Goal: Task Accomplishment & Management: Manage account settings

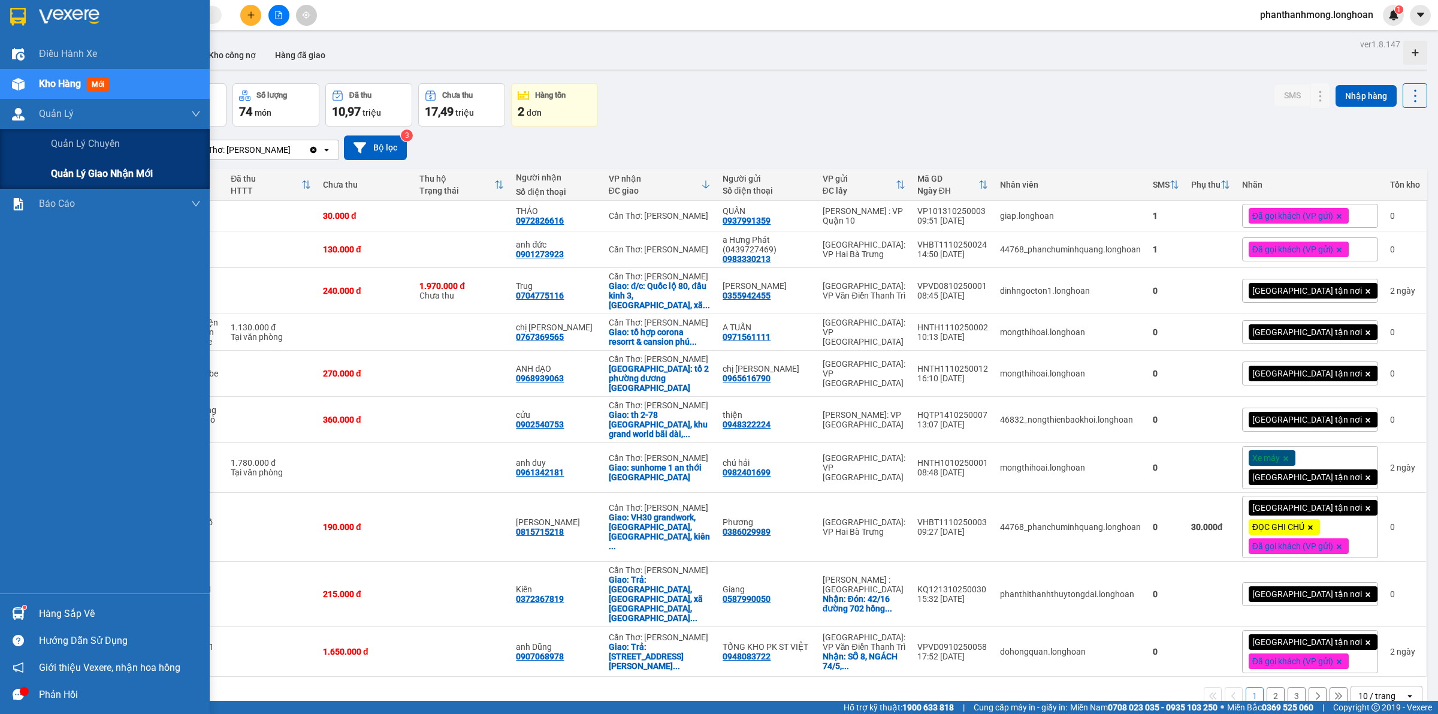
click at [101, 182] on div "Quản lý giao nhận mới" at bounding box center [126, 174] width 150 height 30
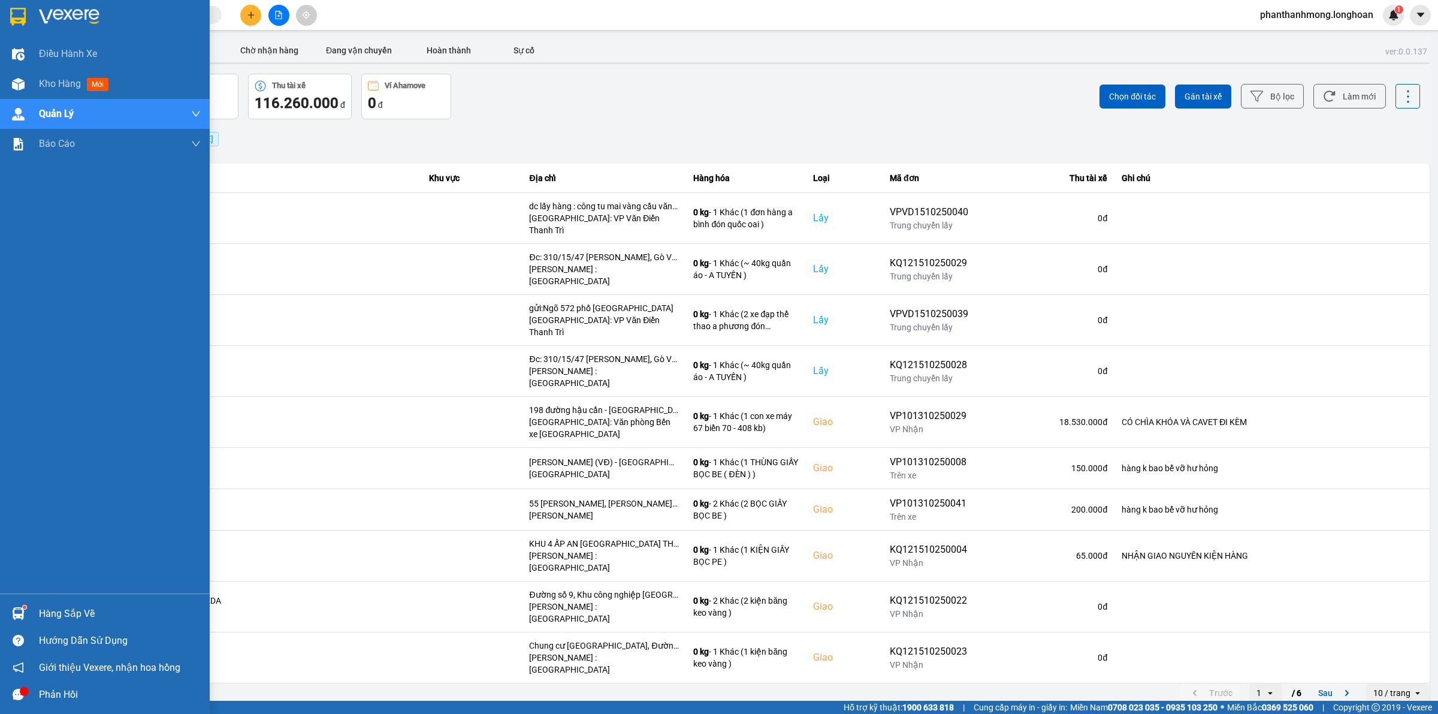
click at [249, 62] on div at bounding box center [737, 63] width 1386 height 2
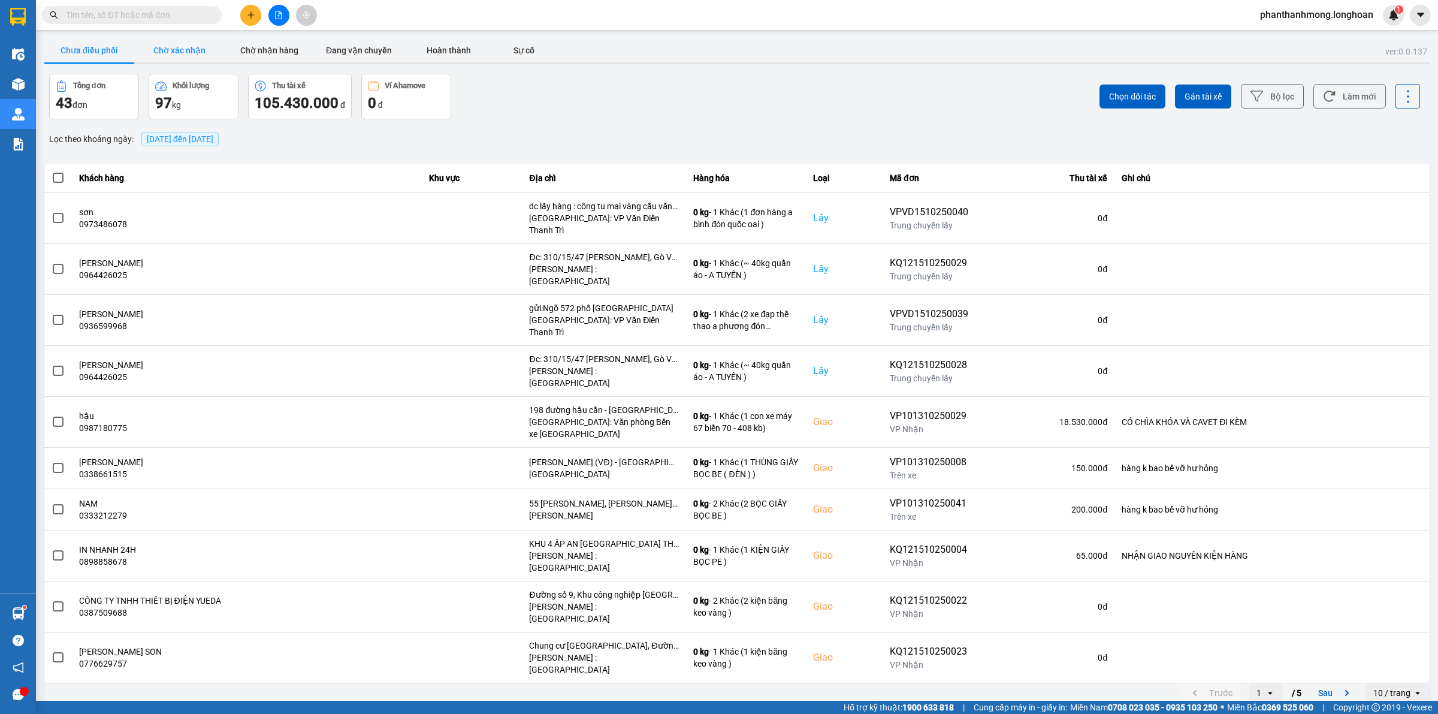
click at [209, 60] on button "Chờ xác nhận" at bounding box center [179, 50] width 90 height 24
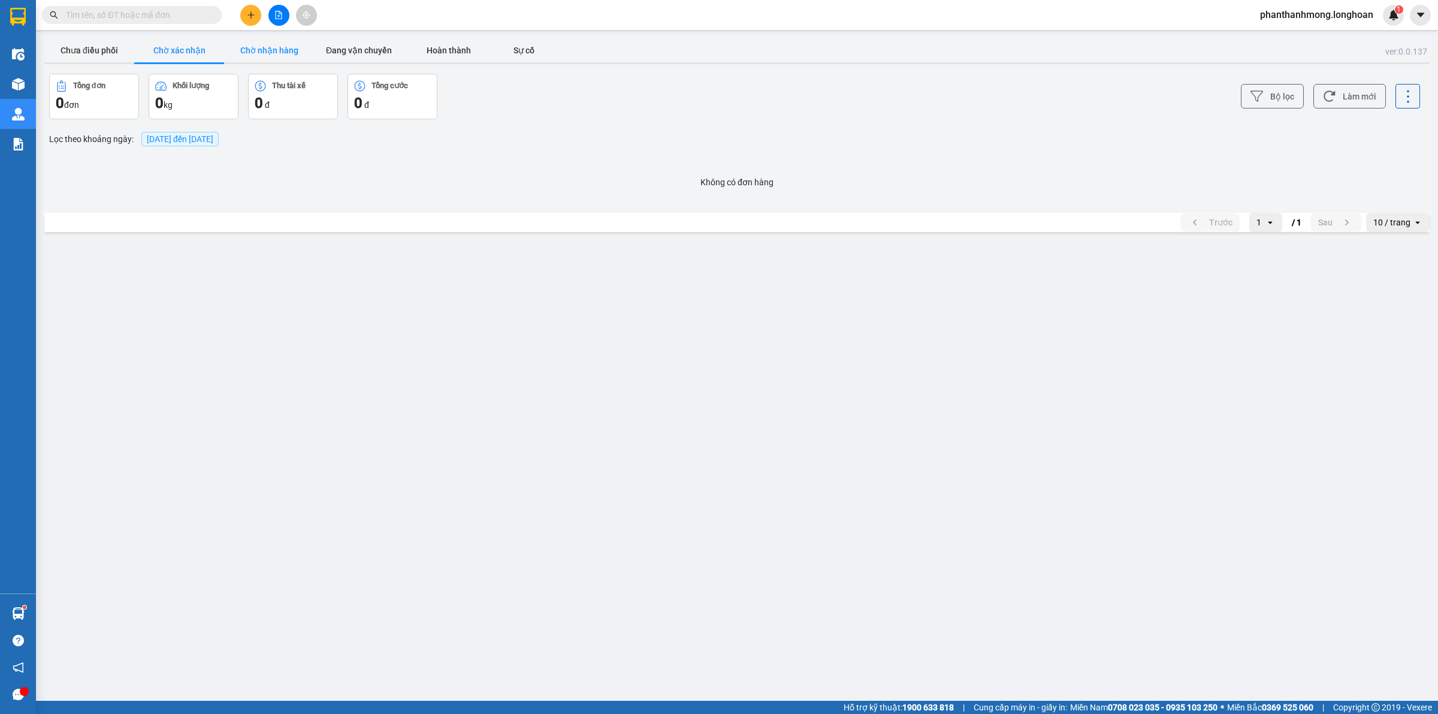
click at [250, 49] on button "Chờ nhận hàng" at bounding box center [269, 50] width 90 height 24
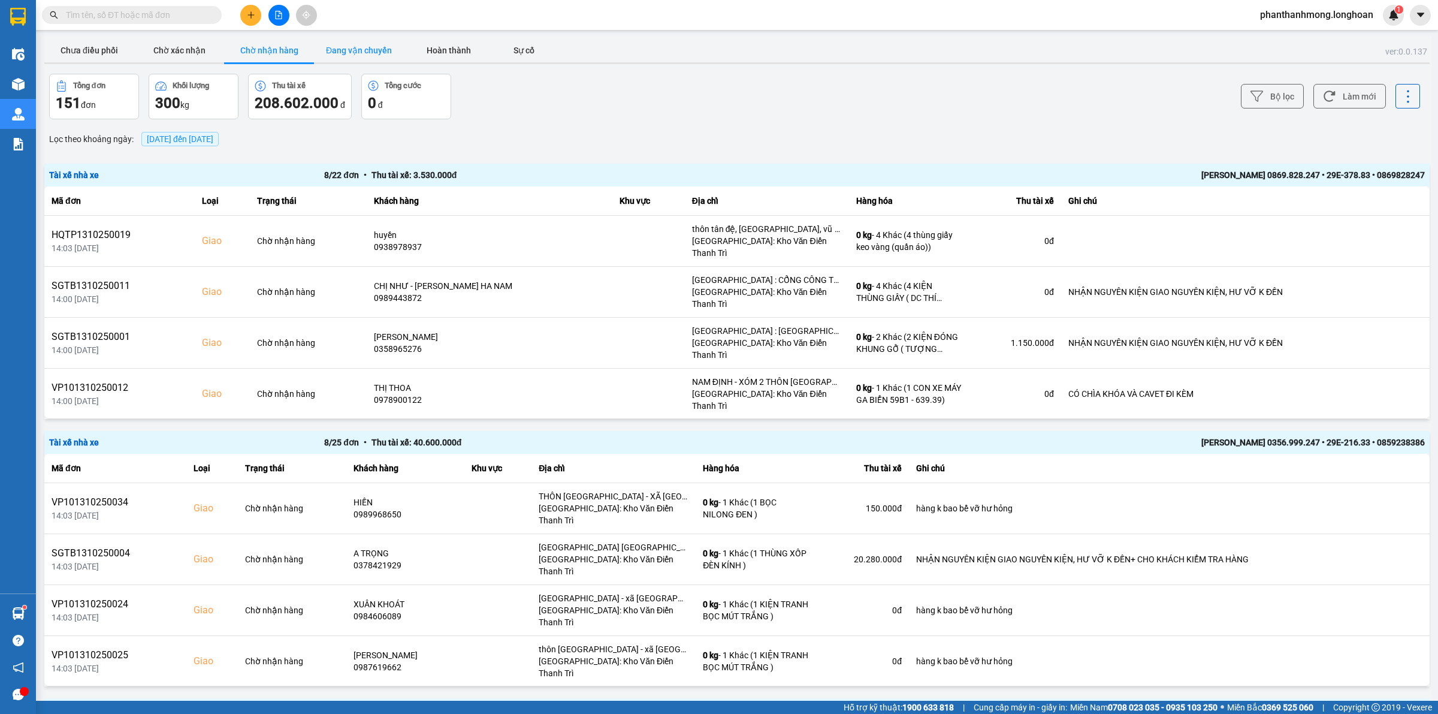
click at [373, 59] on button "Đang vận chuyển" at bounding box center [359, 50] width 90 height 24
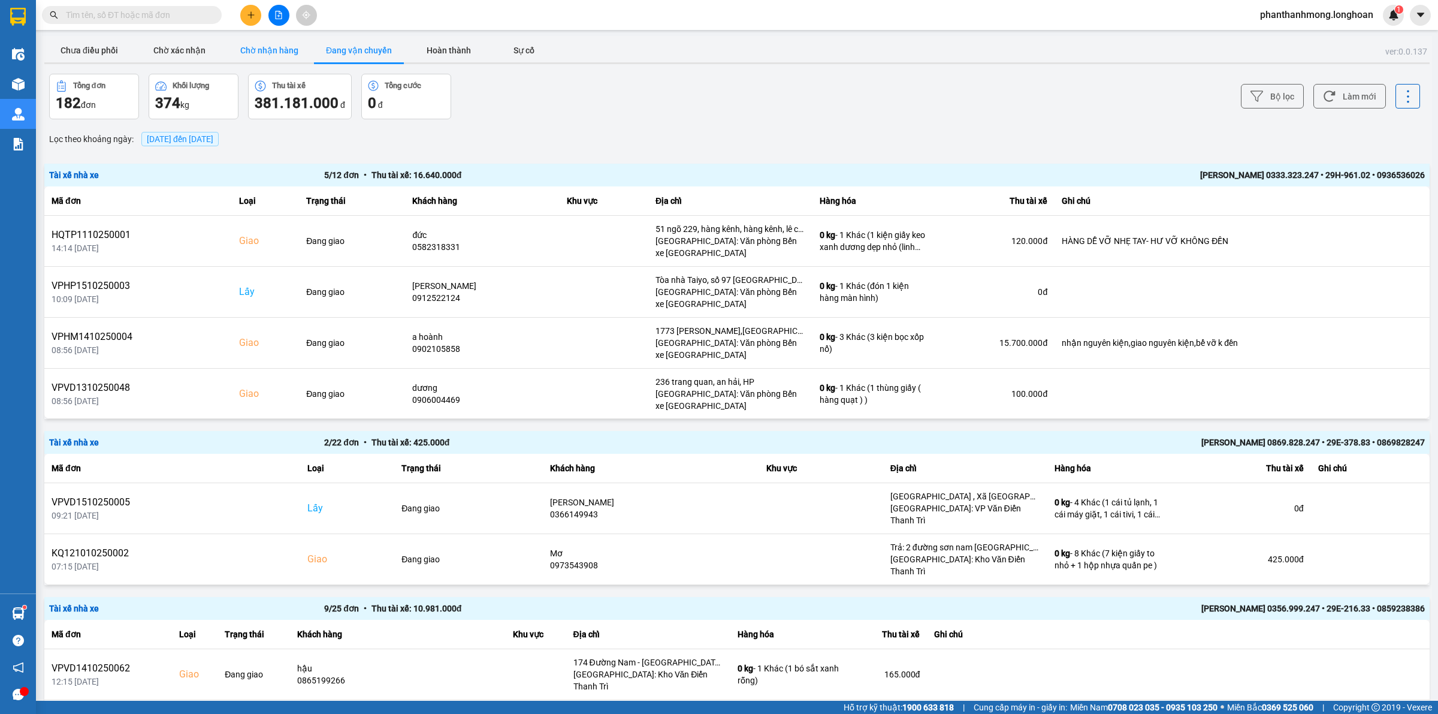
drag, startPoint x: 279, startPoint y: 54, endPoint x: 378, endPoint y: 44, distance: 99.4
click at [279, 53] on button "Chờ nhận hàng" at bounding box center [269, 50] width 90 height 24
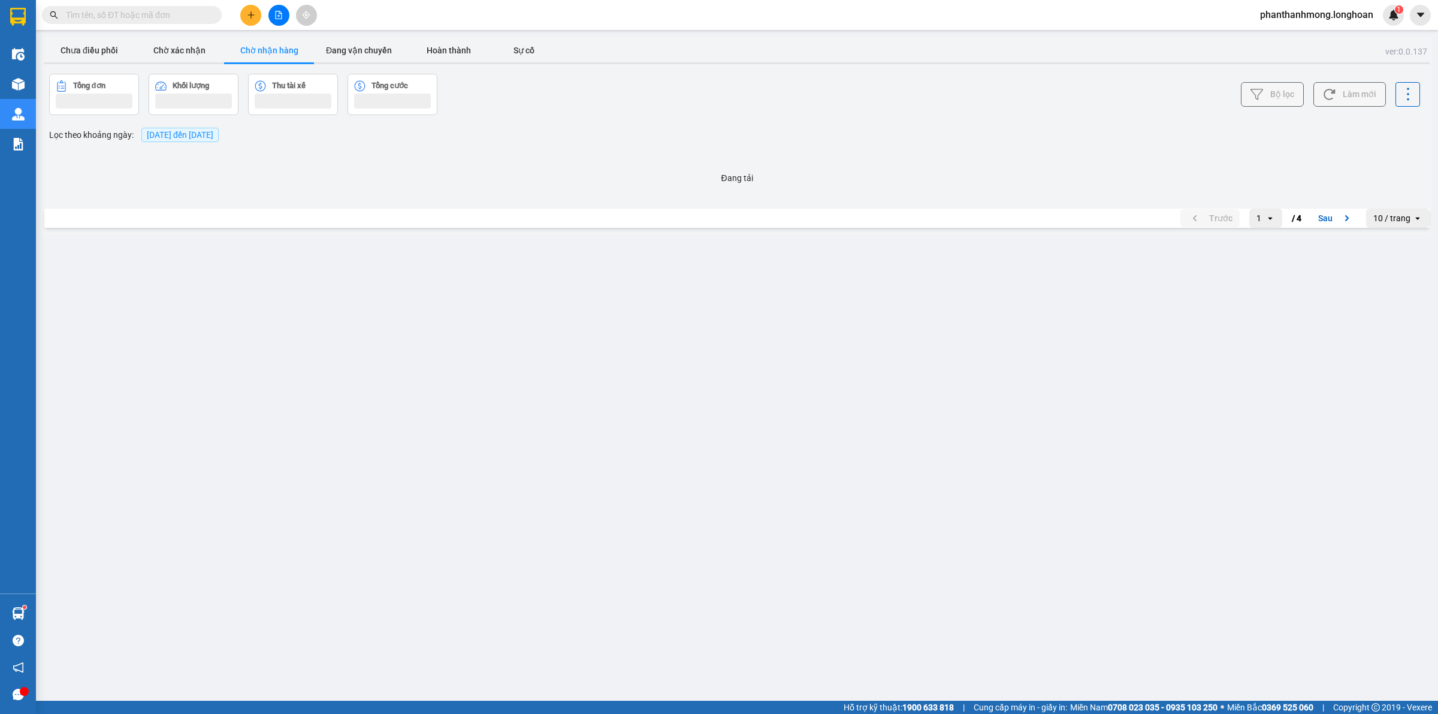
click at [1253, 99] on button "Bộ lọc" at bounding box center [1272, 94] width 63 height 25
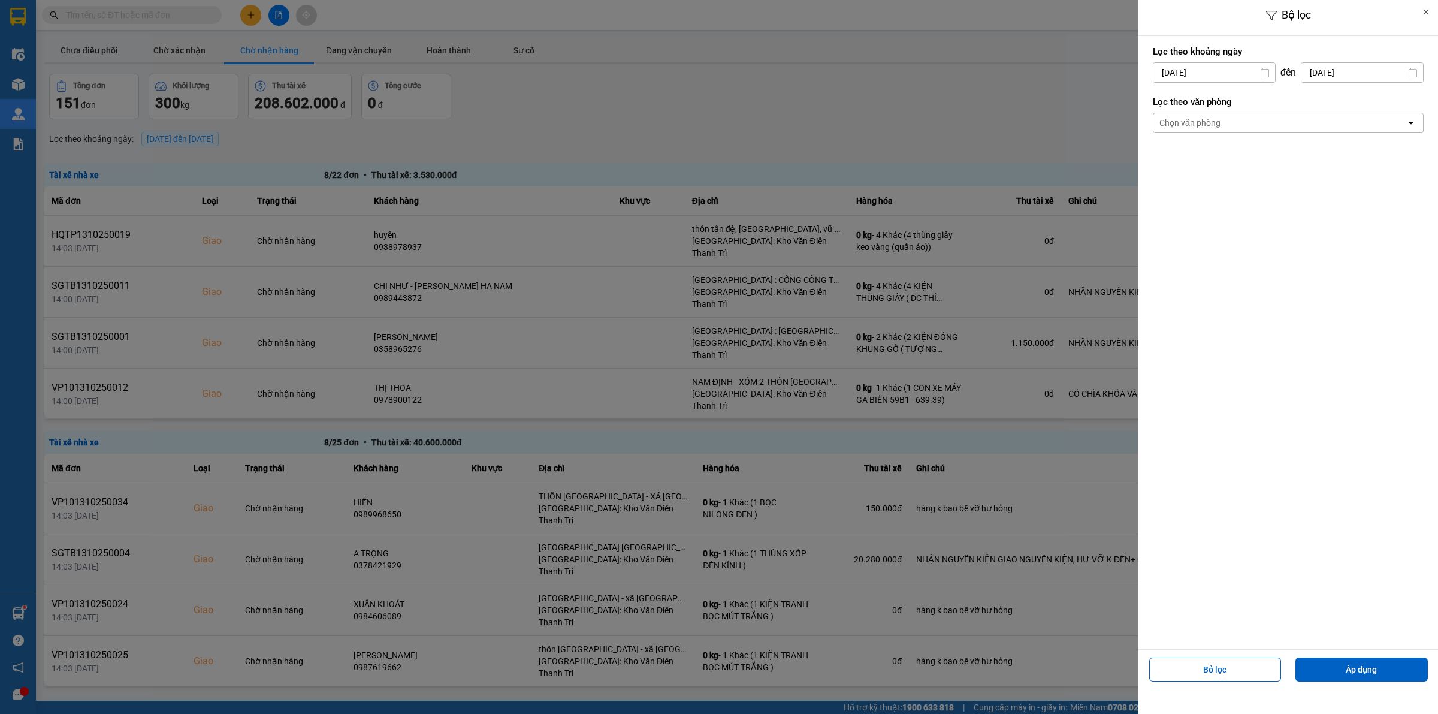
click at [1269, 98] on label "Lọc theo văn phòng" at bounding box center [1288, 102] width 271 height 12
click at [1245, 85] on div "Lọc theo khoảng [DATE] Press the down arrow key to interact with the calendar a…" at bounding box center [1288, 64] width 271 height 44
click at [1217, 187] on div "8" at bounding box center [1208, 186] width 24 height 24
type input "[DATE]"
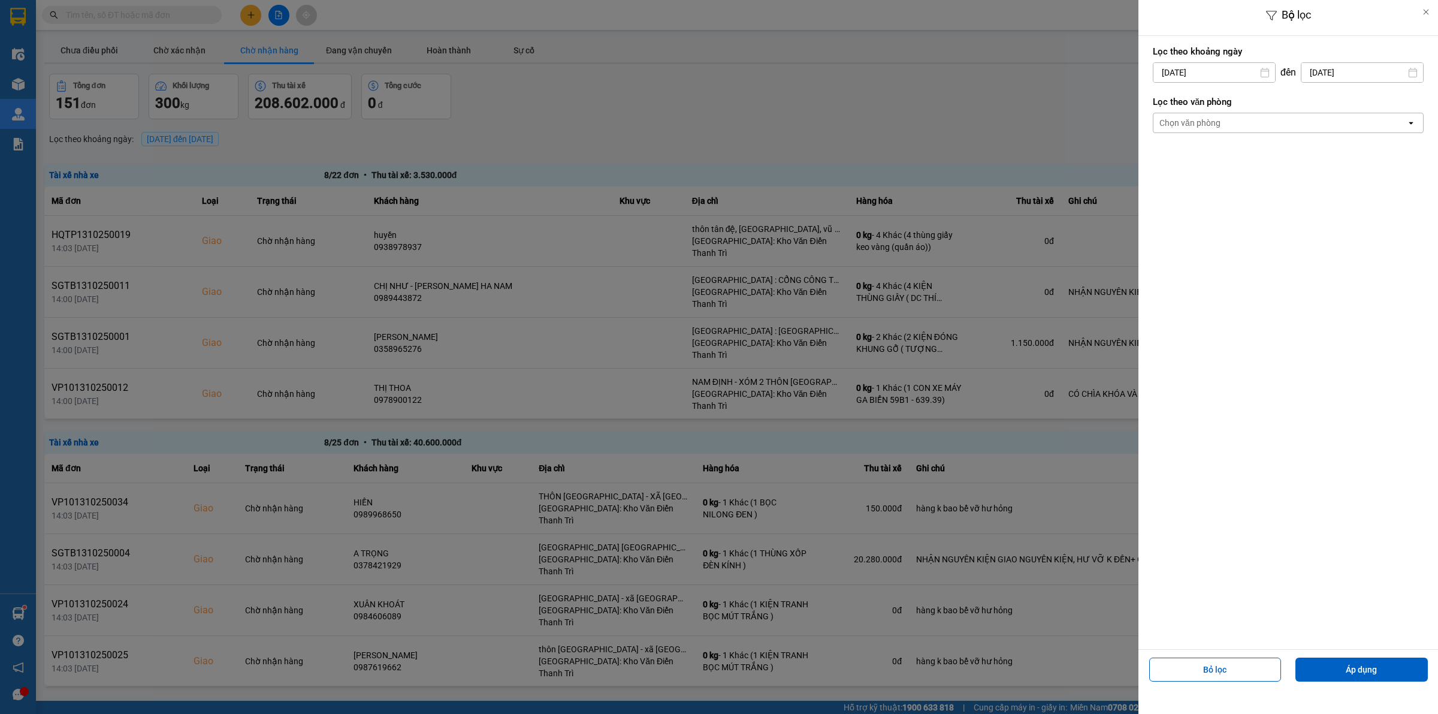
click at [1314, 83] on div "Lọc theo khoảng [DATE] Press the down arrow key to interact with the calendar a…" at bounding box center [1288, 64] width 271 height 44
click at [1284, 125] on div "Chọn văn phòng" at bounding box center [1280, 122] width 253 height 19
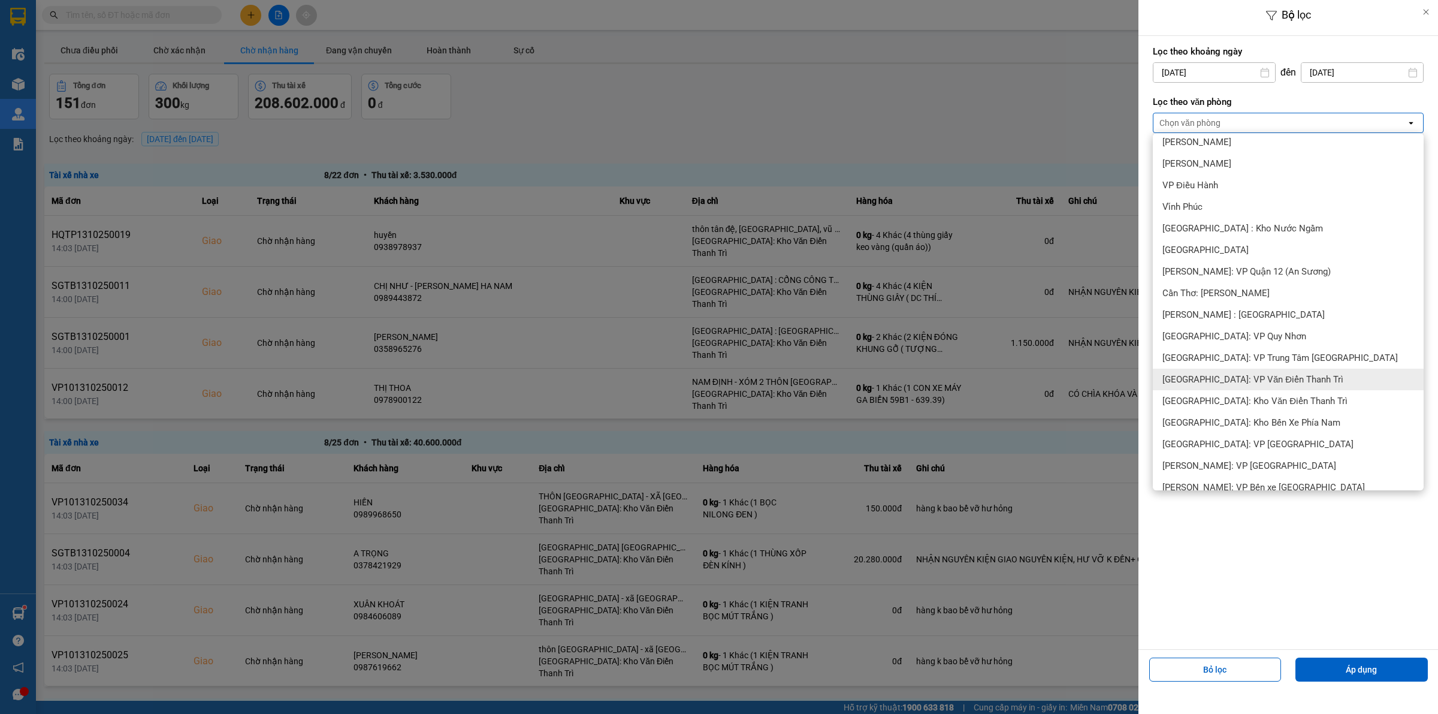
scroll to position [375, 0]
click at [1257, 288] on div "Cần Thơ: [PERSON_NAME]" at bounding box center [1288, 292] width 271 height 22
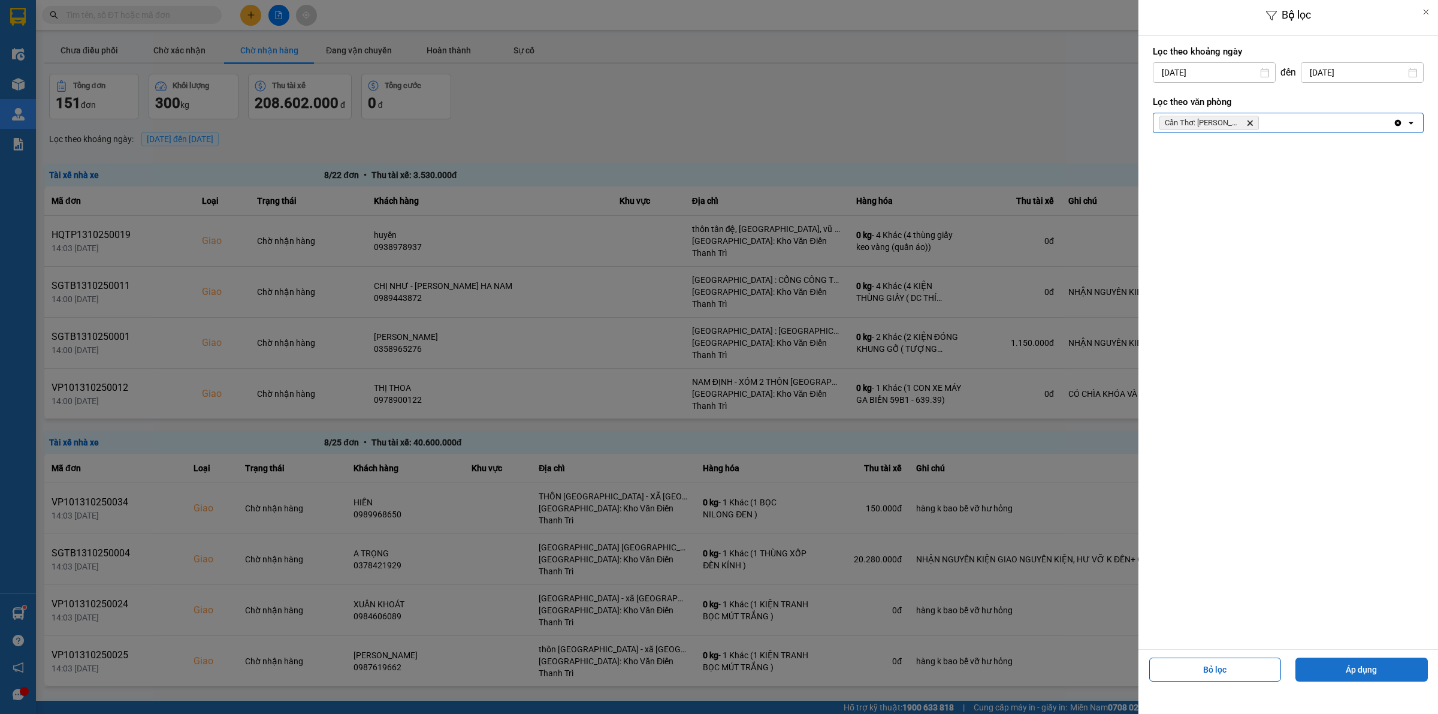
click at [1352, 662] on button "Áp dụng" at bounding box center [1362, 670] width 132 height 24
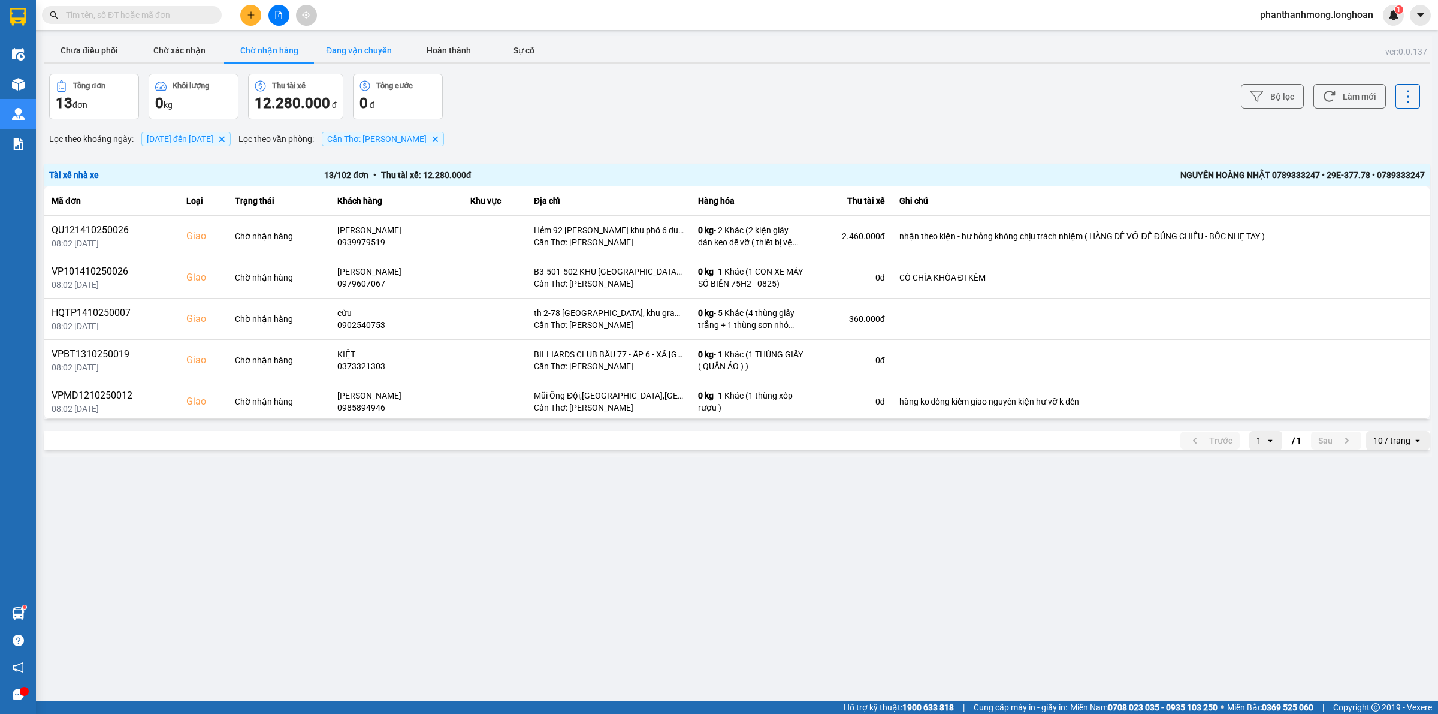
click at [364, 48] on button "Đang vận chuyển" at bounding box center [359, 50] width 90 height 24
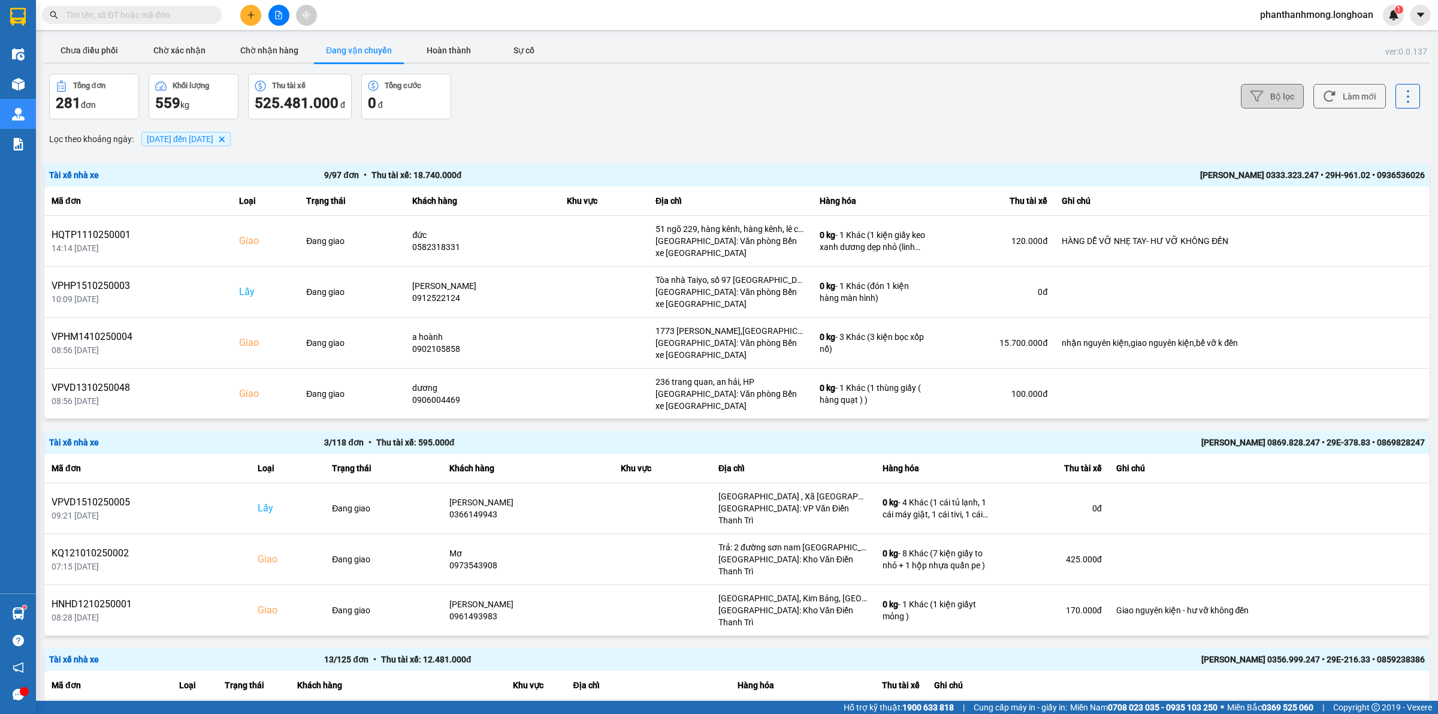
click at [1266, 98] on button "Bộ lọc" at bounding box center [1272, 96] width 63 height 25
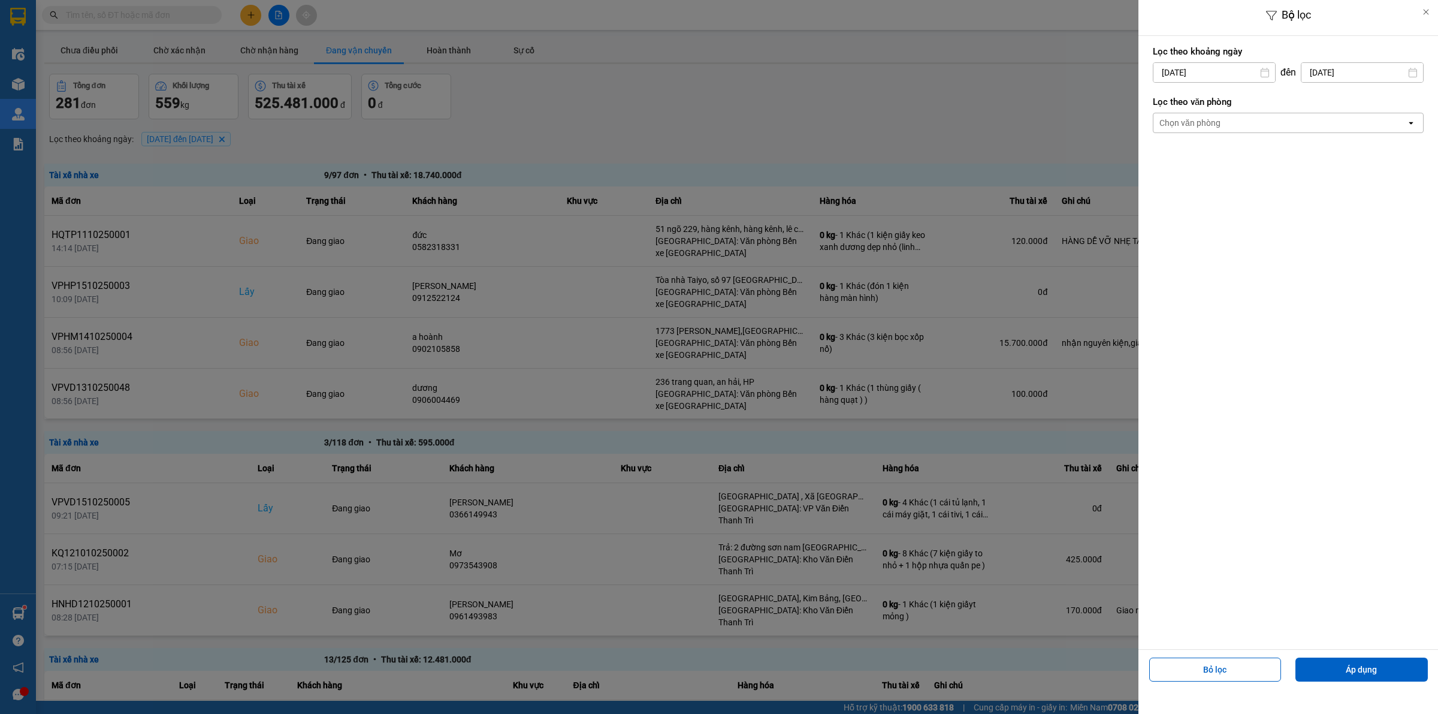
click at [1256, 131] on div "Chọn văn phòng" at bounding box center [1280, 122] width 253 height 19
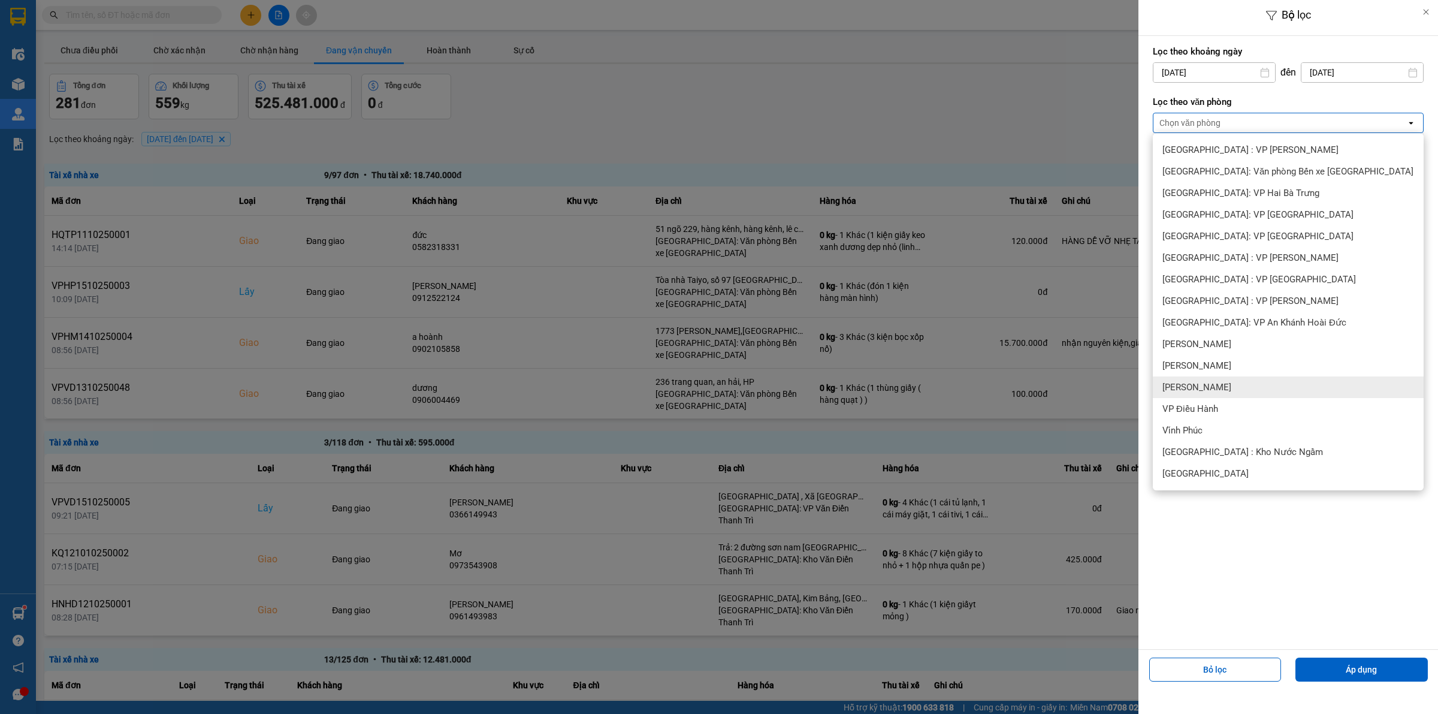
scroll to position [300, 0]
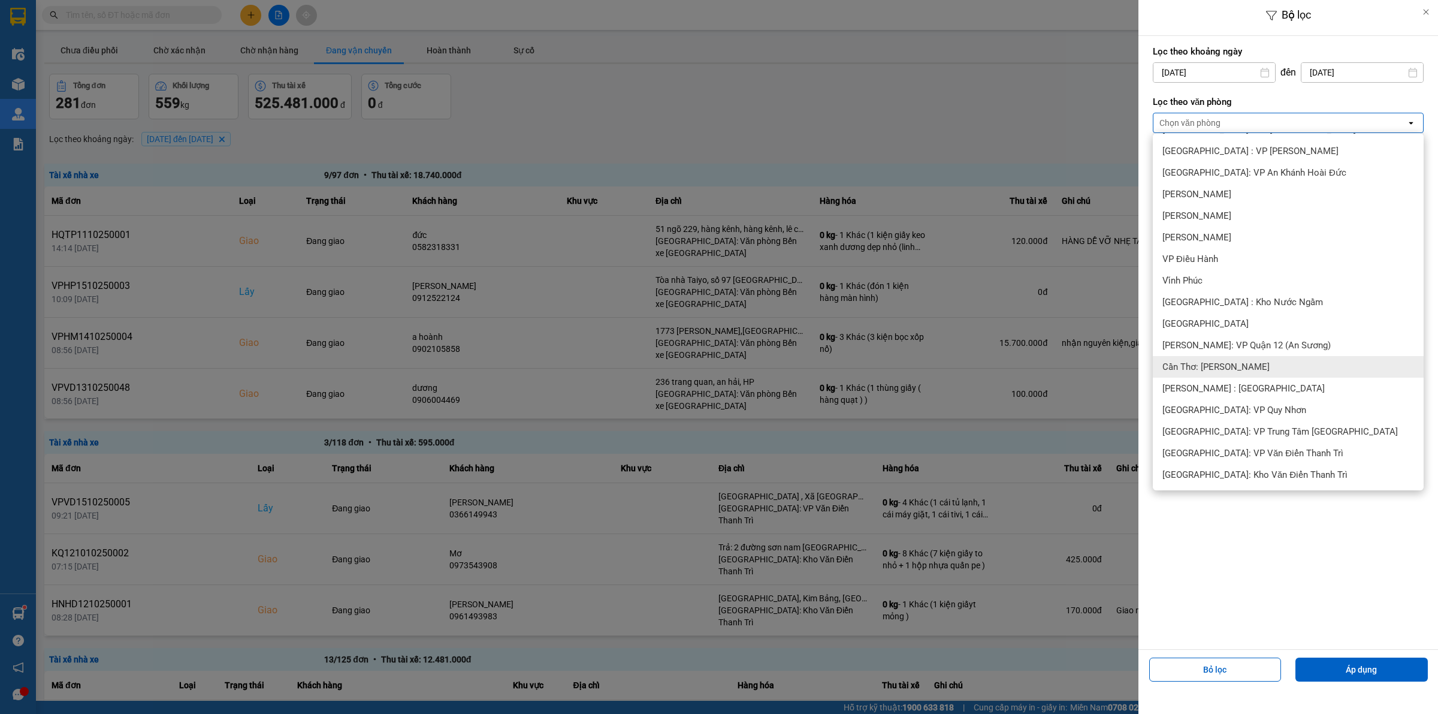
click at [1214, 363] on span "Cần Thơ: [PERSON_NAME]" at bounding box center [1216, 367] width 107 height 12
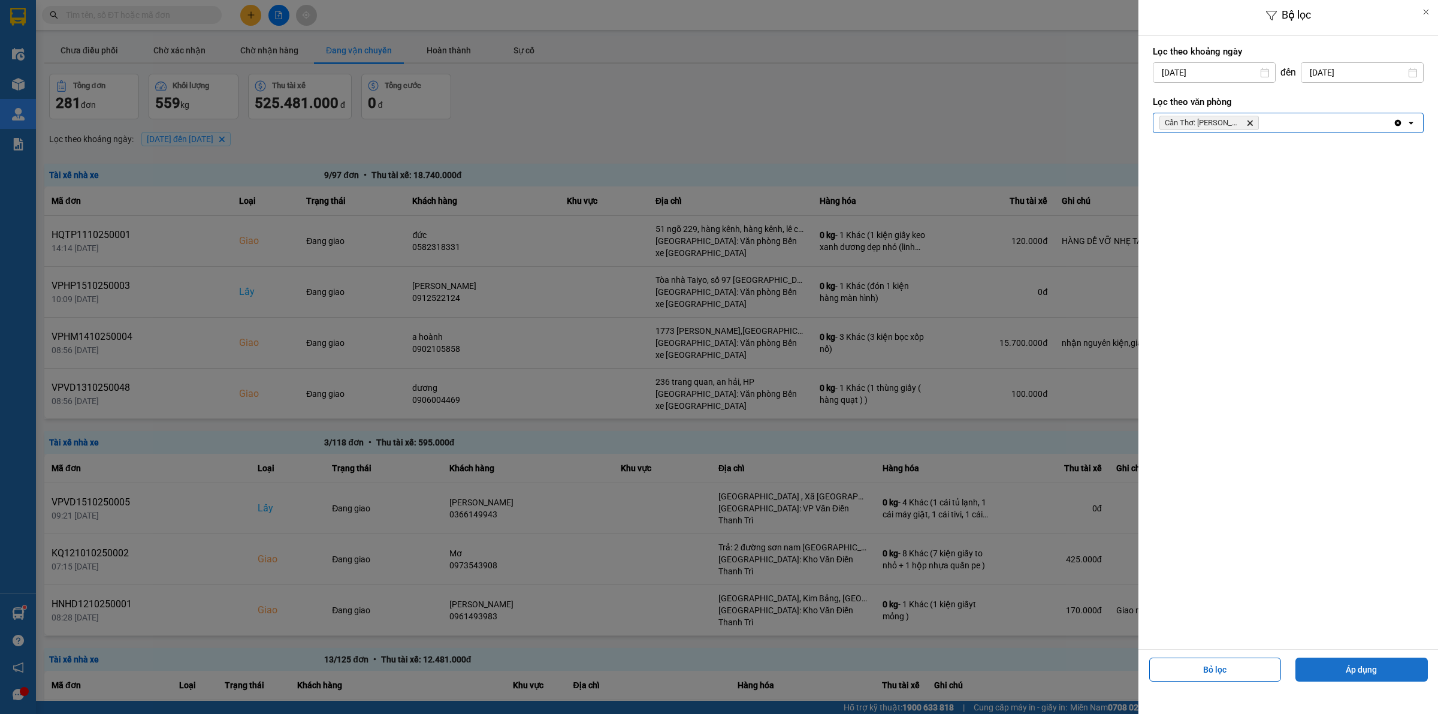
click at [1356, 675] on button "Áp dụng" at bounding box center [1362, 670] width 132 height 24
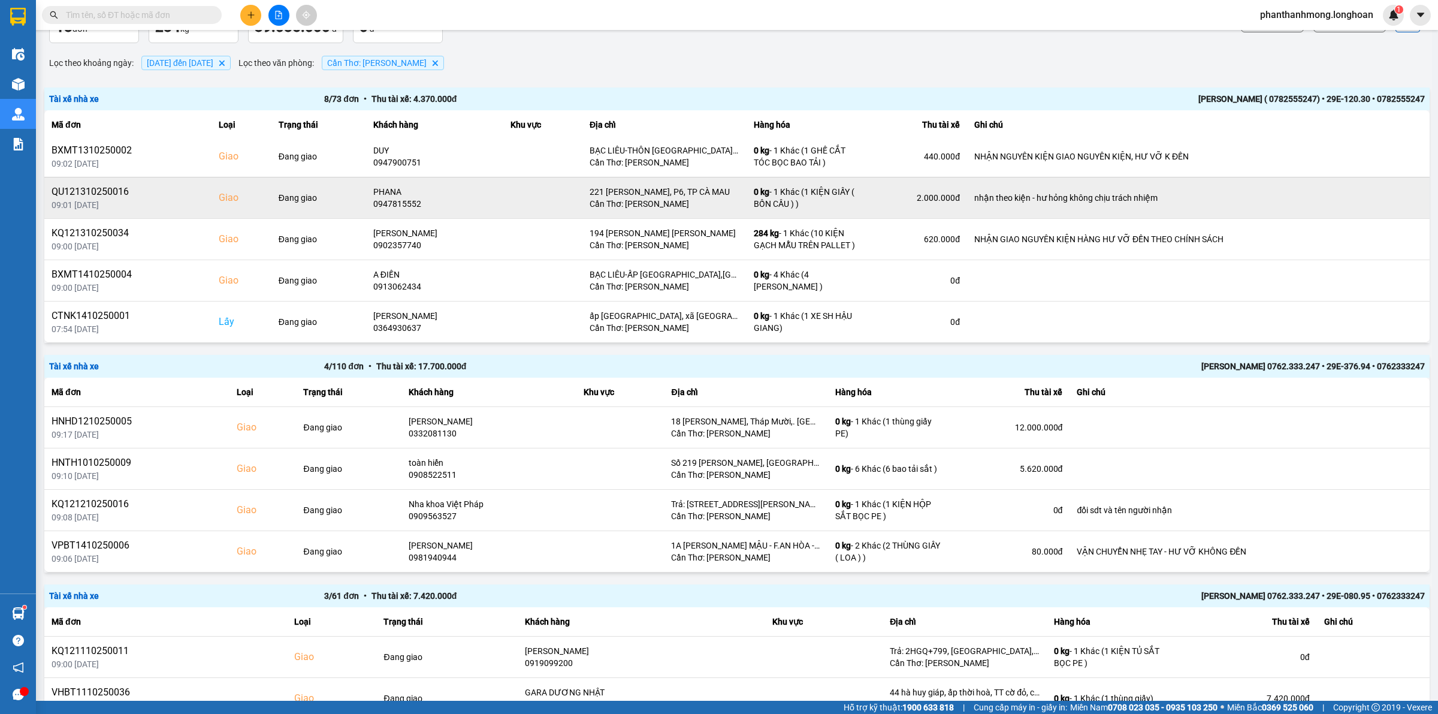
scroll to position [71, 0]
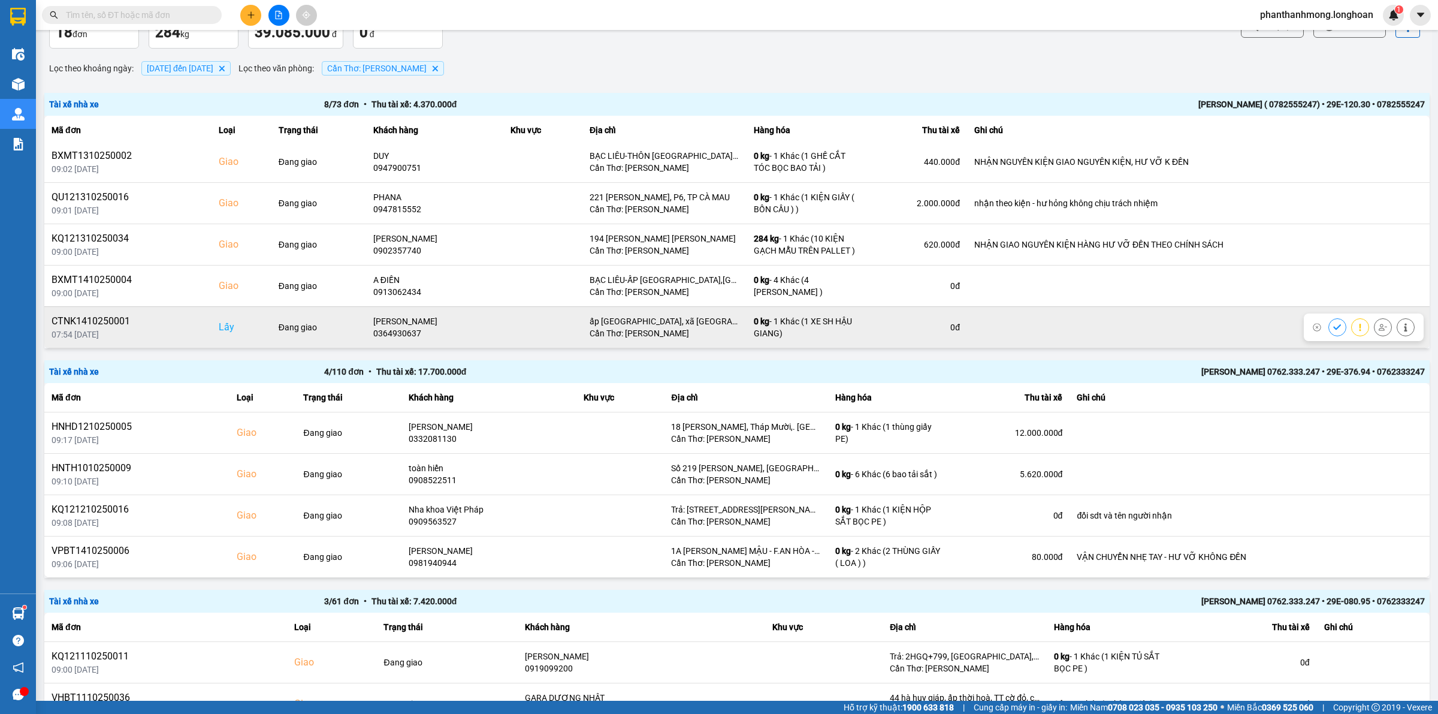
click at [1334, 327] on icon at bounding box center [1338, 327] width 8 height 8
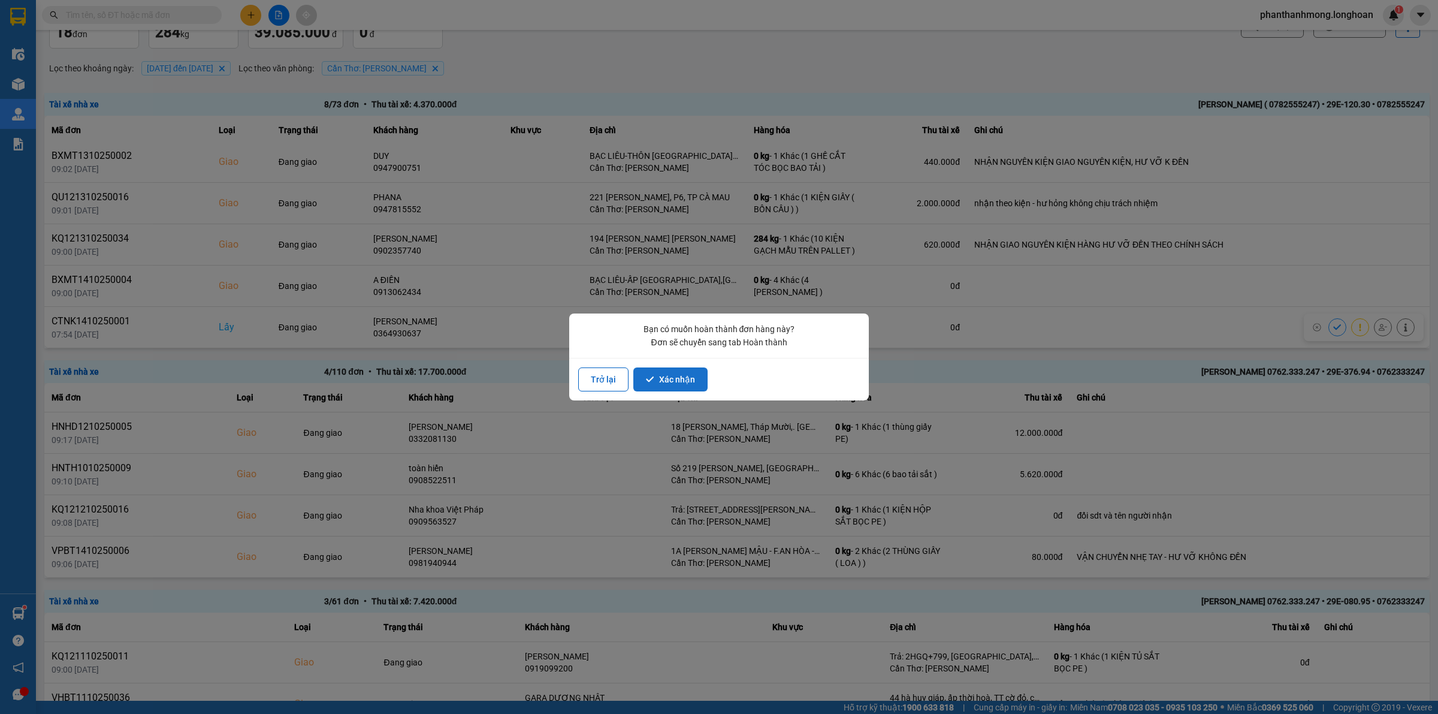
click at [664, 367] on button "Xác nhận" at bounding box center [671, 379] width 74 height 24
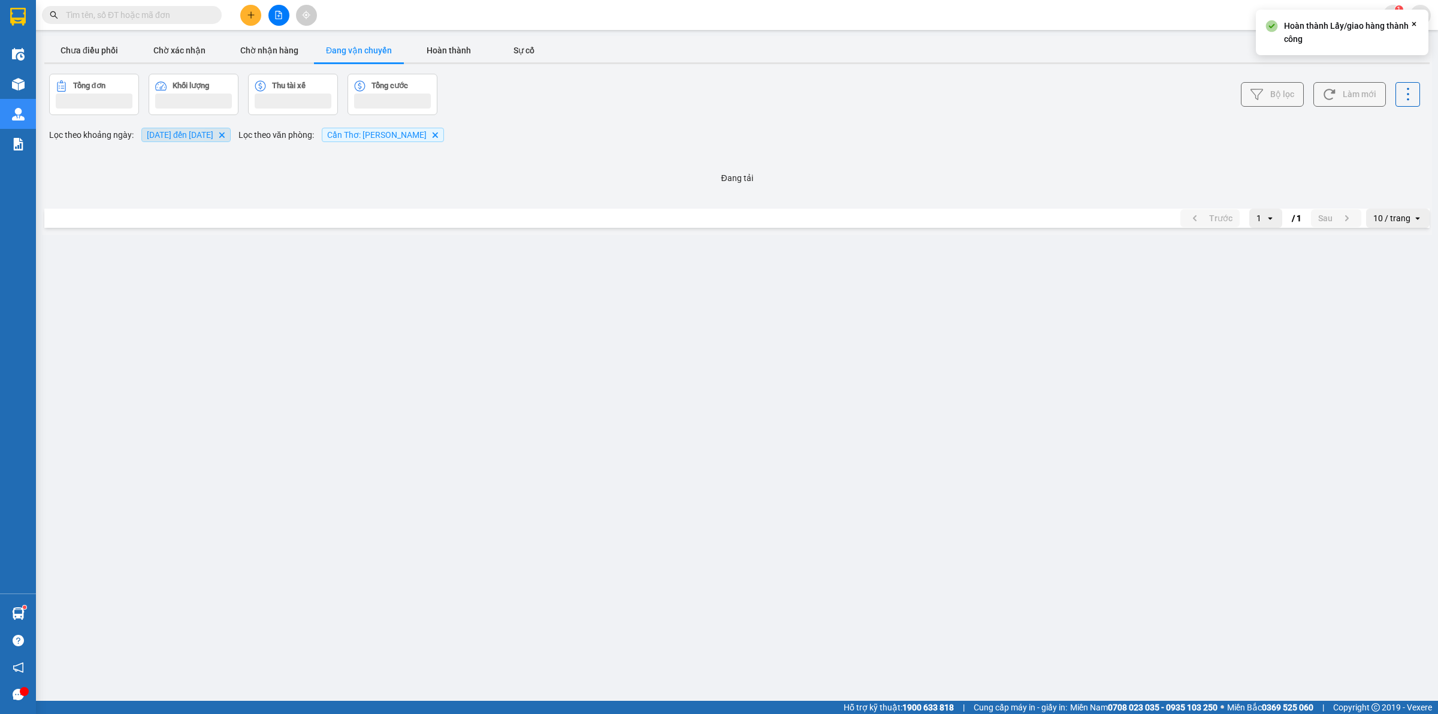
scroll to position [0, 0]
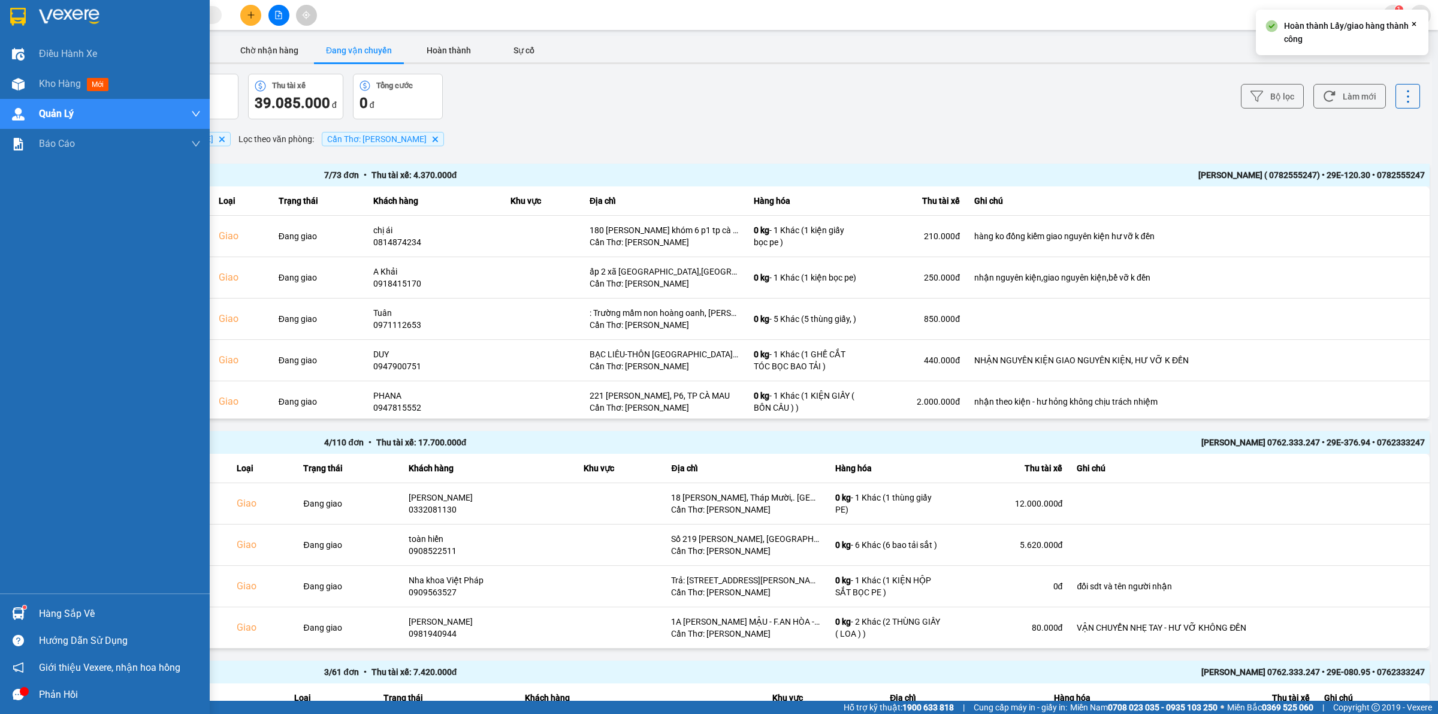
click at [25, 19] on img at bounding box center [18, 17] width 16 height 18
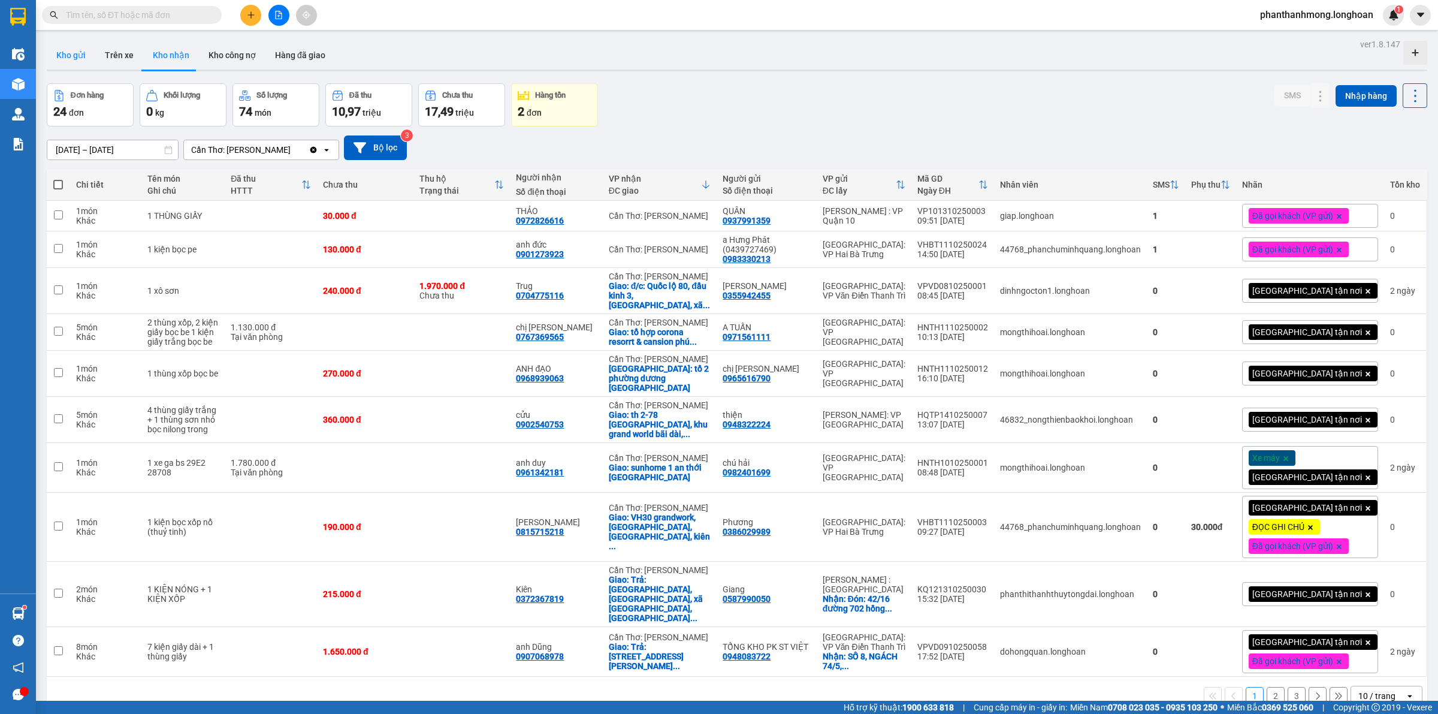
click at [72, 55] on button "Kho gửi" at bounding box center [71, 55] width 49 height 29
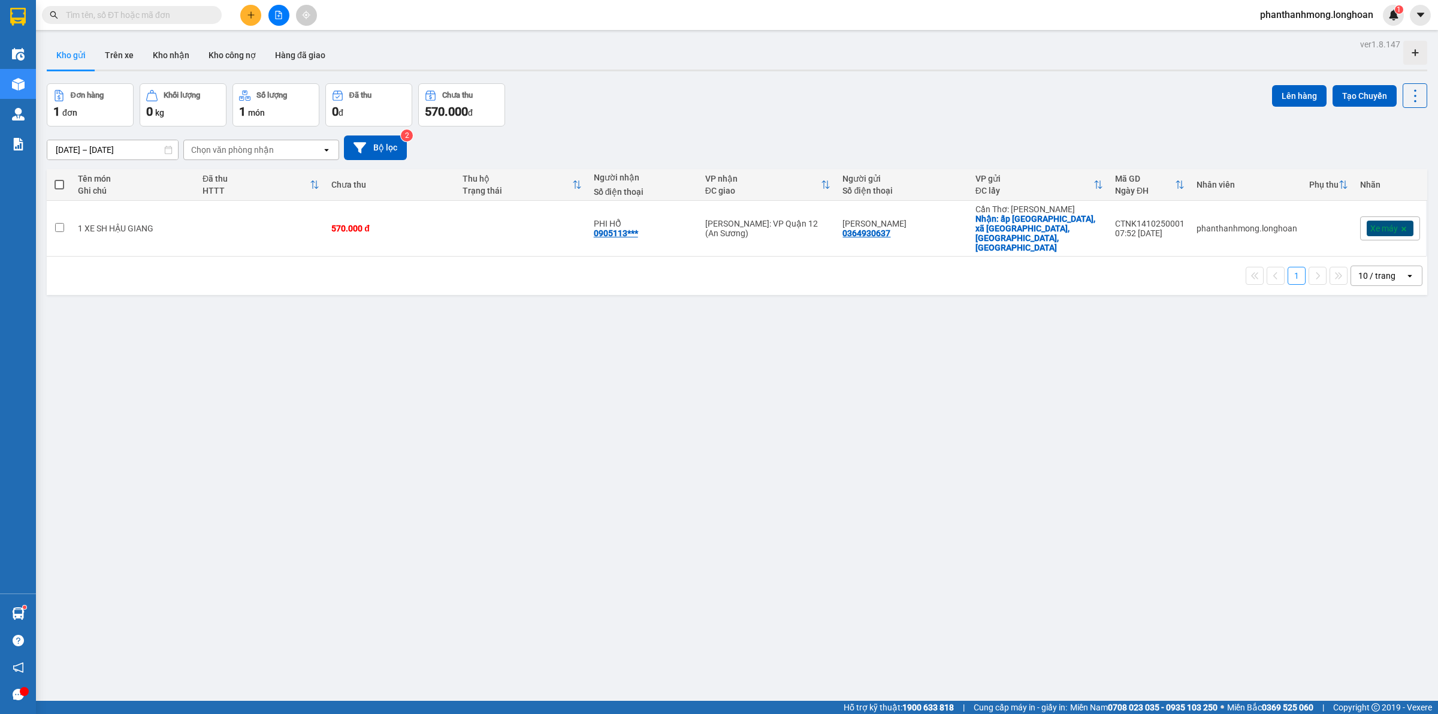
click at [148, 22] on span at bounding box center [132, 15] width 180 height 18
click at [1401, 224] on icon at bounding box center [1405, 228] width 8 height 8
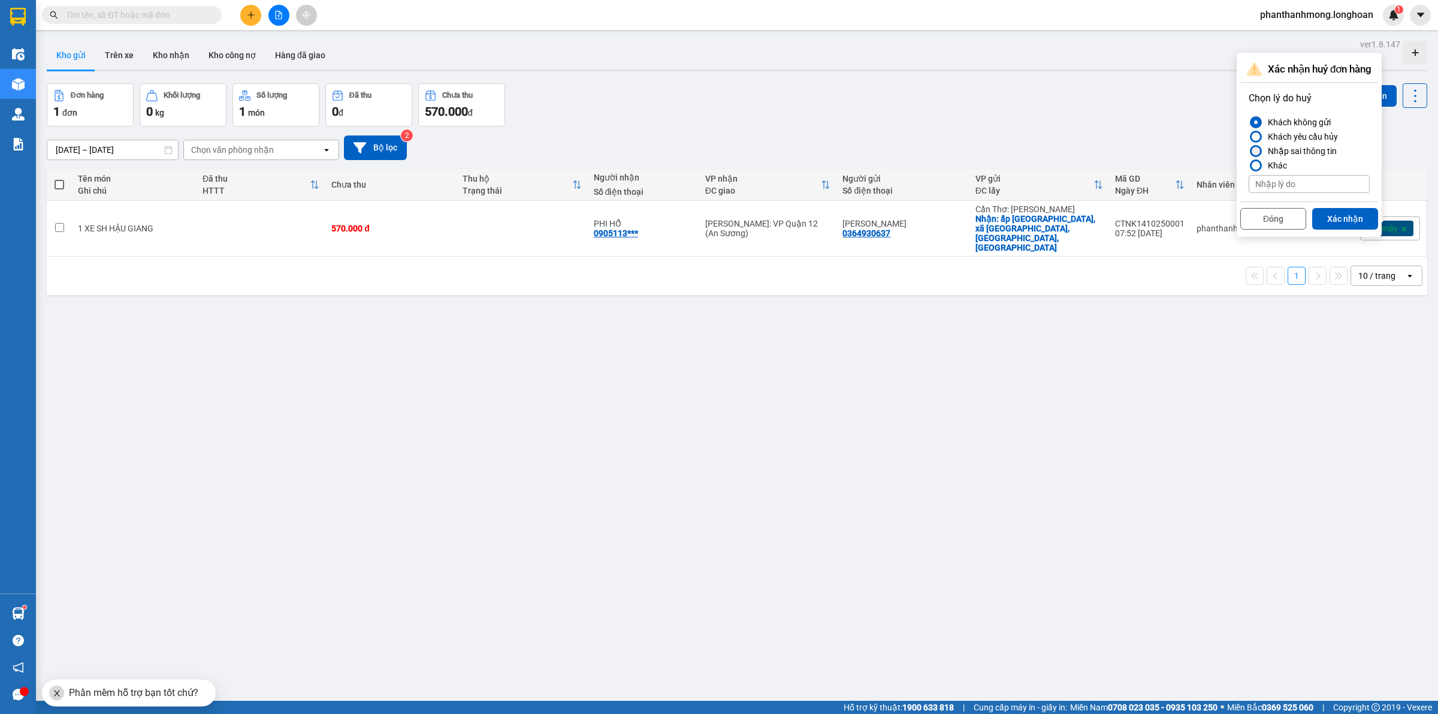
click at [1319, 153] on div "Nhập sai thông tin" at bounding box center [1300, 151] width 74 height 14
click at [1249, 151] on input "Nhập sai thông tin" at bounding box center [1249, 151] width 0 height 0
click at [1322, 223] on button "Xác nhận" at bounding box center [1346, 219] width 66 height 22
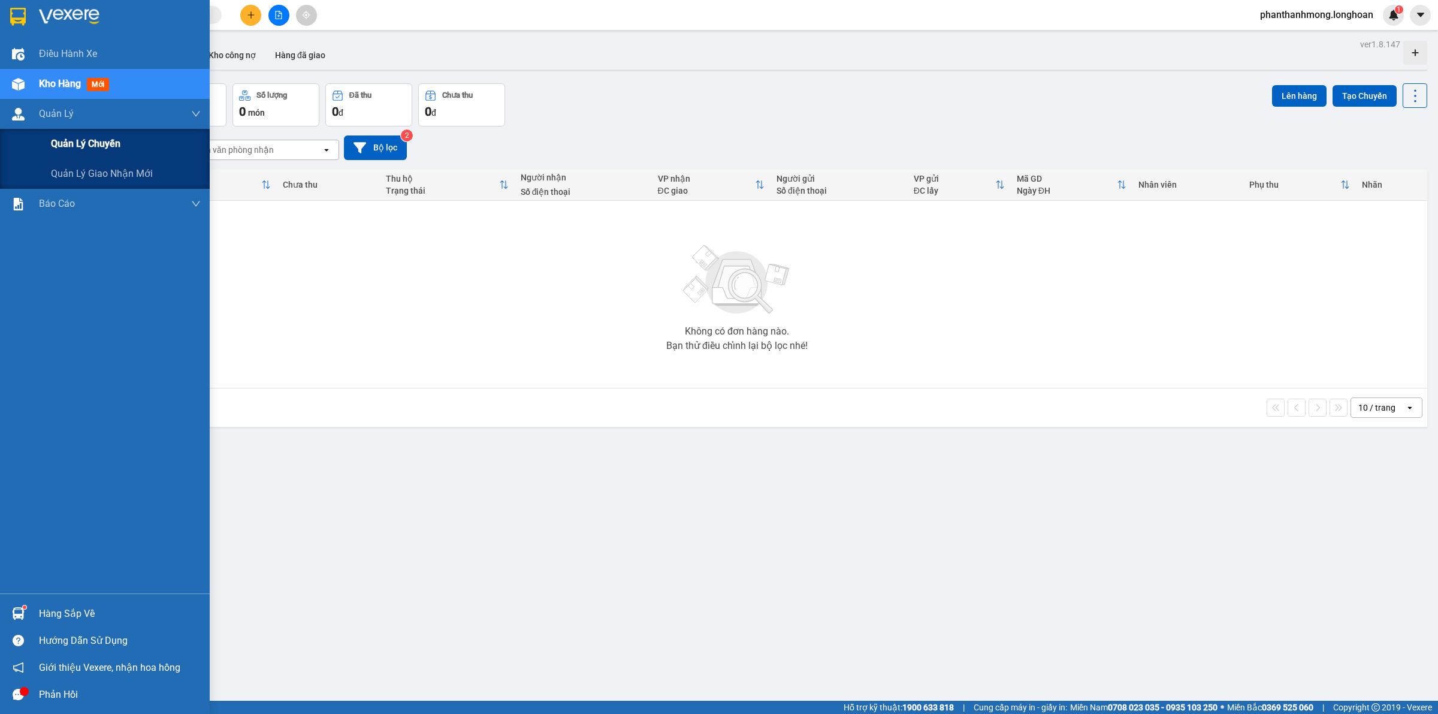
click at [88, 158] on div "Quản lý chuyến" at bounding box center [126, 144] width 150 height 30
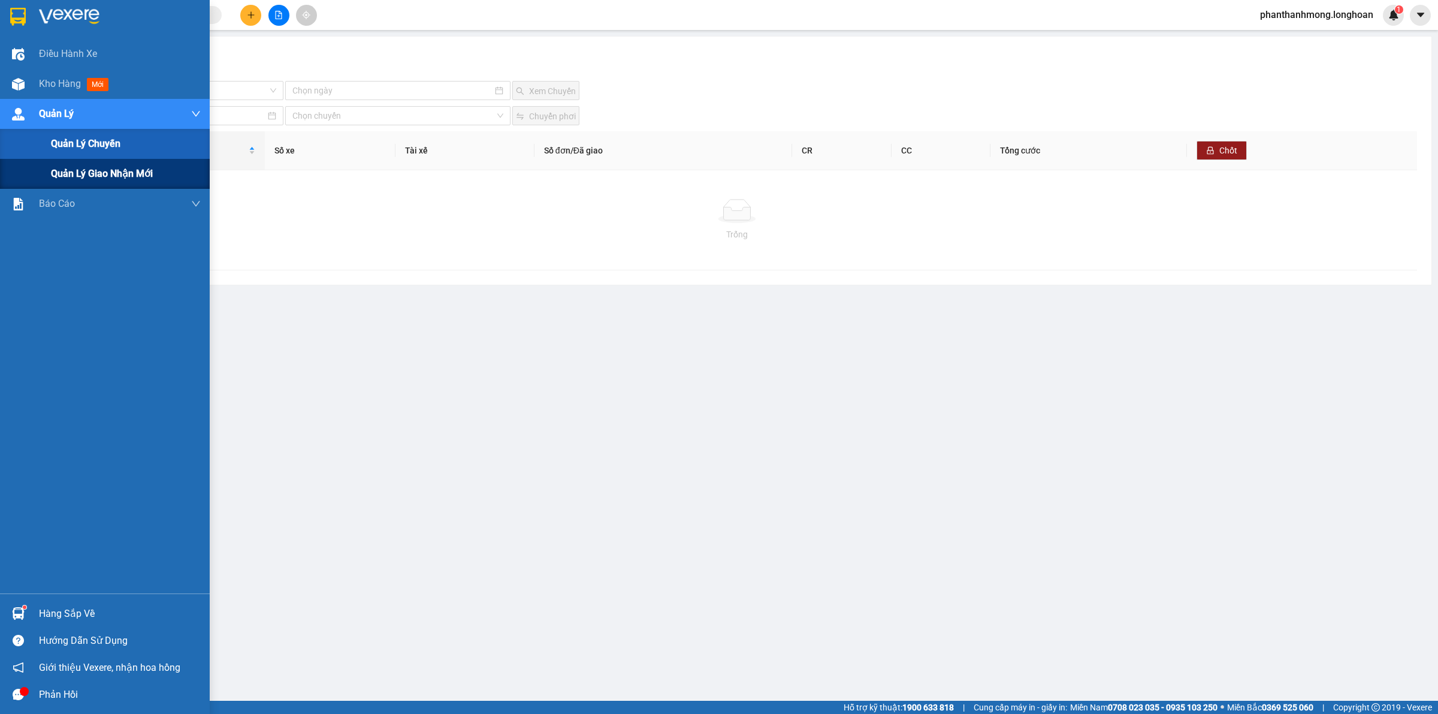
click at [95, 171] on span "Quản lý giao nhận mới" at bounding box center [102, 173] width 102 height 15
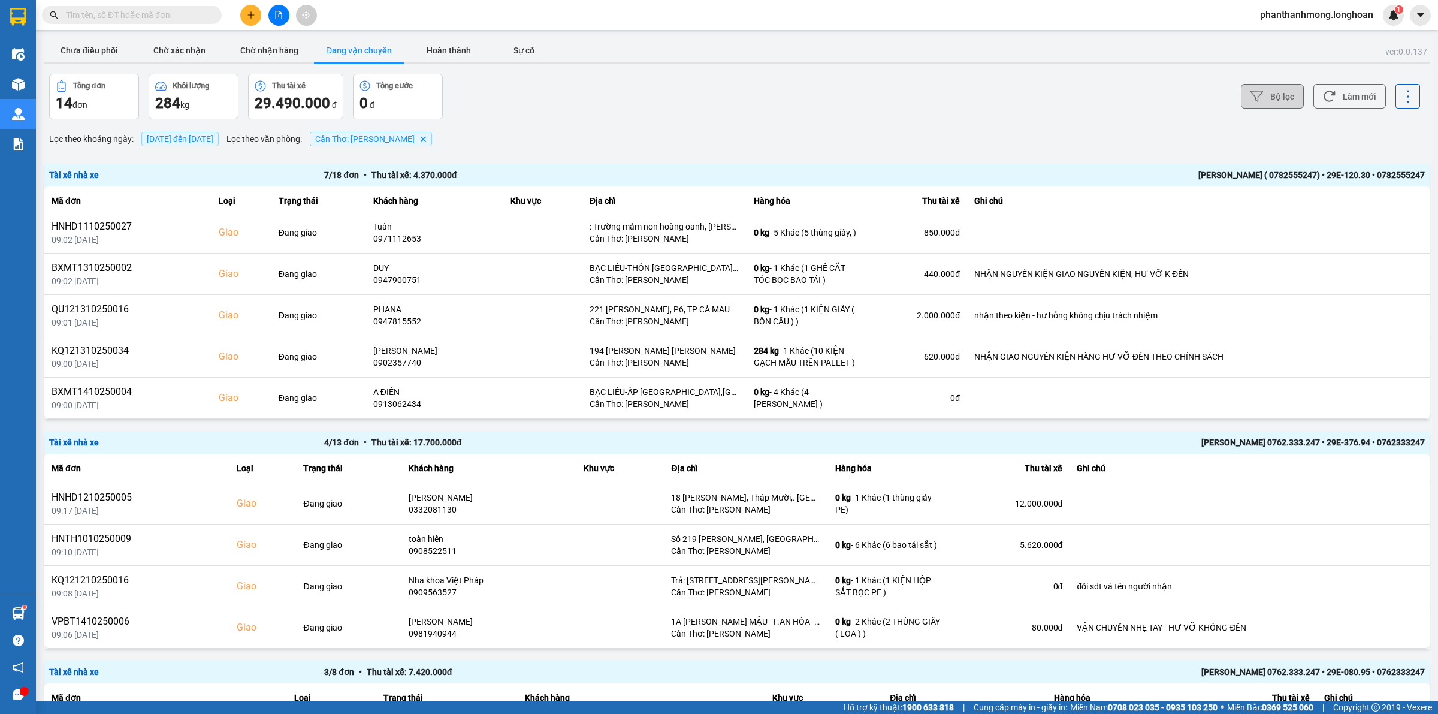
click at [1284, 91] on button "Bộ lọc" at bounding box center [1272, 96] width 63 height 25
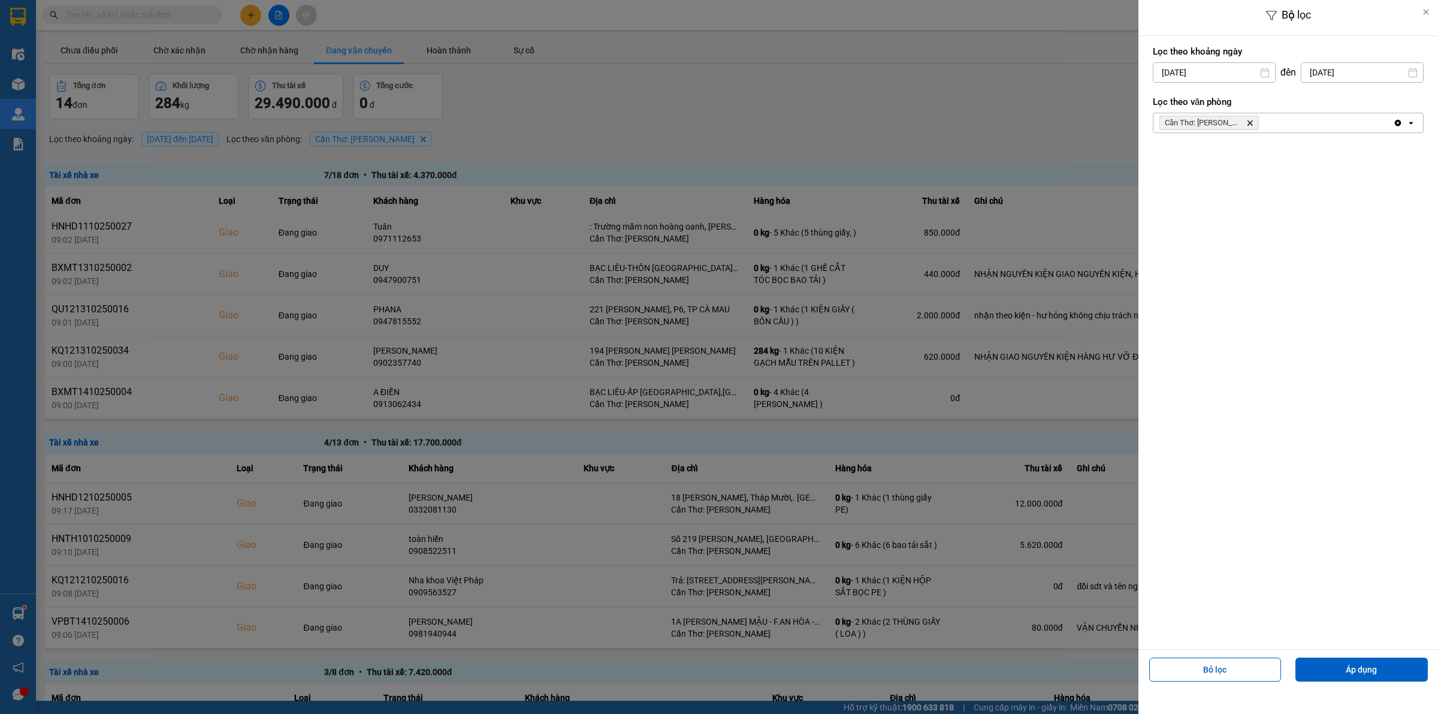
click at [1202, 189] on div "8" at bounding box center [1208, 186] width 17 height 14
type input "[DATE]"
click at [1350, 668] on button "Áp dụng" at bounding box center [1362, 670] width 132 height 24
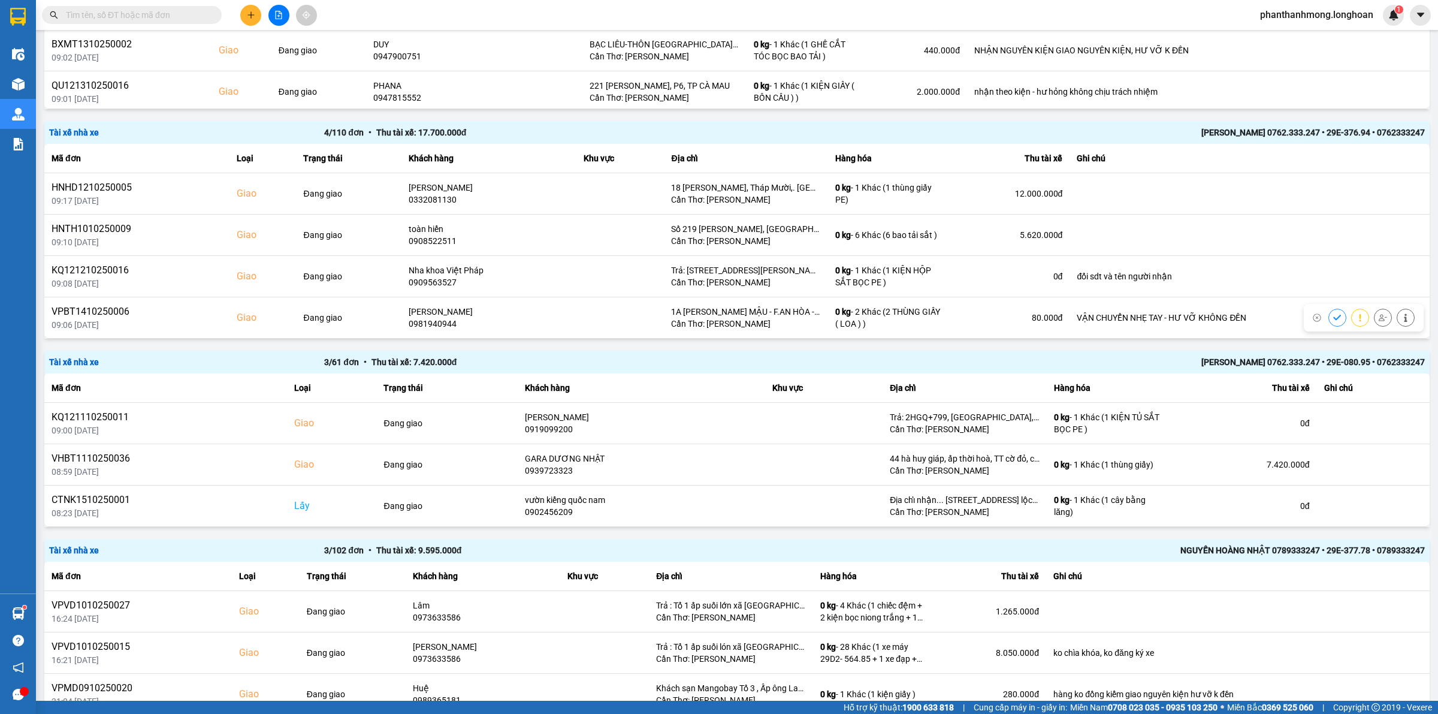
scroll to position [370, 0]
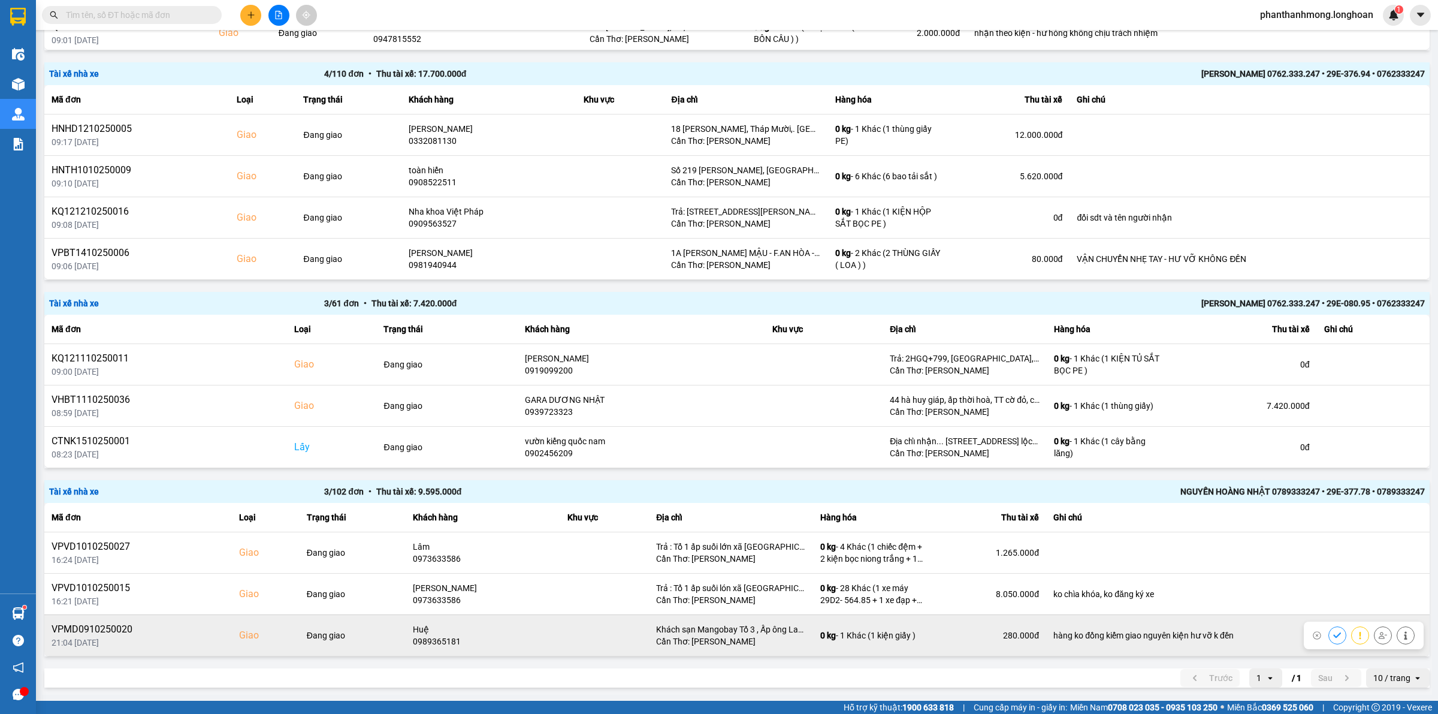
click at [122, 631] on div "VPMD0910250020" at bounding box center [138, 629] width 173 height 14
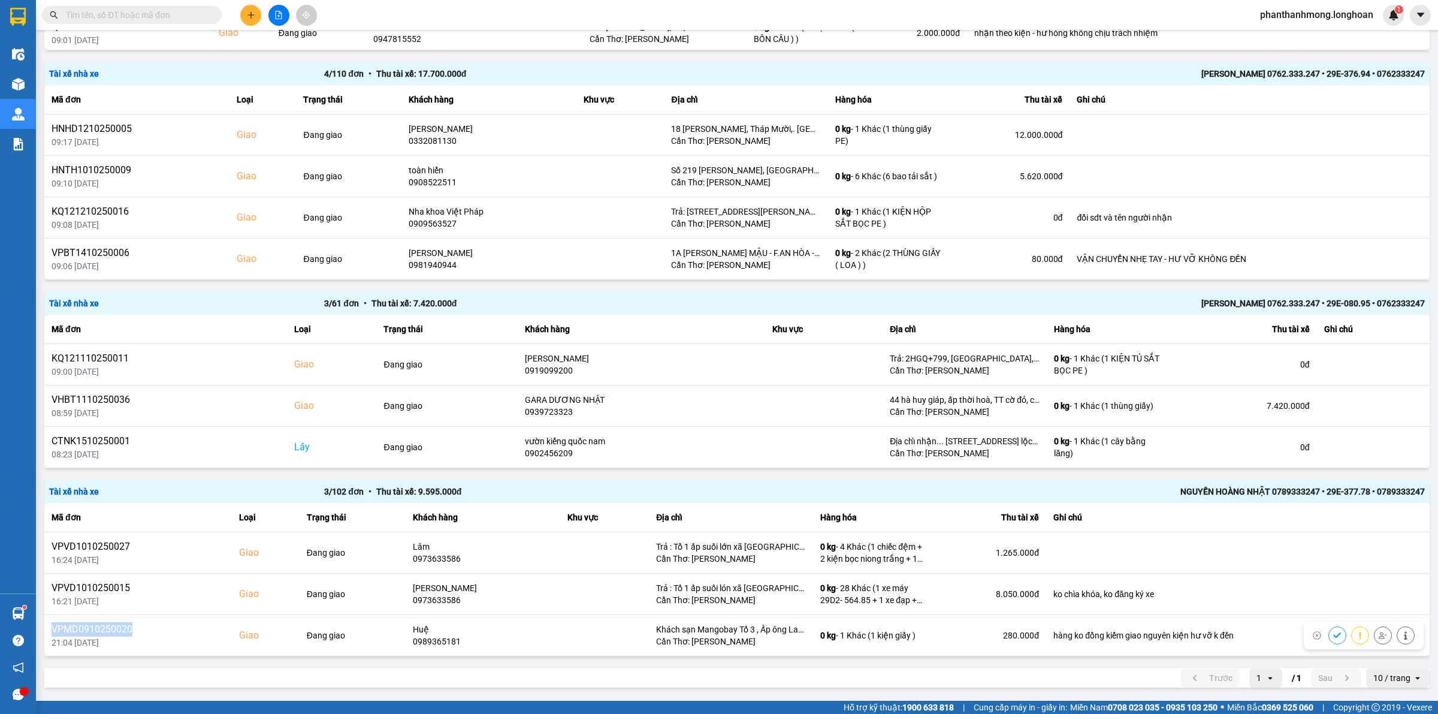
copy div "VPMD0910250020"
click at [99, 7] on span at bounding box center [132, 15] width 180 height 18
click at [103, 11] on input "text" at bounding box center [136, 14] width 141 height 13
paste input "VPMD0910250020"
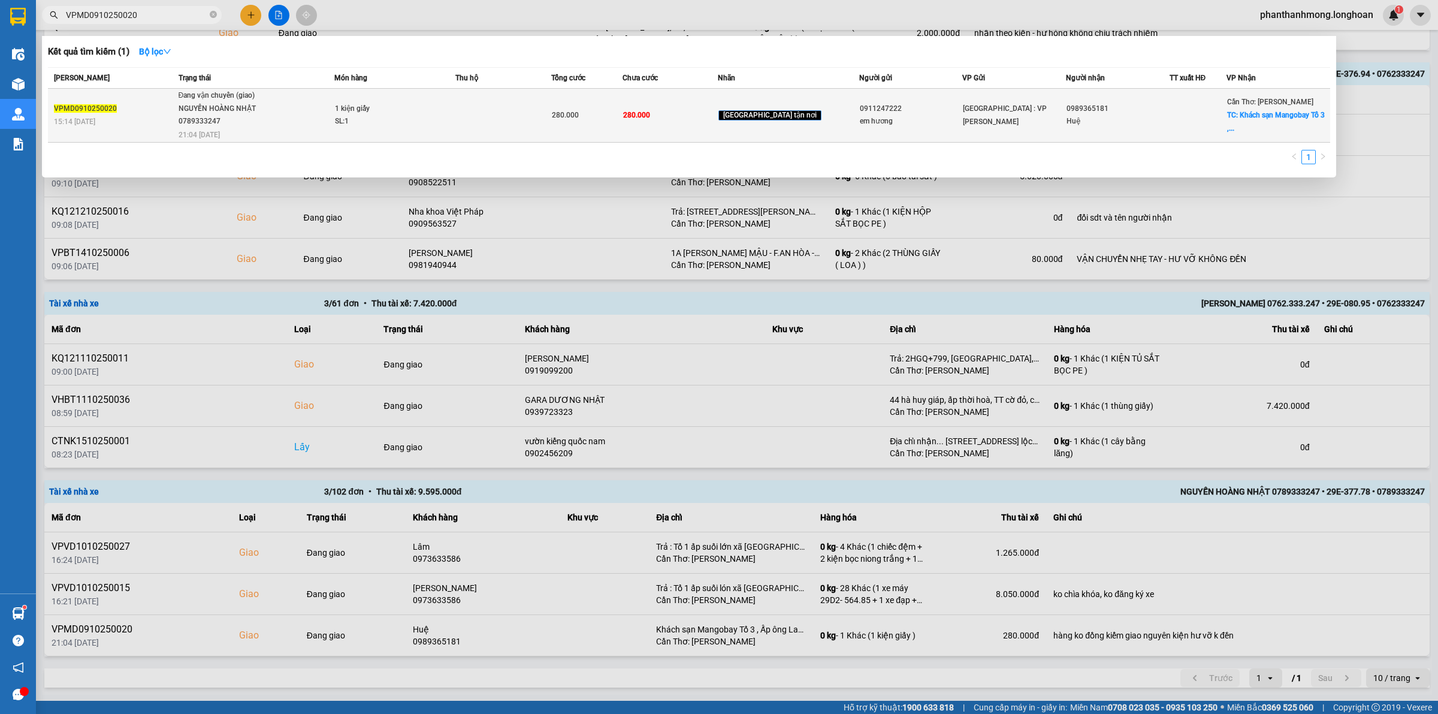
type input "VPMD0910250020"
click at [425, 115] on div "SL: 1" at bounding box center [380, 121] width 90 height 13
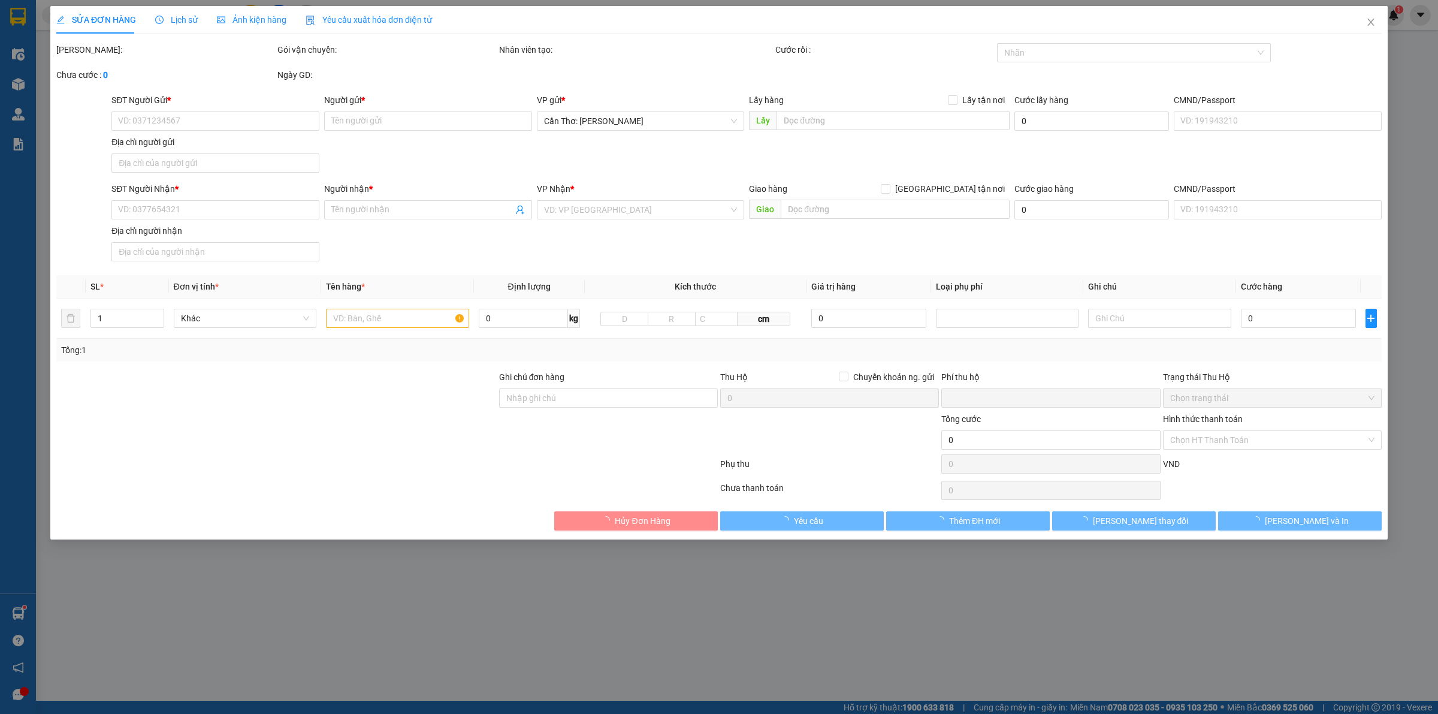
click at [204, 21] on div "SỬA ĐƠN HÀNG Lịch sử Ảnh kiện hàng Yêu cầu xuất hóa đơn điện tử" at bounding box center [244, 20] width 376 height 28
type input "0911247222"
type input "em hương"
type input "0989365181"
type input "Huệ"
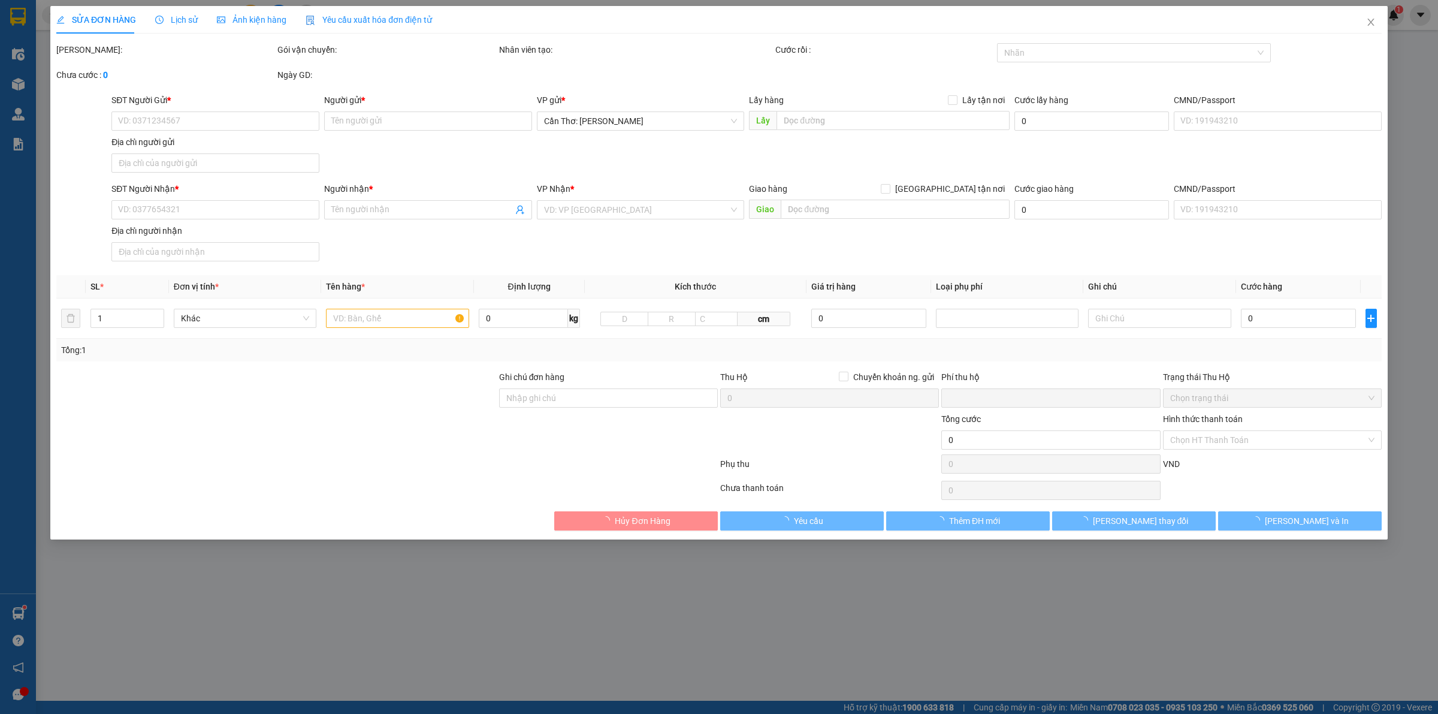
checkbox input "true"
type input "Khách sạn Mangobay Tổ 3 , Ấp ông Lang , [GEOGRAPHIC_DATA] , [GEOGRAPHIC_DATA] ,…"
type input "hàng ko đồng kiểm giao nguyên kiện hư vỡ k đền"
type input "0"
type input "280.000"
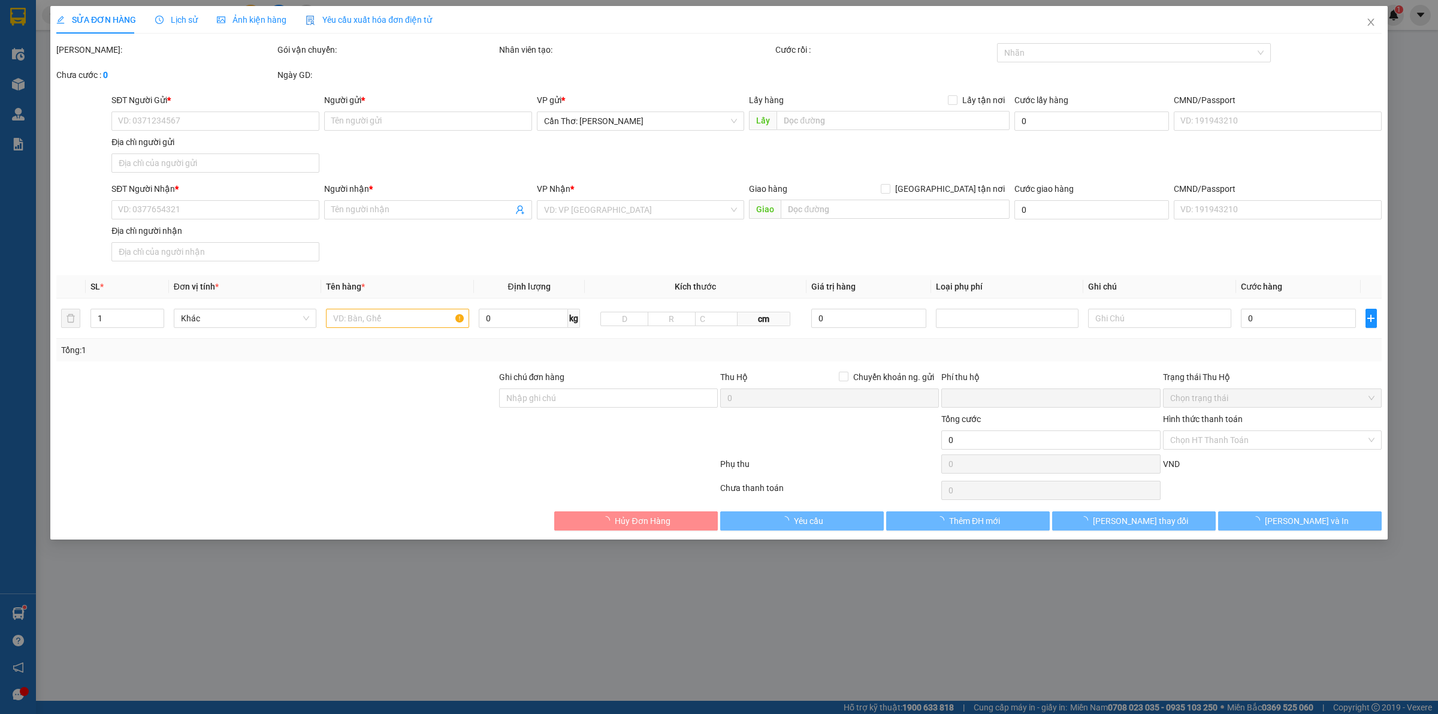
type input "280.000"
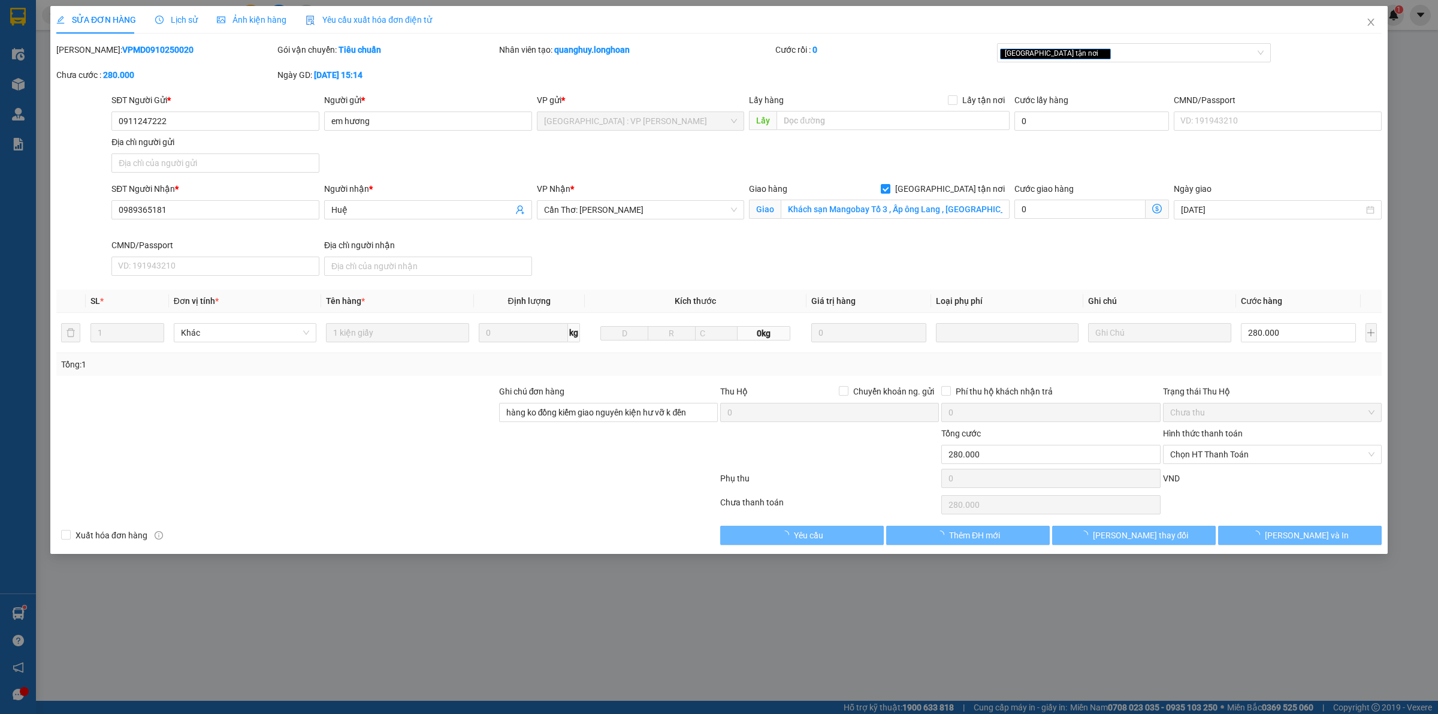
click at [191, 21] on span "Lịch sử" at bounding box center [176, 20] width 43 height 10
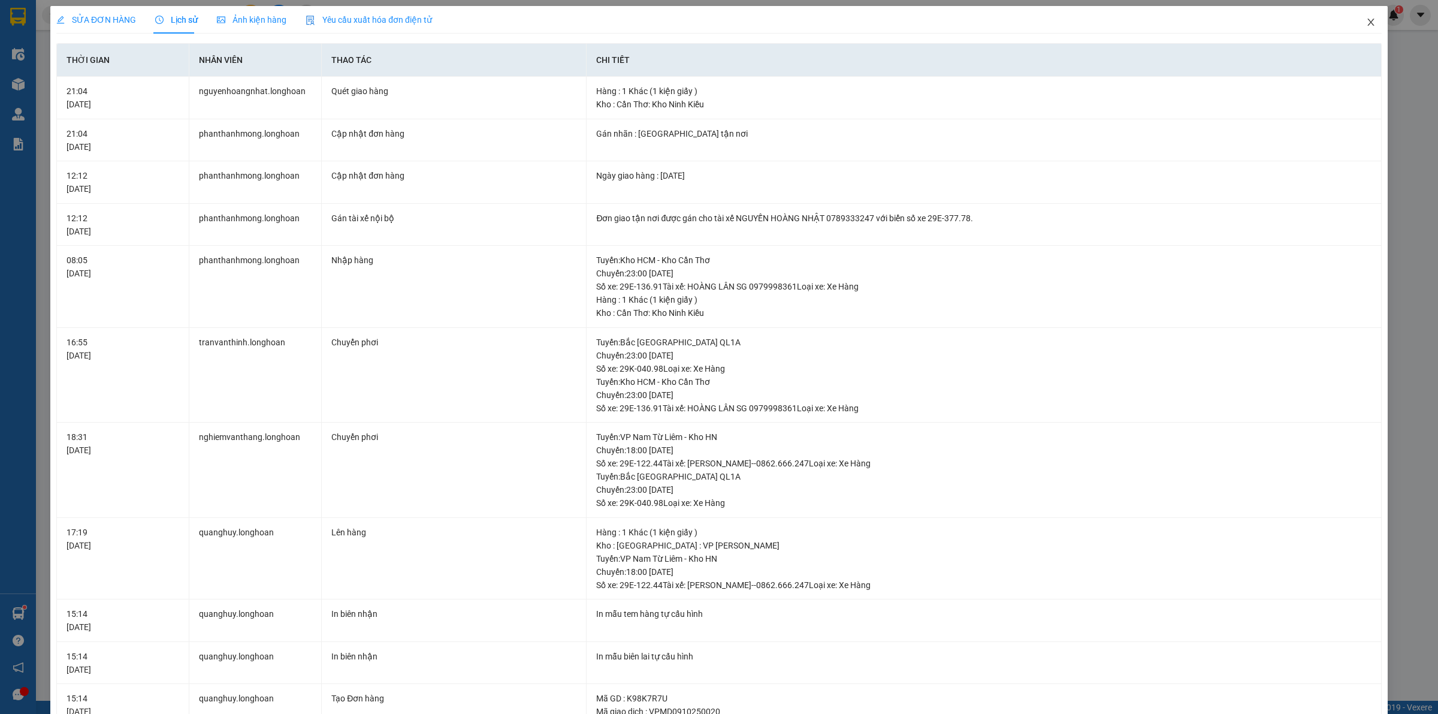
click at [1355, 23] on span "Close" at bounding box center [1372, 23] width 34 height 34
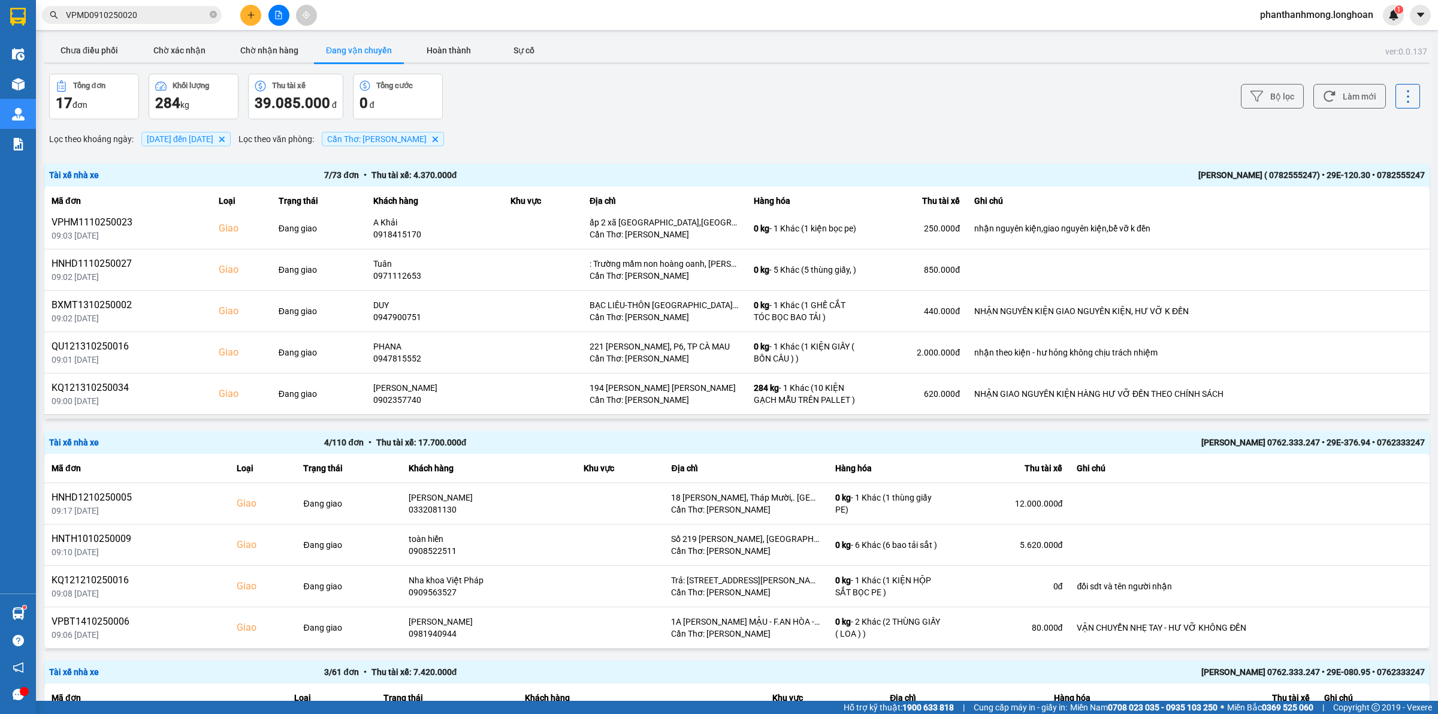
scroll to position [88, 0]
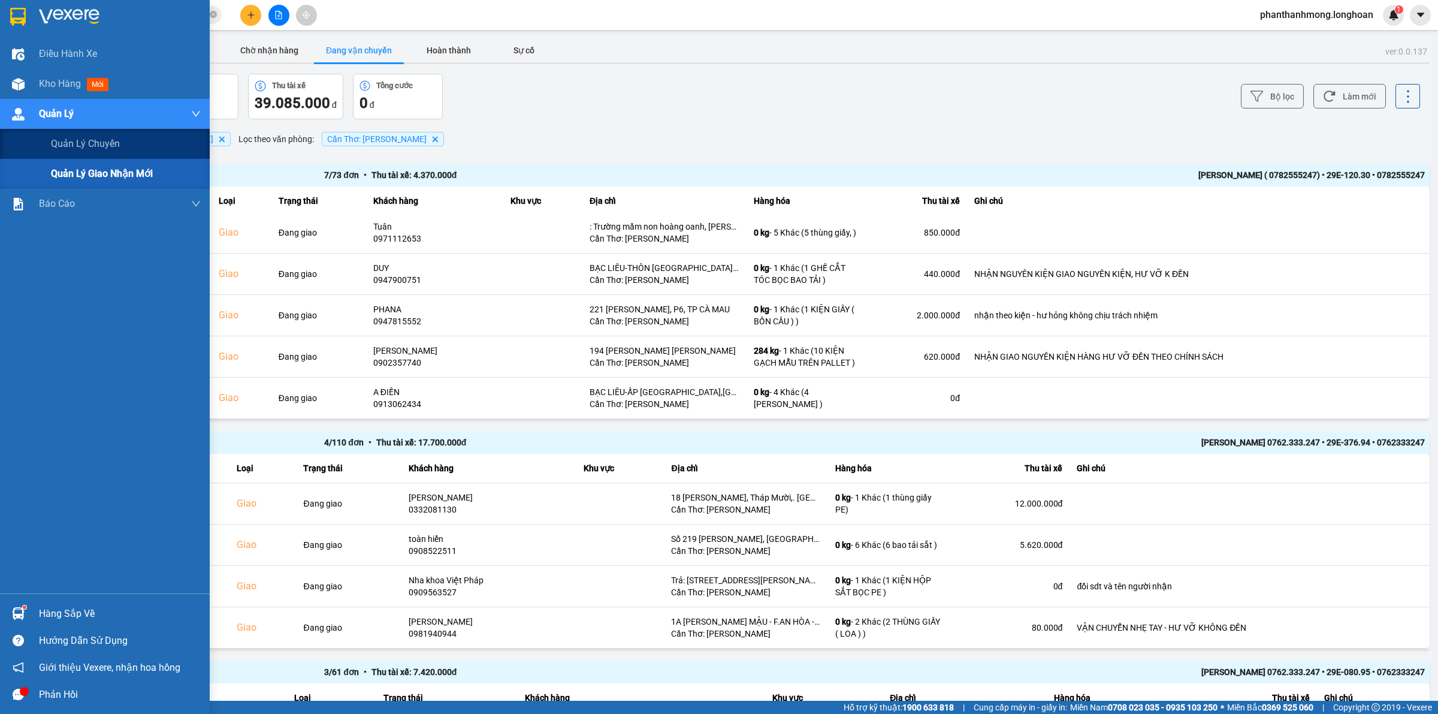
click at [89, 168] on span "Quản lý giao nhận mới" at bounding box center [102, 173] width 102 height 15
click at [86, 165] on div "Quản lý giao nhận mới" at bounding box center [126, 174] width 150 height 30
click at [96, 176] on span "Quản lý giao nhận mới" at bounding box center [102, 173] width 102 height 15
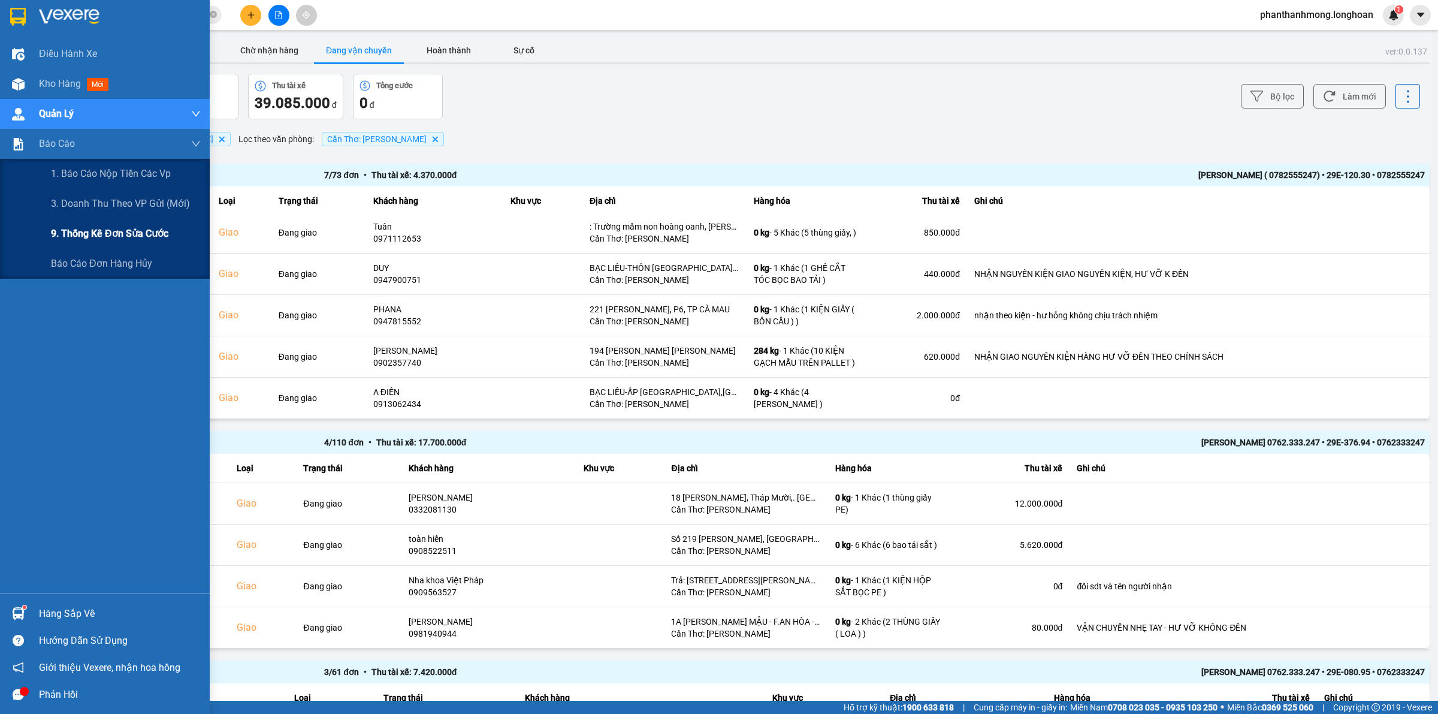
click at [53, 224] on div "9. Thống kê đơn sửa cước" at bounding box center [126, 234] width 150 height 30
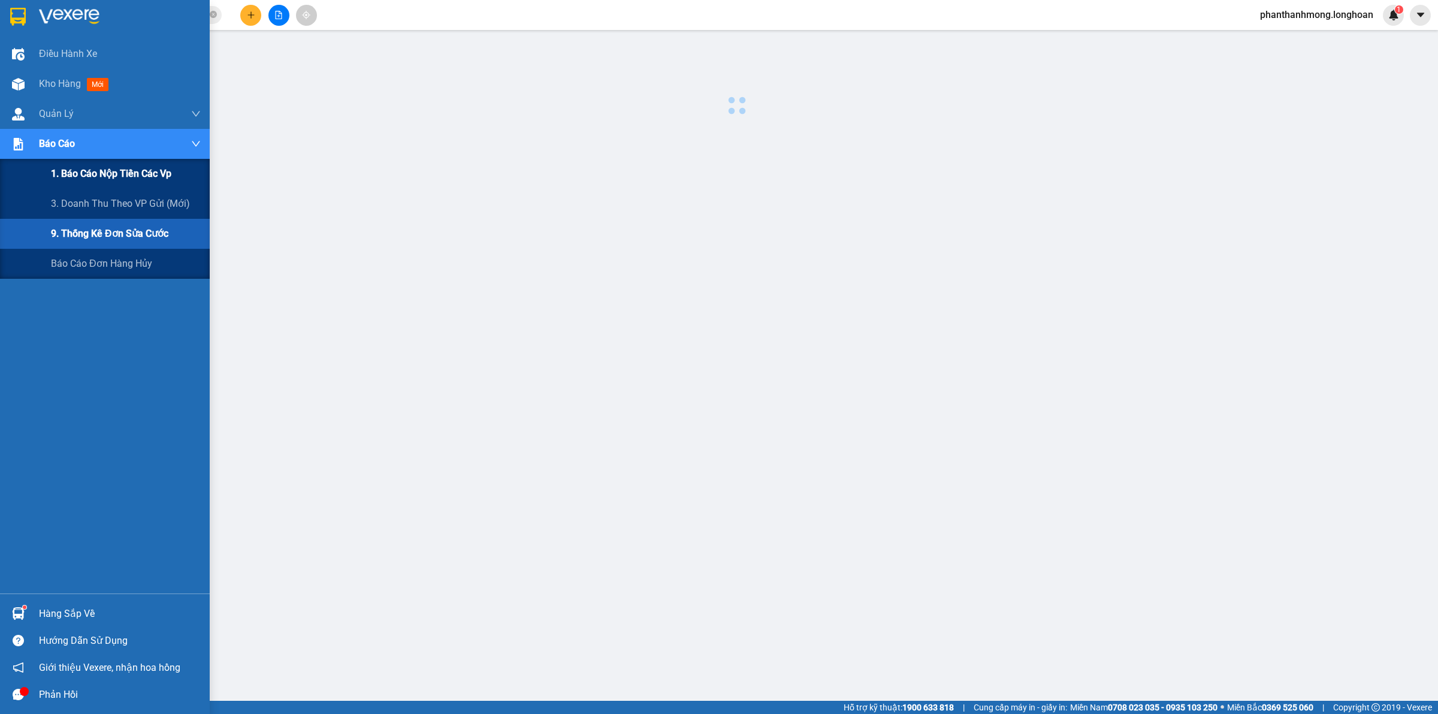
click at [77, 173] on span "1. Báo cáo nộp tiền các vp" at bounding box center [111, 173] width 120 height 15
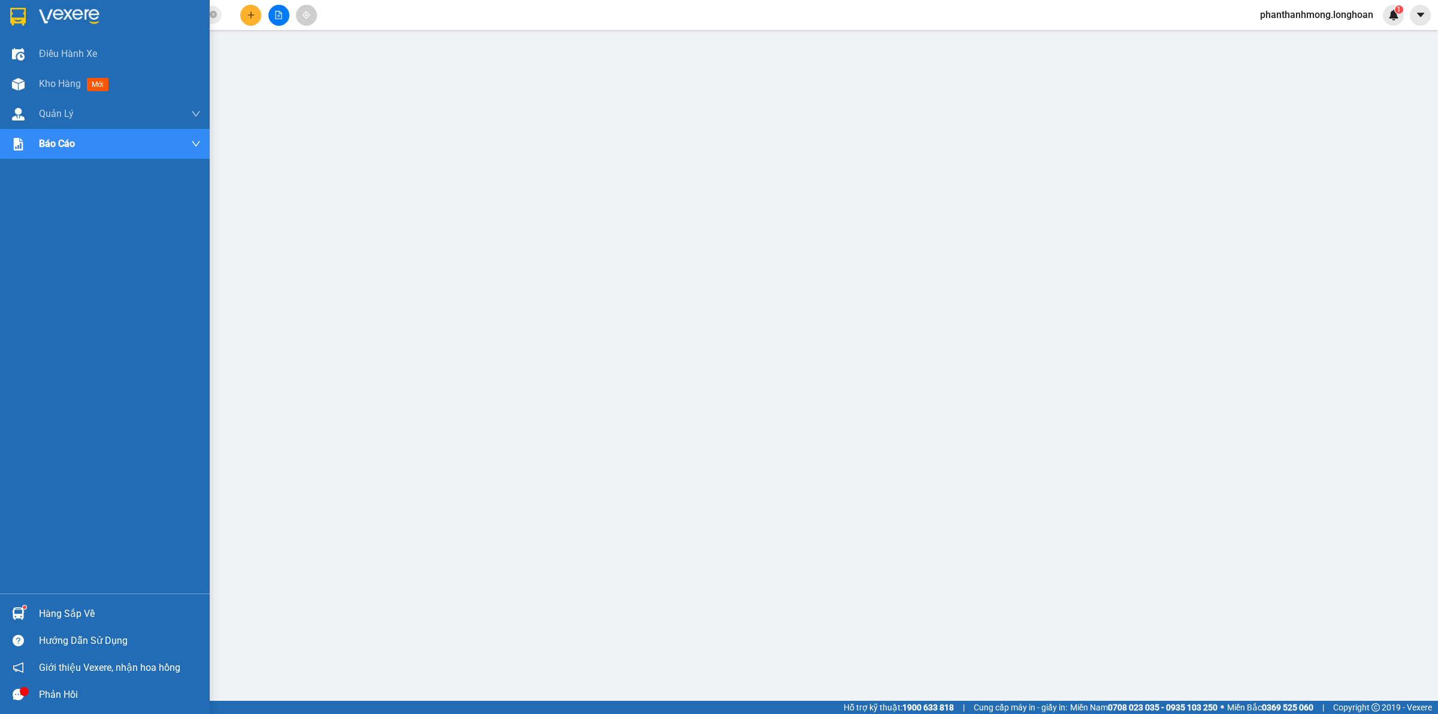
click at [22, 16] on img at bounding box center [18, 17] width 16 height 18
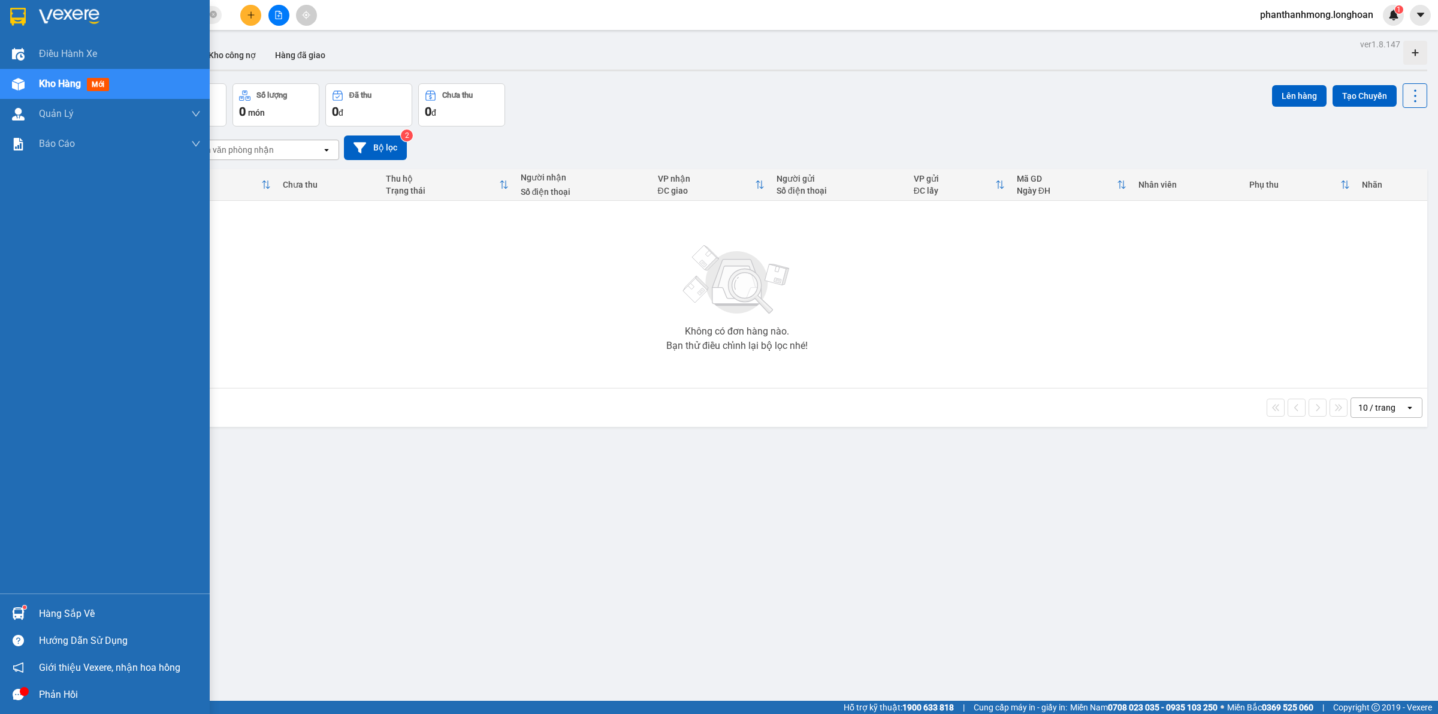
click at [25, 9] on img at bounding box center [18, 17] width 16 height 18
click at [14, 609] on img at bounding box center [18, 613] width 13 height 13
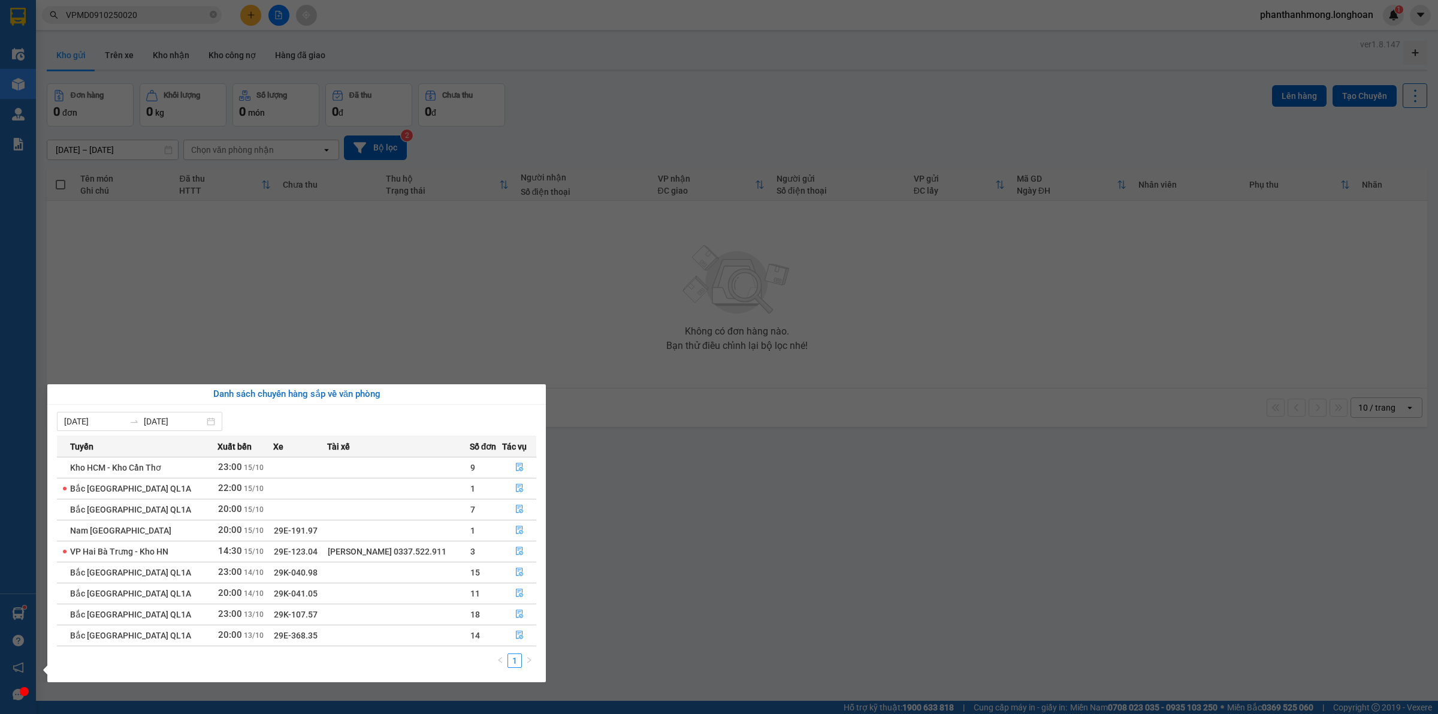
click at [585, 533] on section "Kết quả tìm kiếm ( 1 ) Bộ lọc Mã ĐH Trạng thái Món hàng Thu hộ Tổng cước Chưa c…" at bounding box center [719, 357] width 1438 height 714
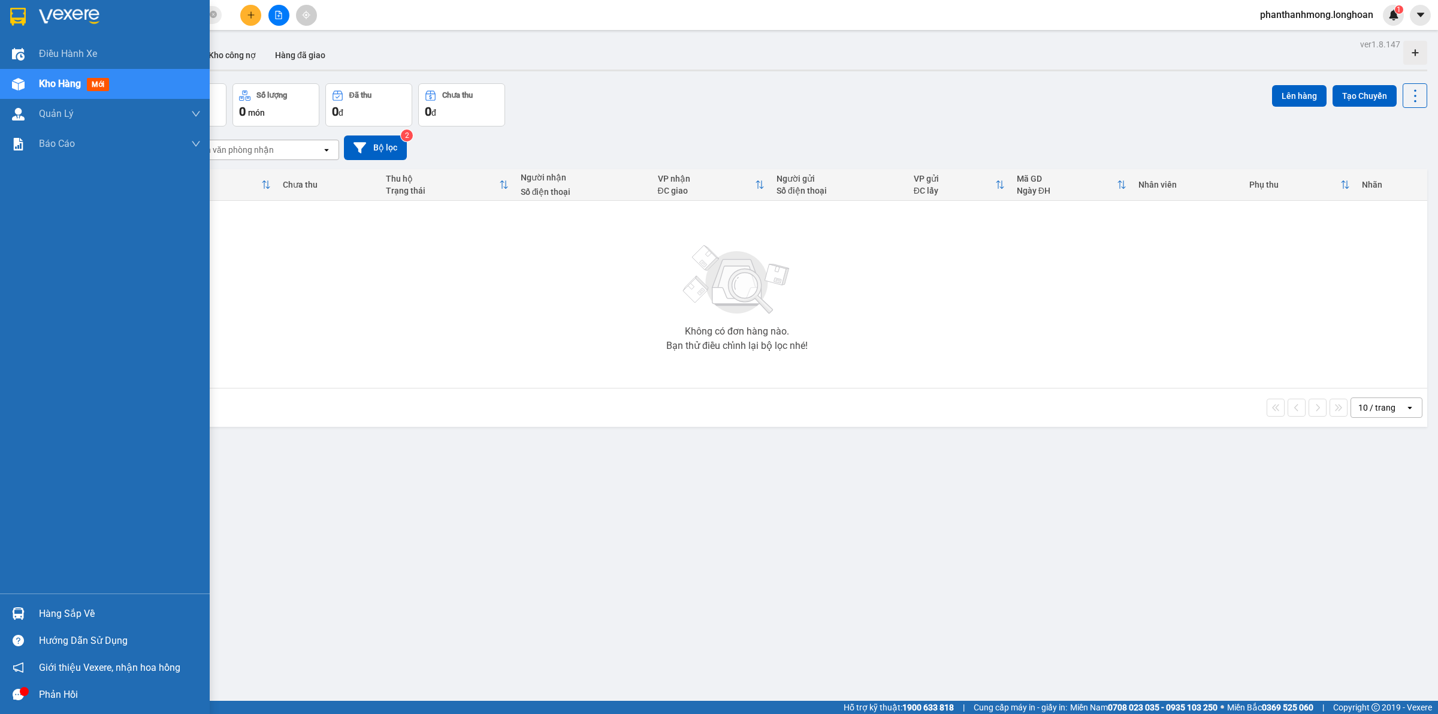
click at [1, 21] on div at bounding box center [105, 19] width 210 height 39
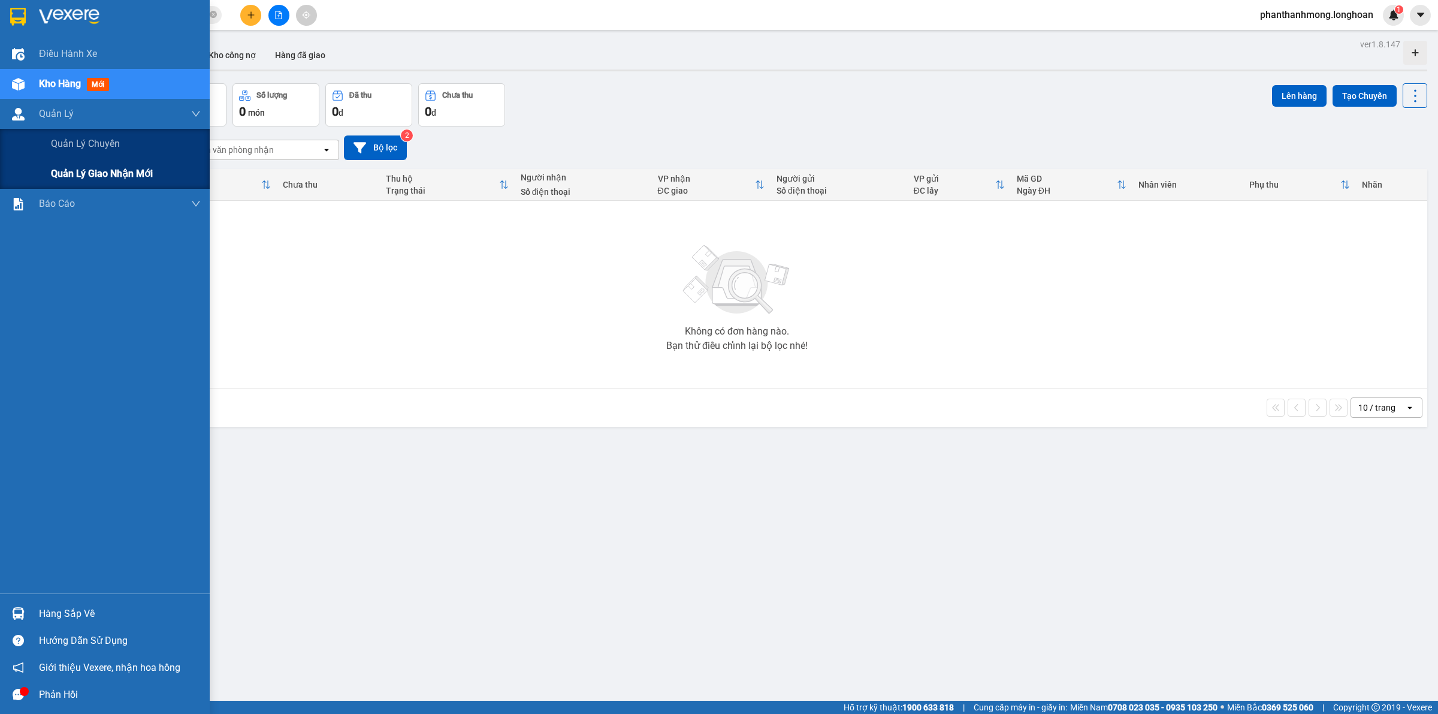
click at [118, 166] on span "Quản lý giao nhận mới" at bounding box center [102, 173] width 102 height 15
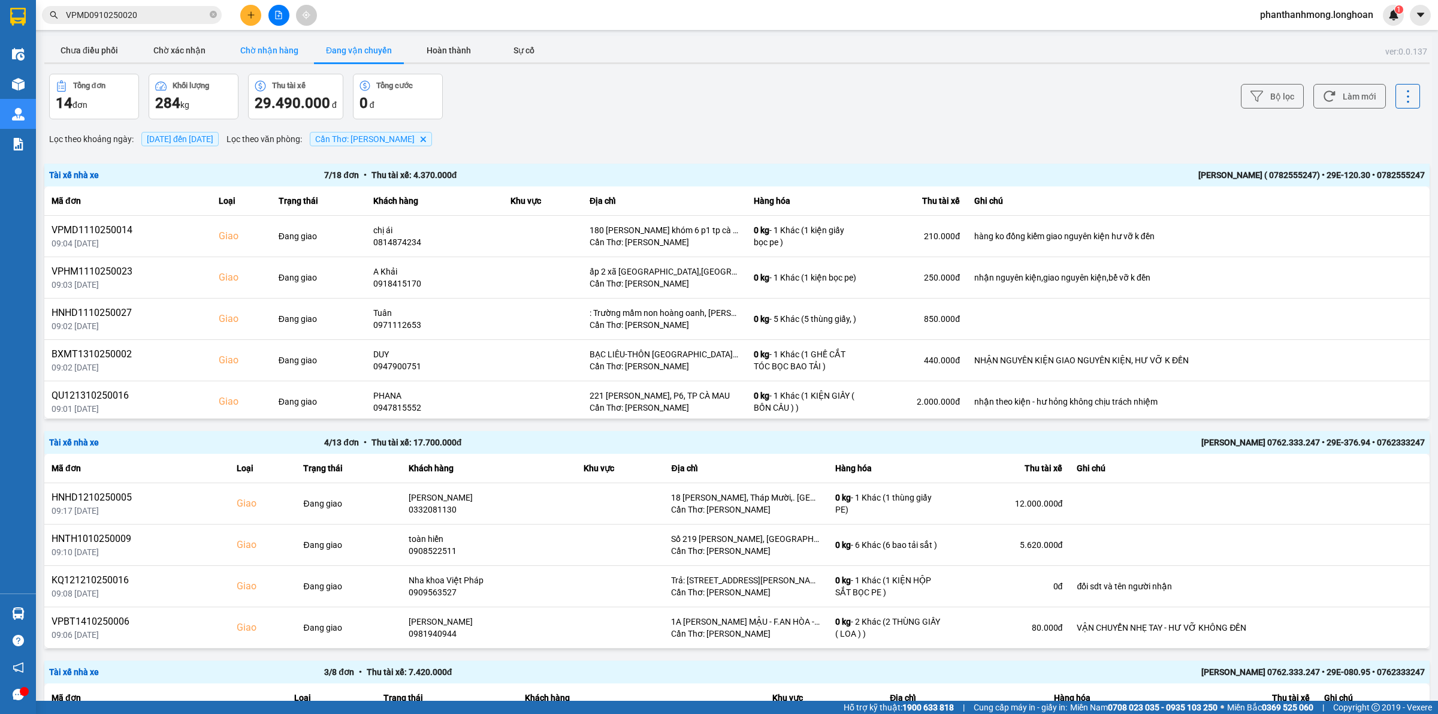
click at [252, 56] on button "Chờ nhận hàng" at bounding box center [269, 50] width 90 height 24
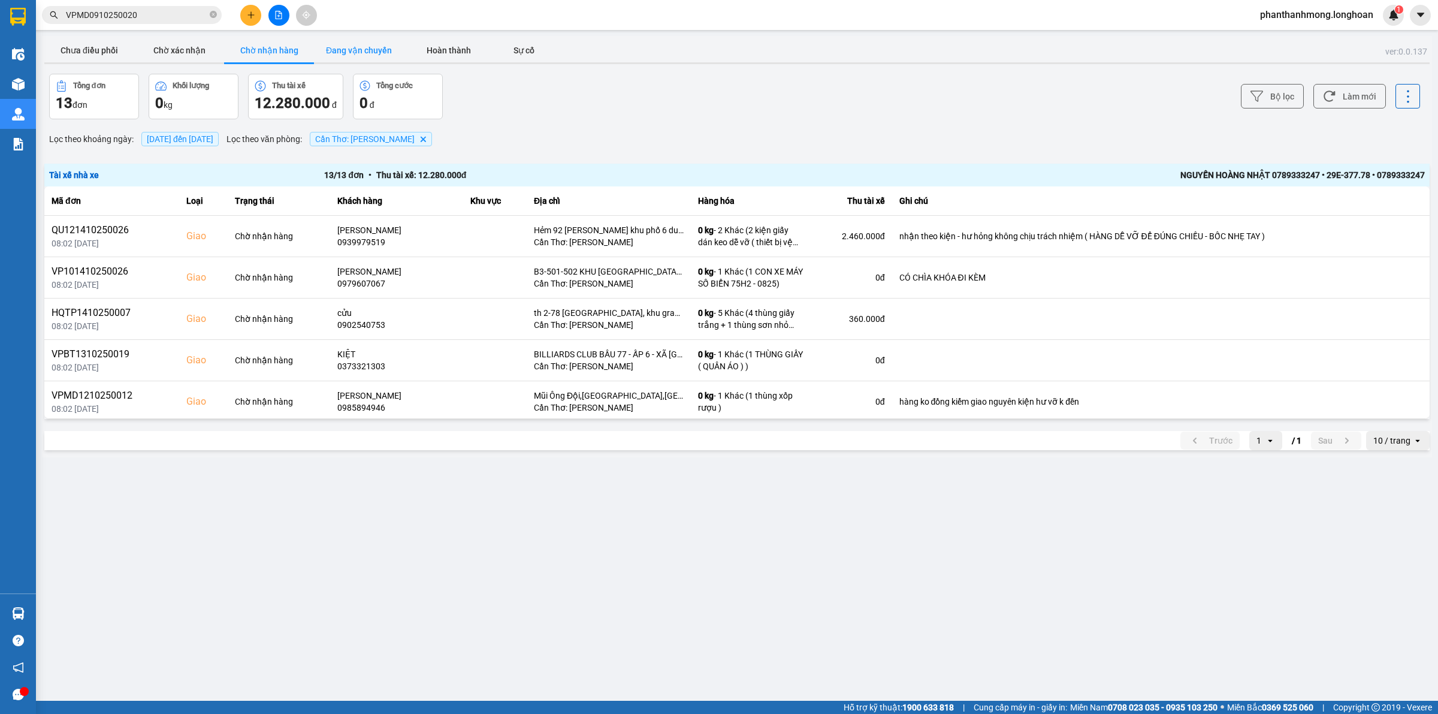
click at [372, 56] on button "Đang vận chuyển" at bounding box center [359, 50] width 90 height 24
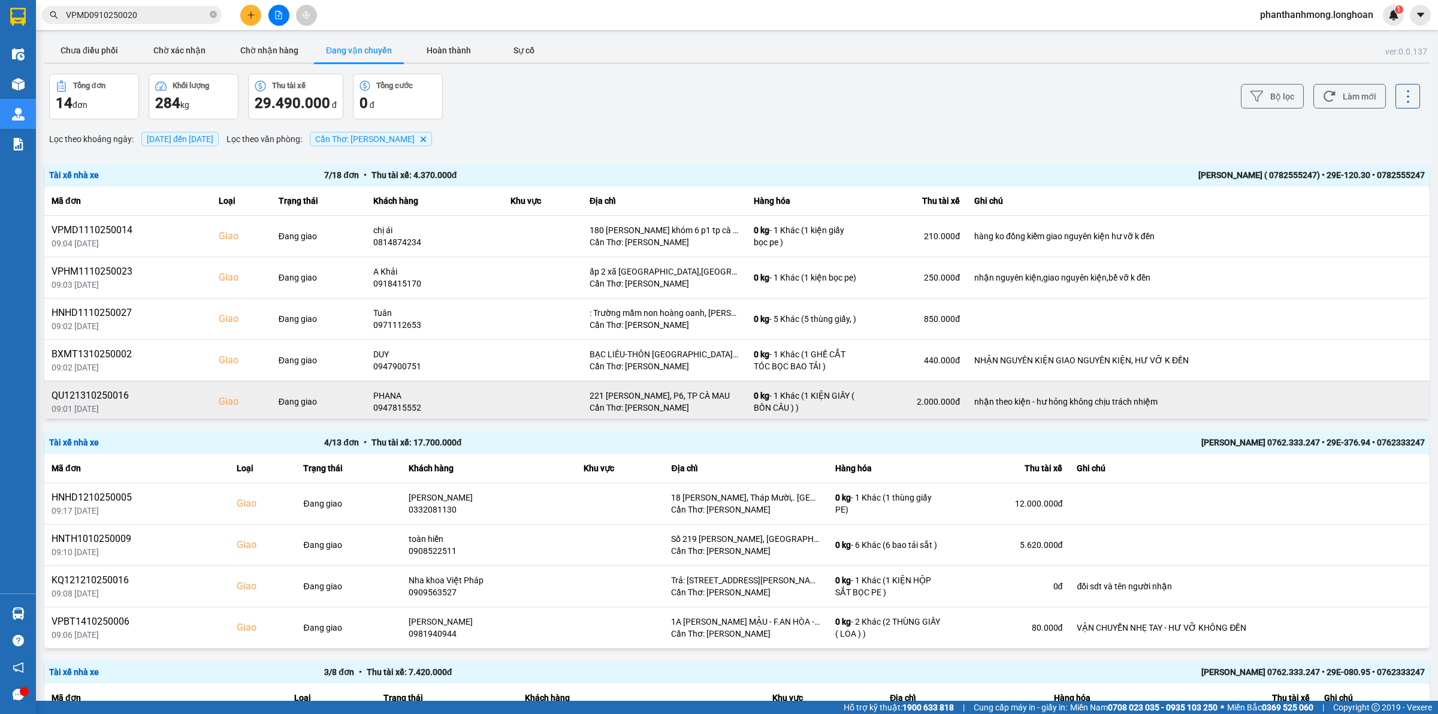
scroll to position [88, 0]
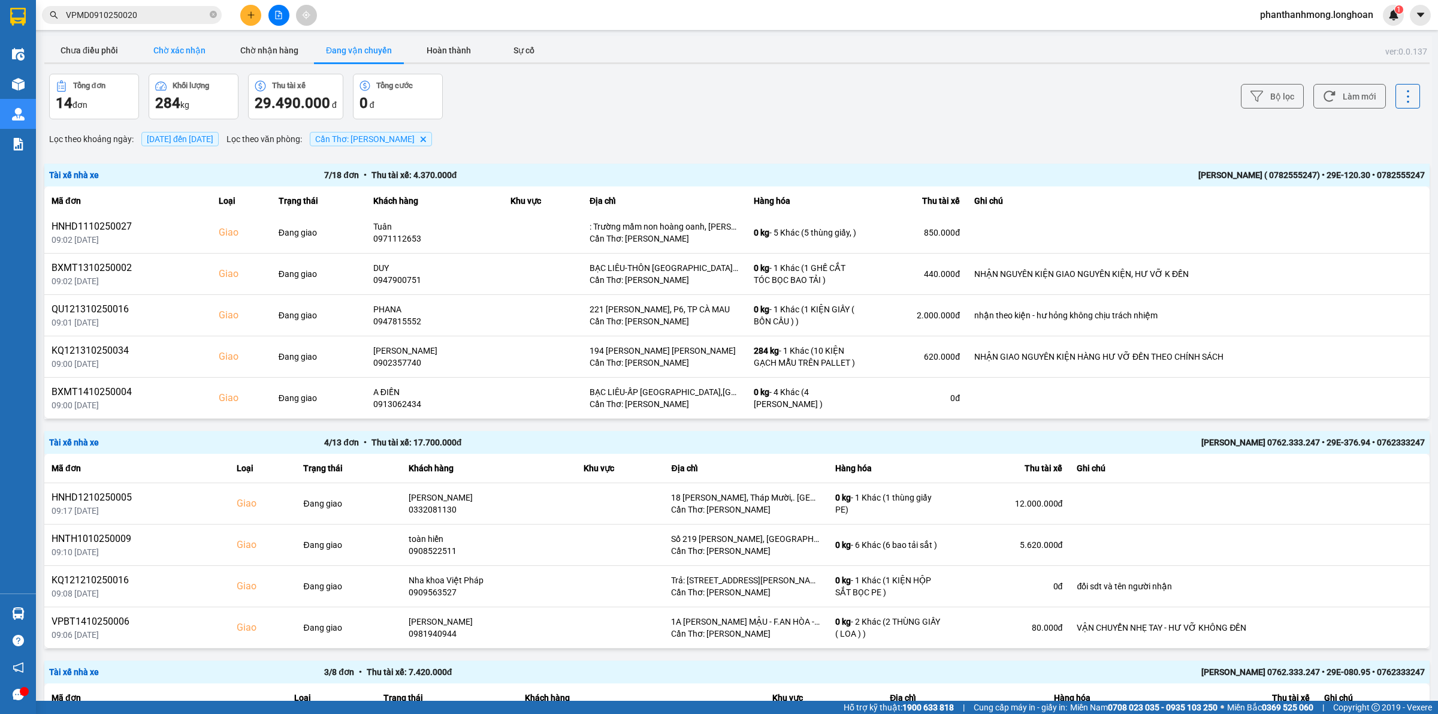
click at [193, 43] on button "Chờ xác nhận" at bounding box center [179, 50] width 90 height 24
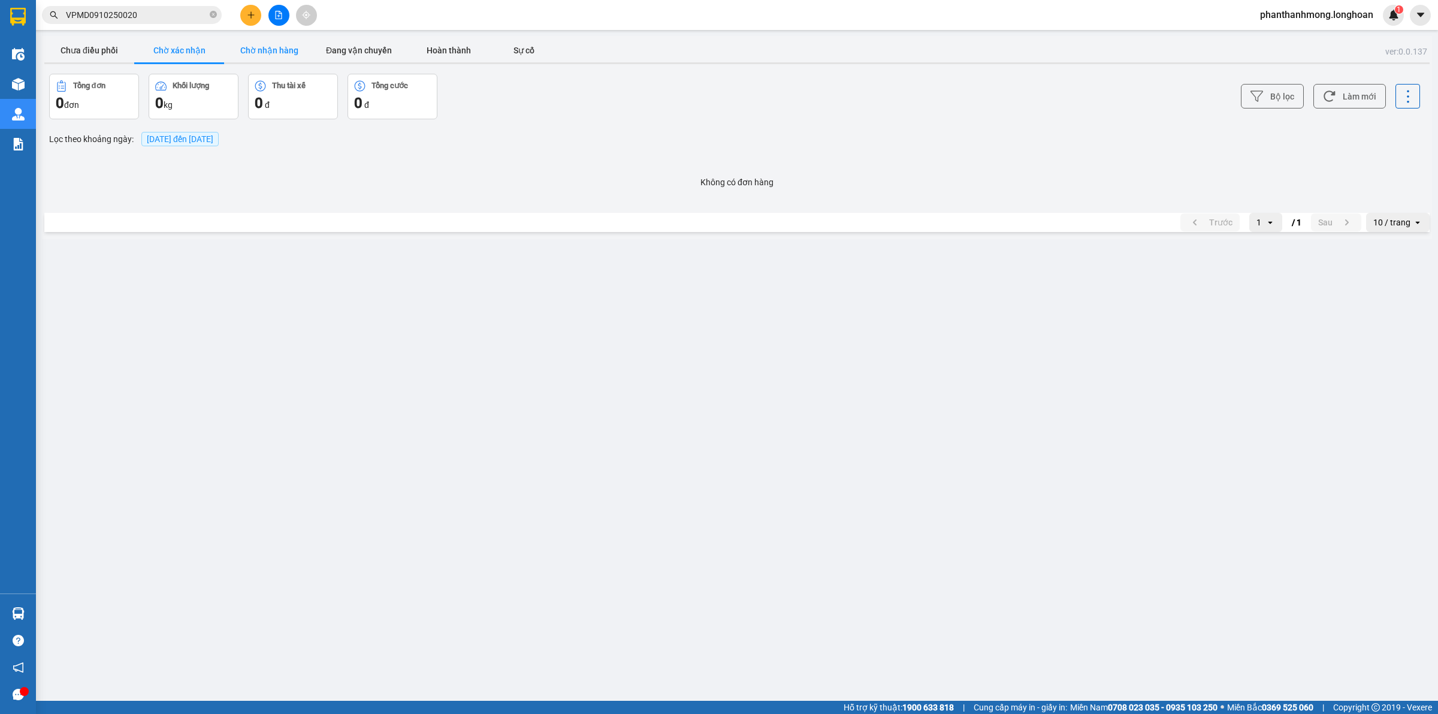
click at [242, 52] on button "Chờ nhận hàng" at bounding box center [269, 50] width 90 height 24
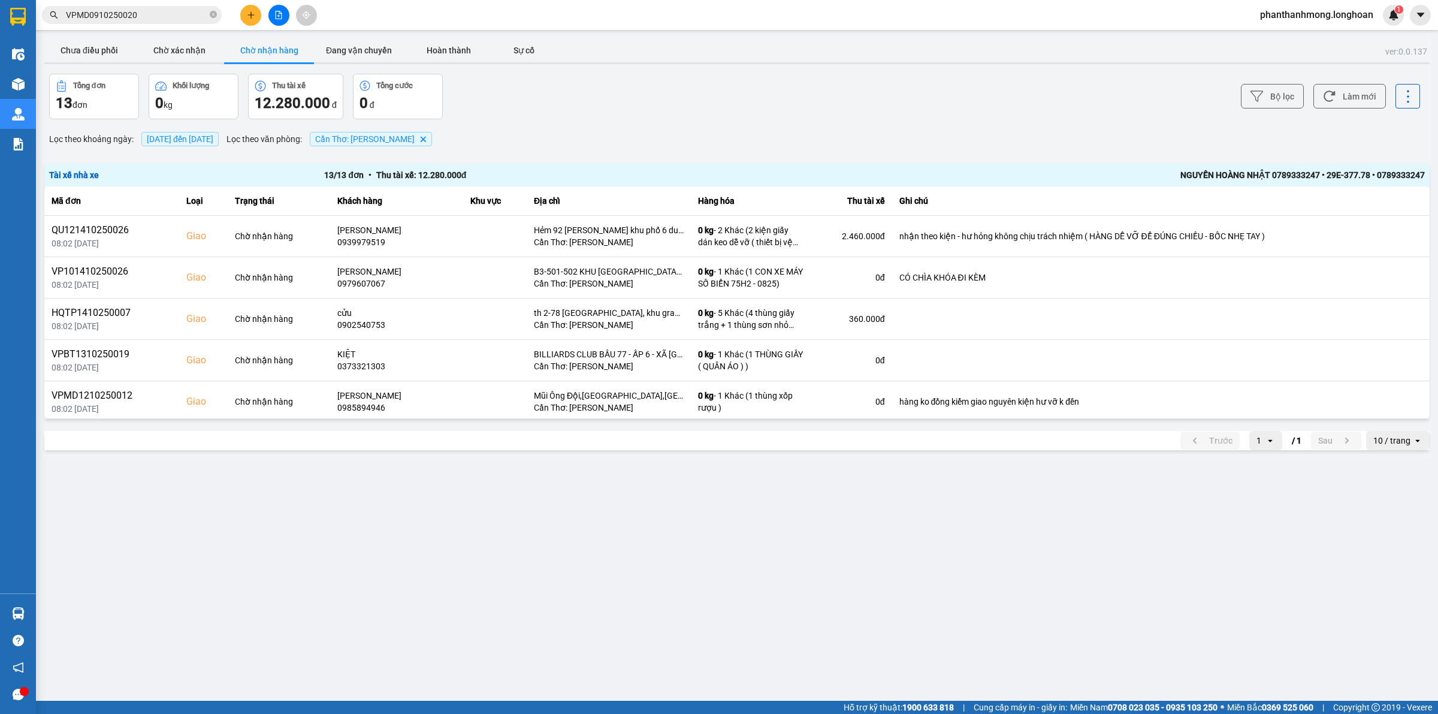
click at [913, 182] on div "Tài xế nhà xe 13 / 13 đơn • Thu tài xế: 12.280.000 đ NGUYẾN HOÀNG NHẬT 07893332…" at bounding box center [737, 175] width 1386 height 23
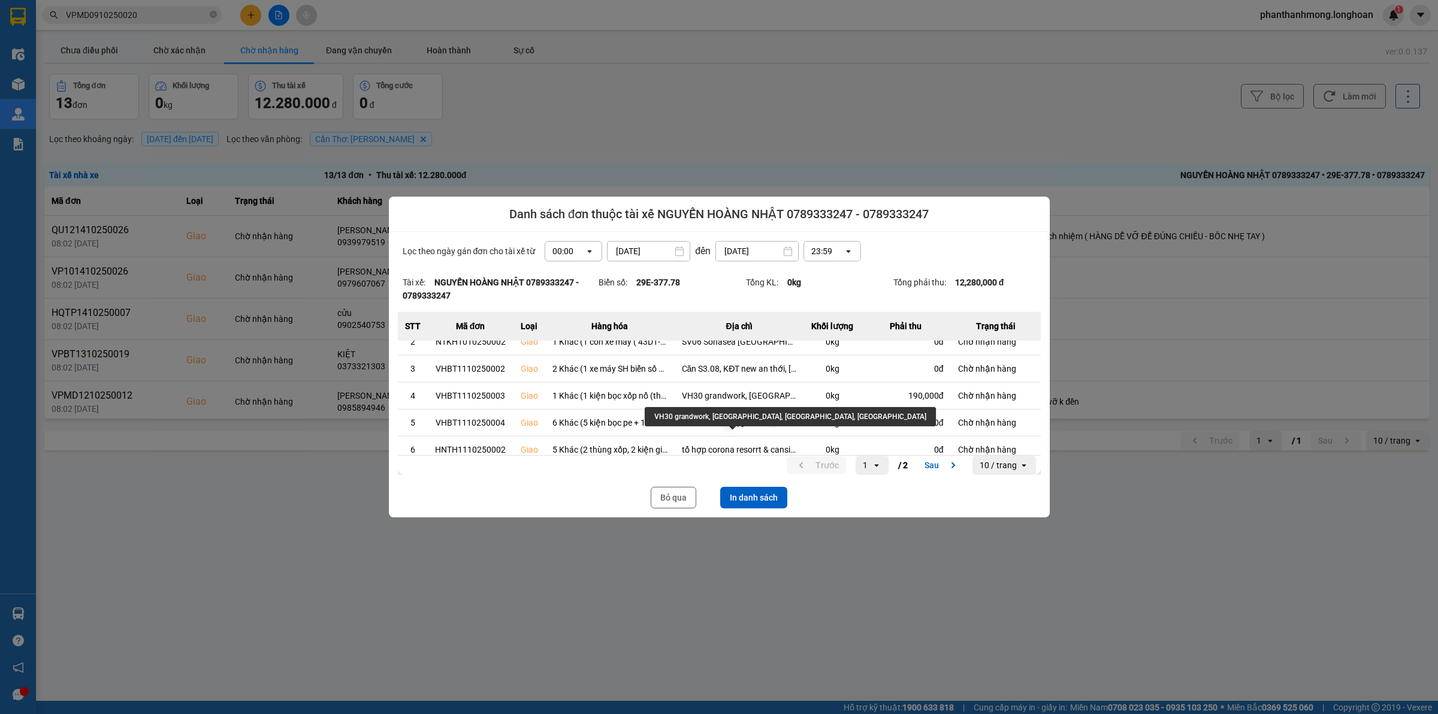
scroll to position [75, 0]
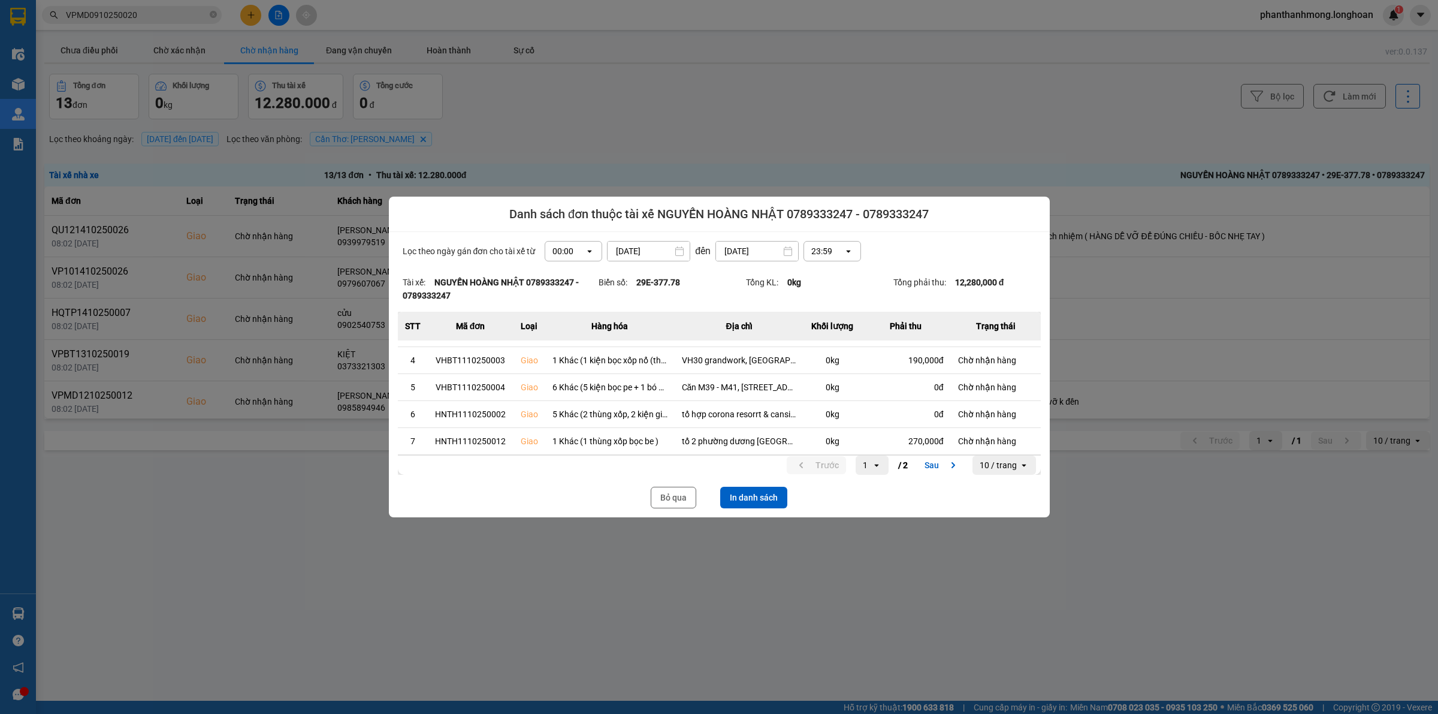
drag, startPoint x: 777, startPoint y: 497, endPoint x: 787, endPoint y: 489, distance: 13.2
click at [777, 498] on button "In danh sách" at bounding box center [753, 498] width 67 height 22
drag, startPoint x: 669, startPoint y: 496, endPoint x: 619, endPoint y: 438, distance: 77.4
click at [668, 496] on button "Bỏ qua" at bounding box center [674, 498] width 46 height 22
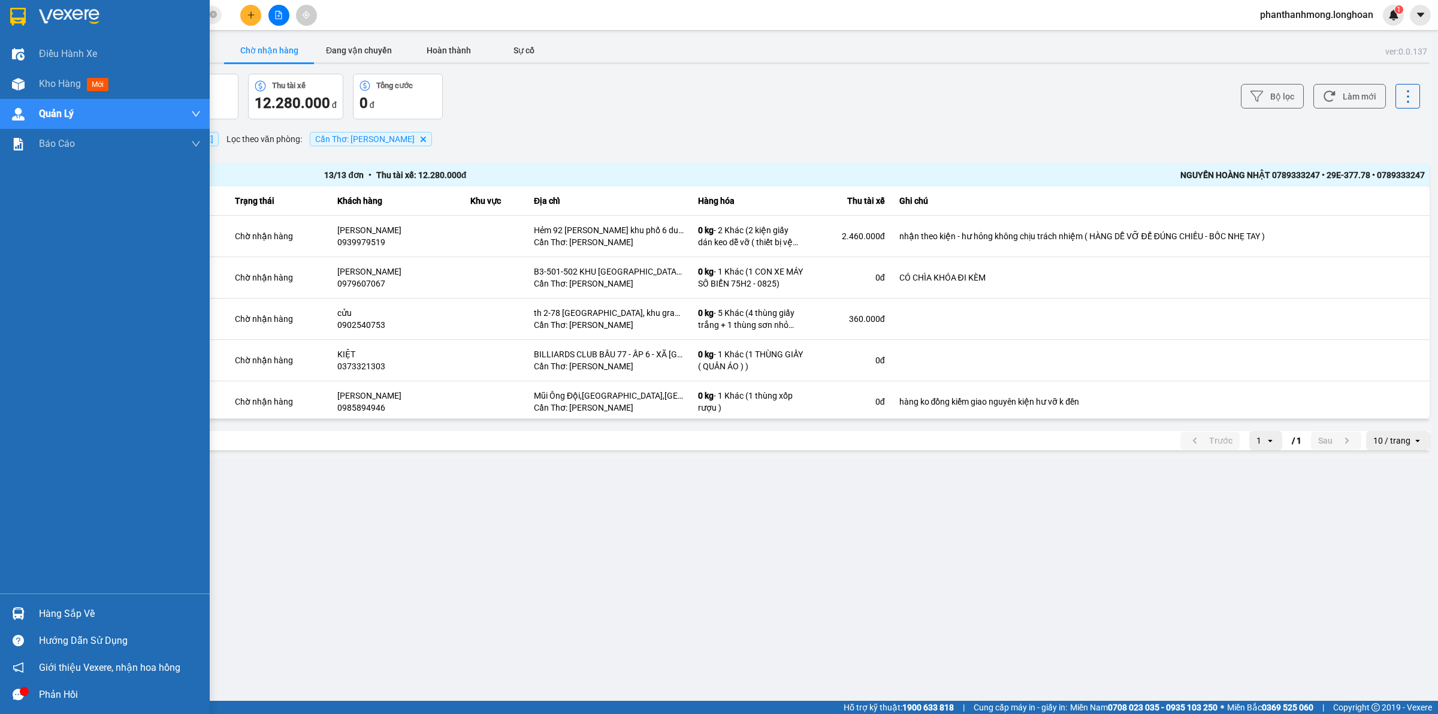
click at [10, 17] on img at bounding box center [18, 17] width 16 height 18
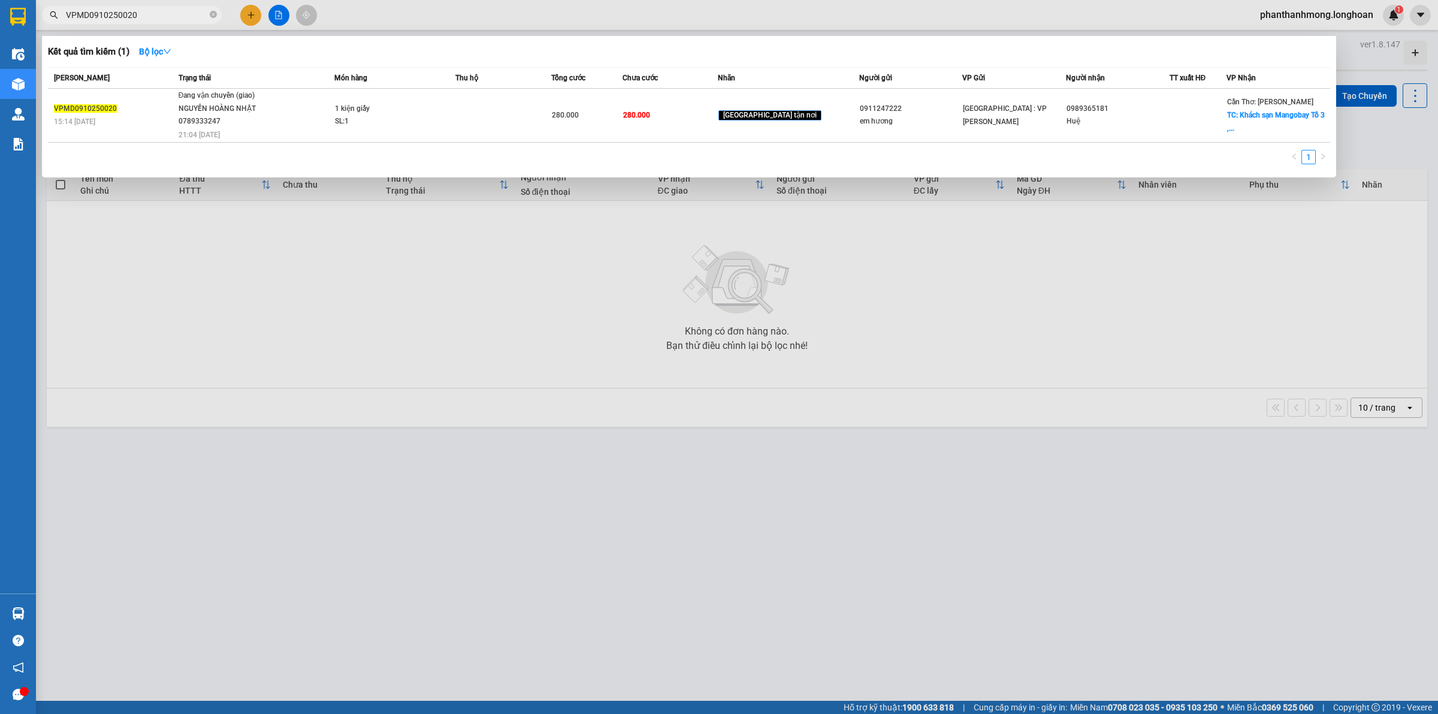
click at [197, 17] on input "VPMD0910250020" at bounding box center [136, 14] width 141 height 13
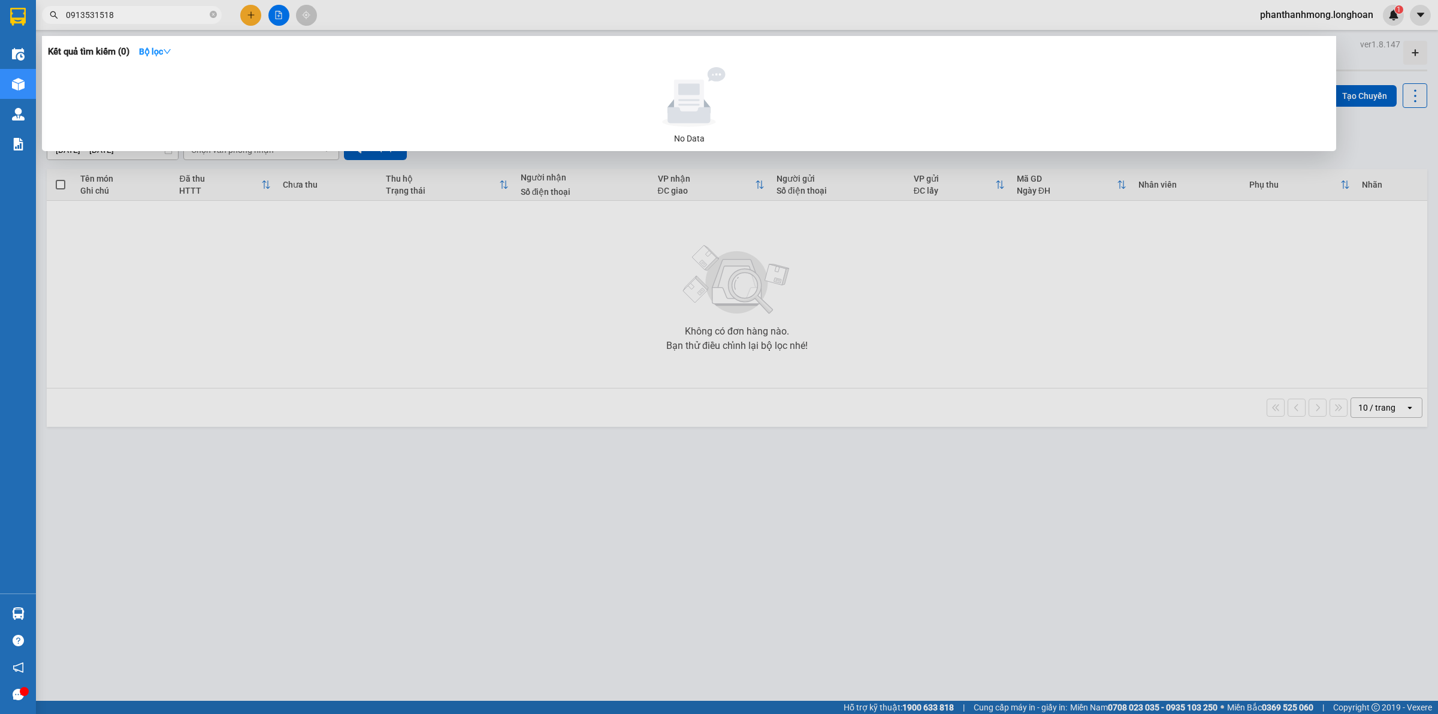
click at [147, 17] on input "0913531518" at bounding box center [136, 14] width 141 height 13
type input "0913531518"
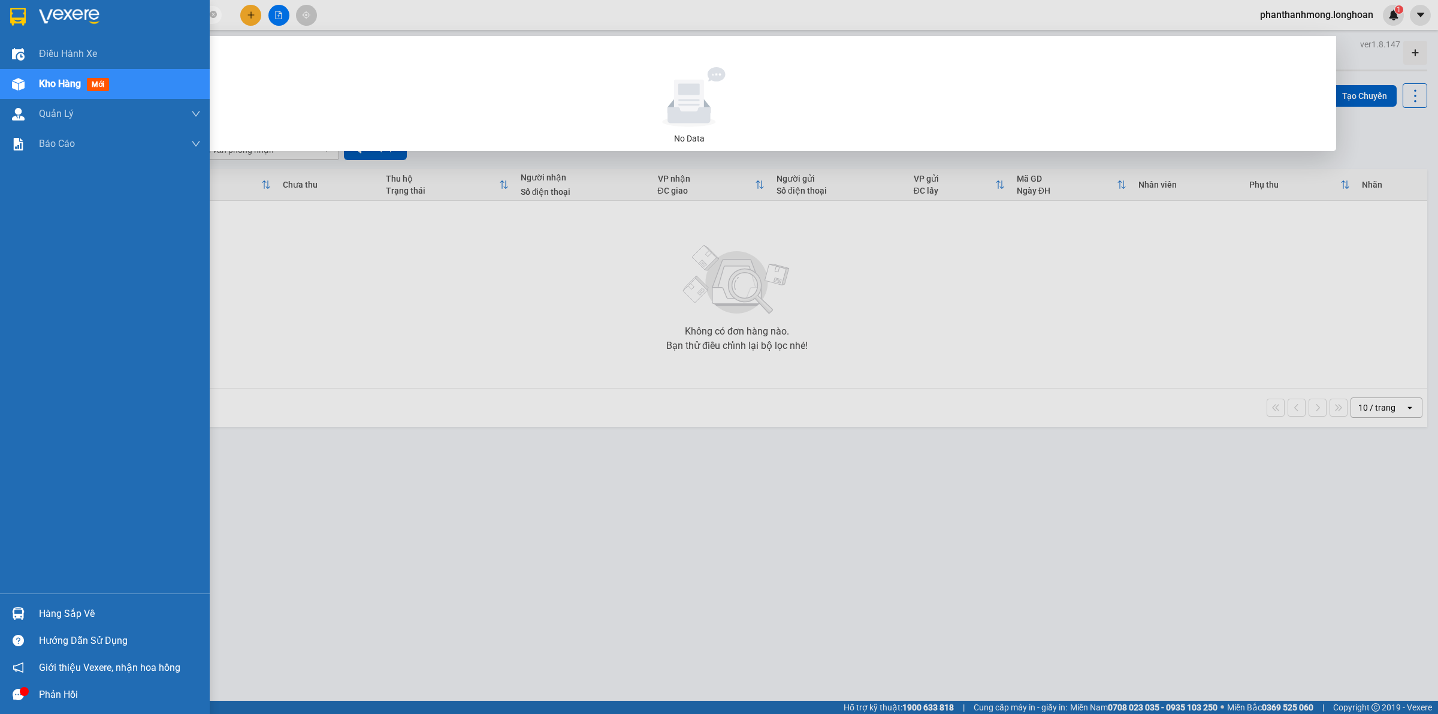
click at [18, 12] on img at bounding box center [18, 17] width 16 height 18
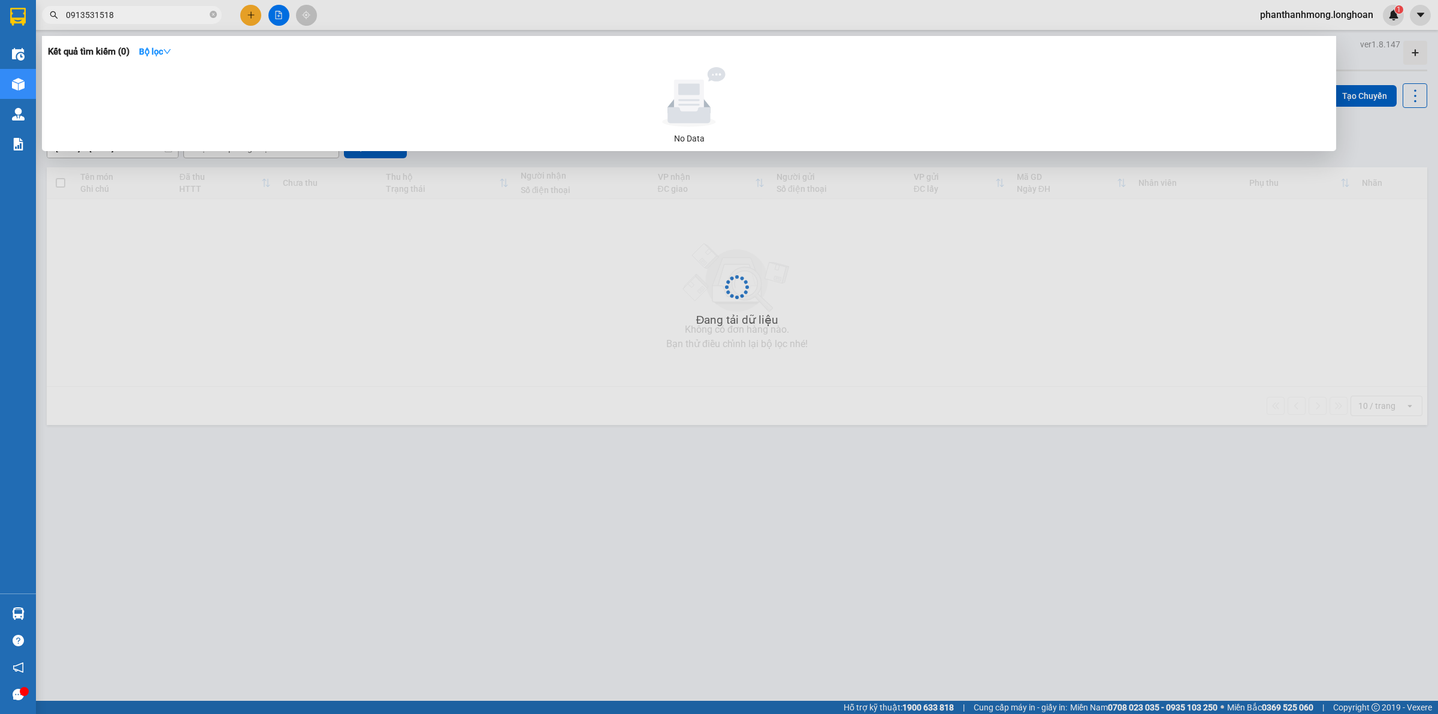
click at [207, 15] on span "0913531518" at bounding box center [132, 15] width 180 height 18
click at [211, 15] on icon "close-circle" at bounding box center [213, 14] width 7 height 7
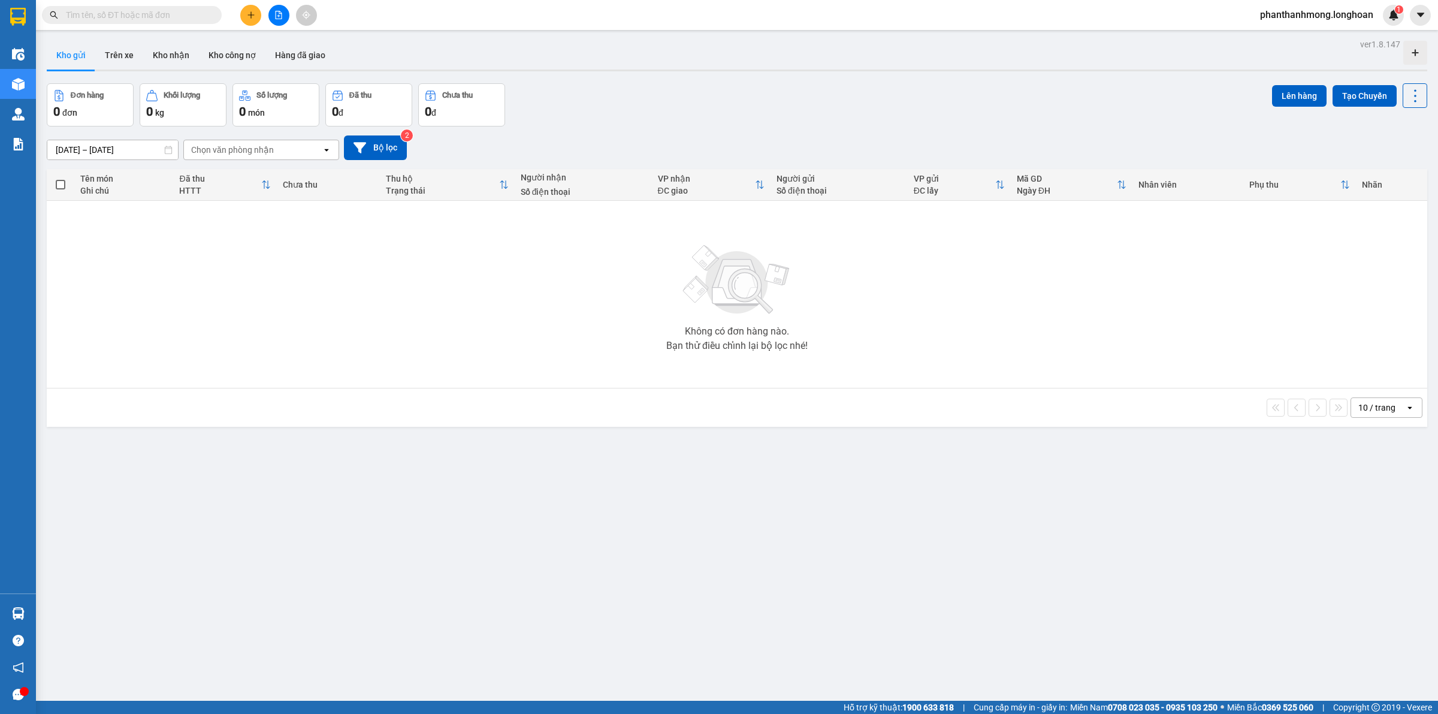
click at [249, 8] on button at bounding box center [250, 15] width 21 height 21
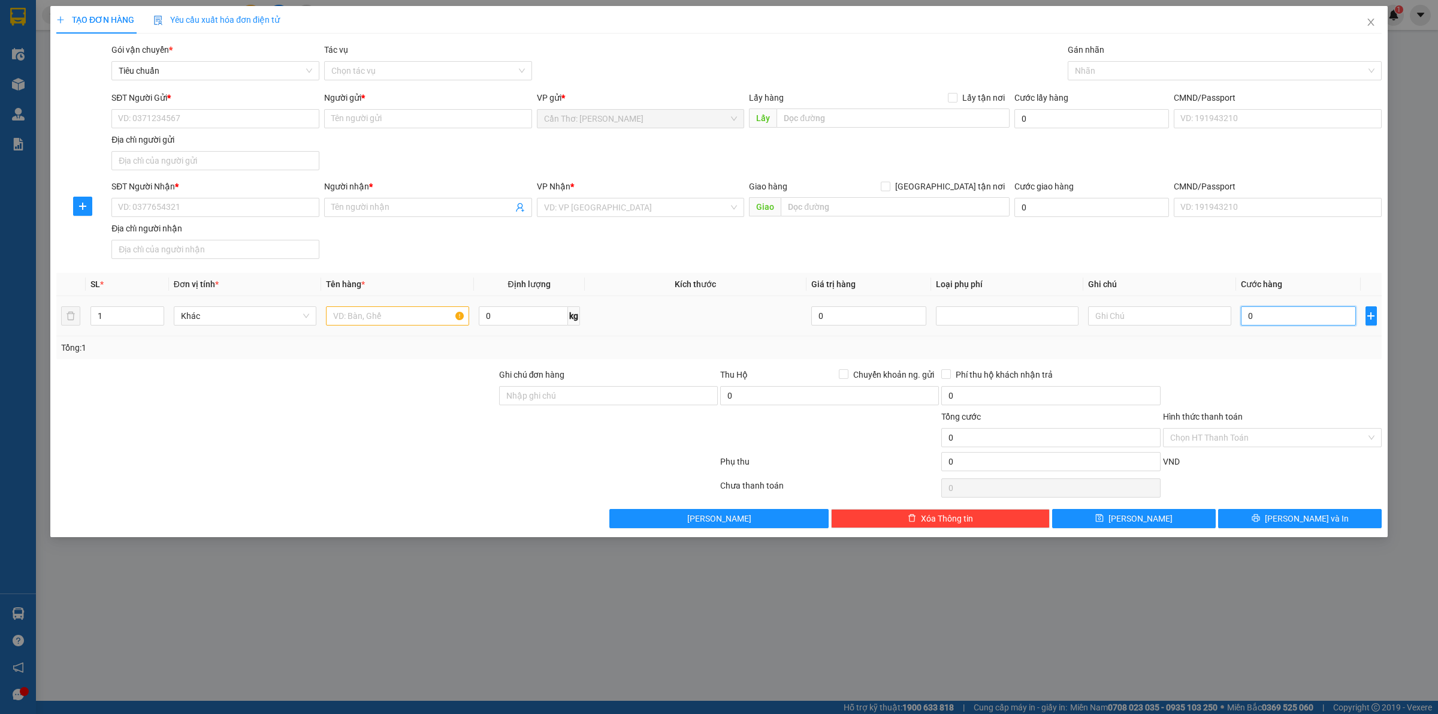
click at [1295, 325] on input "0" at bounding box center [1298, 315] width 115 height 19
type input "2"
type input "23"
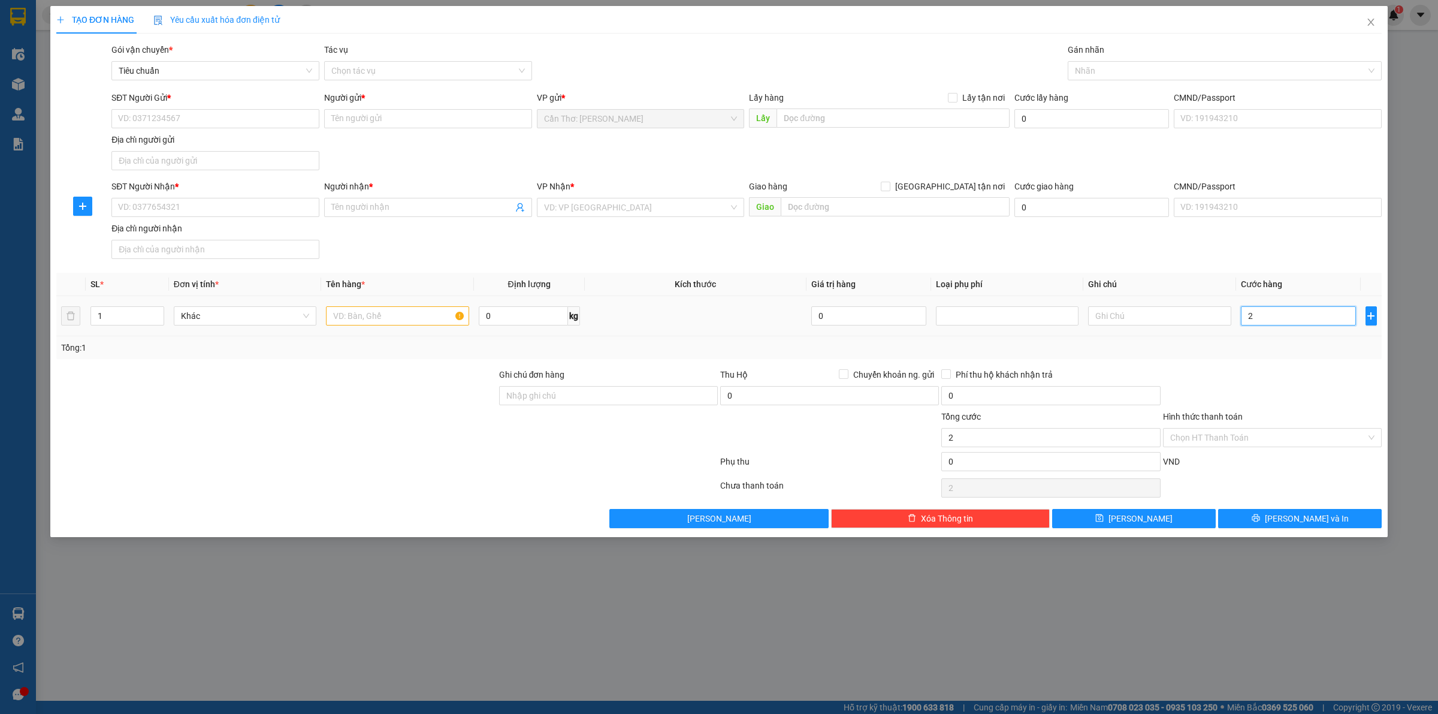
type input "23"
type input "230"
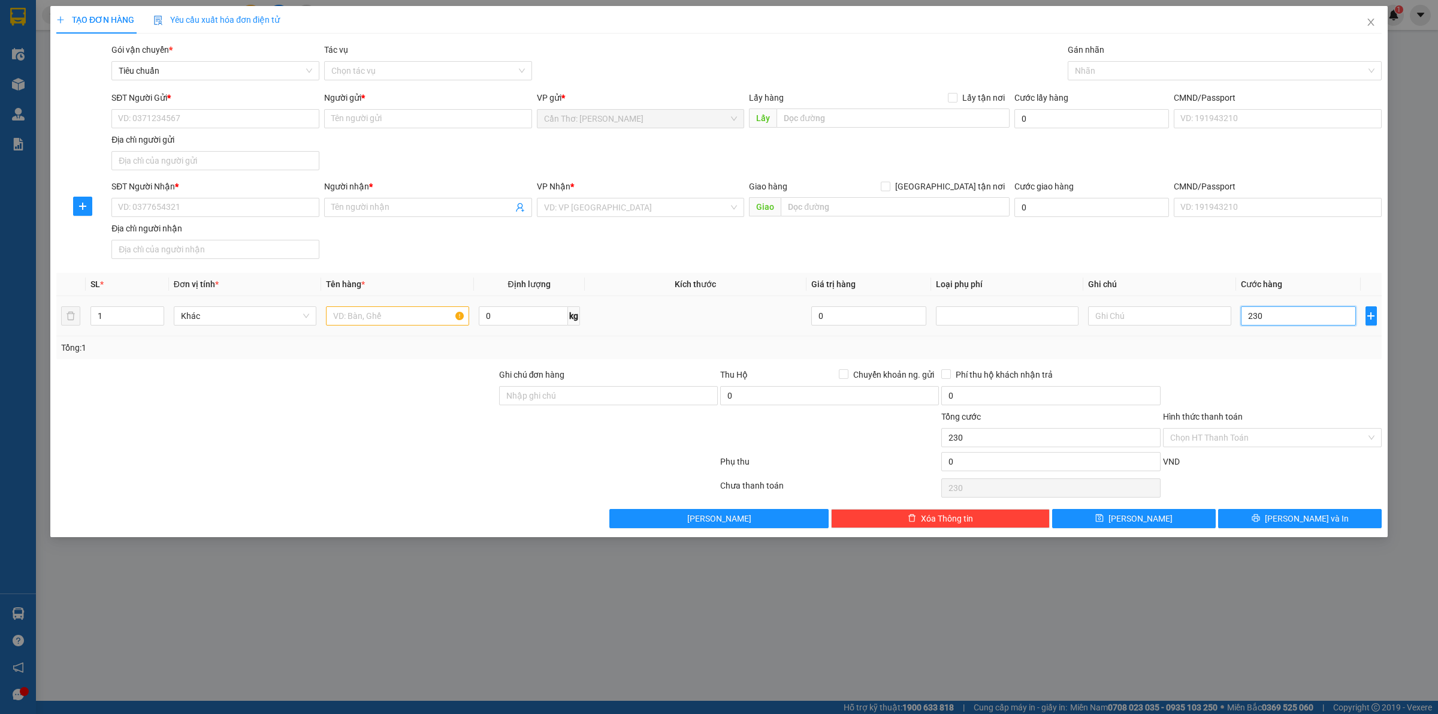
type input "2.300"
type input "23.000"
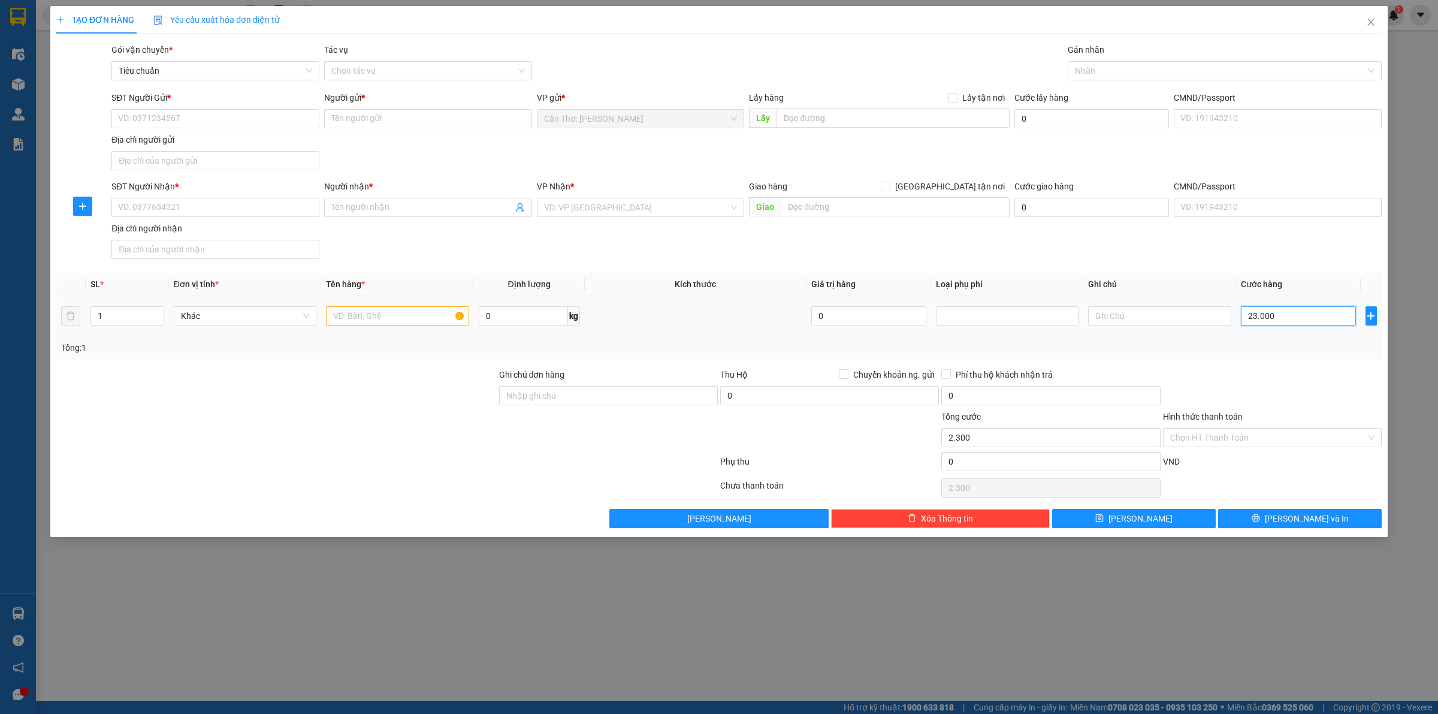
type input "23.000"
type input "230.000"
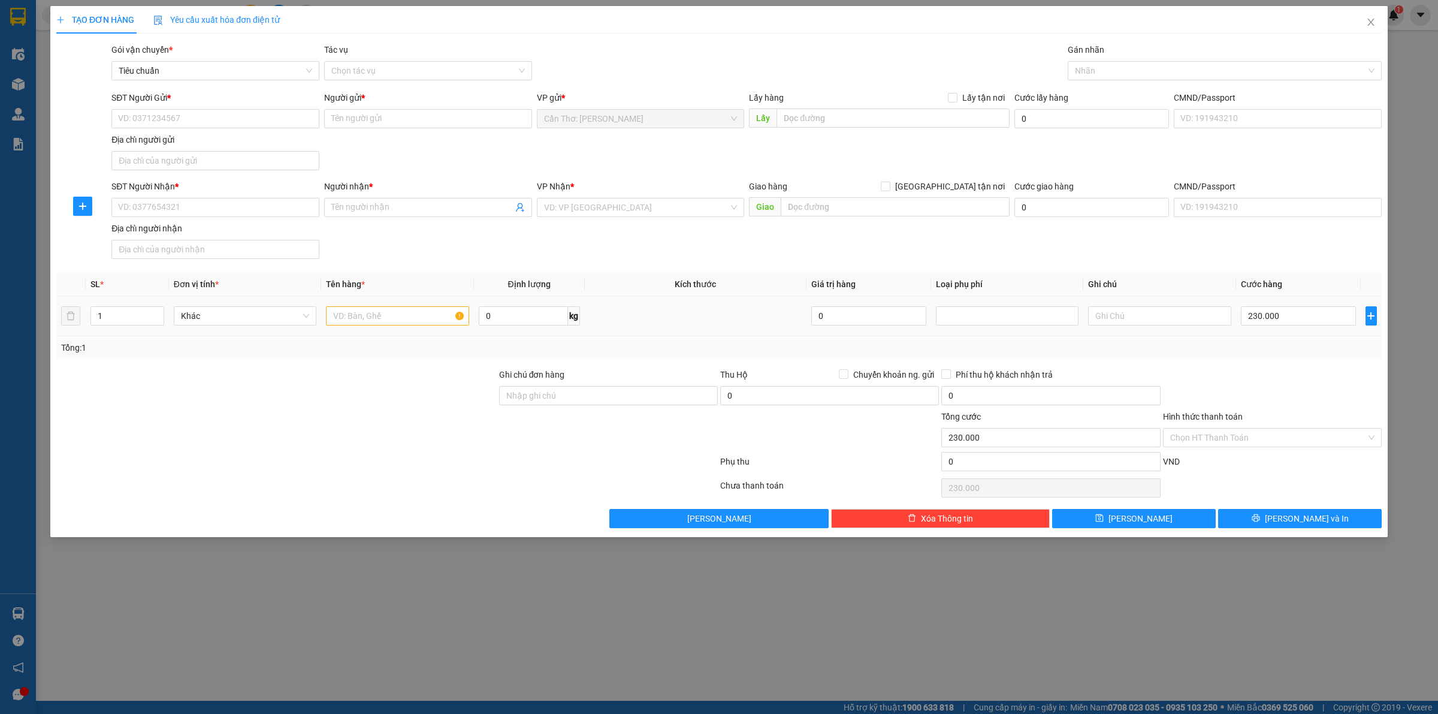
click at [118, 331] on td "1" at bounding box center [127, 316] width 83 height 40
drag, startPoint x: 105, startPoint y: 315, endPoint x: 49, endPoint y: 325, distance: 57.8
click at [47, 324] on div "TẠO ĐƠN HÀNG Yêu cầu xuất hóa đơn điện tử Transit Pickup Surcharge Ids Transit …" at bounding box center [719, 357] width 1438 height 714
type input "4"
click at [406, 321] on input "text" at bounding box center [397, 315] width 143 height 19
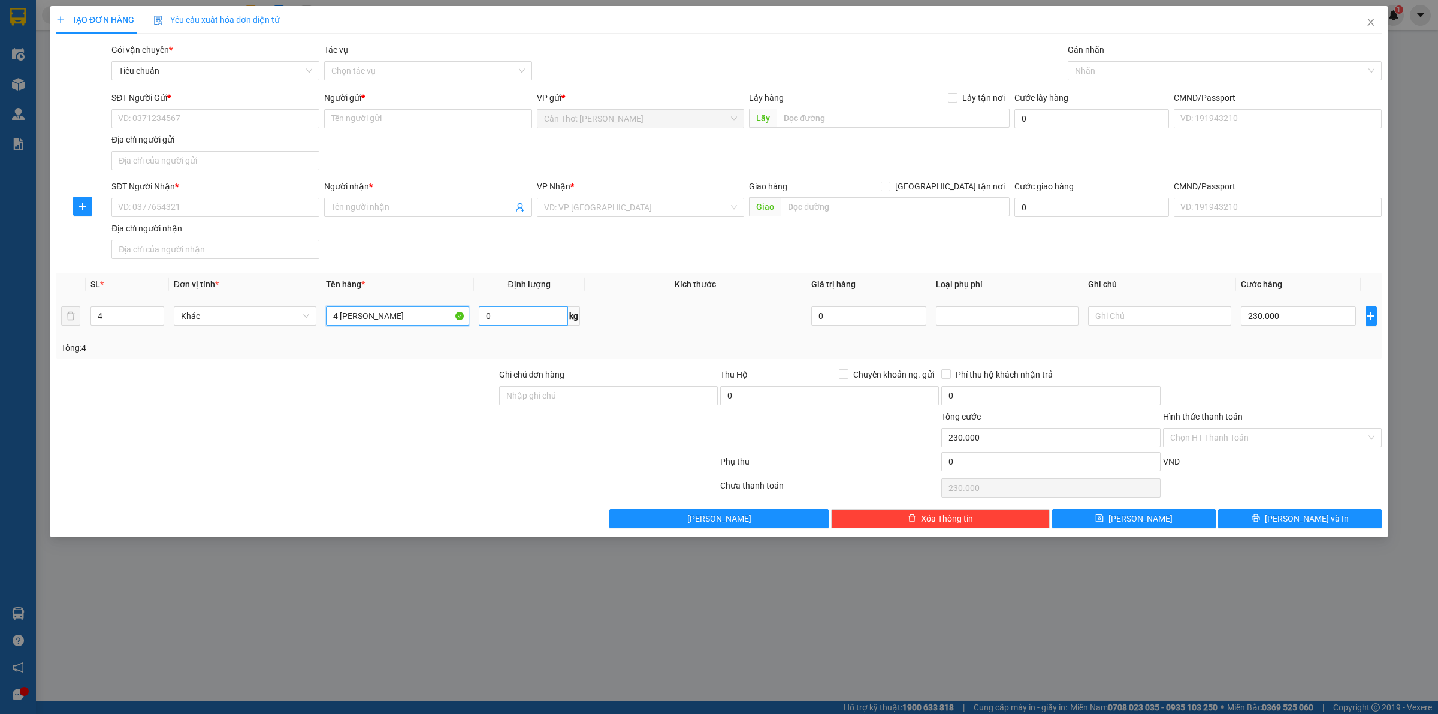
type input "4 [PERSON_NAME]"
click at [531, 319] on input "0" at bounding box center [523, 315] width 89 height 19
type input "96"
click at [625, 206] on input "search" at bounding box center [636, 207] width 185 height 18
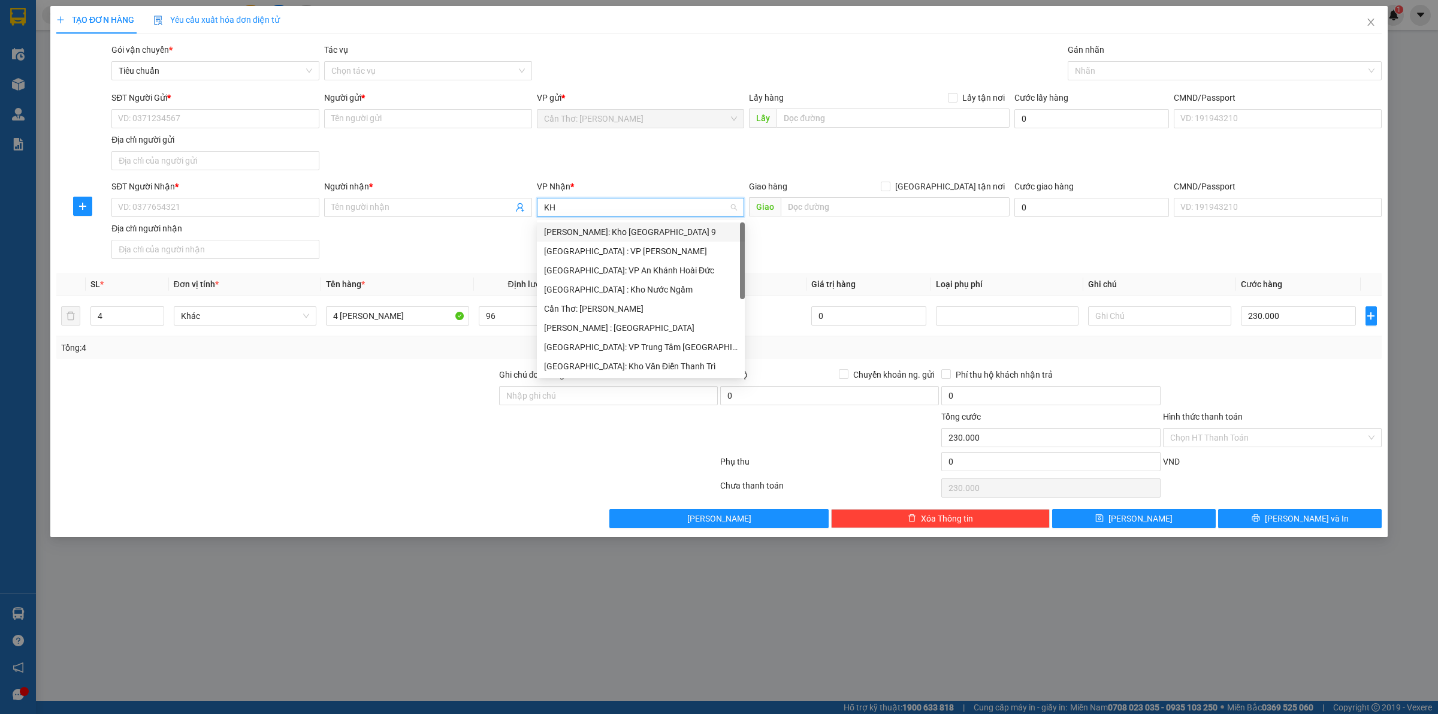
type input "KHO"
click at [617, 297] on div "[PERSON_NAME] : [GEOGRAPHIC_DATA]" at bounding box center [641, 289] width 208 height 19
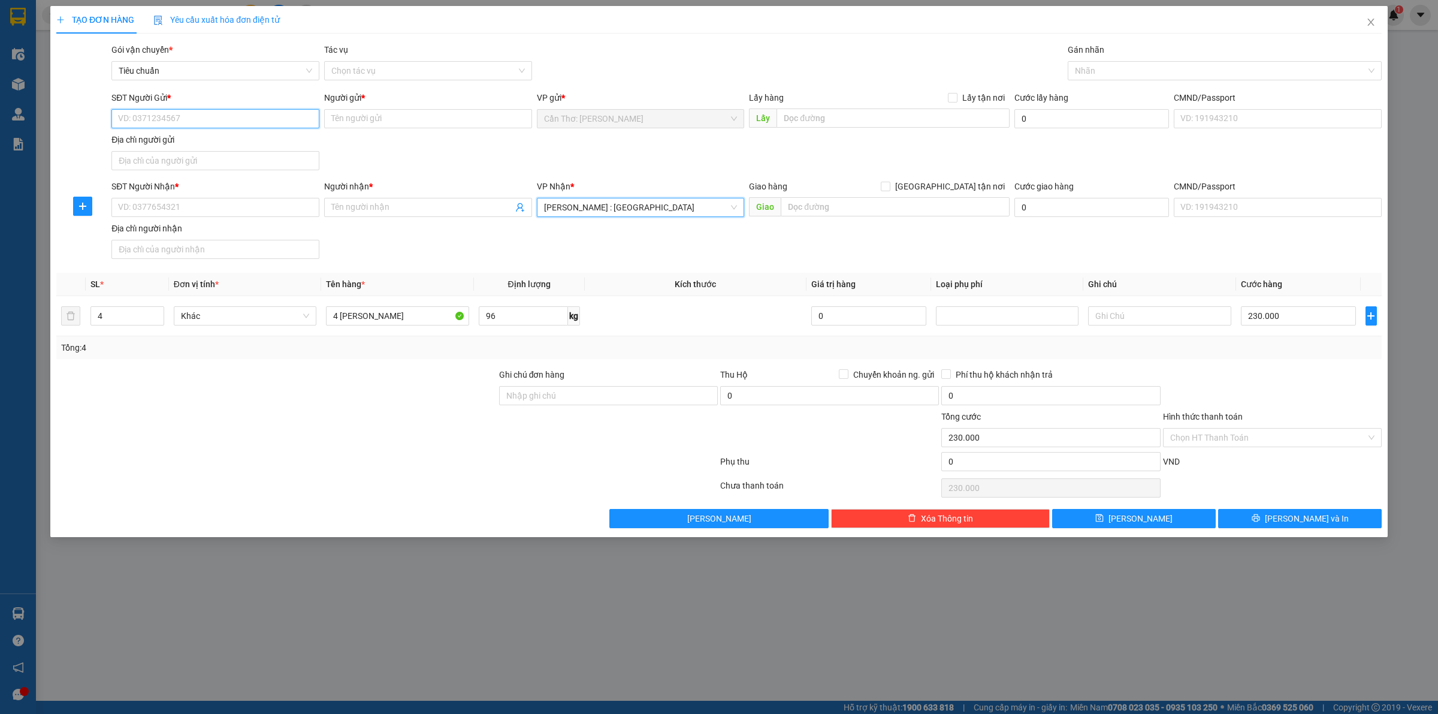
click at [228, 119] on input "SĐT Người Gửi *" at bounding box center [215, 118] width 208 height 19
click at [264, 125] on input "SĐT Người Gửi *" at bounding box center [215, 118] width 208 height 19
type input "0913531518"
click at [429, 121] on input "Người gửi *" at bounding box center [428, 118] width 208 height 19
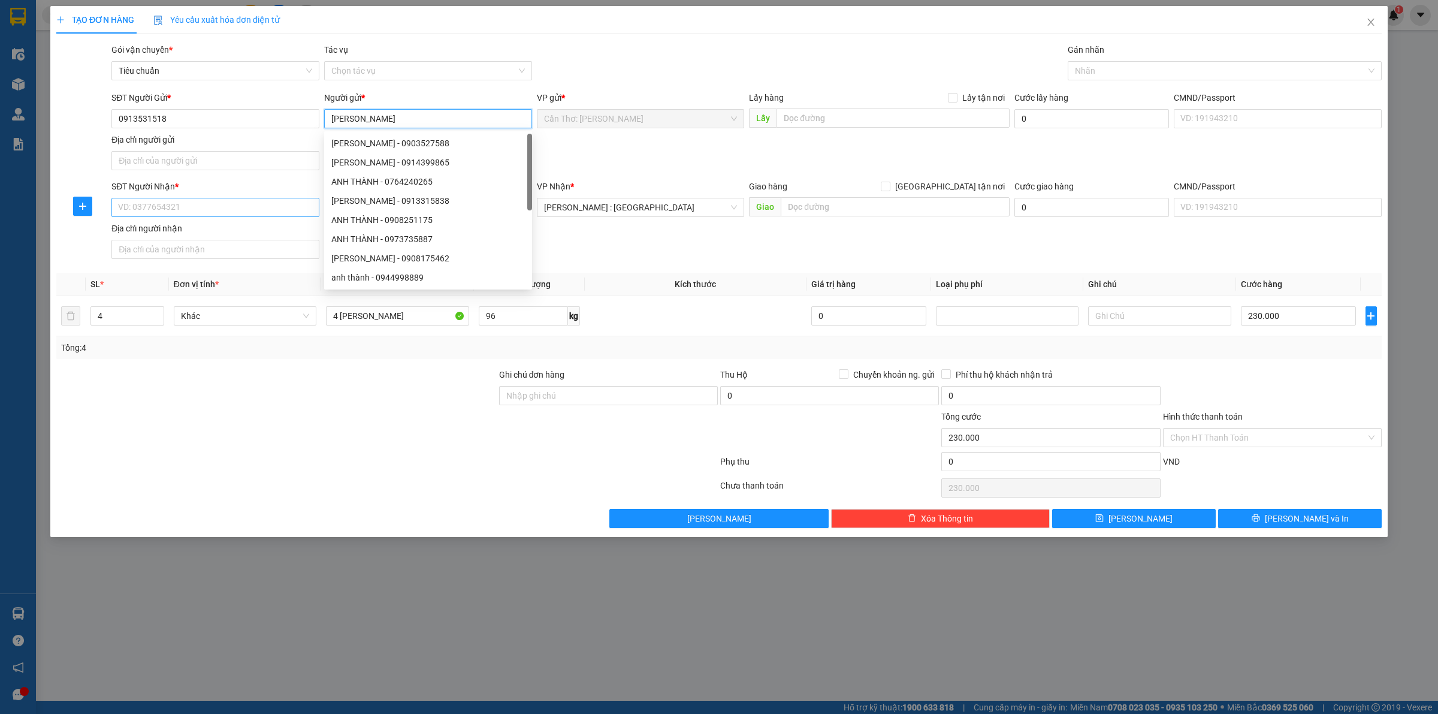
type input "[PERSON_NAME]"
click at [239, 201] on input "SĐT Người Nhận *" at bounding box center [215, 207] width 208 height 19
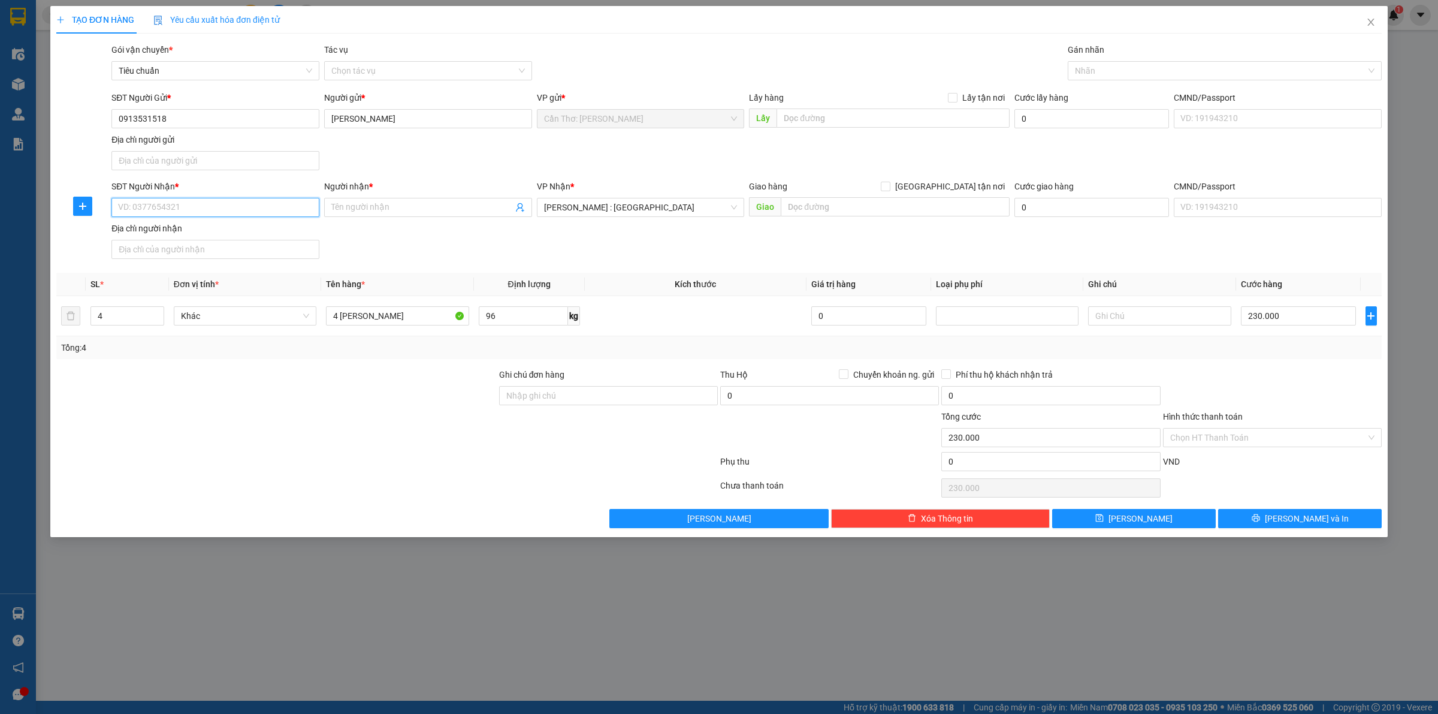
click at [255, 210] on input "SĐT Người Nhận *" at bounding box center [215, 207] width 208 height 19
type input "0913531518"
click at [343, 208] on input "Người nhận *" at bounding box center [422, 207] width 182 height 13
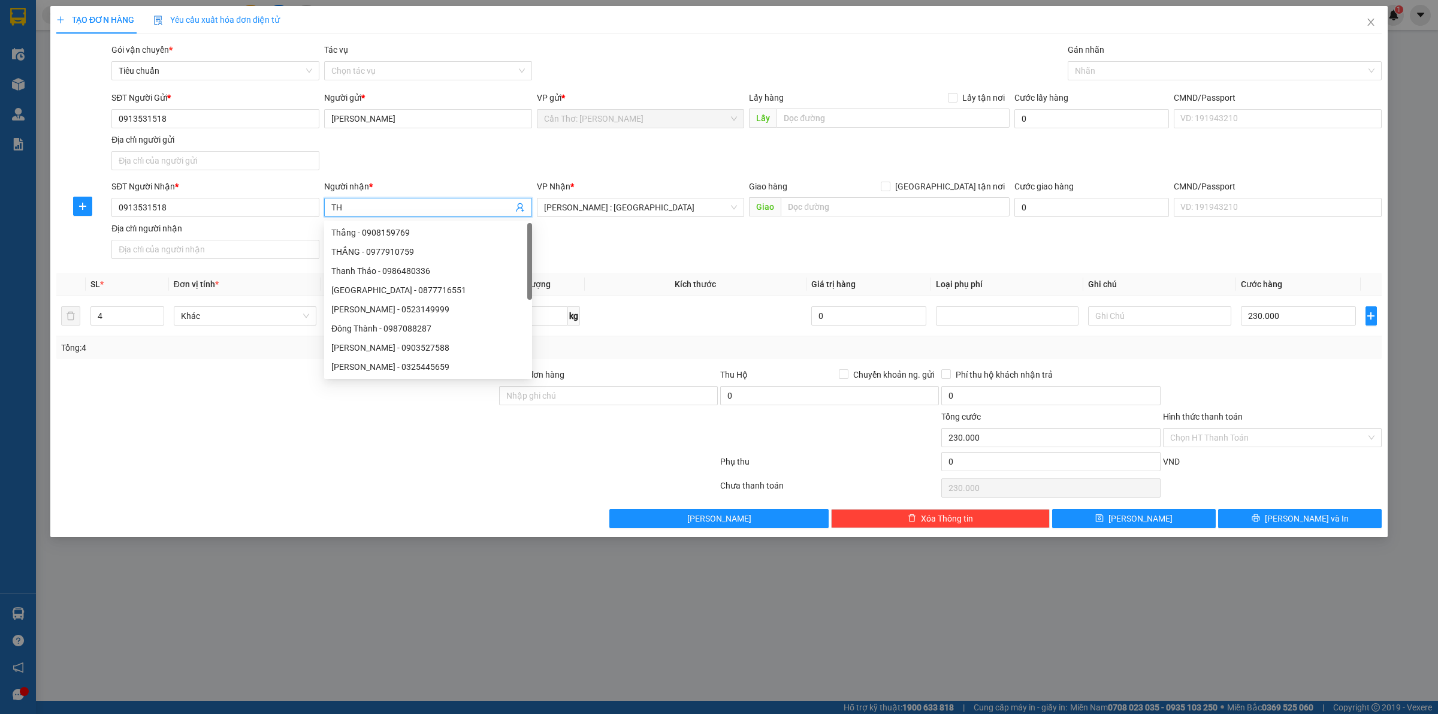
type input "T"
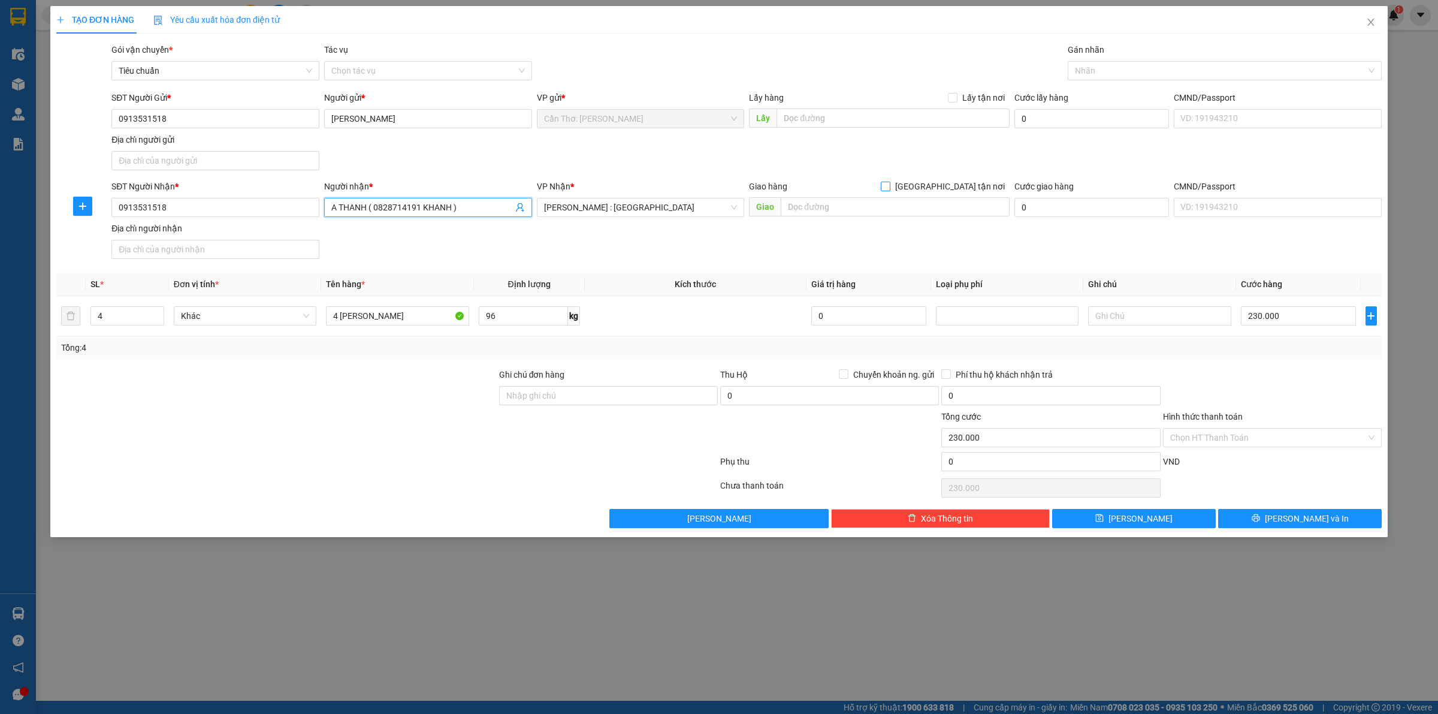
type input "A THANH ( 0828714191 KHANH )"
click at [891, 190] on span at bounding box center [886, 187] width 10 height 10
click at [889, 187] on input "[GEOGRAPHIC_DATA] tận nơi" at bounding box center [885, 186] width 8 height 8
checkbox input "true"
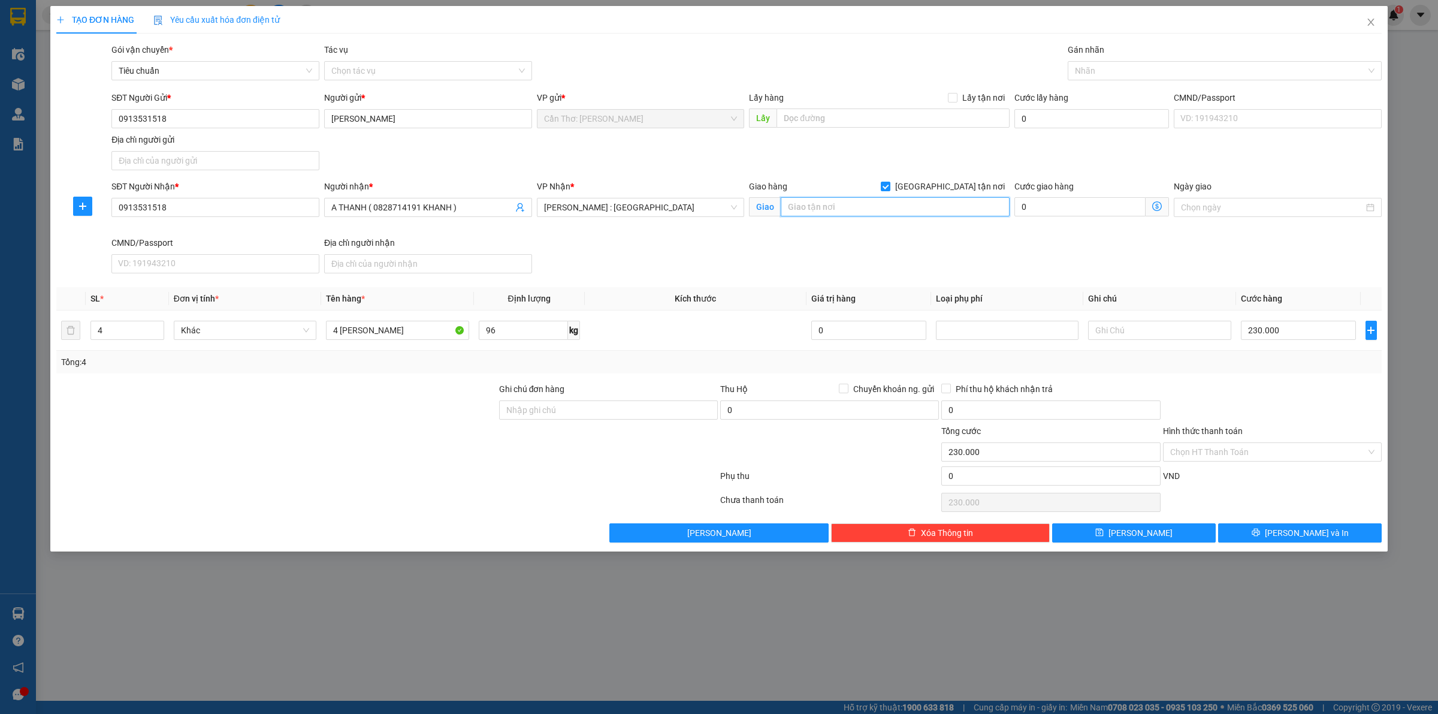
click at [894, 216] on input "text" at bounding box center [895, 206] width 229 height 19
type input "1"
click at [1116, 61] on div "Nhãn" at bounding box center [1225, 70] width 314 height 19
type input "CHUNG CƯ C8 MAN THIỆN, ĐƯỜNG D2 , [GEOGRAPHIC_DATA] A, TP THỦ ĐỨC"
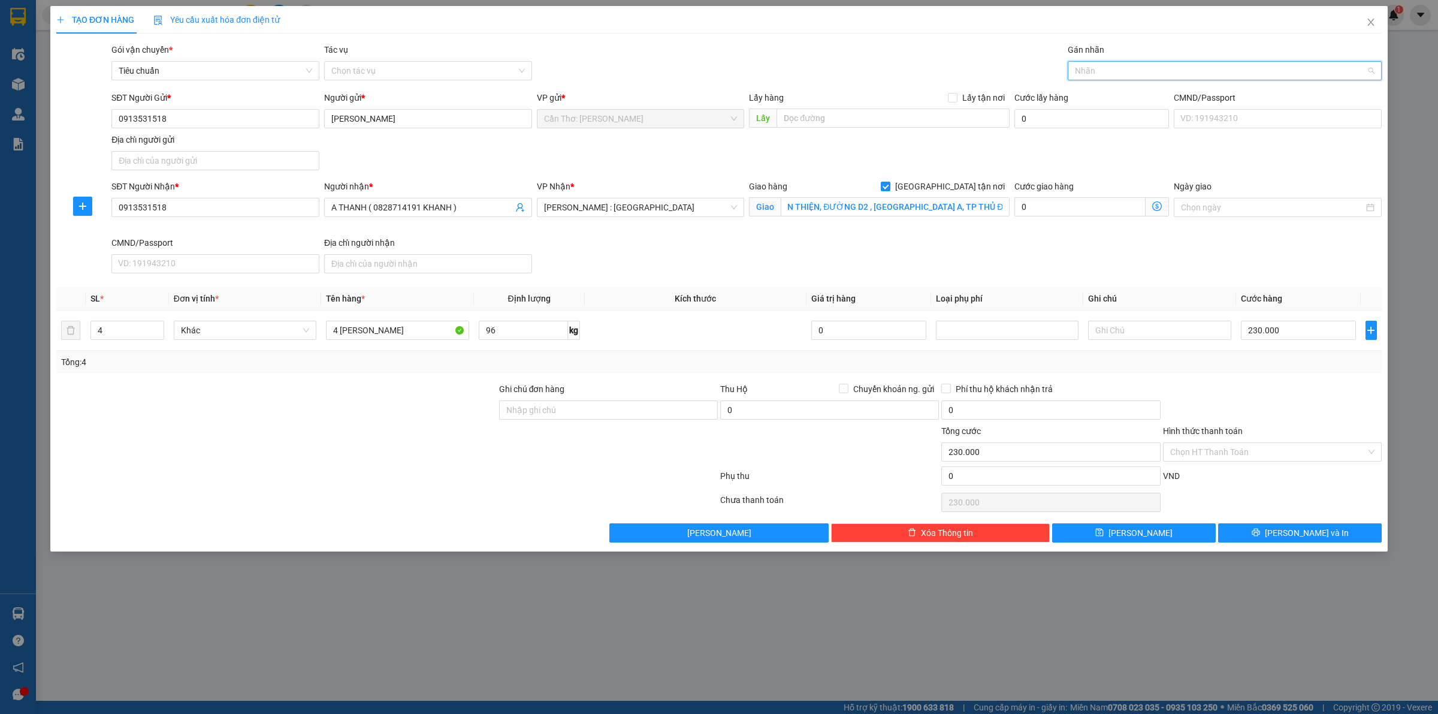
scroll to position [0, 0]
type input "GTN"
click at [1115, 98] on div "[GEOGRAPHIC_DATA] tận nơi" at bounding box center [1225, 94] width 300 height 13
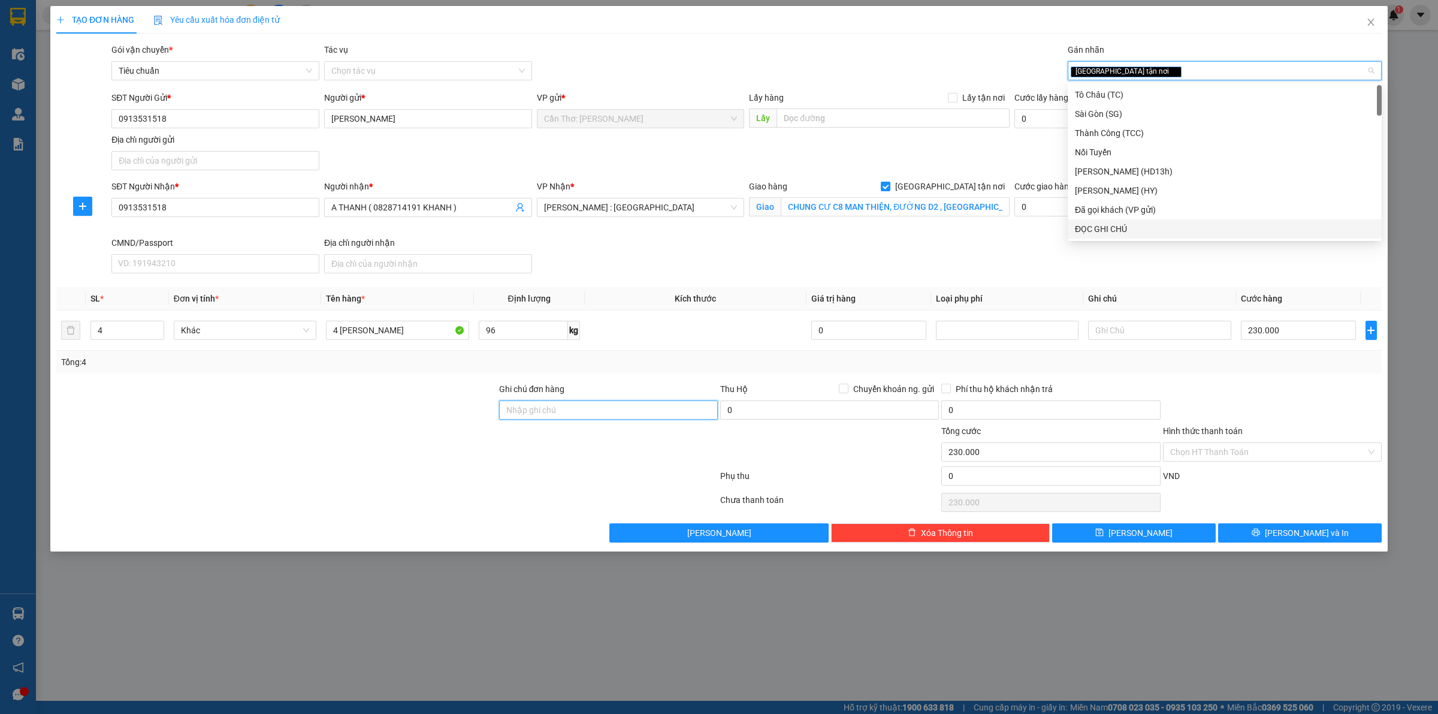
click at [521, 415] on input "Ghi chú đơn hàng" at bounding box center [608, 409] width 219 height 19
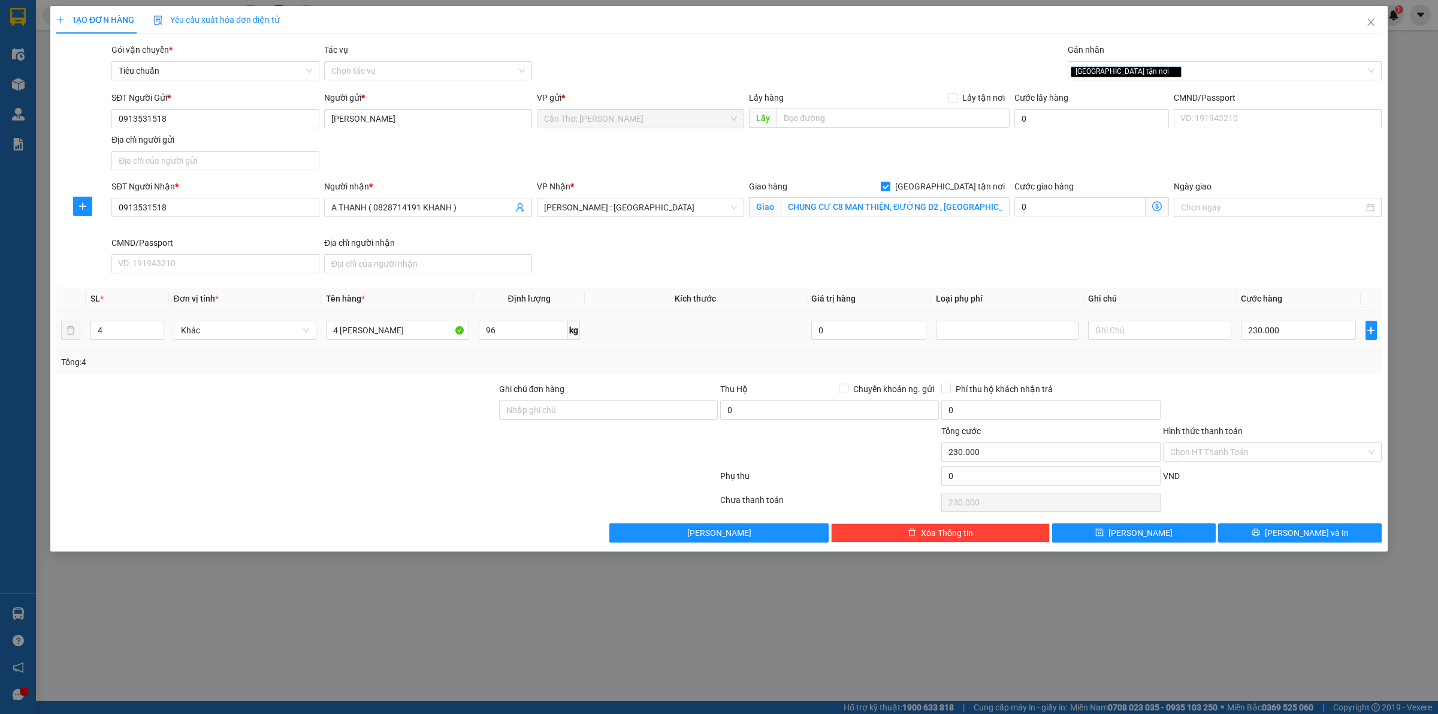
click at [633, 346] on td at bounding box center [696, 330] width 222 height 40
click at [1260, 538] on span "printer" at bounding box center [1256, 533] width 8 height 10
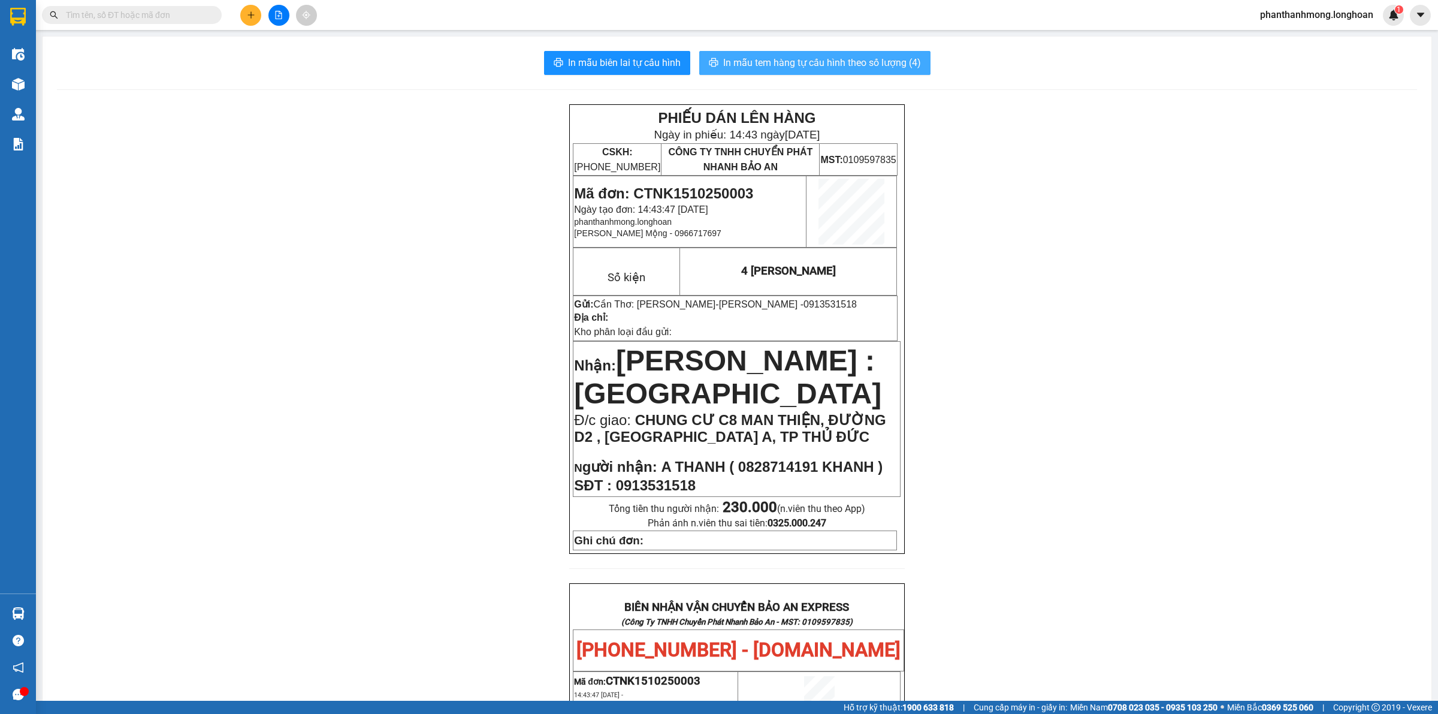
click at [736, 58] on span "In mẫu tem hàng tự cấu hình theo số lượng (4)" at bounding box center [822, 62] width 198 height 15
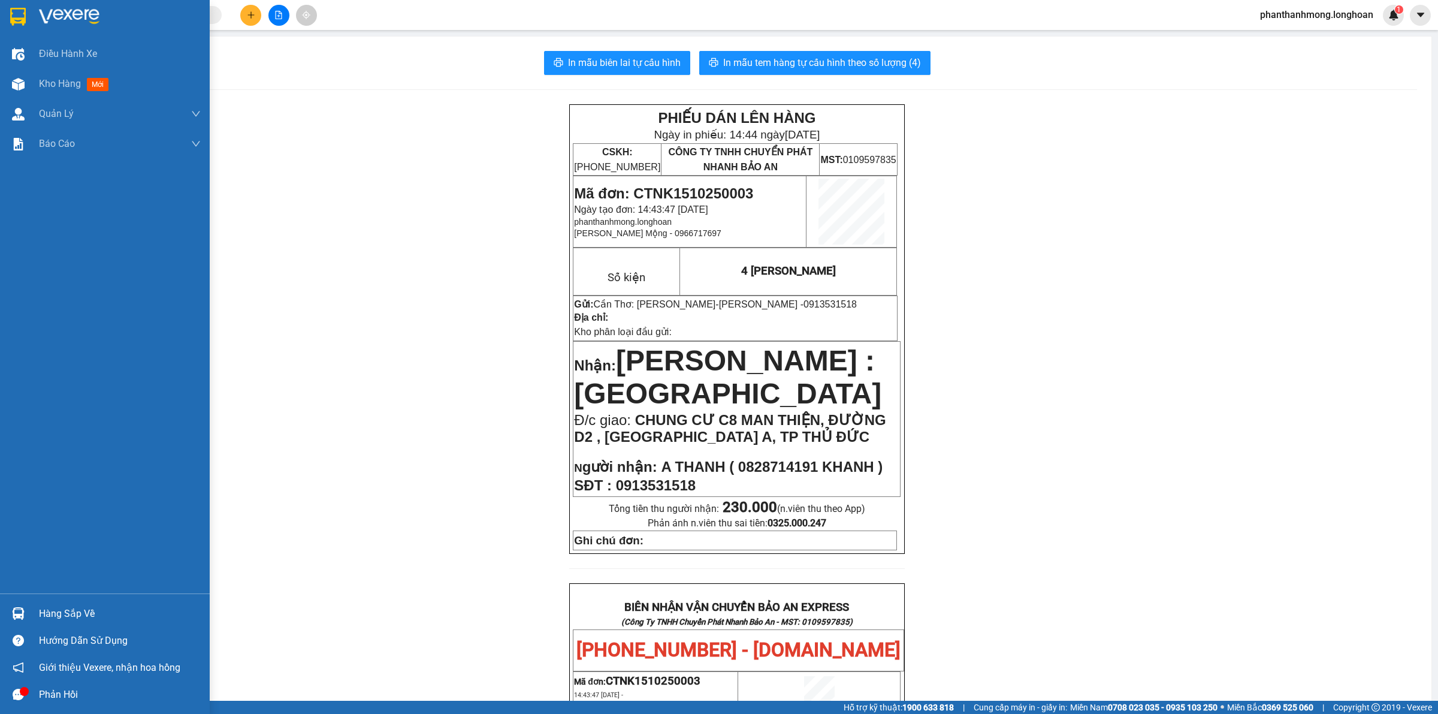
click at [0, 13] on div at bounding box center [105, 19] width 210 height 39
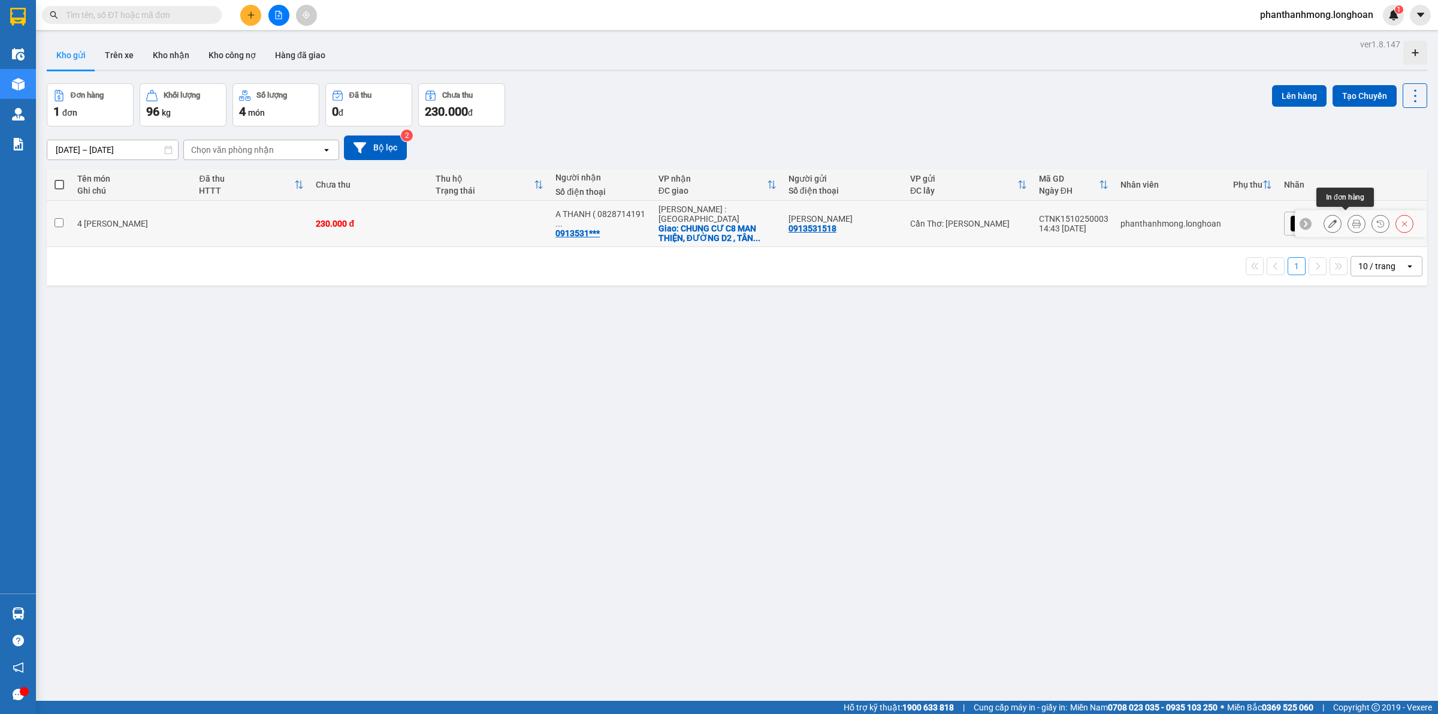
click at [1353, 220] on icon at bounding box center [1357, 223] width 8 height 8
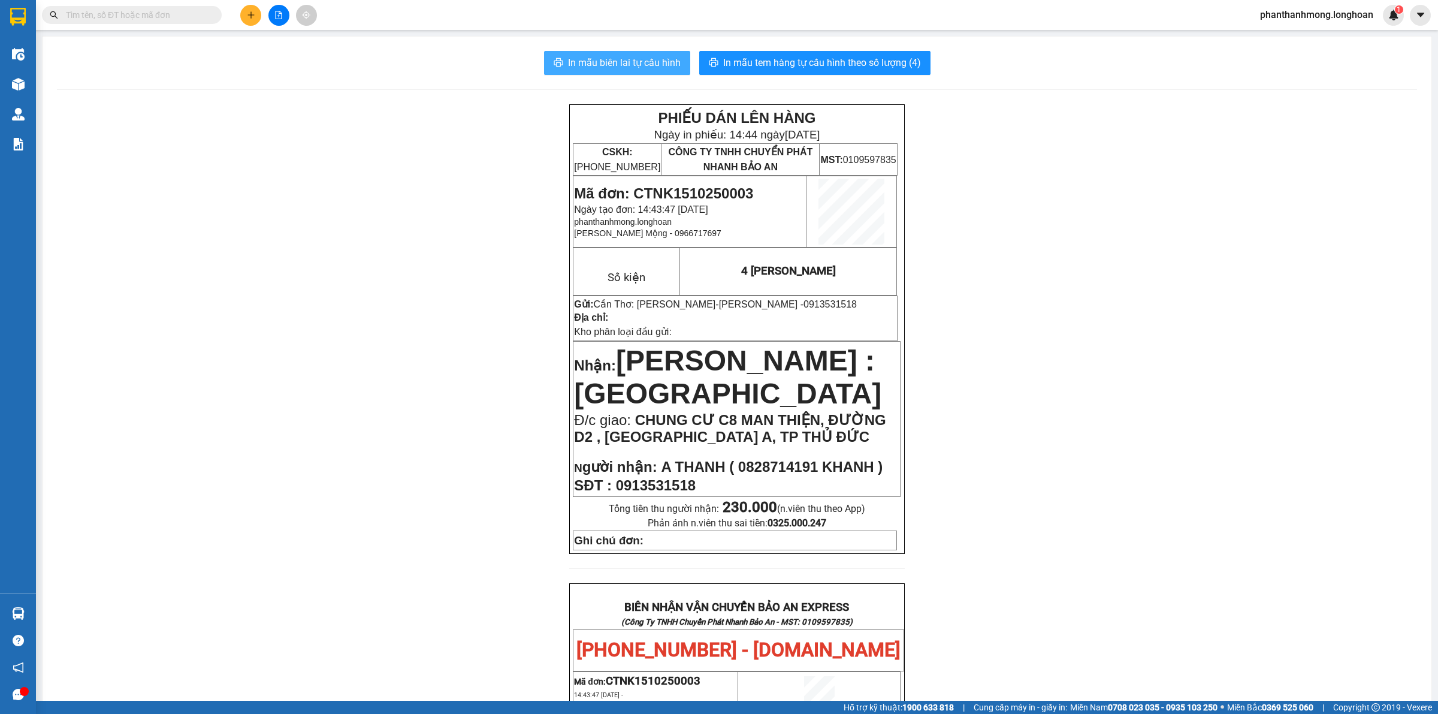
click at [571, 61] on span "In mẫu biên lai tự cấu hình" at bounding box center [624, 62] width 113 height 15
click at [97, 7] on span at bounding box center [132, 15] width 180 height 18
click at [99, 19] on input "text" at bounding box center [136, 14] width 141 height 13
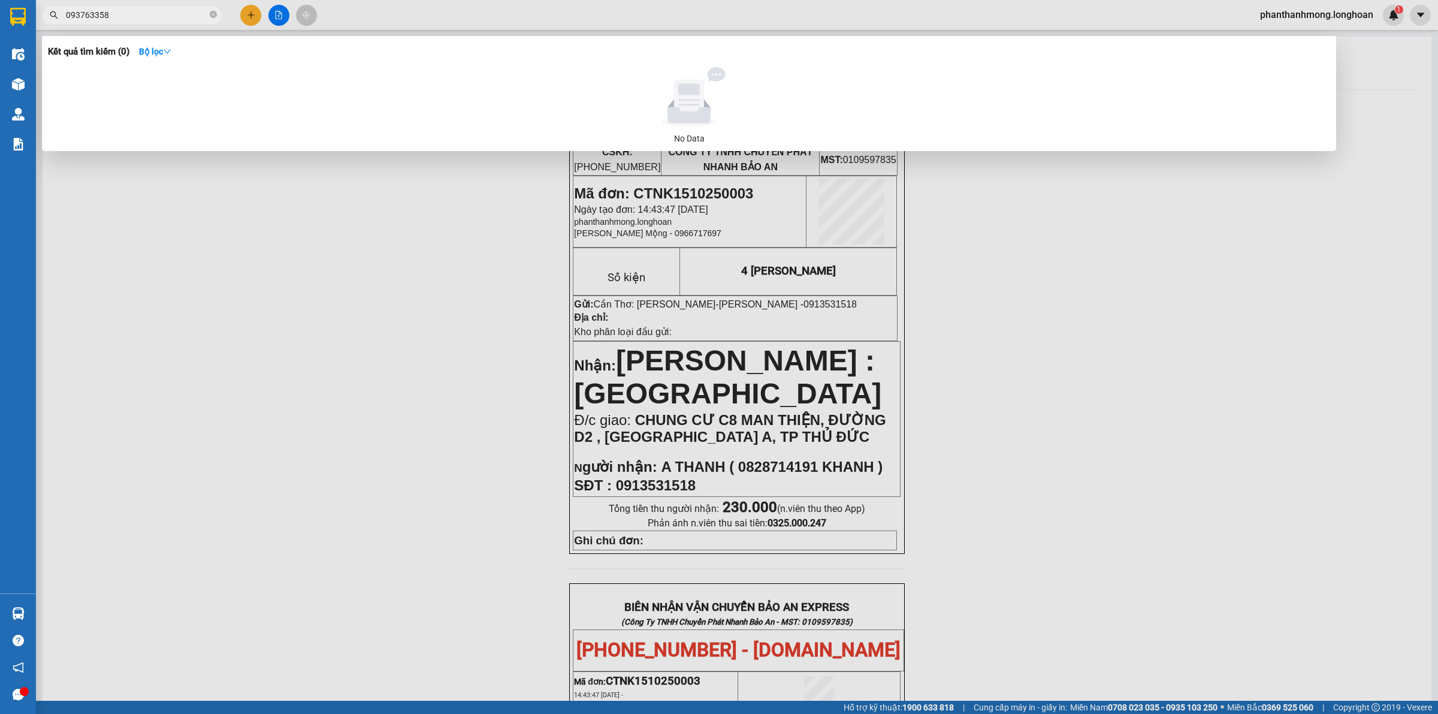
type input "0937633586"
click at [179, 11] on input "0937633586" at bounding box center [136, 14] width 141 height 13
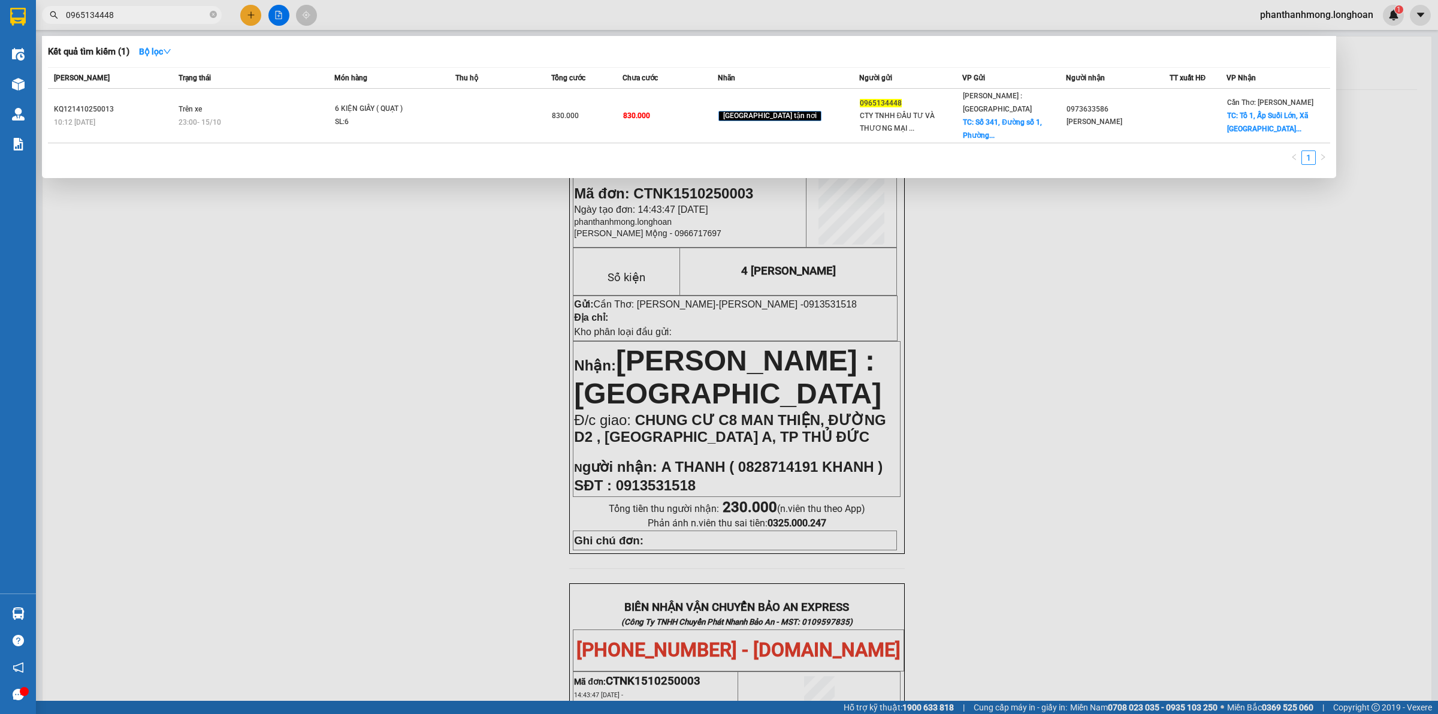
type input "0965134448"
click at [1371, 435] on div at bounding box center [719, 357] width 1438 height 714
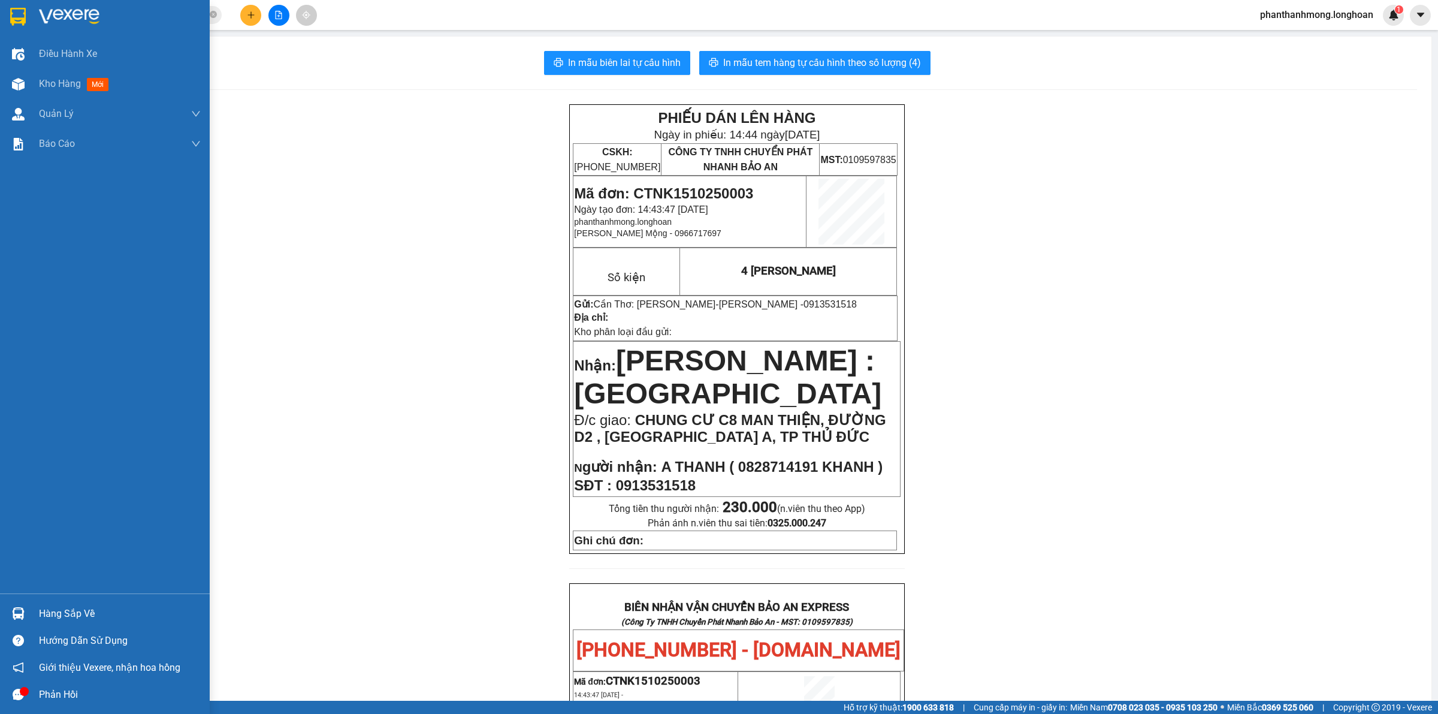
click at [19, 11] on img at bounding box center [18, 17] width 16 height 18
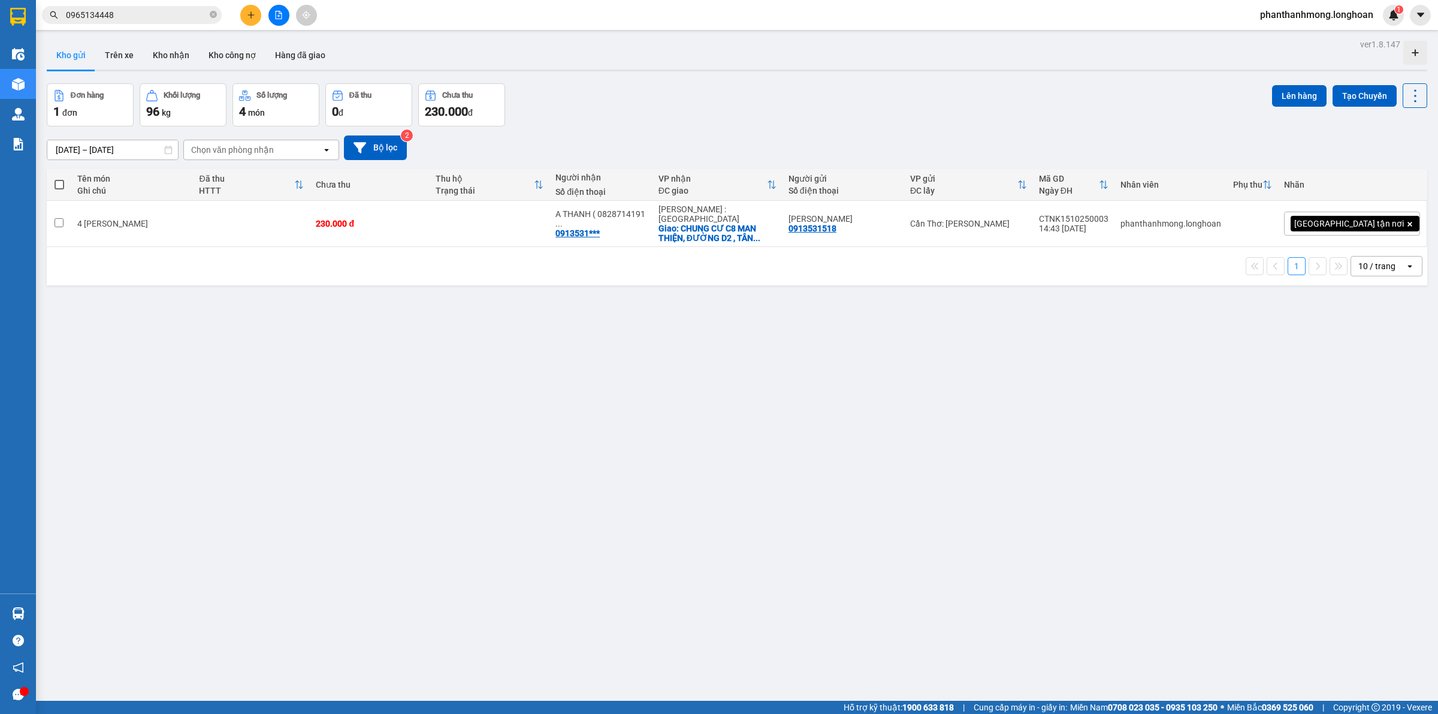
click at [147, 18] on input "0965134448" at bounding box center [136, 14] width 141 height 13
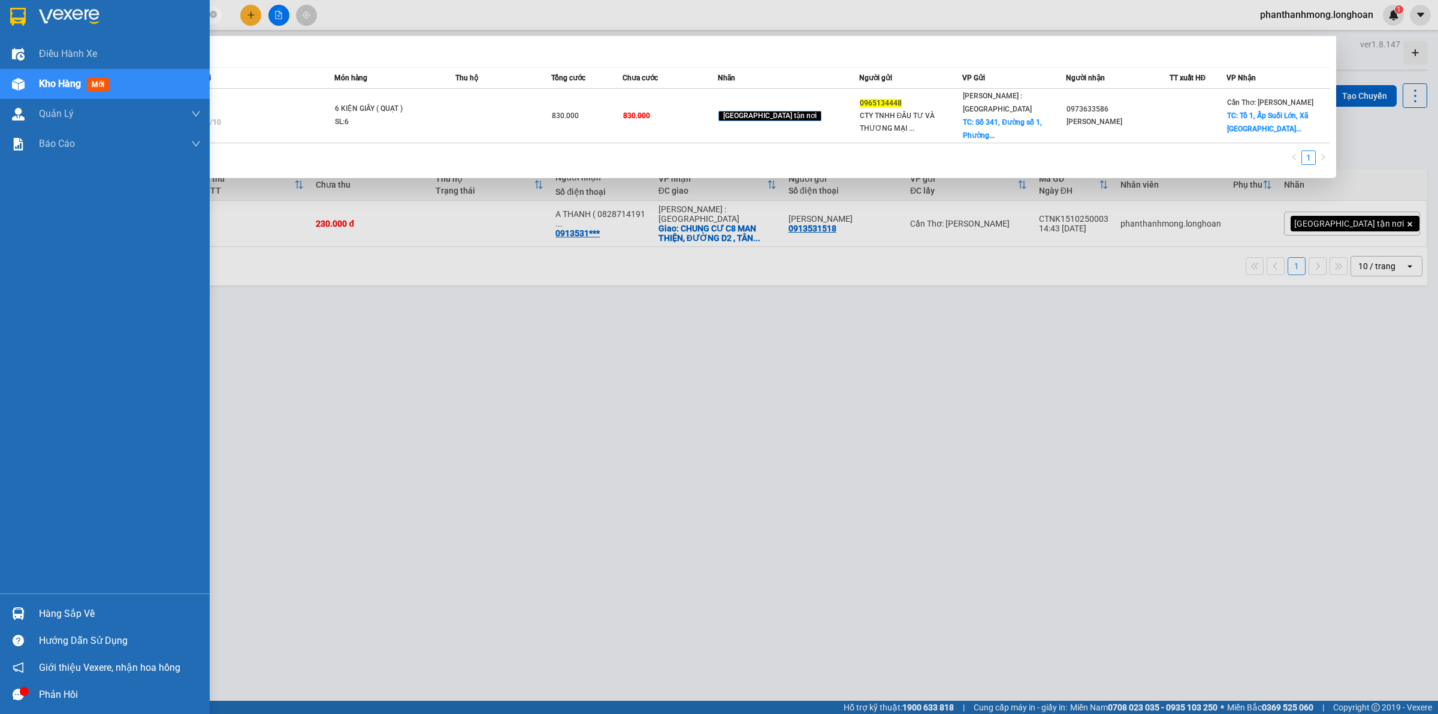
click at [6, 604] on div "Hàng sắp về" at bounding box center [105, 613] width 210 height 27
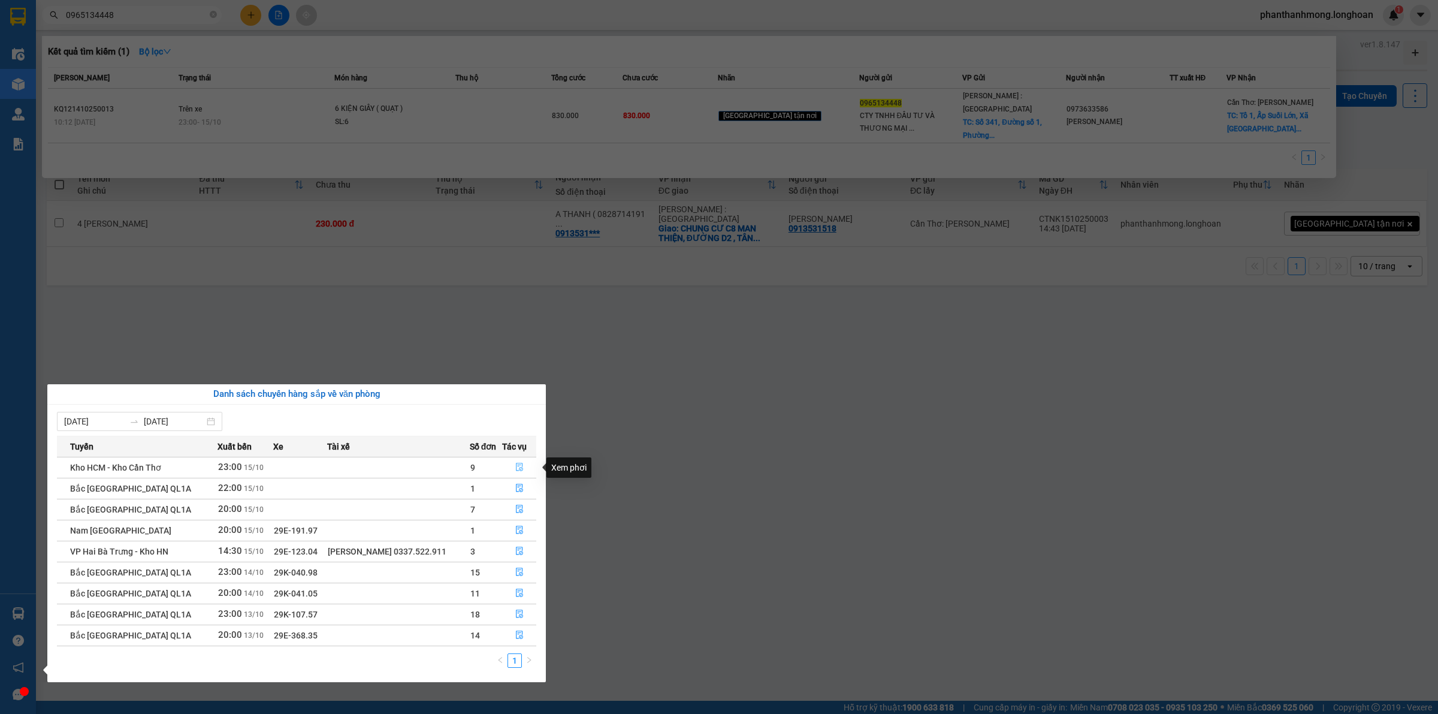
click at [521, 468] on icon "file-done" at bounding box center [519, 467] width 8 height 8
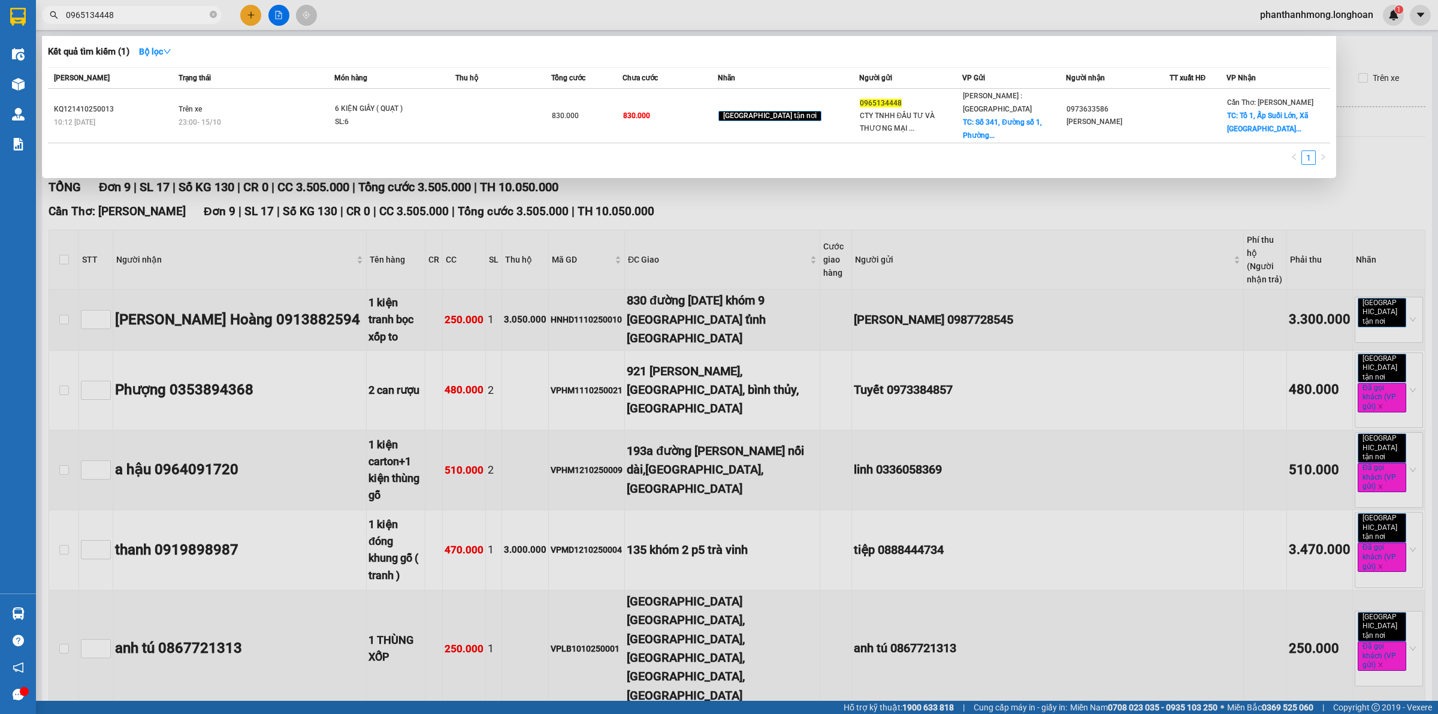
click at [517, 438] on div at bounding box center [719, 357] width 1438 height 714
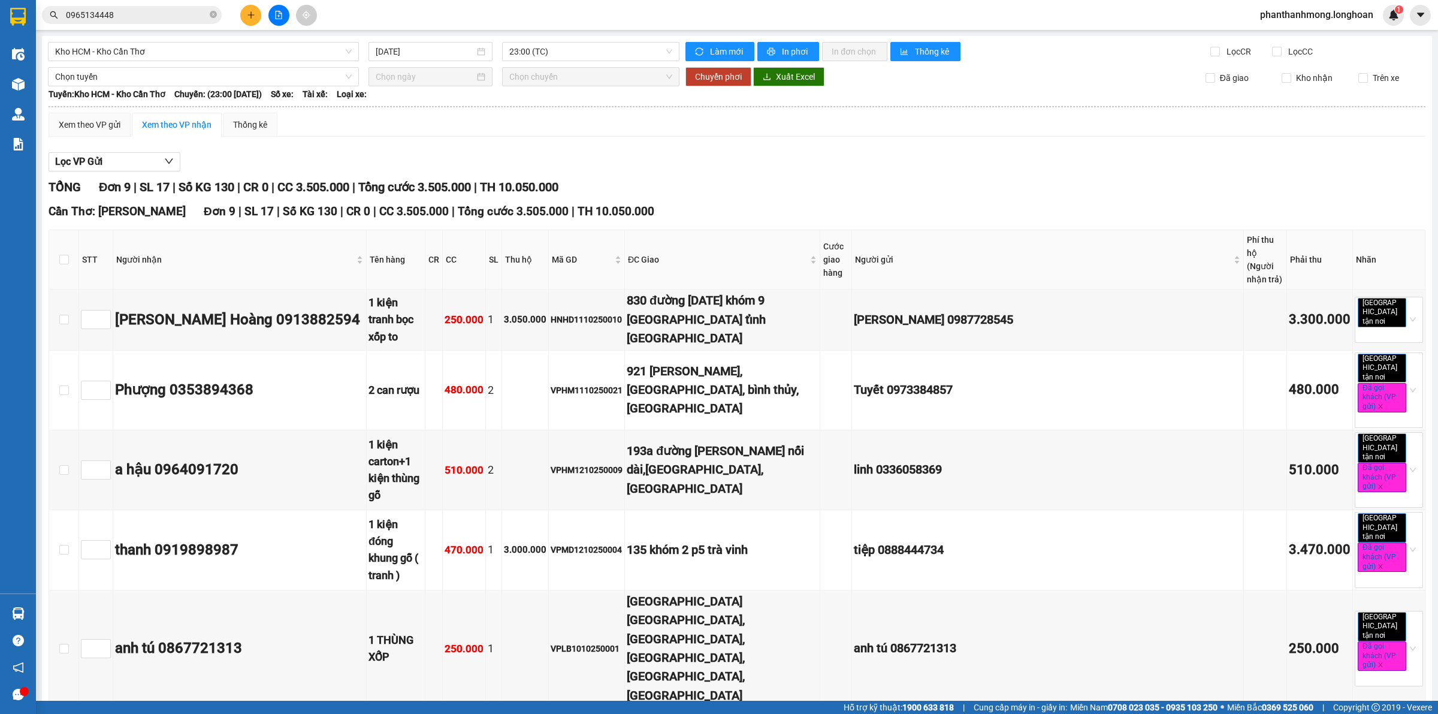
click at [240, 27] on div "Kết quả tìm kiếm ( 1 ) Bộ lọc Mã ĐH Trạng thái Món hàng Thu hộ Tổng cước Chưa c…" at bounding box center [719, 15] width 1438 height 30
click at [165, 11] on input "0965134448" at bounding box center [136, 14] width 141 height 13
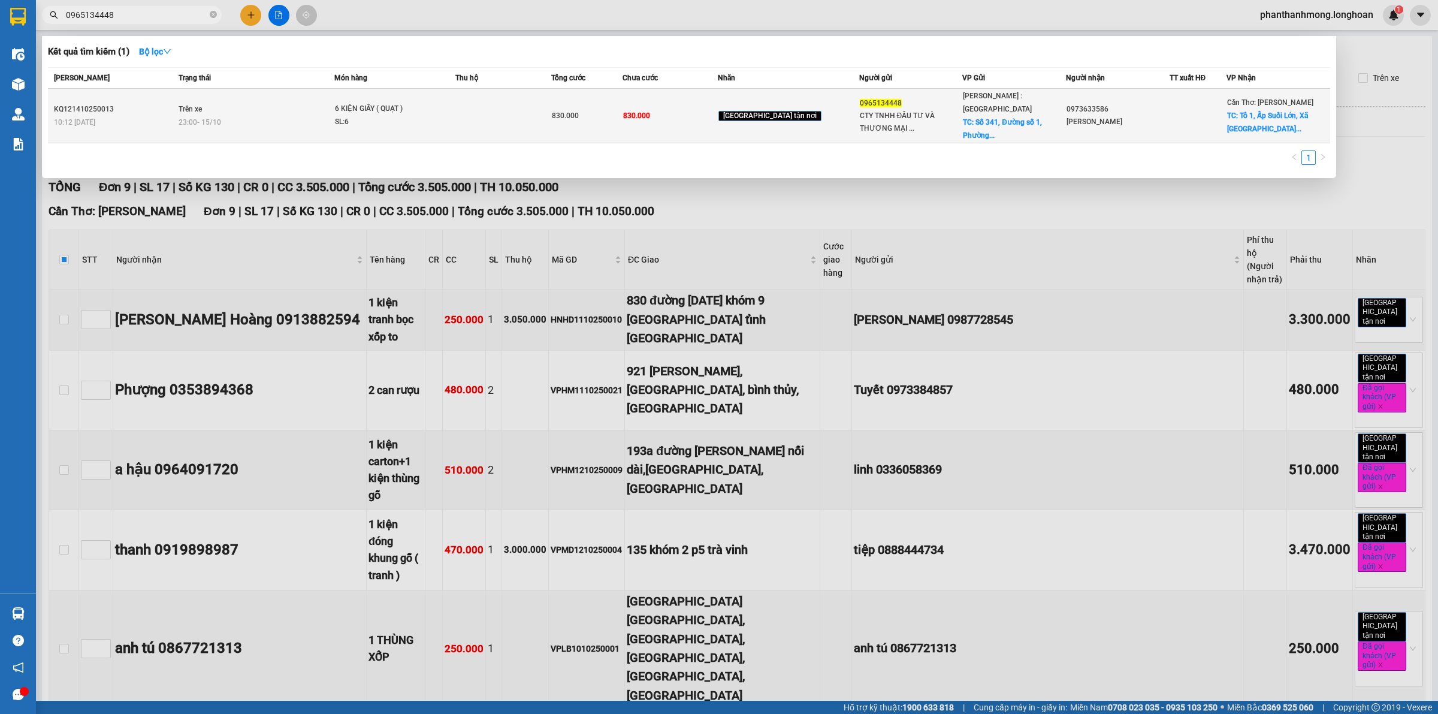
click at [793, 117] on td "[GEOGRAPHIC_DATA] tận nơi" at bounding box center [788, 116] width 141 height 55
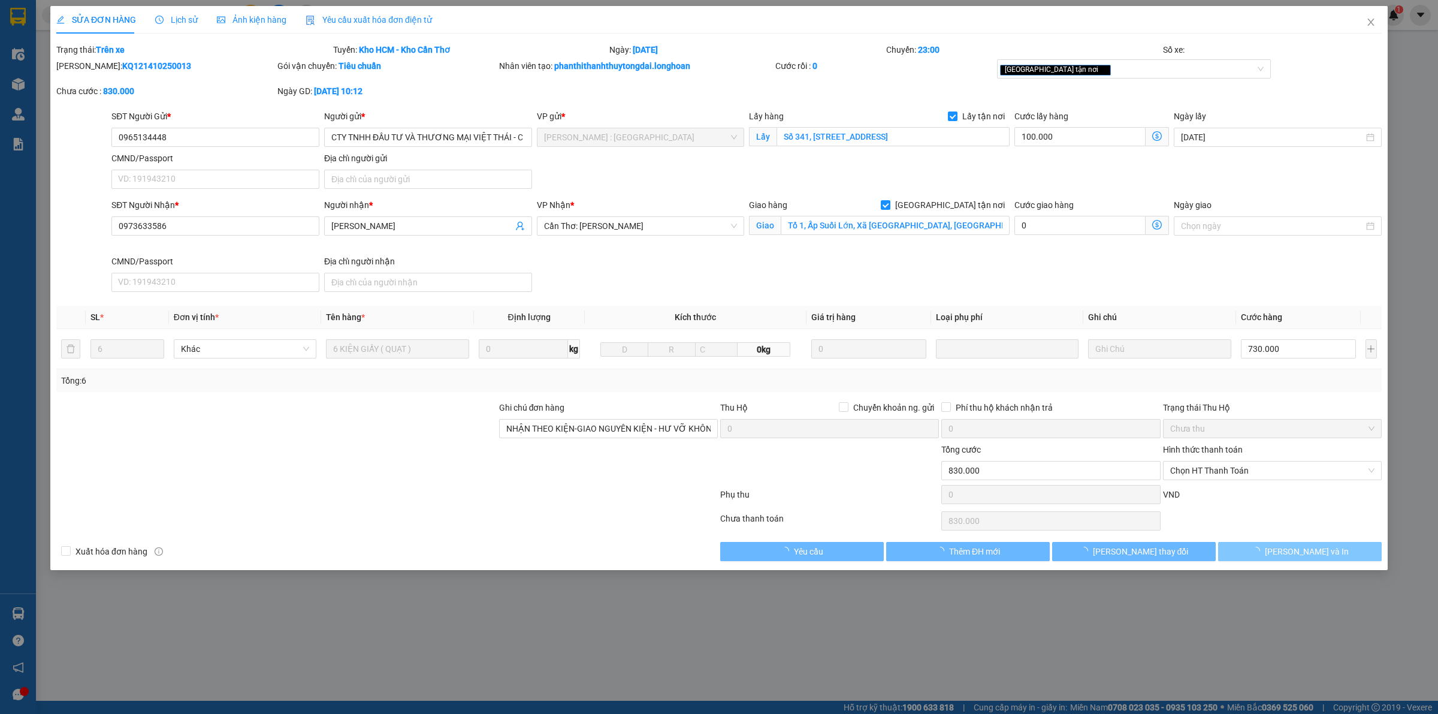
type input "0965134448"
type input "CTY TNHH ĐẦU TƯ VÀ THƯƠNG MẠI VIỆT THÁI - CN HCM"
checkbox input "true"
type input "Số 341, [STREET_ADDRESS]"
type input "0973633586"
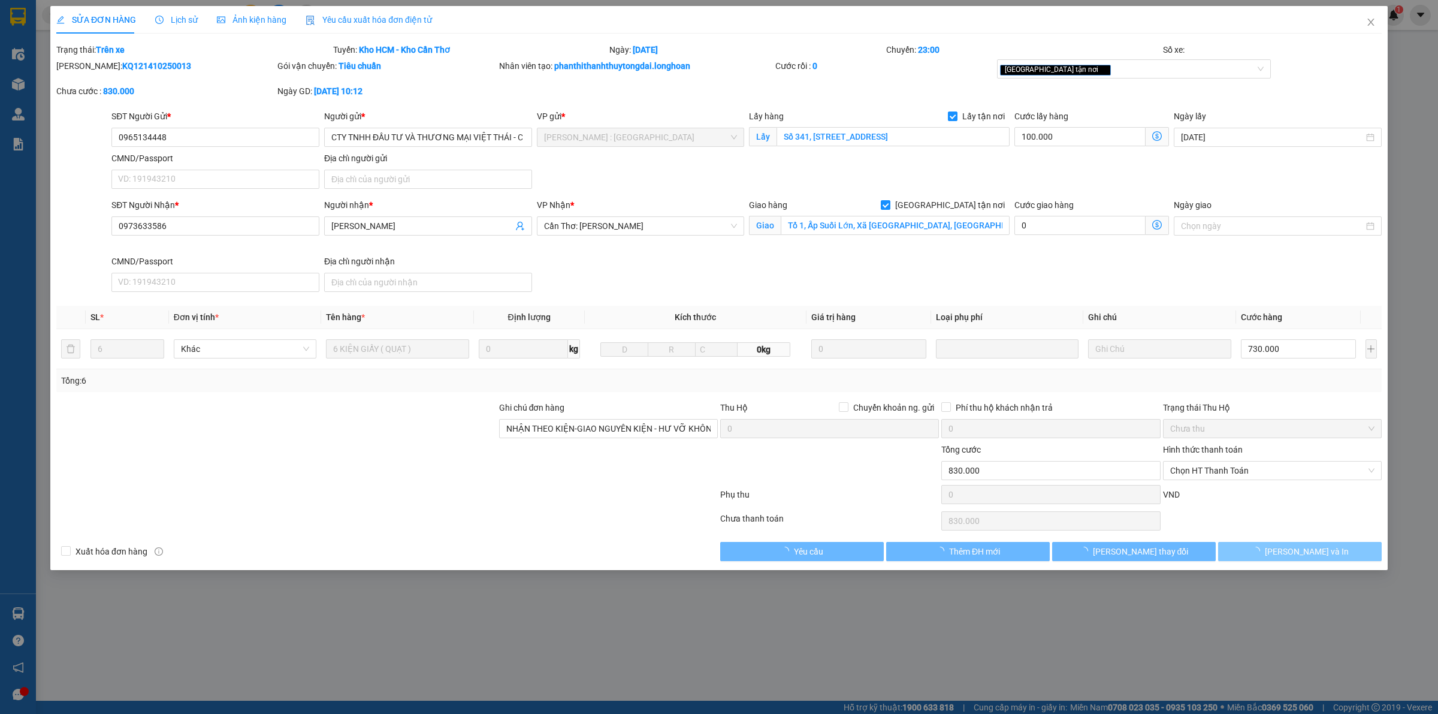
type input "[PERSON_NAME]"
checkbox input "true"
type input "Tổ 1, Ấp Suối Lớn, Xã [GEOGRAPHIC_DATA], [GEOGRAPHIC_DATA]."
type input "NHẬN THEO KIỆN-GIAO NGUYÊN KIỆN - HƯ VỠ KHÔNG ĐỀN"
type input "0"
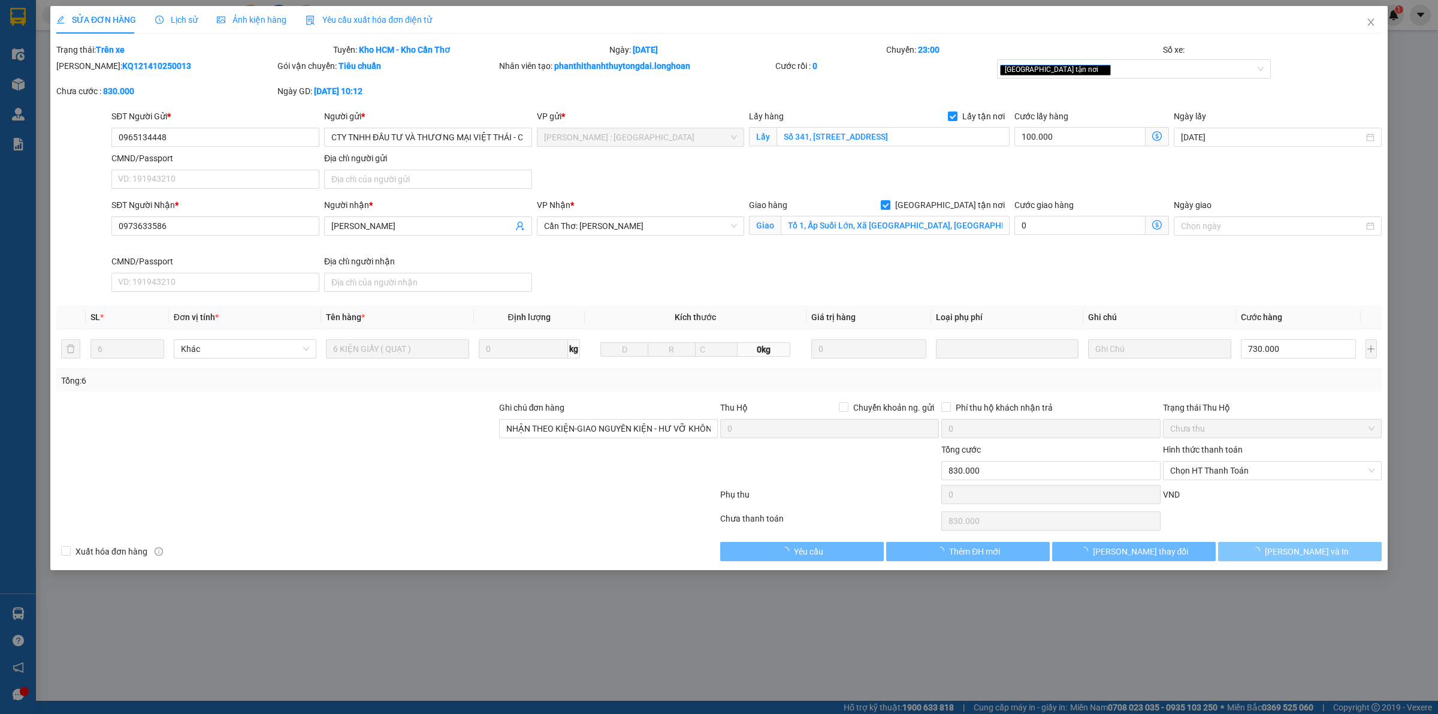
type input "830.000"
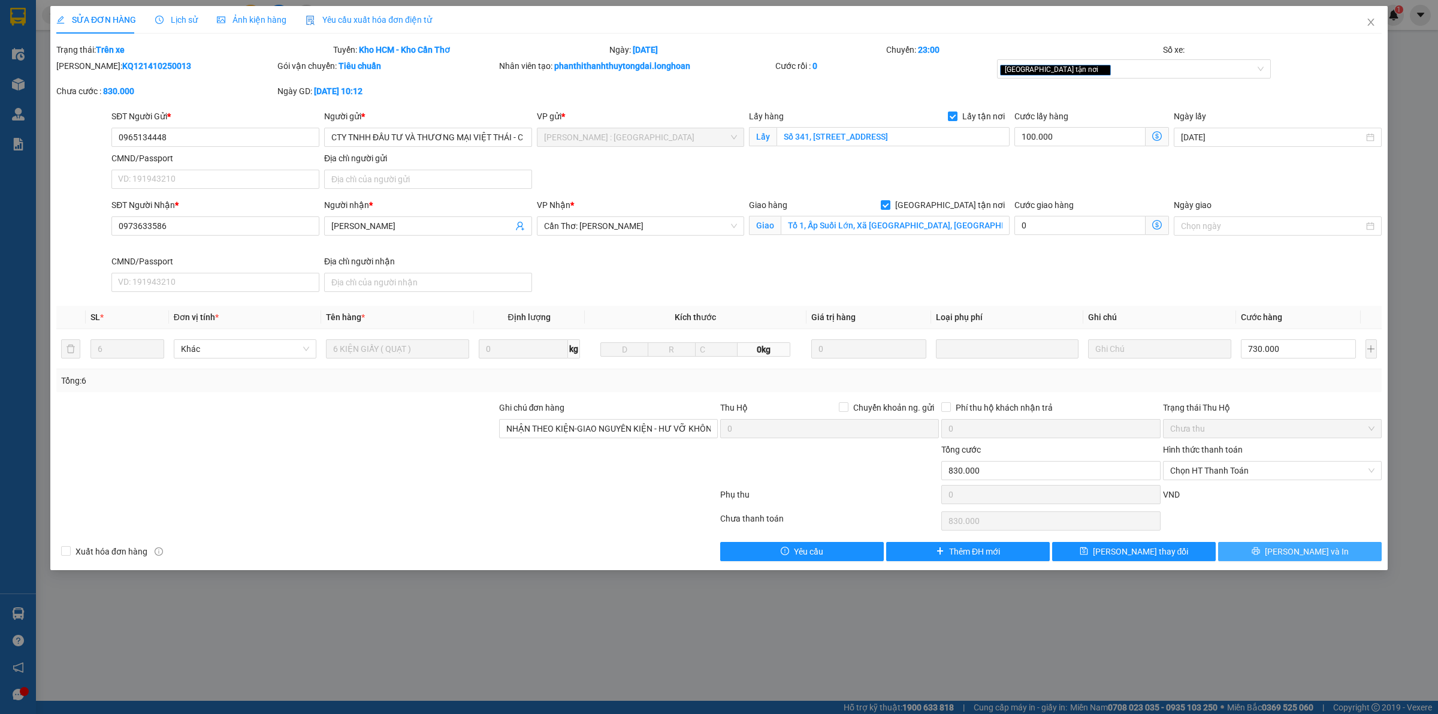
click at [1326, 561] on button "[PERSON_NAME] và In" at bounding box center [1301, 551] width 164 height 19
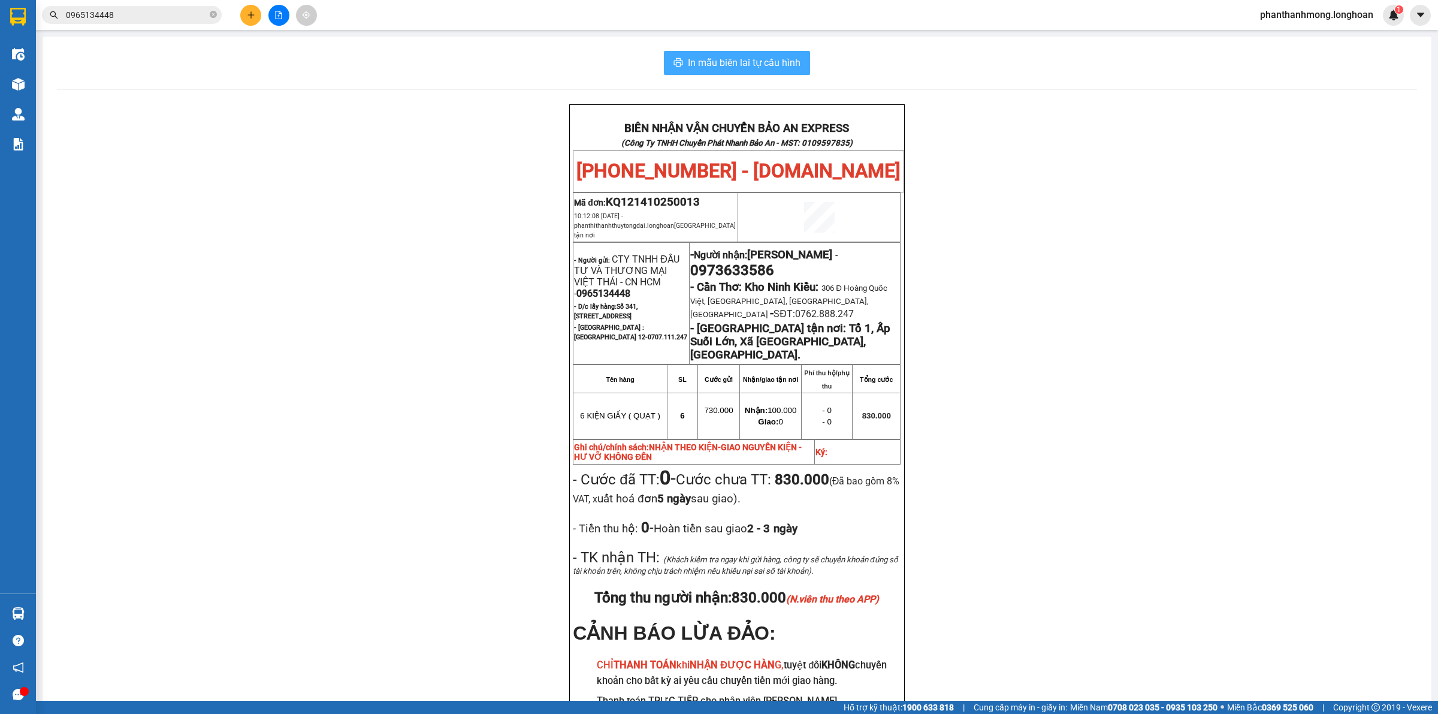
click at [779, 71] on button "In mẫu biên lai tự cấu hình" at bounding box center [737, 63] width 146 height 24
click at [753, 56] on span "In mẫu biên lai tự cấu hình" at bounding box center [744, 62] width 113 height 15
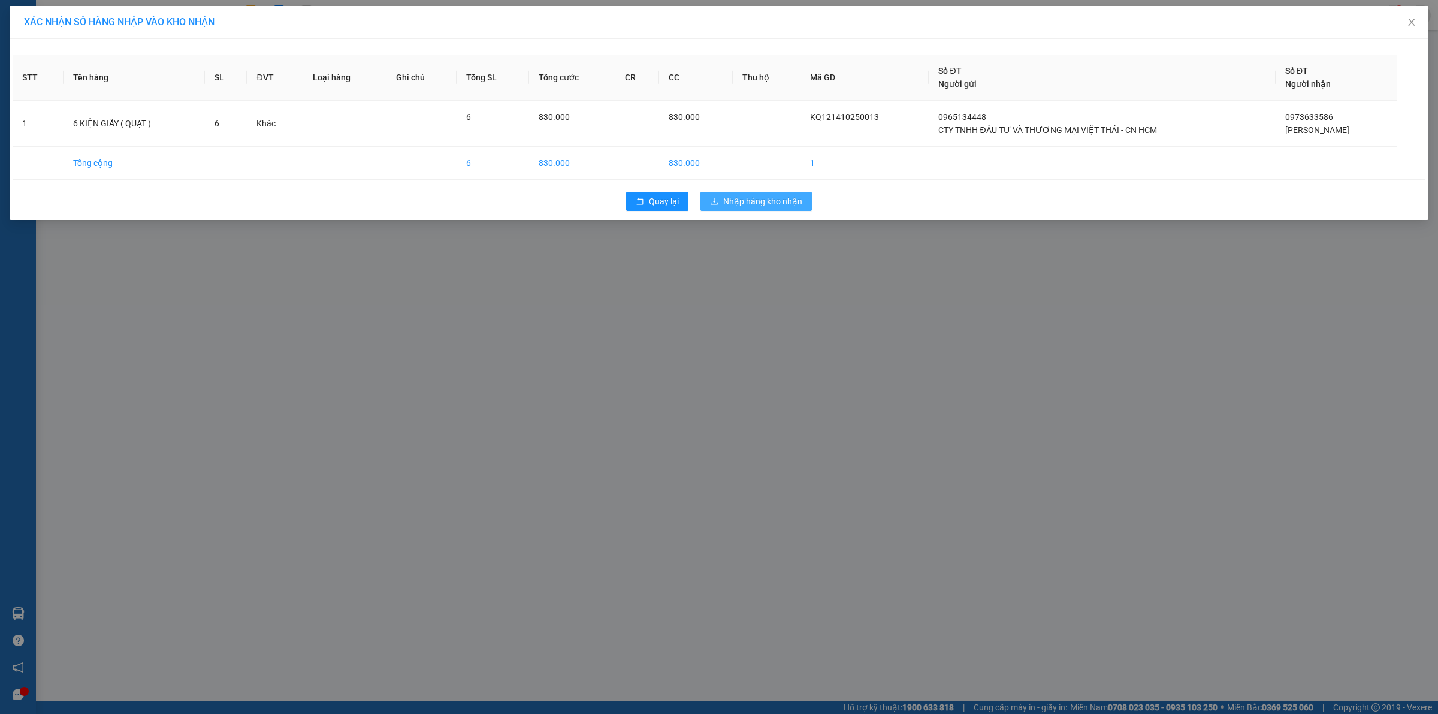
click at [749, 195] on span "Nhập hàng kho nhận" at bounding box center [762, 201] width 79 height 13
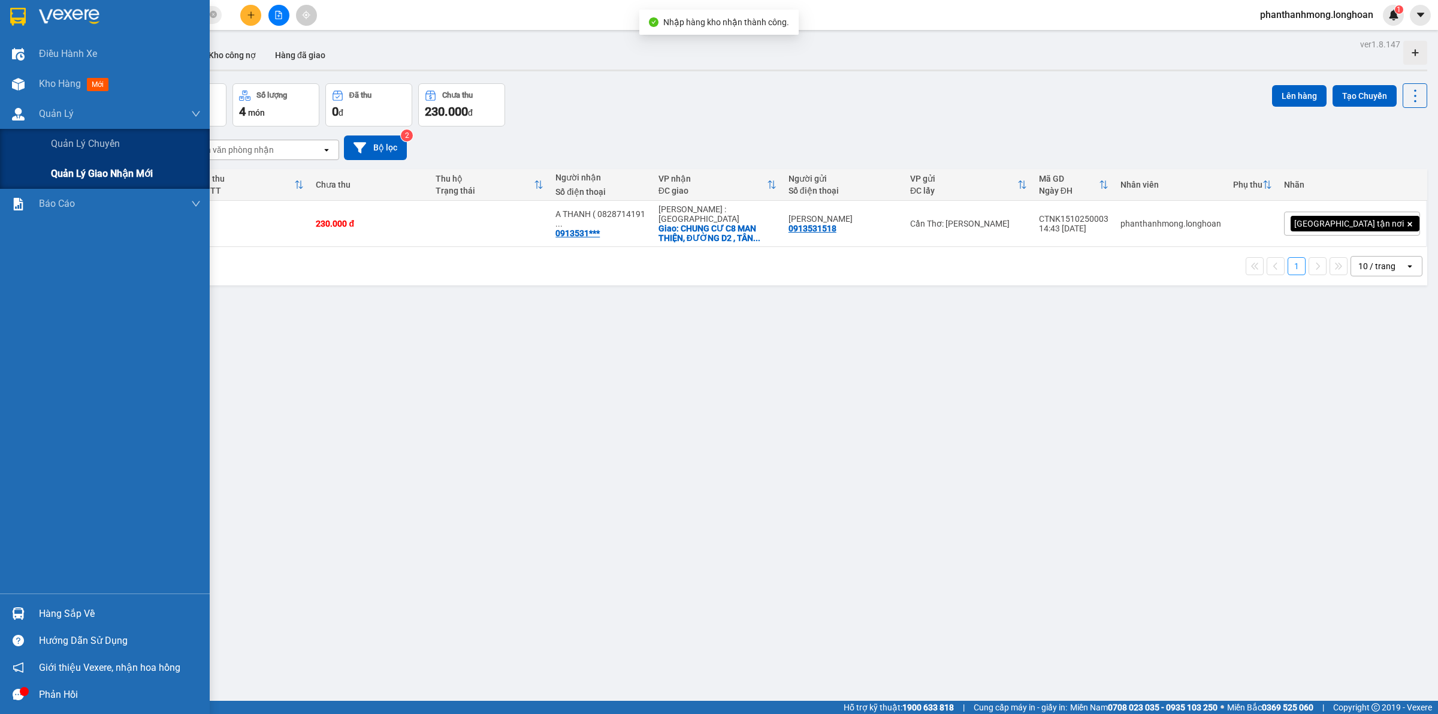
click at [79, 174] on span "Quản lý giao nhận mới" at bounding box center [102, 173] width 102 height 15
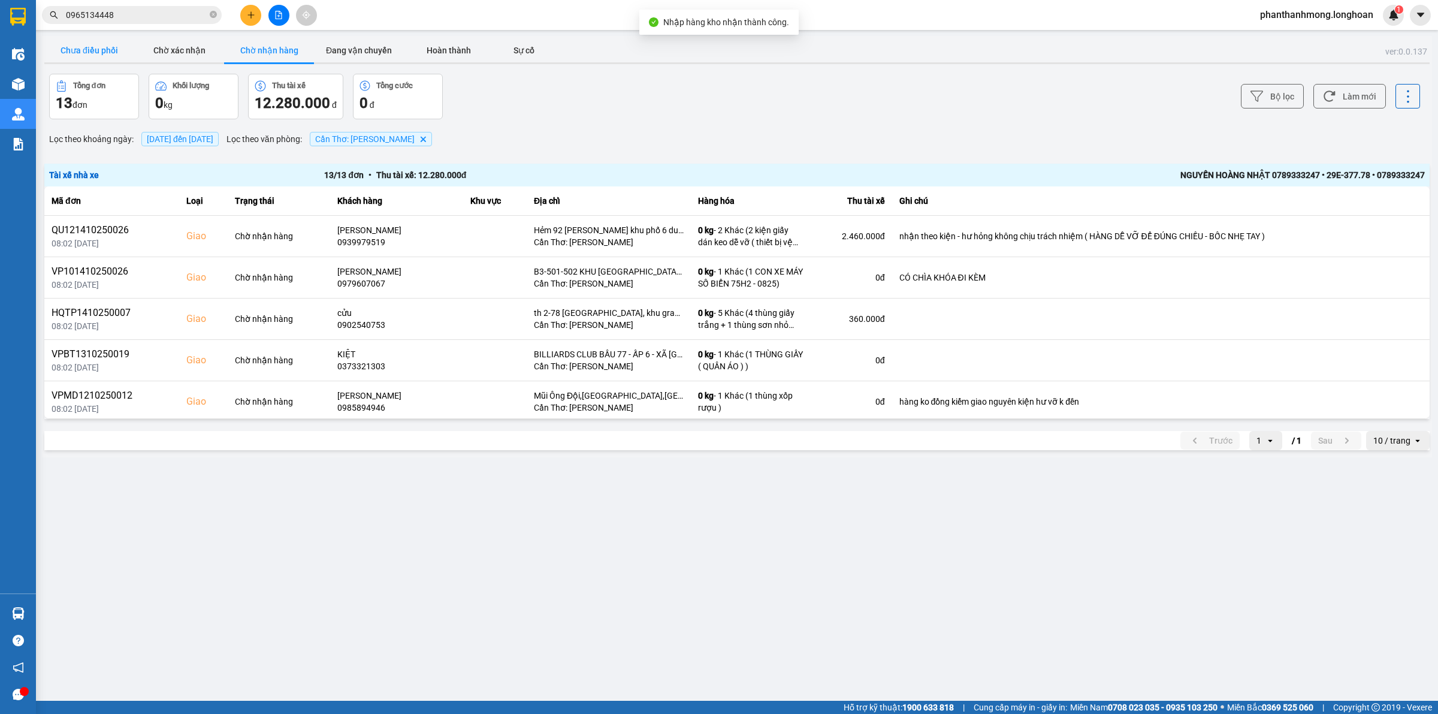
click at [122, 51] on button "Chưa điều phối" at bounding box center [89, 50] width 90 height 24
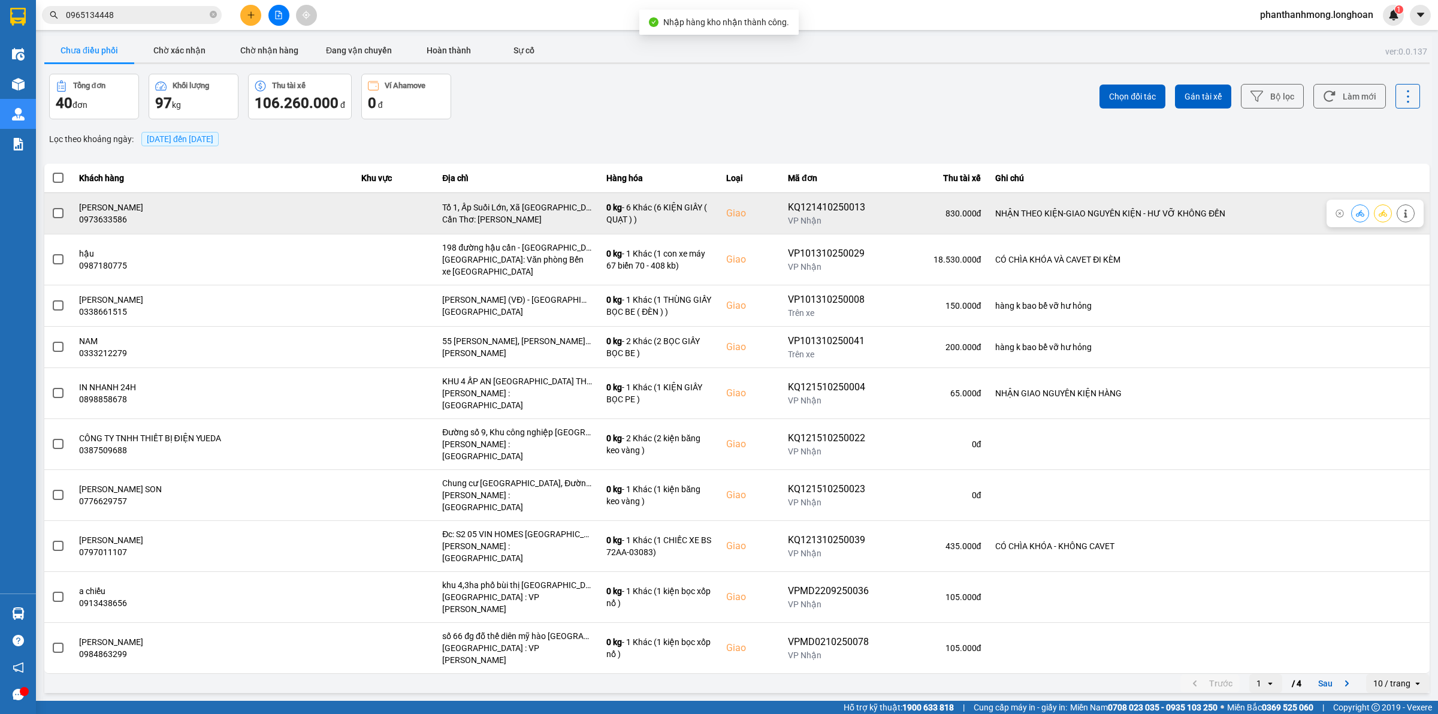
click at [55, 219] on label at bounding box center [58, 213] width 13 height 13
click at [52, 207] on input "checkbox" at bounding box center [52, 207] width 0 height 0
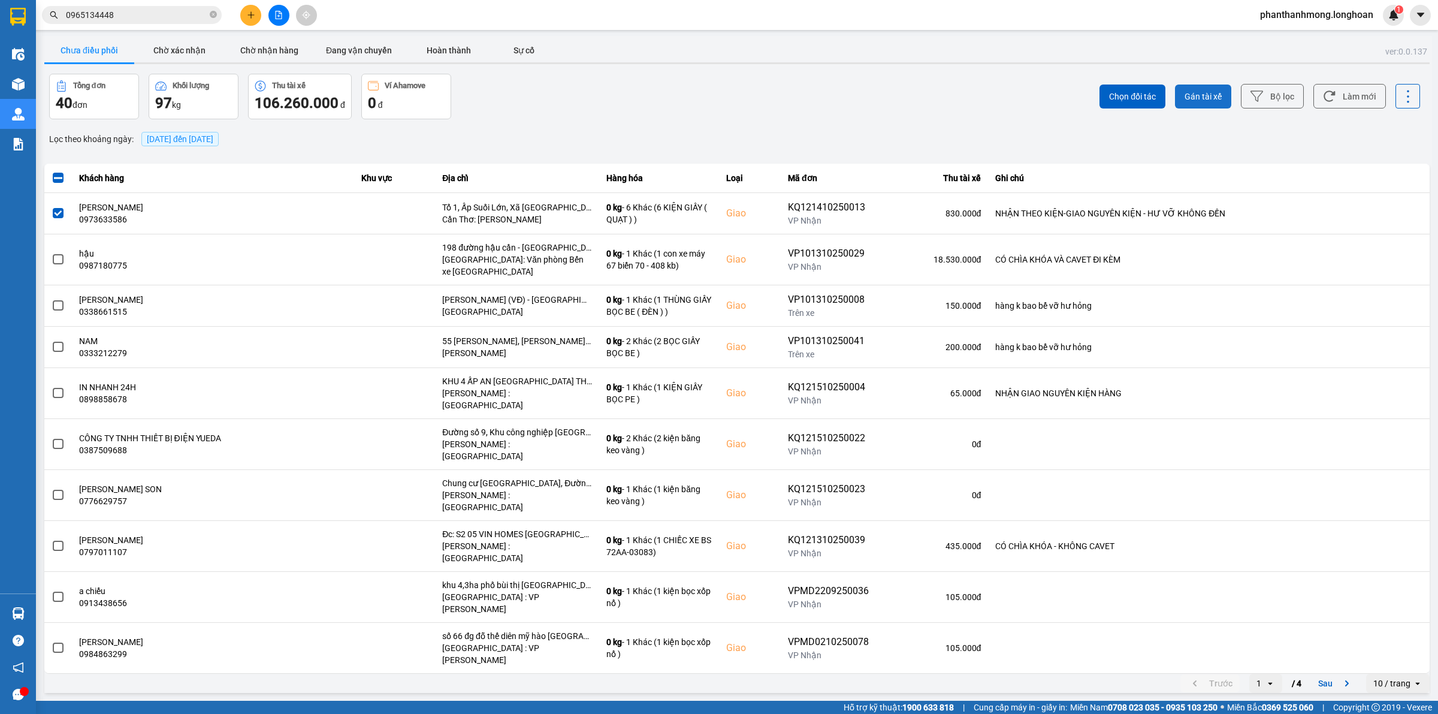
click at [1211, 97] on span "Gán tài xế" at bounding box center [1203, 97] width 37 height 12
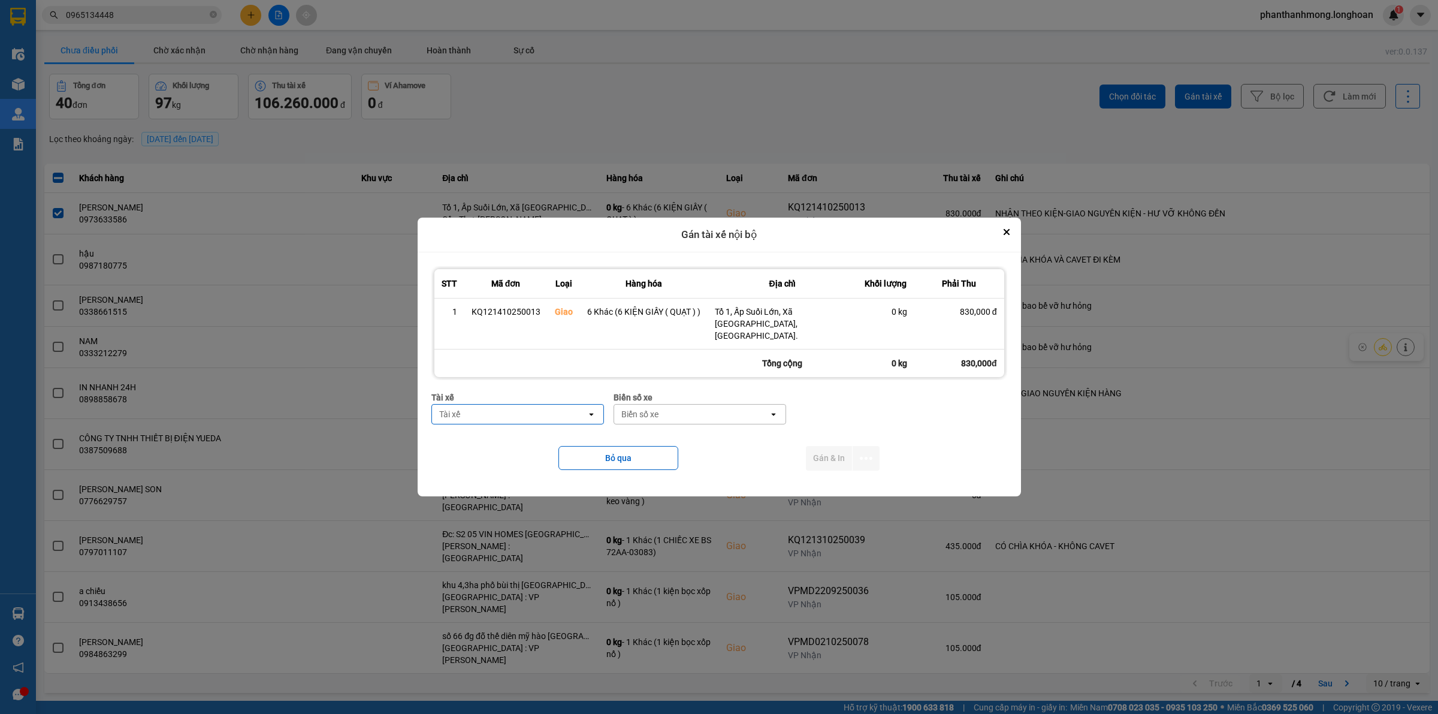
click at [522, 393] on div "Tài xế" at bounding box center [518, 397] width 173 height 13
click at [521, 414] on div "Tài xế" at bounding box center [509, 414] width 155 height 19
click at [533, 450] on span "0789333247 - [GEOGRAPHIC_DATA] 0789333247" at bounding box center [520, 440] width 158 height 24
click at [699, 408] on div "Biển số xe" at bounding box center [692, 414] width 37 height 12
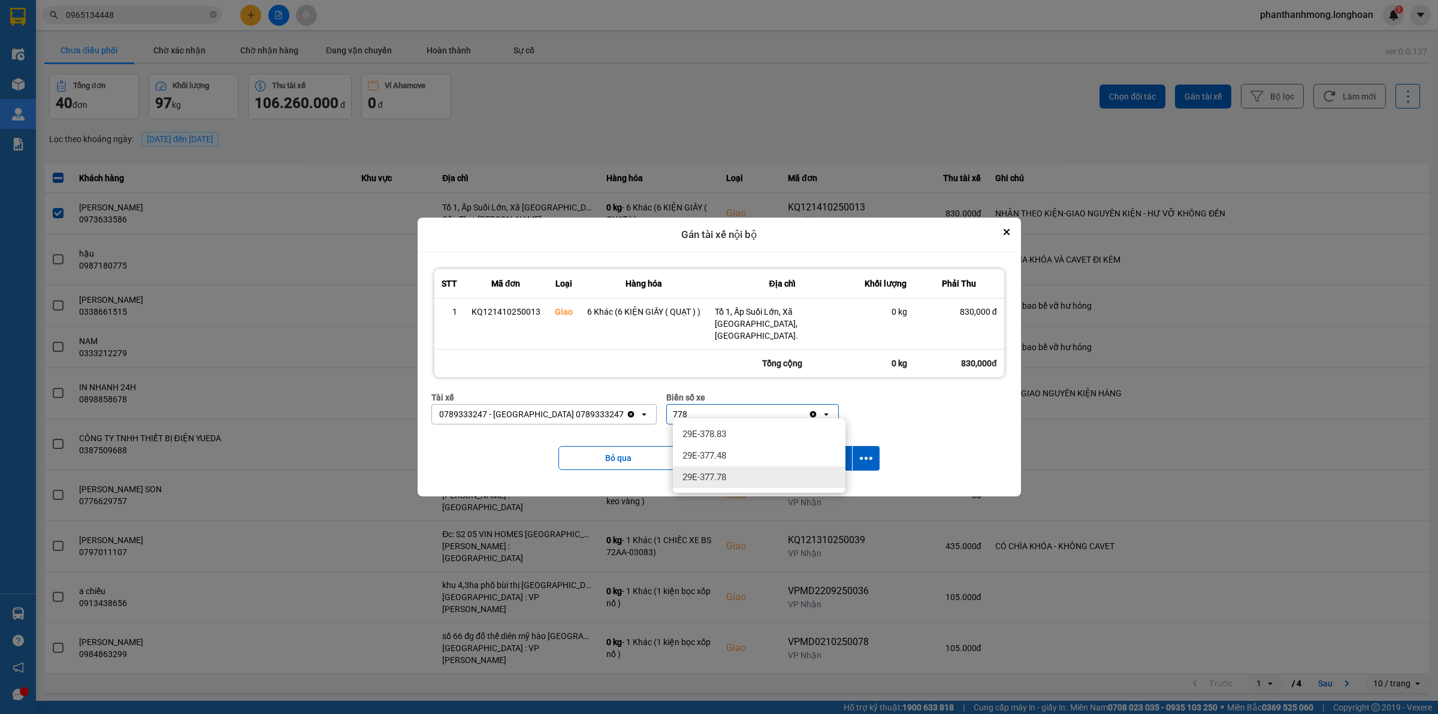
click at [737, 471] on div "29E-377.78" at bounding box center [759, 477] width 173 height 22
click at [865, 457] on icon "dialog" at bounding box center [866, 458] width 13 height 3
click at [836, 485] on span "Chỉ gán tài" at bounding box center [819, 485] width 40 height 12
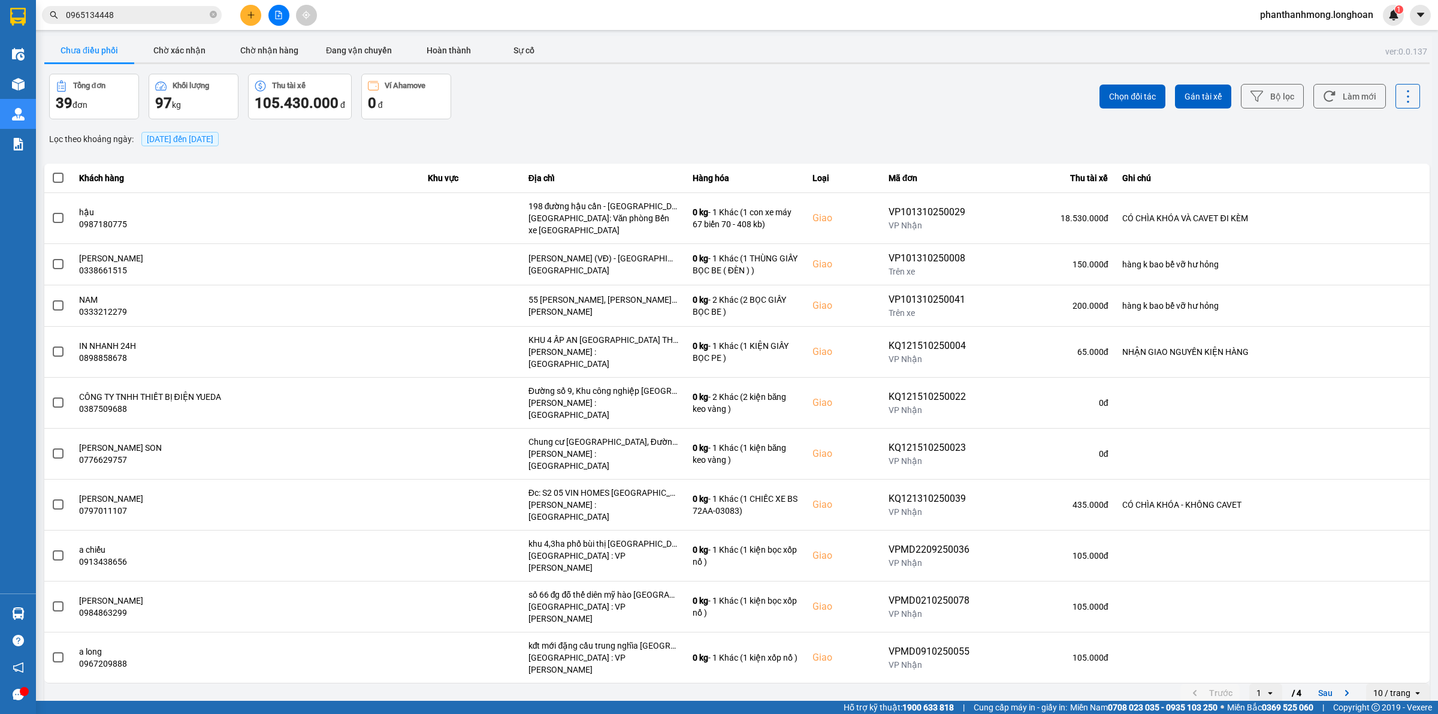
click at [162, 16] on input "0965134448" at bounding box center [136, 14] width 141 height 13
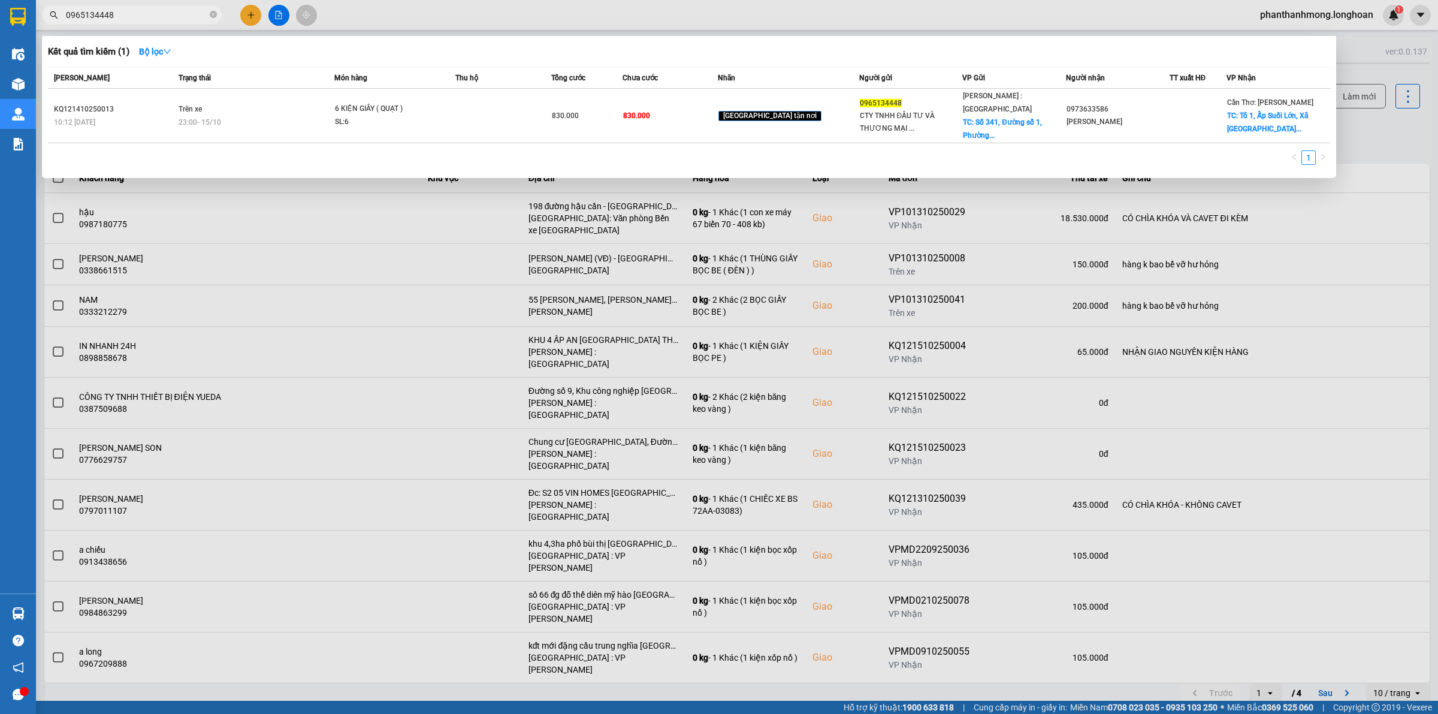
click at [162, 16] on input "0965134448" at bounding box center [136, 14] width 141 height 13
click at [210, 16] on icon "close-circle" at bounding box center [213, 14] width 7 height 7
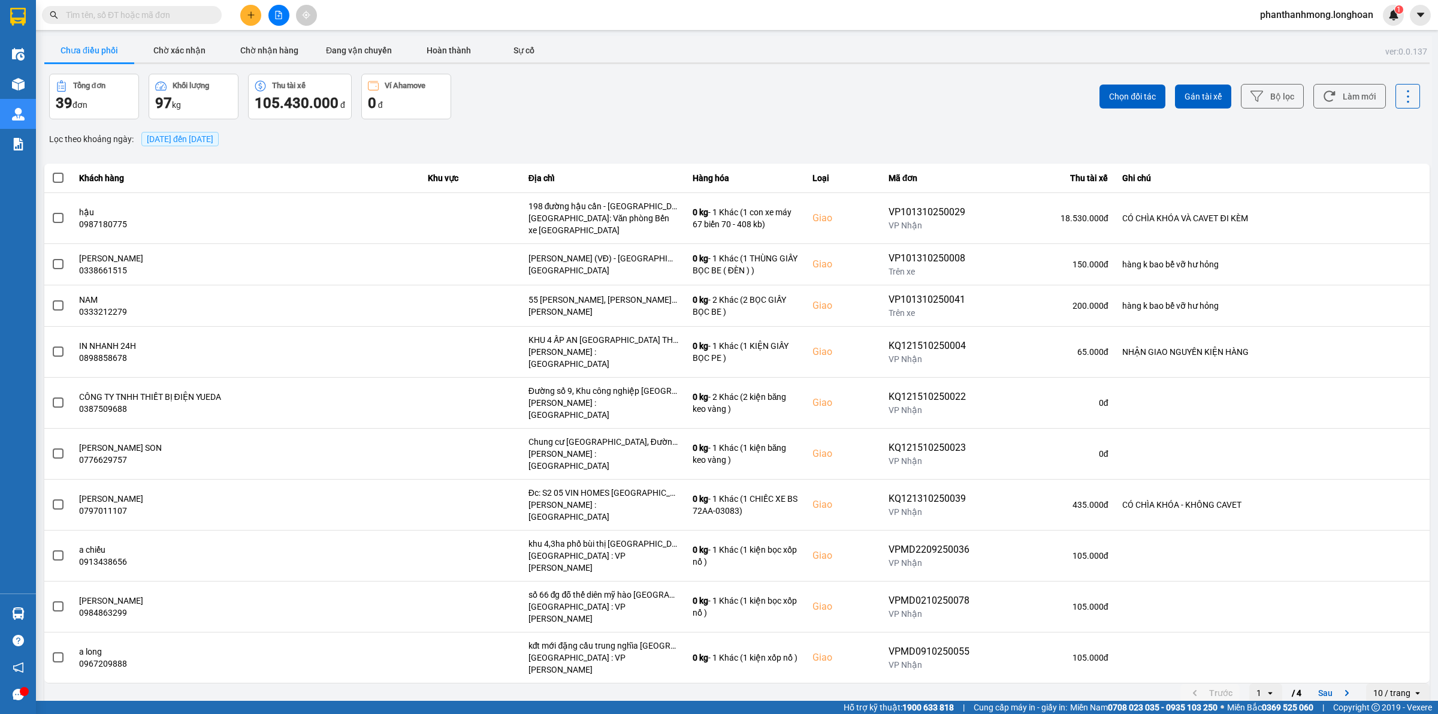
click at [181, 21] on input "text" at bounding box center [136, 14] width 141 height 13
click at [200, 25] on div "Kết quả tìm kiếm ( 1 ) Bộ lọc Mã ĐH Trạng thái Món hàng Thu hộ Tổng cước Chưa c…" at bounding box center [117, 15] width 234 height 21
click at [179, 22] on span at bounding box center [132, 15] width 180 height 18
click at [182, 19] on input "text" at bounding box center [136, 14] width 141 height 13
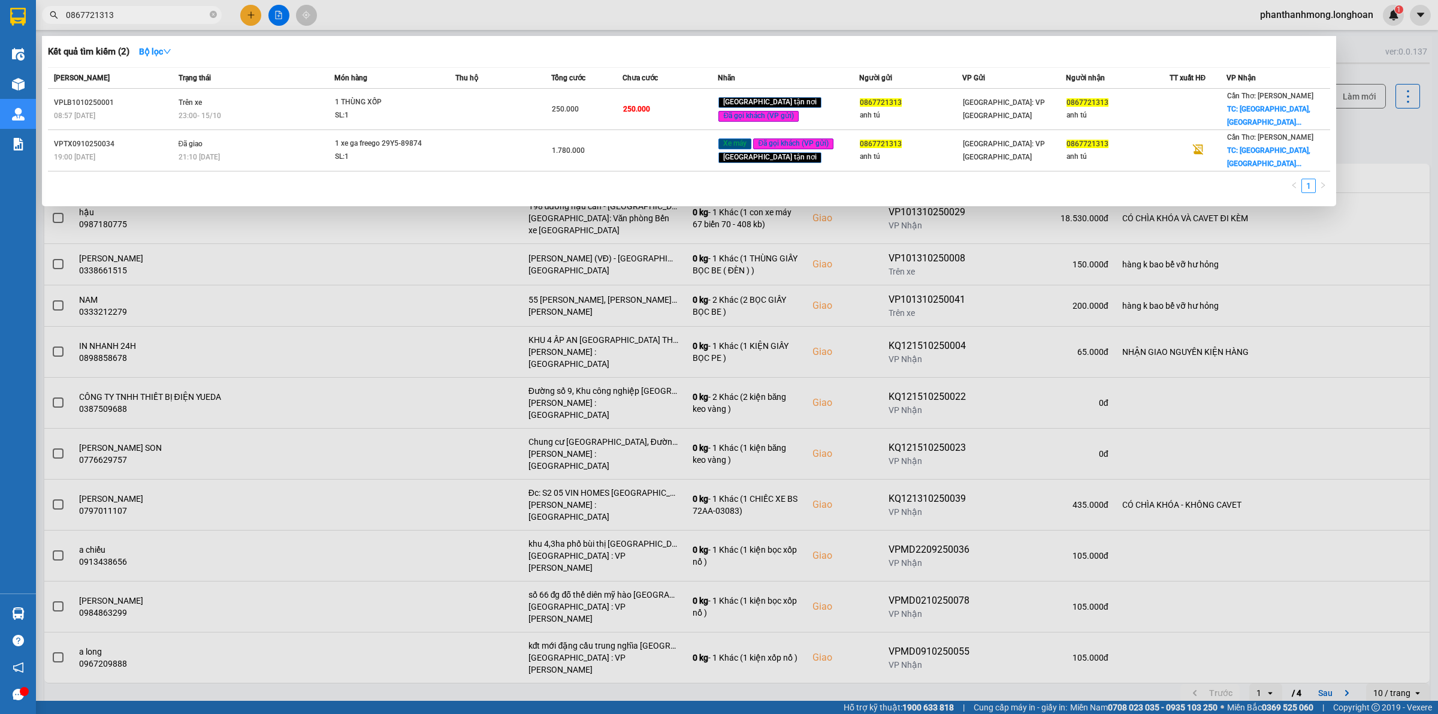
type input "0867721313"
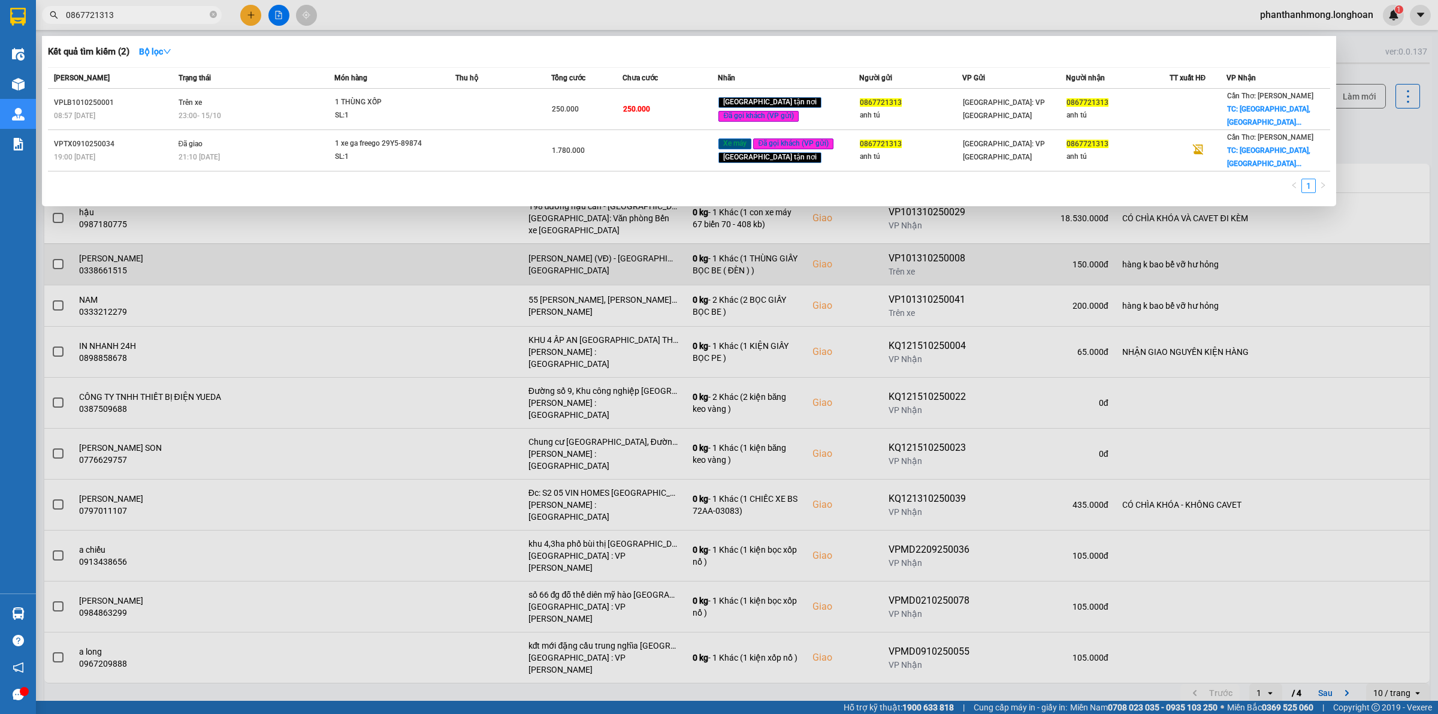
drag, startPoint x: 235, startPoint y: 298, endPoint x: 204, endPoint y: 253, distance: 54.7
click at [237, 298] on div at bounding box center [719, 357] width 1438 height 714
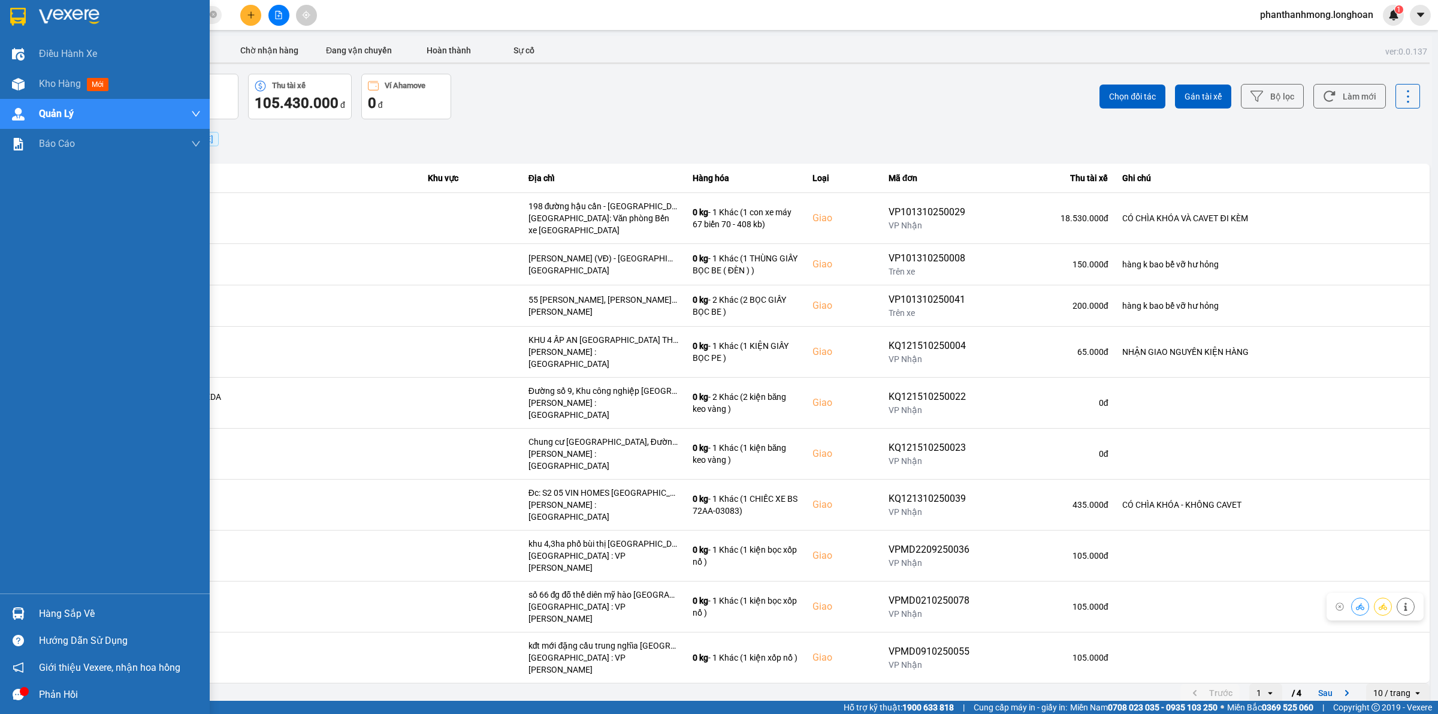
click at [14, 603] on div "Hàng sắp về" at bounding box center [105, 613] width 210 height 27
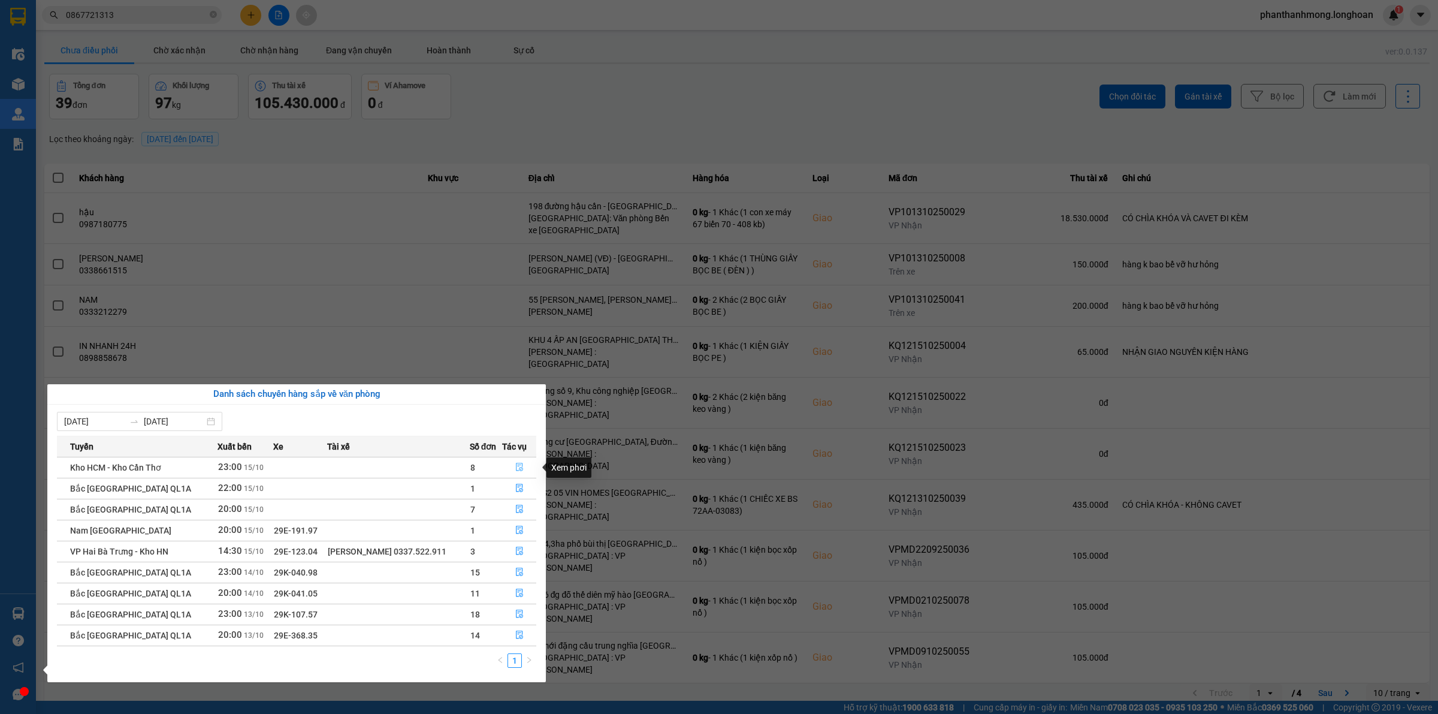
click at [519, 468] on icon "file-done" at bounding box center [519, 467] width 8 height 8
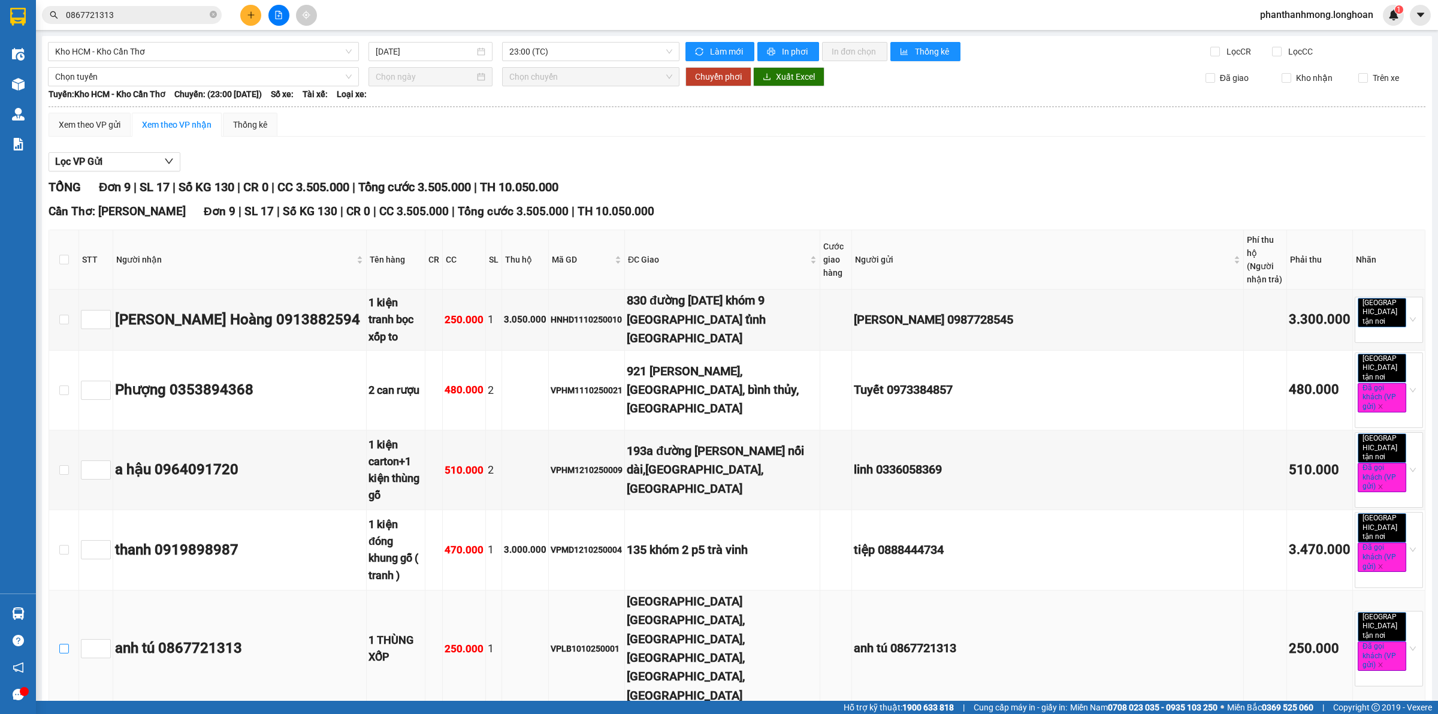
click at [61, 644] on input "checkbox" at bounding box center [64, 649] width 10 height 10
checkbox input "true"
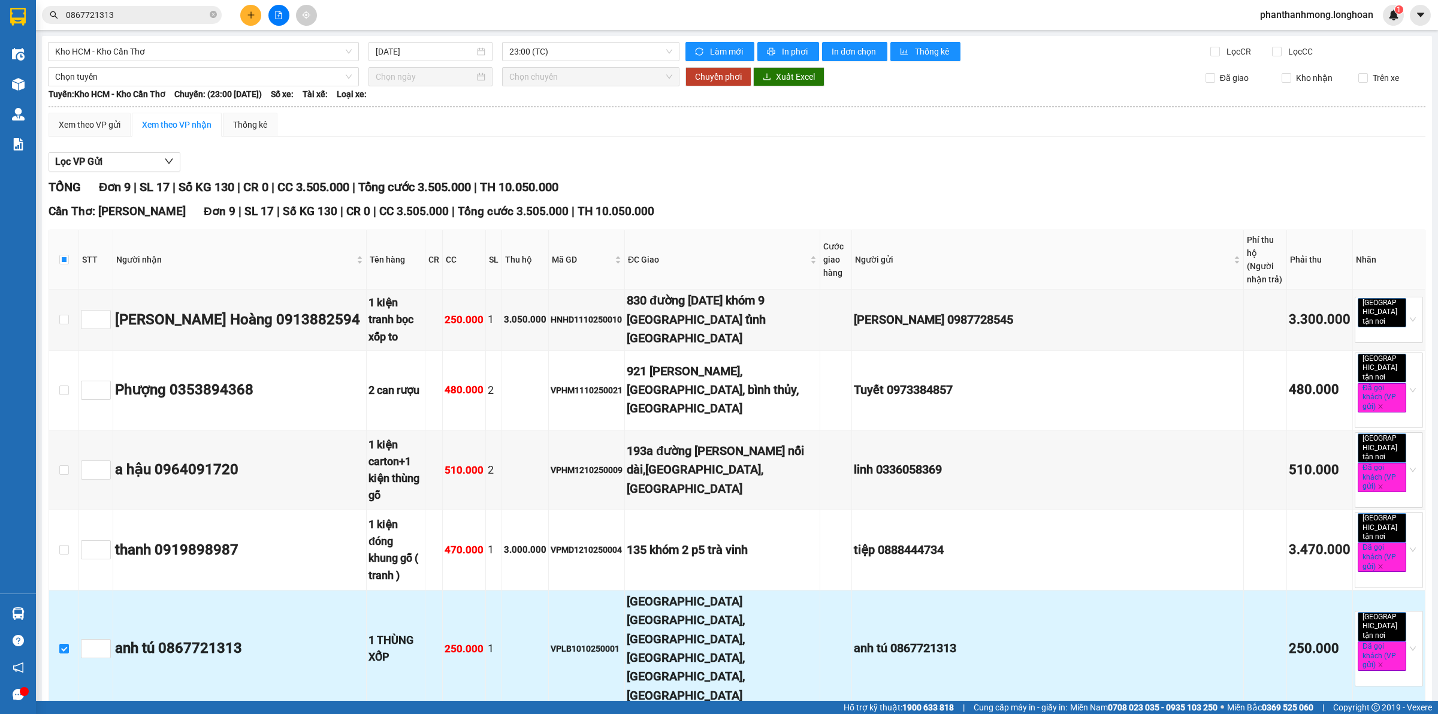
click at [568, 642] on div "VPLB1010250001" at bounding box center [587, 648] width 72 height 13
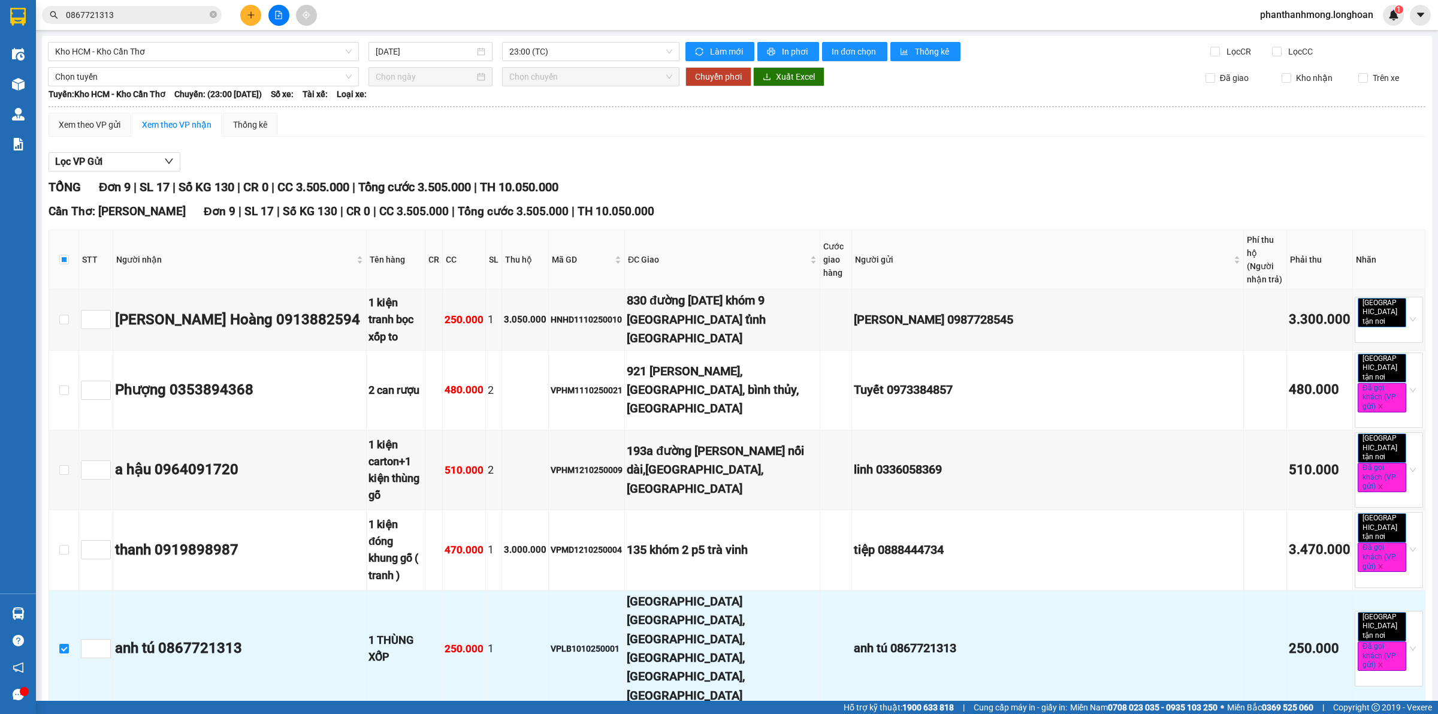
click at [144, 17] on input "0867721313" at bounding box center [136, 14] width 141 height 13
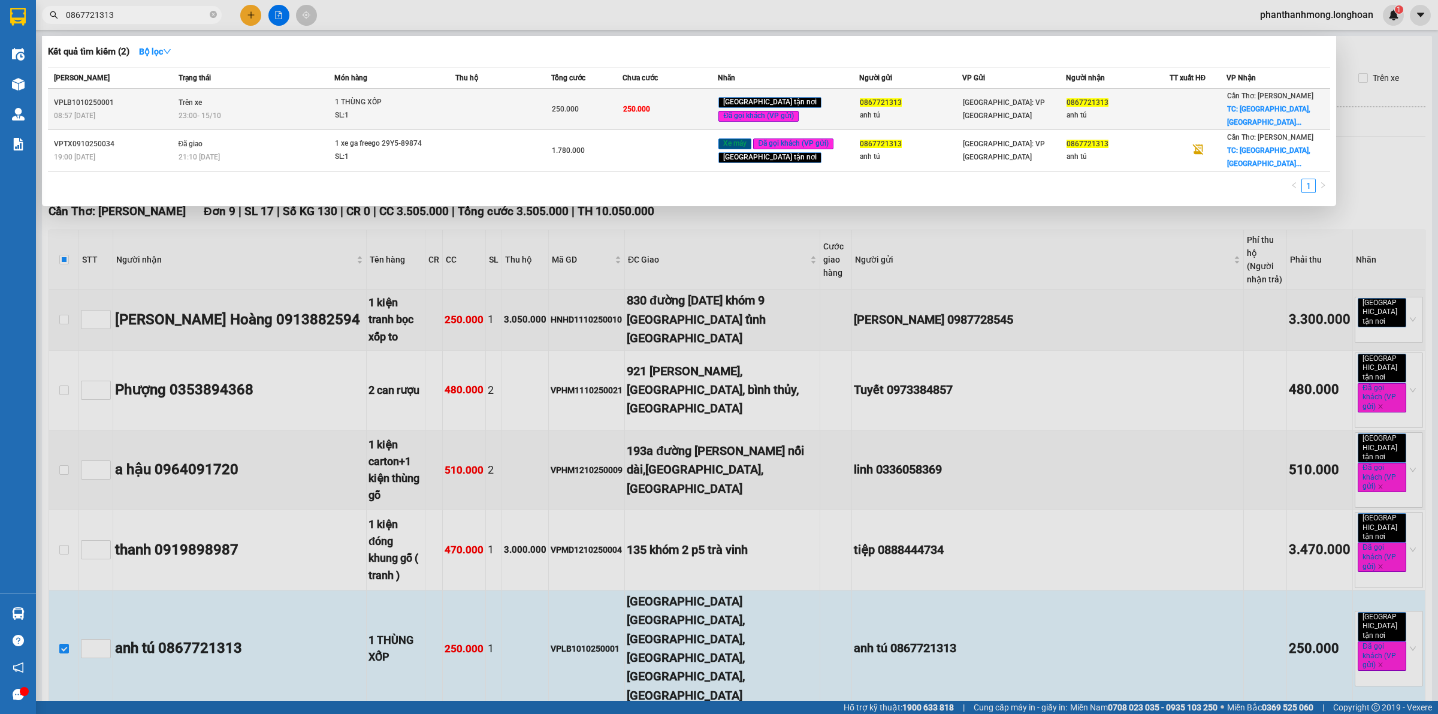
click at [334, 109] on div "23:00 [DATE]" at bounding box center [257, 115] width 156 height 13
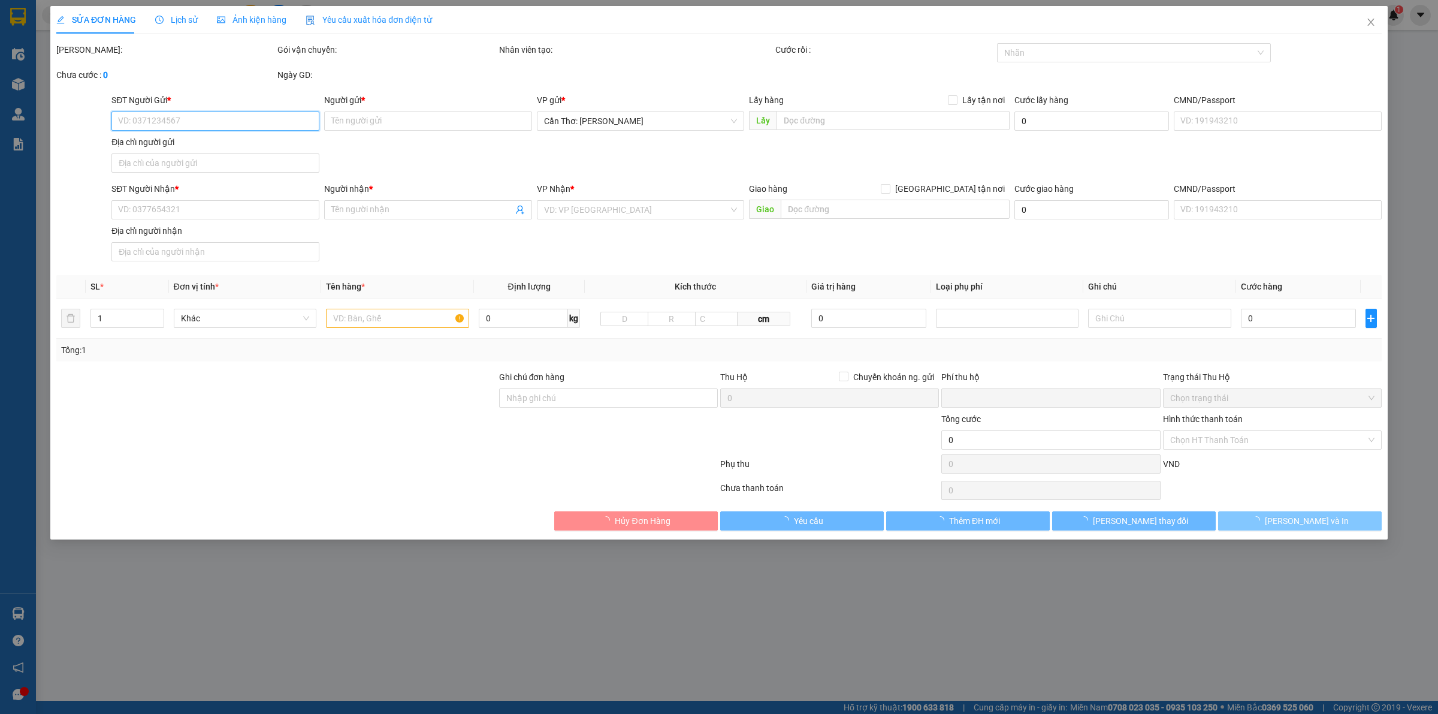
type input "0867721313"
type input "anh tú"
type input "0867721313"
type input "anh tú"
checkbox input "true"
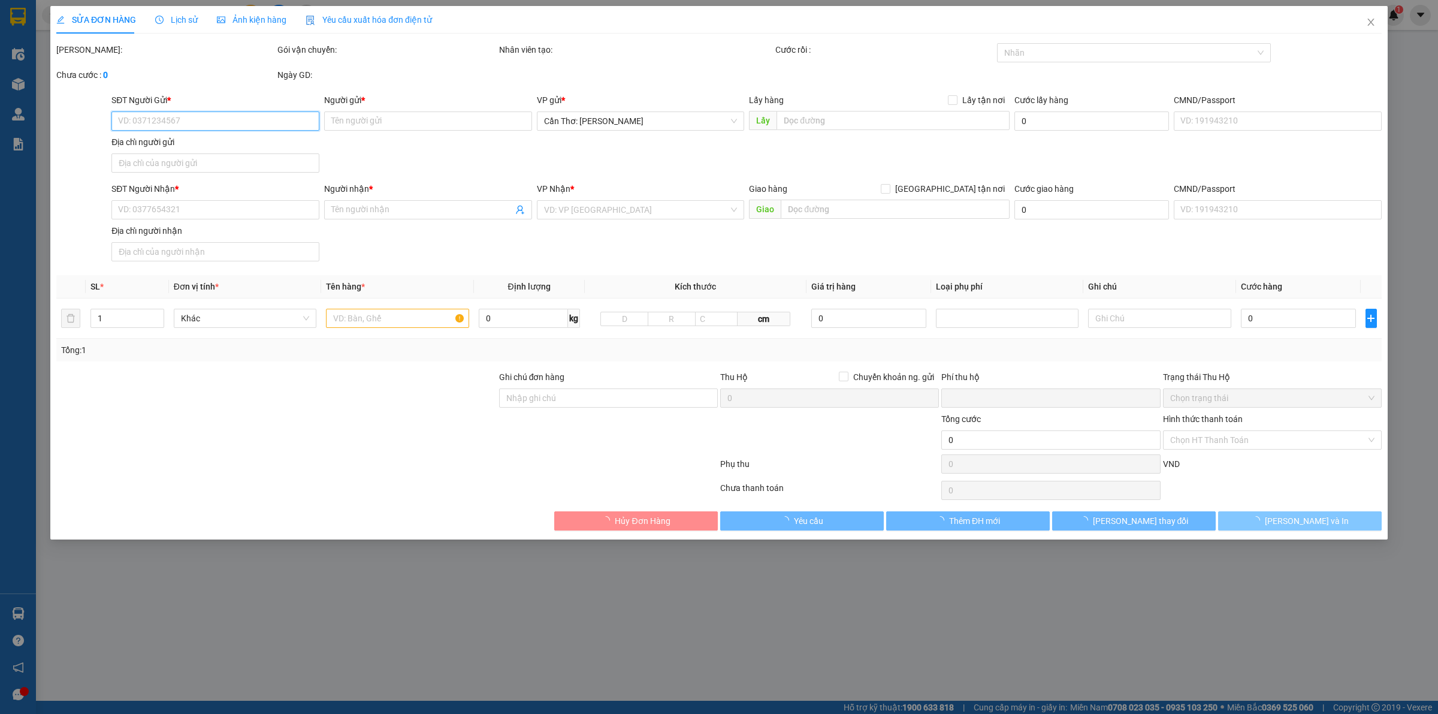
type input "[GEOGRAPHIC_DATA] [GEOGRAPHIC_DATA], [GEOGRAPHIC_DATA], [GEOGRAPHIC_DATA], [GEO…"
type input "HÀNG DỄ VỠ, NHẸ TAY HƯ VỠ KHÔNG ĐỀN GIÁ TRỊ HÀNG"
type input "0"
type input "250.000"
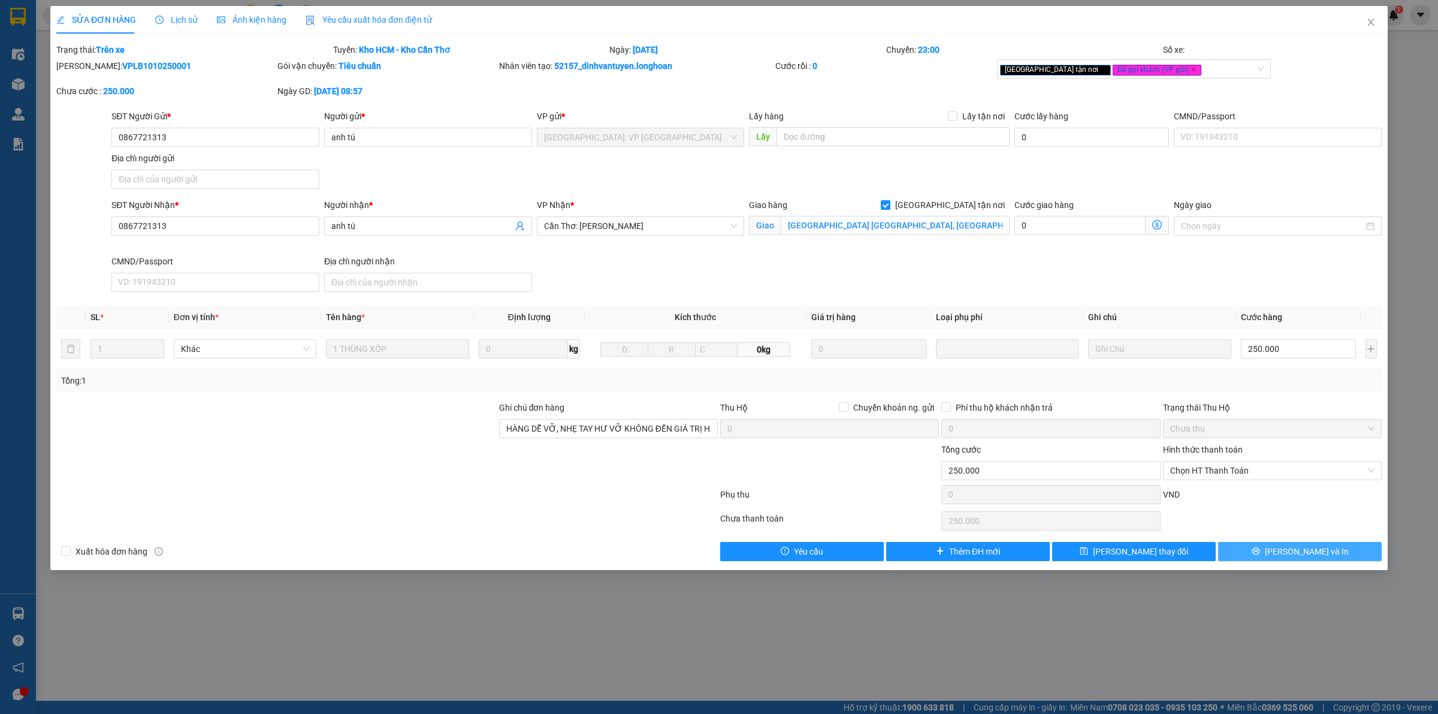
click at [1289, 557] on button "[PERSON_NAME] và In" at bounding box center [1301, 551] width 164 height 19
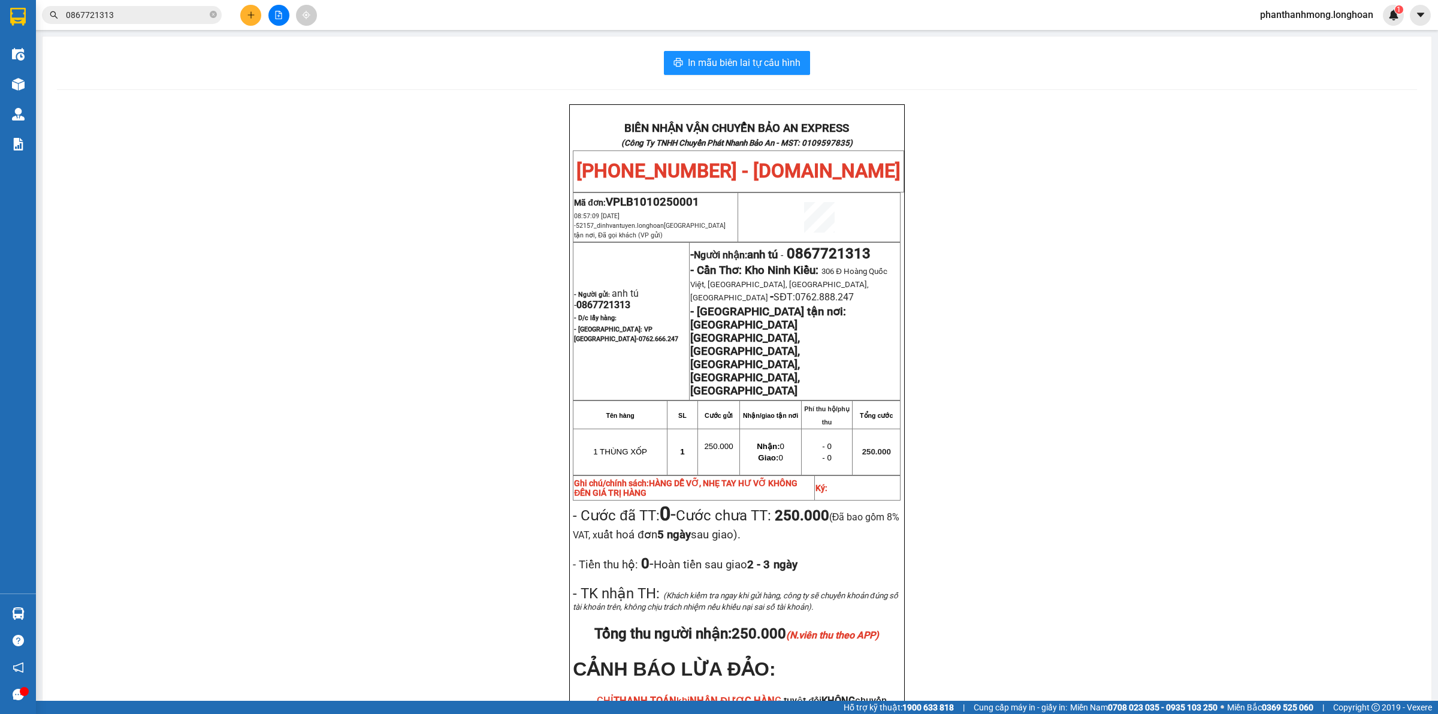
click at [144, 17] on input "0867721313" at bounding box center [136, 14] width 141 height 13
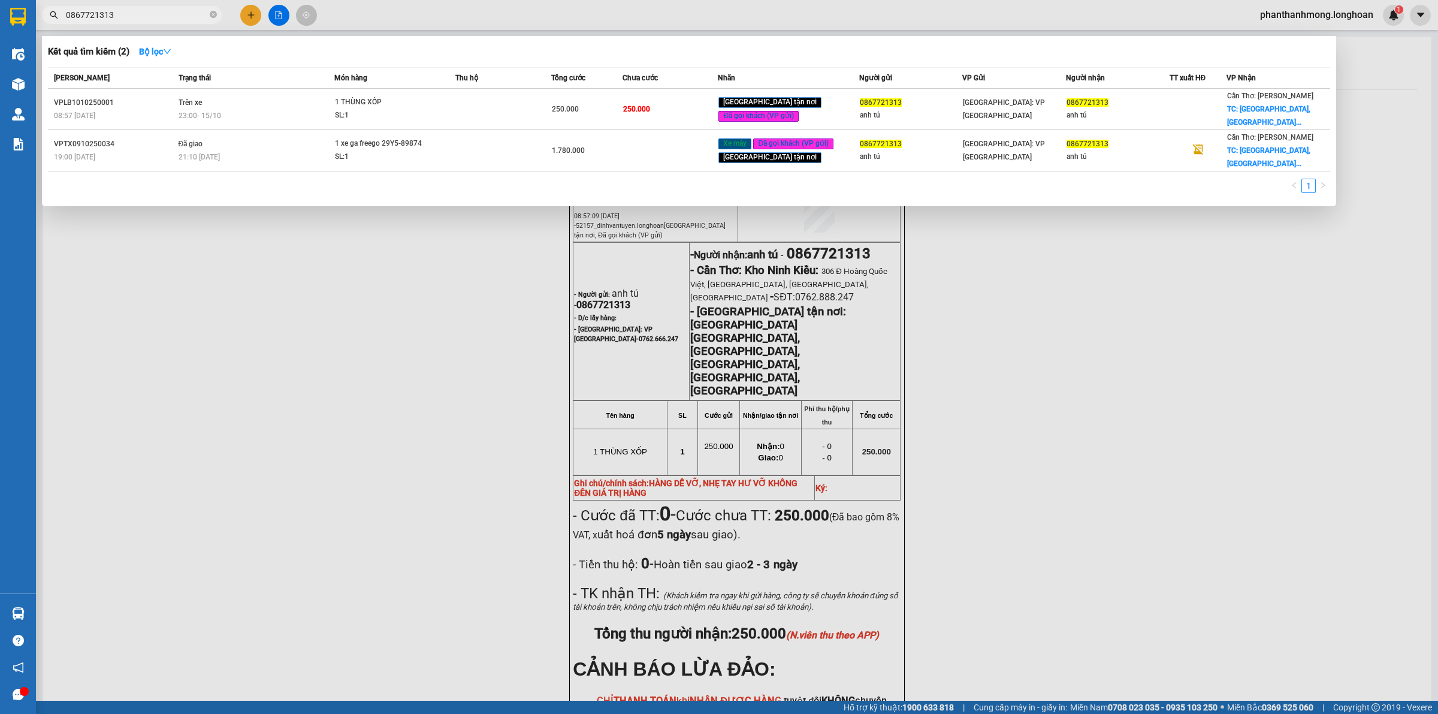
click at [414, 322] on div at bounding box center [719, 357] width 1438 height 714
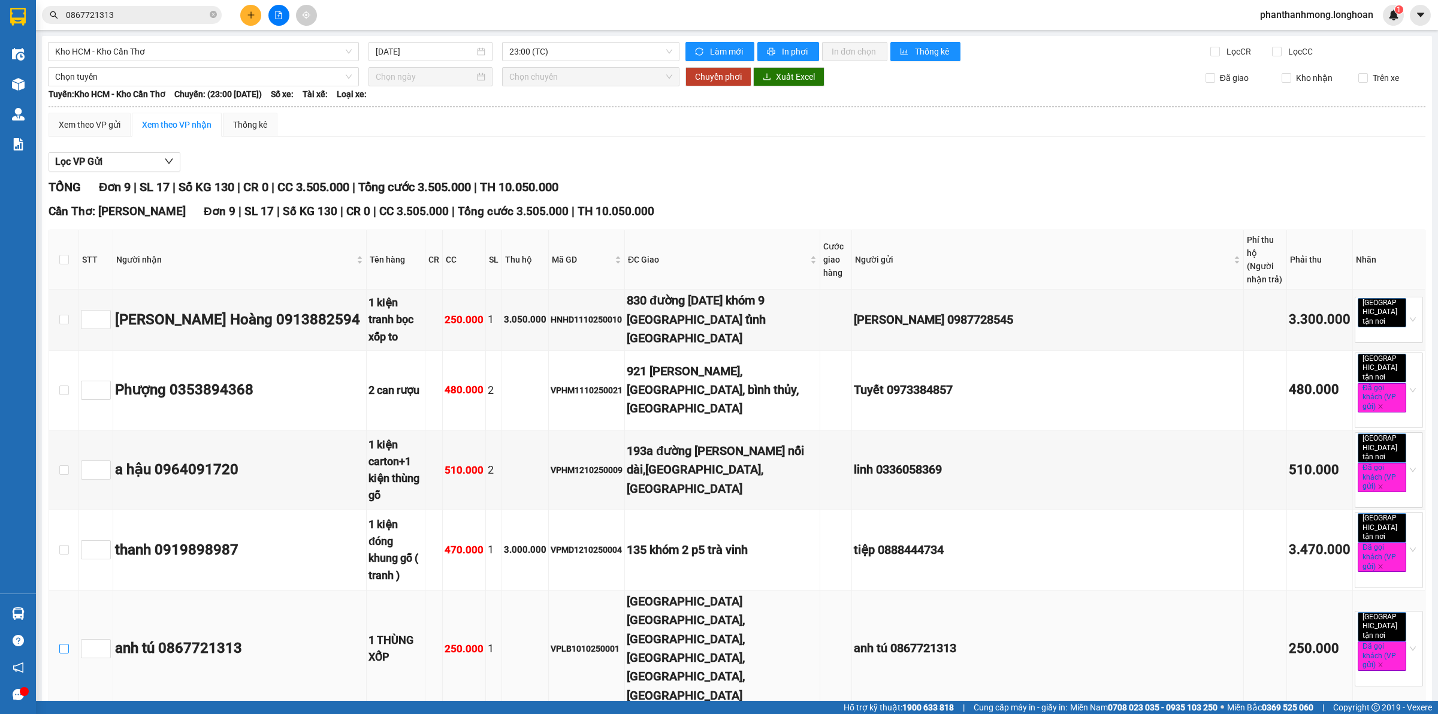
click at [63, 644] on input "checkbox" at bounding box center [64, 649] width 10 height 10
checkbox input "true"
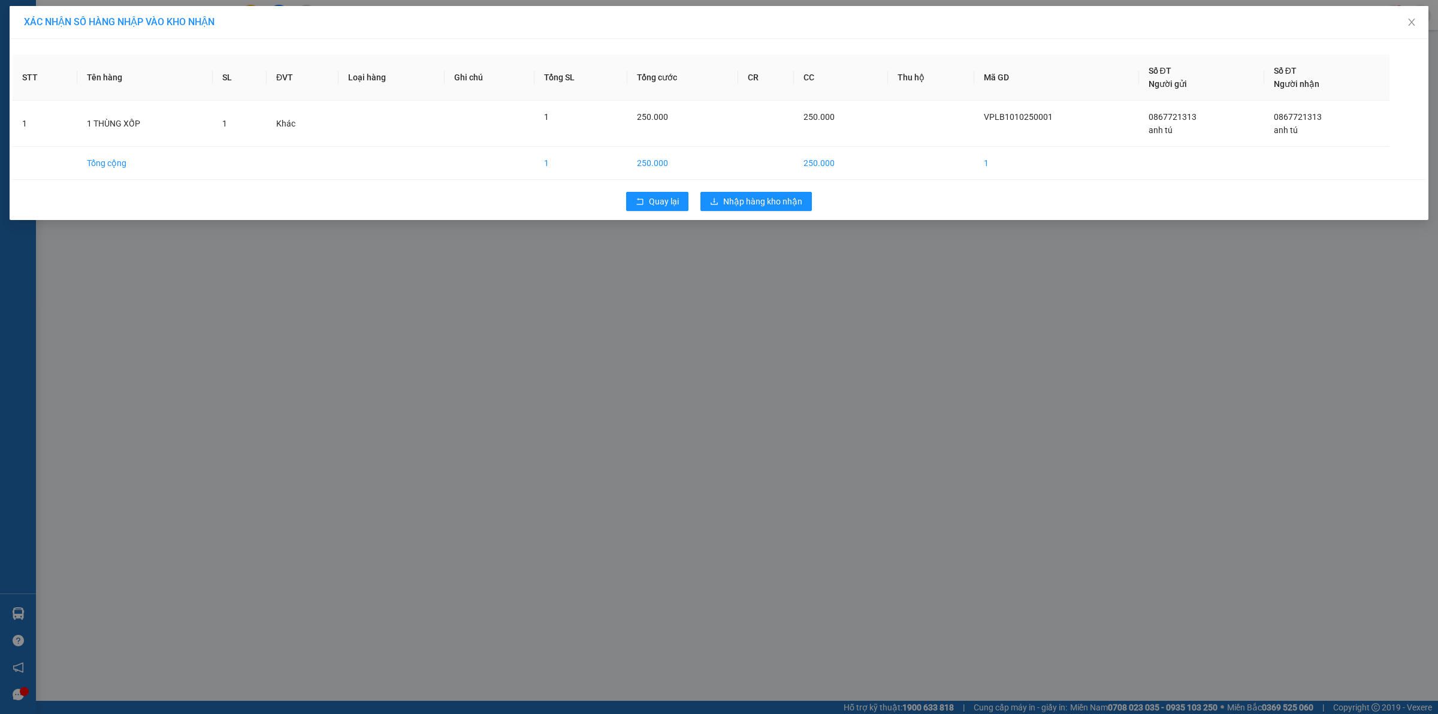
click at [748, 213] on div "Quay lại Nhập hàng kho nhận" at bounding box center [719, 201] width 1413 height 31
click at [748, 208] on span "Nhập hàng kho nhận" at bounding box center [762, 201] width 79 height 13
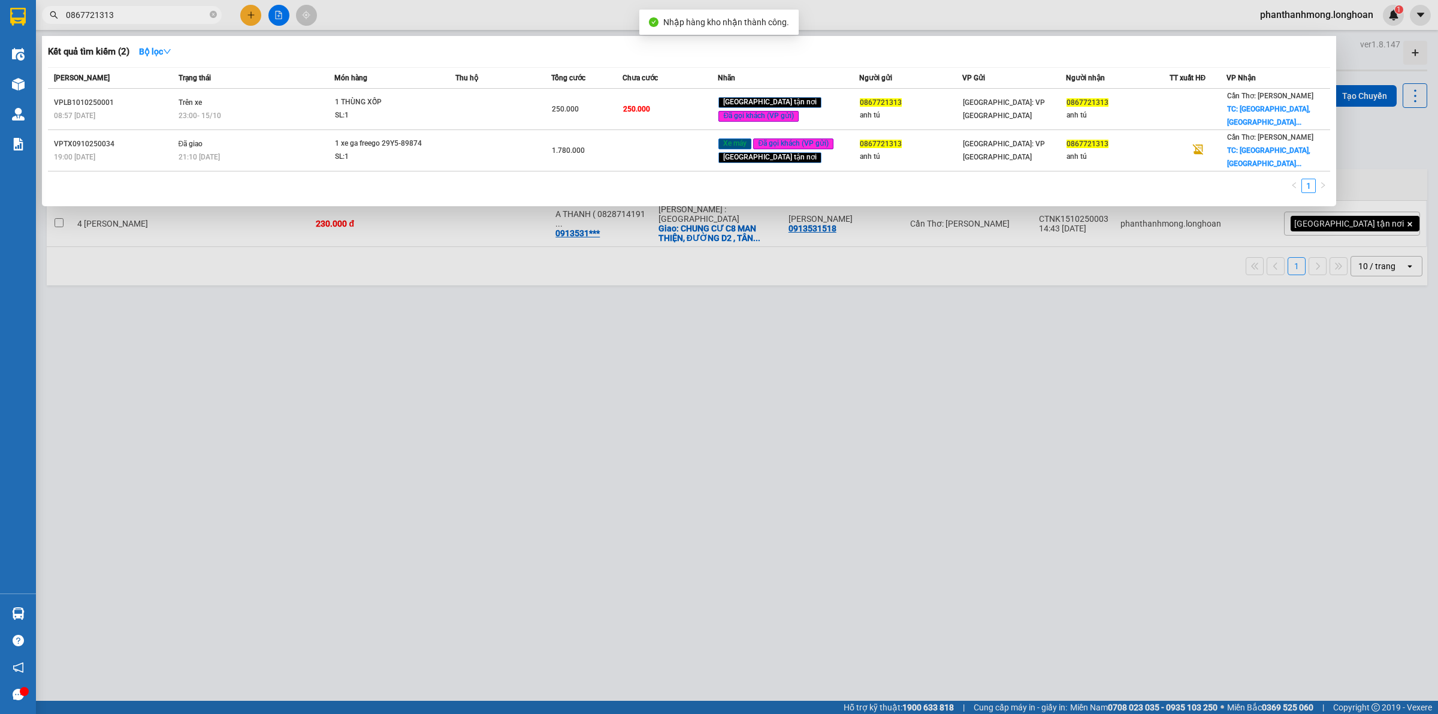
click at [137, 14] on input "0867721313" at bounding box center [136, 14] width 141 height 13
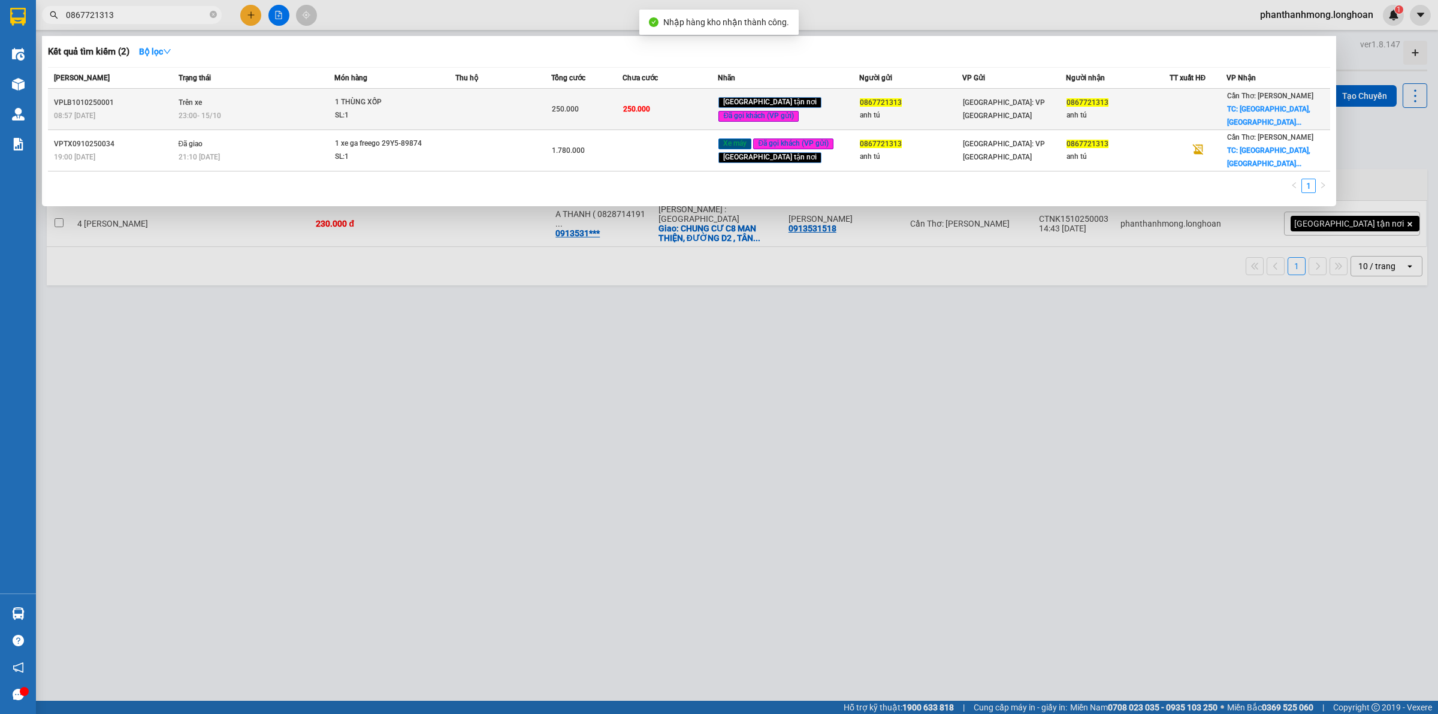
click at [607, 111] on div "250.000" at bounding box center [587, 108] width 71 height 13
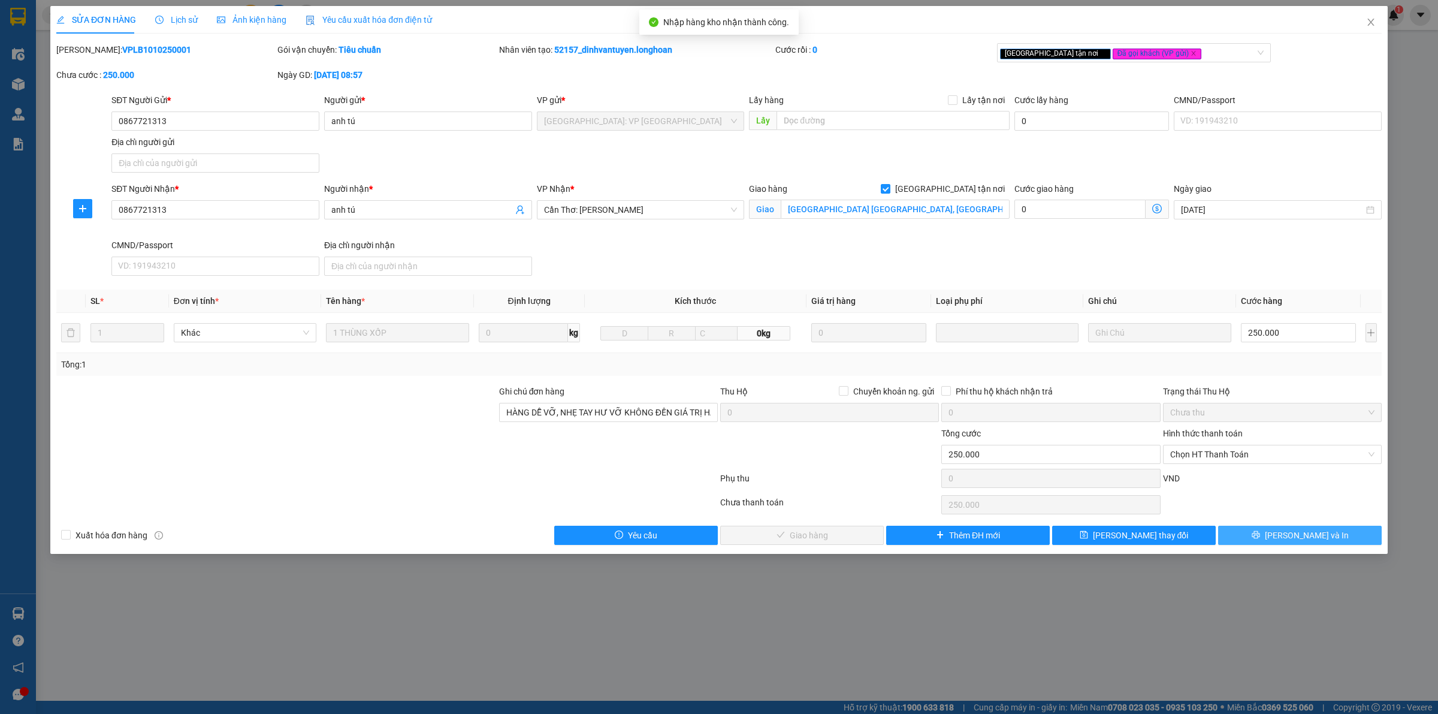
click at [1287, 541] on button "[PERSON_NAME] và In" at bounding box center [1301, 535] width 164 height 19
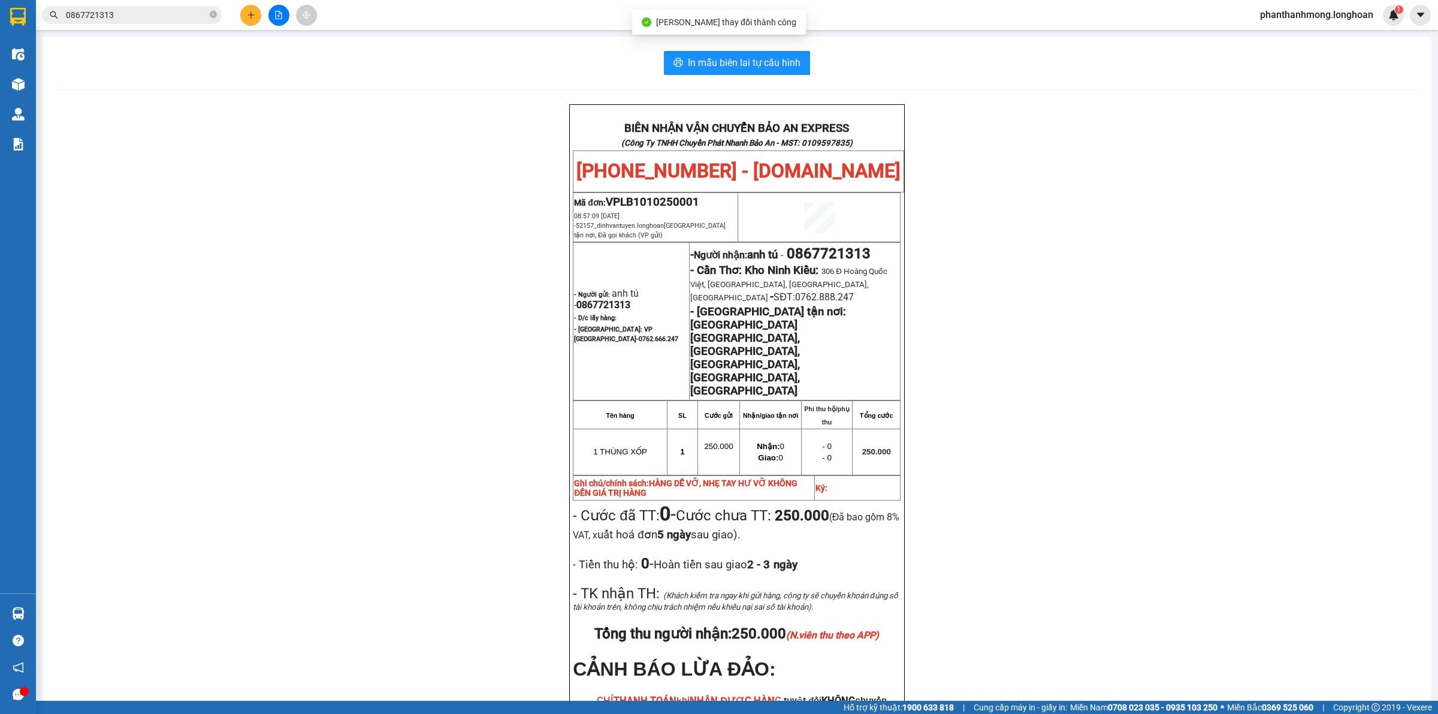
drag, startPoint x: 753, startPoint y: 32, endPoint x: 744, endPoint y: 47, distance: 17.2
click at [752, 32] on div "[PERSON_NAME] thay đổi thành công" at bounding box center [719, 22] width 174 height 25
click at [740, 59] on span "In mẫu biên lai tự cấu hình" at bounding box center [744, 62] width 113 height 15
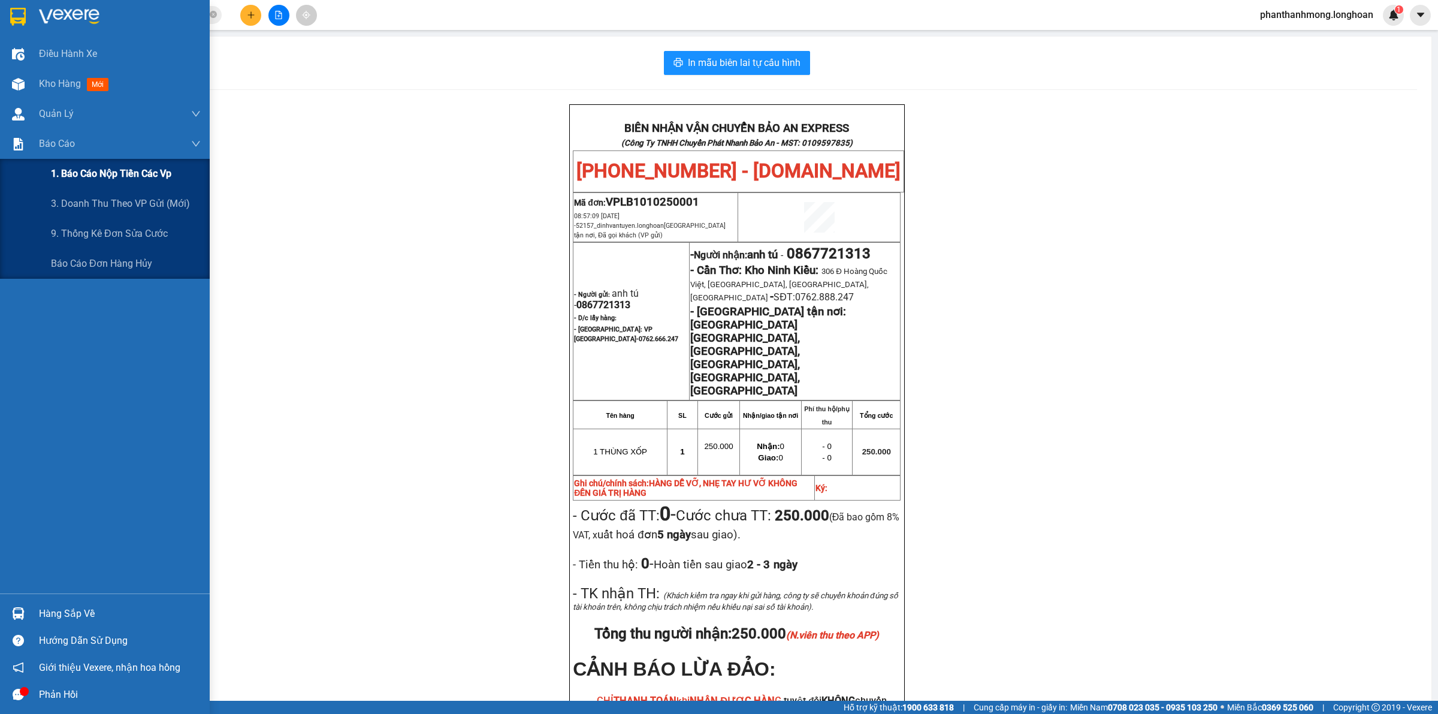
click at [83, 183] on div "1. Báo cáo nộp tiền các vp" at bounding box center [126, 174] width 150 height 30
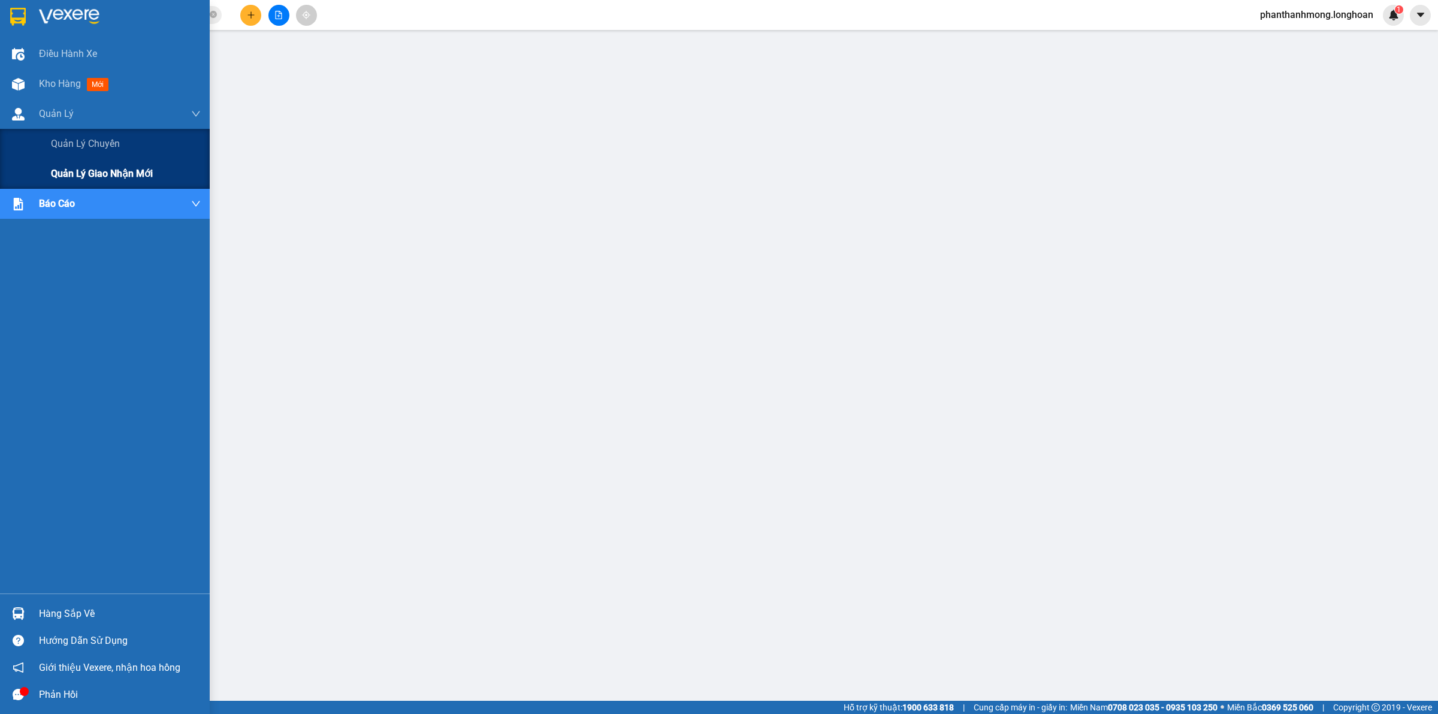
click at [99, 179] on span "Quản lý giao nhận mới" at bounding box center [102, 173] width 102 height 15
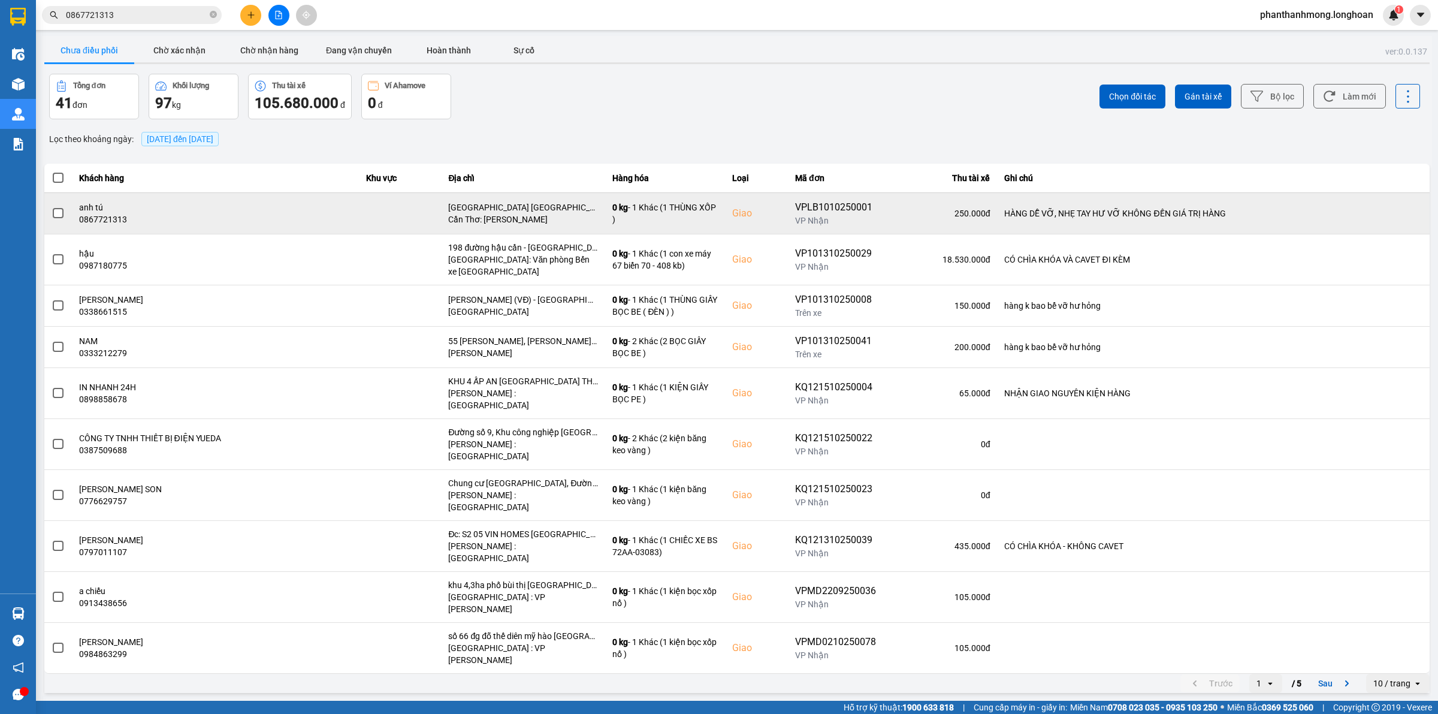
click at [53, 216] on span at bounding box center [58, 213] width 11 height 11
click at [52, 207] on input "checkbox" at bounding box center [52, 207] width 0 height 0
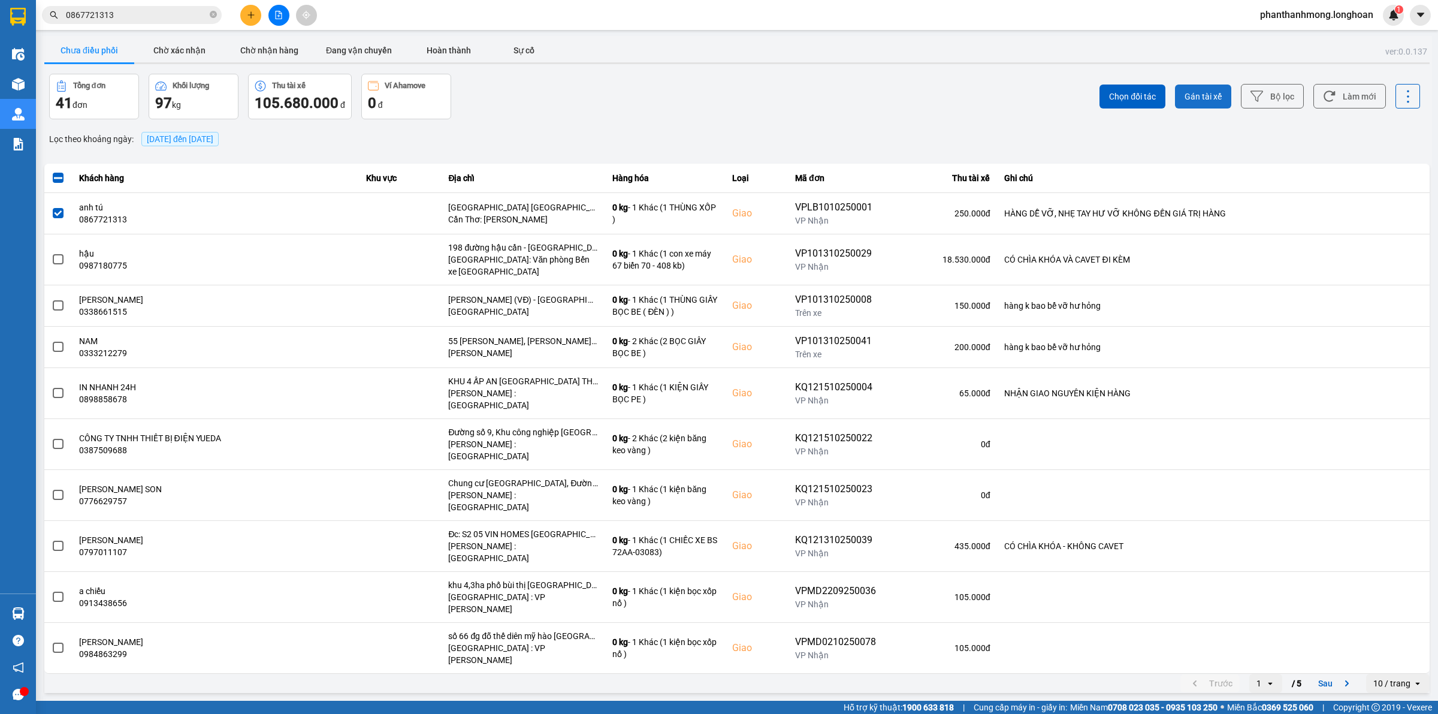
click at [1214, 92] on span "Gán tài xế" at bounding box center [1203, 97] width 37 height 12
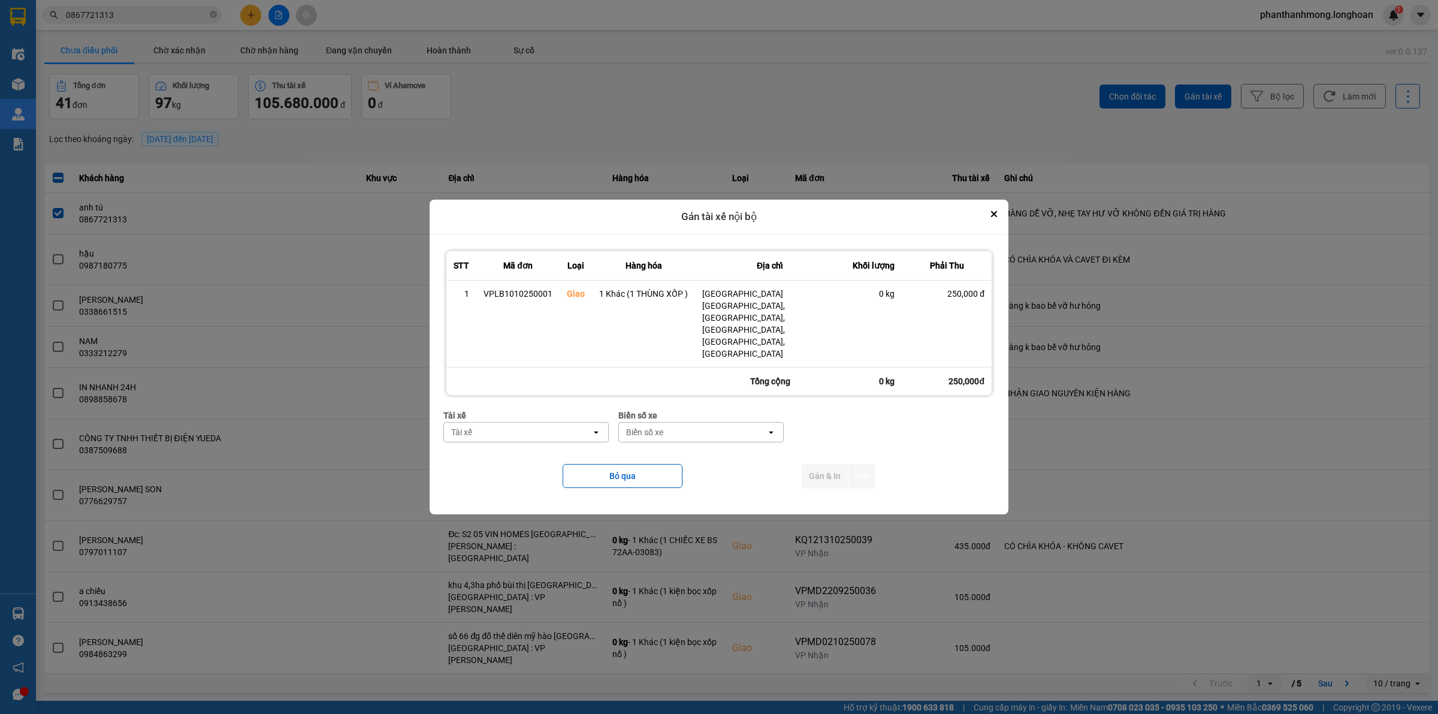
click at [516, 423] on div "Tài xế" at bounding box center [517, 432] width 147 height 19
type input "NHAT"
click at [530, 456] on span "0789333247 - [GEOGRAPHIC_DATA] 0789333247" at bounding box center [529, 446] width 150 height 24
click at [740, 423] on div "Biển số xe" at bounding box center [752, 432] width 147 height 19
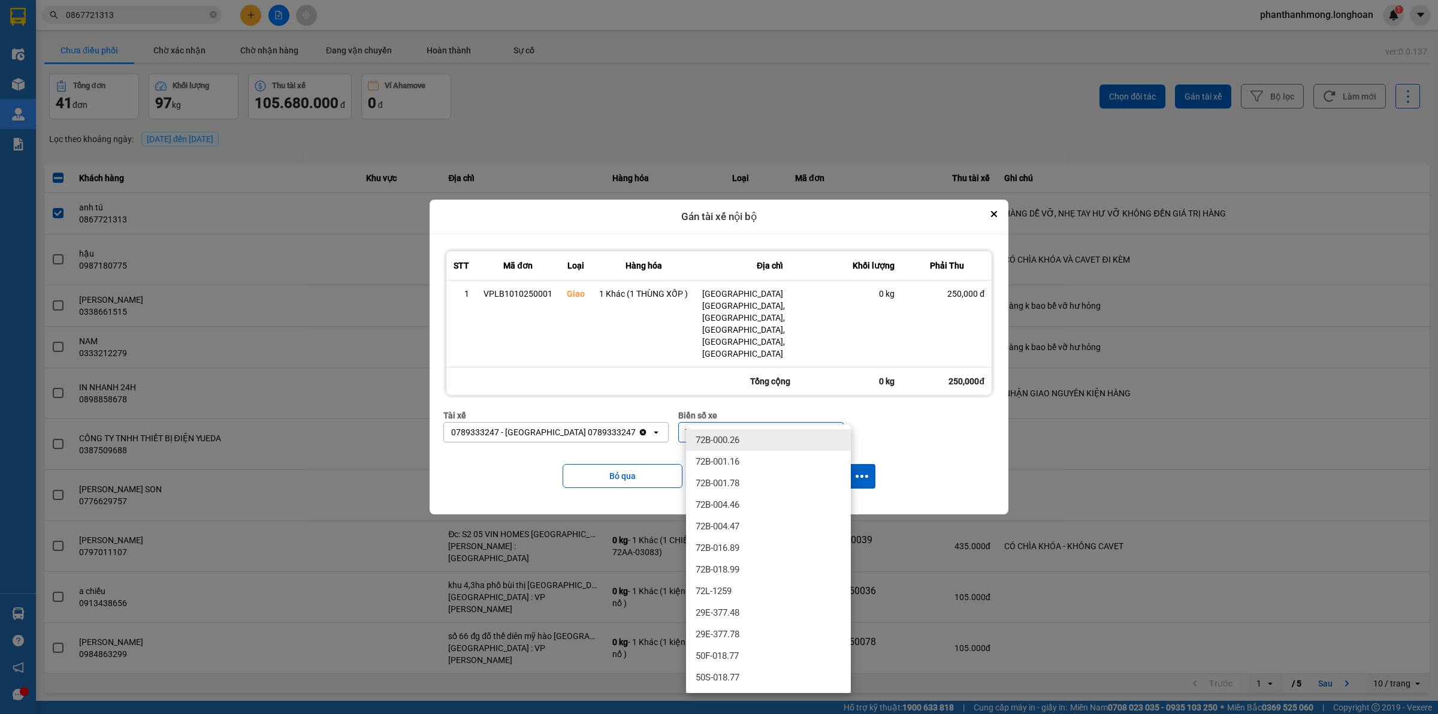
type input "778"
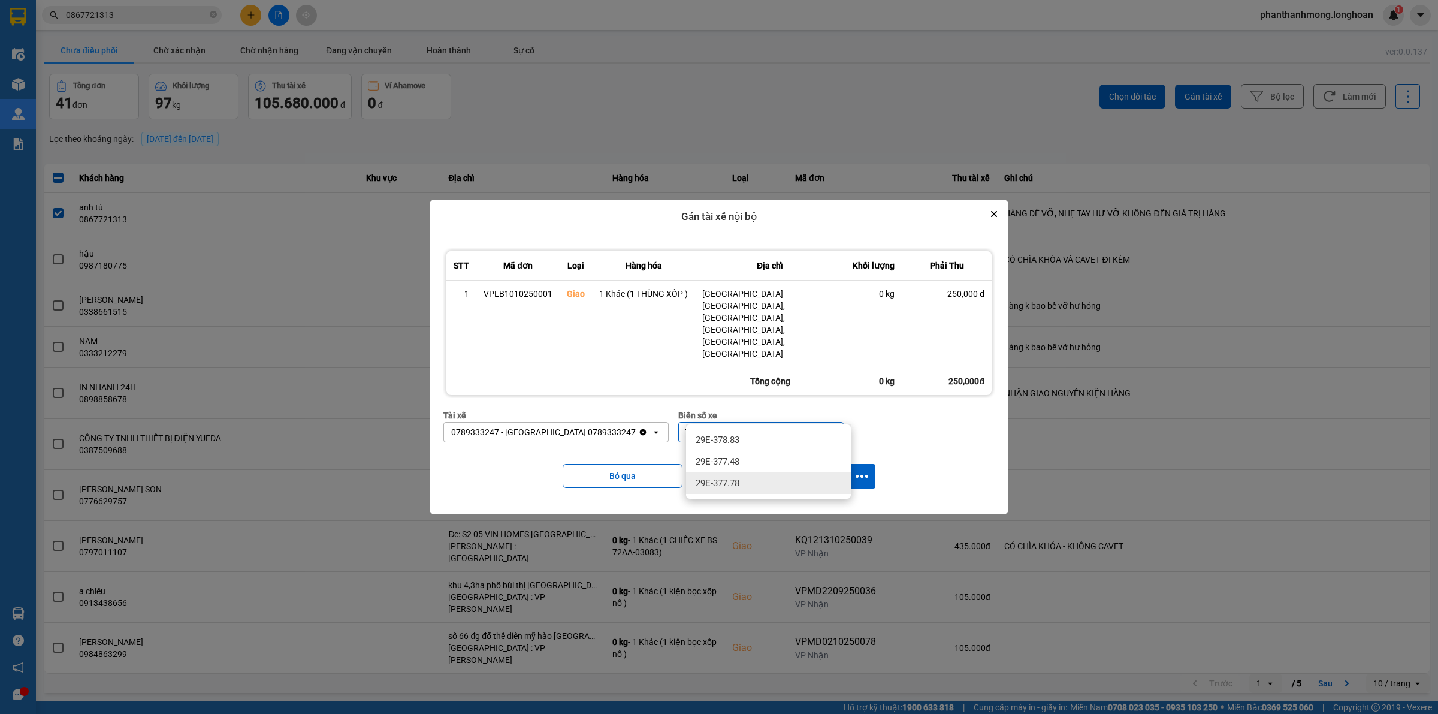
drag, startPoint x: 739, startPoint y: 475, endPoint x: 767, endPoint y: 475, distance: 28.2
click at [739, 475] on div "29E-377.78" at bounding box center [768, 483] width 165 height 22
click at [869, 464] on button "dialog" at bounding box center [862, 476] width 27 height 25
click at [807, 486] on span "Chỉ gán tài" at bounding box center [815, 491] width 40 height 12
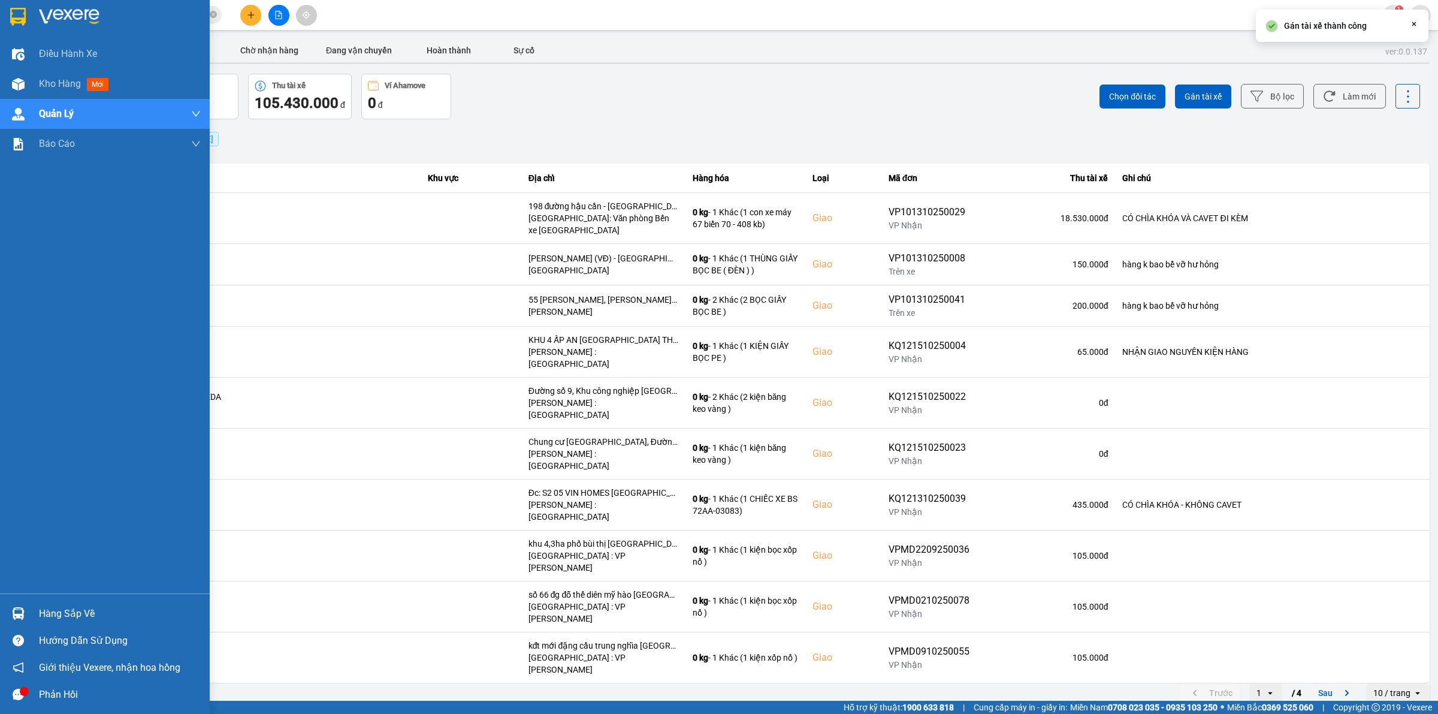
click at [1, 12] on div at bounding box center [105, 19] width 210 height 39
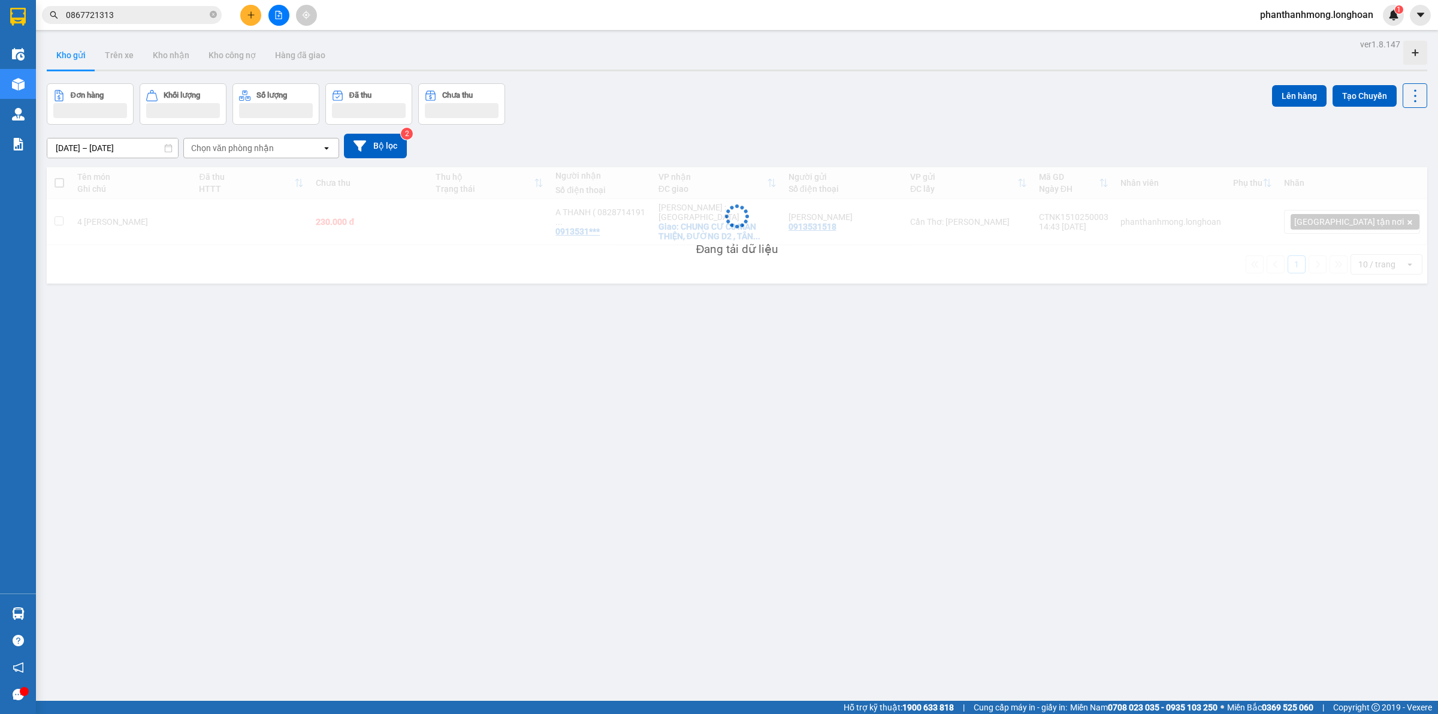
click at [187, 17] on input "0867721313" at bounding box center [136, 14] width 141 height 13
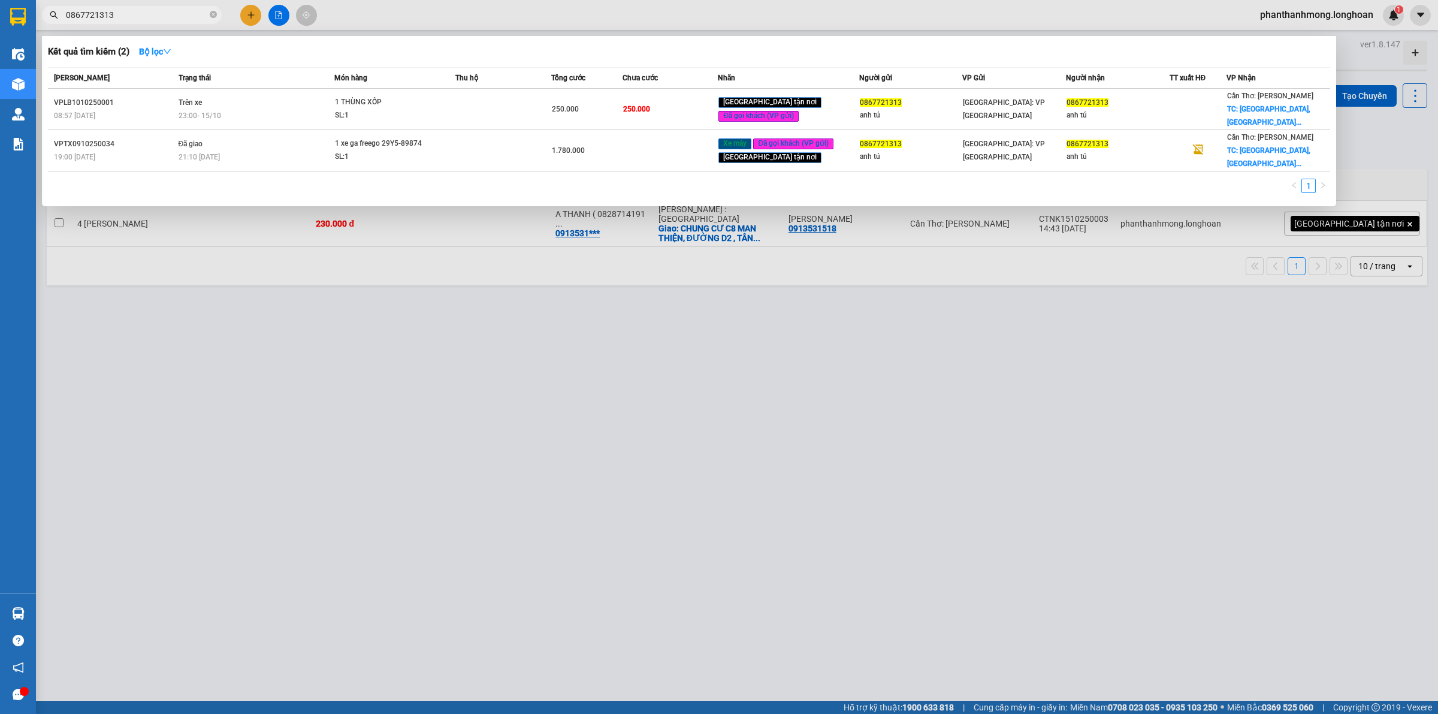
click at [187, 17] on input "0867721313" at bounding box center [136, 14] width 141 height 13
click at [214, 14] on icon "close-circle" at bounding box center [213, 14] width 7 height 7
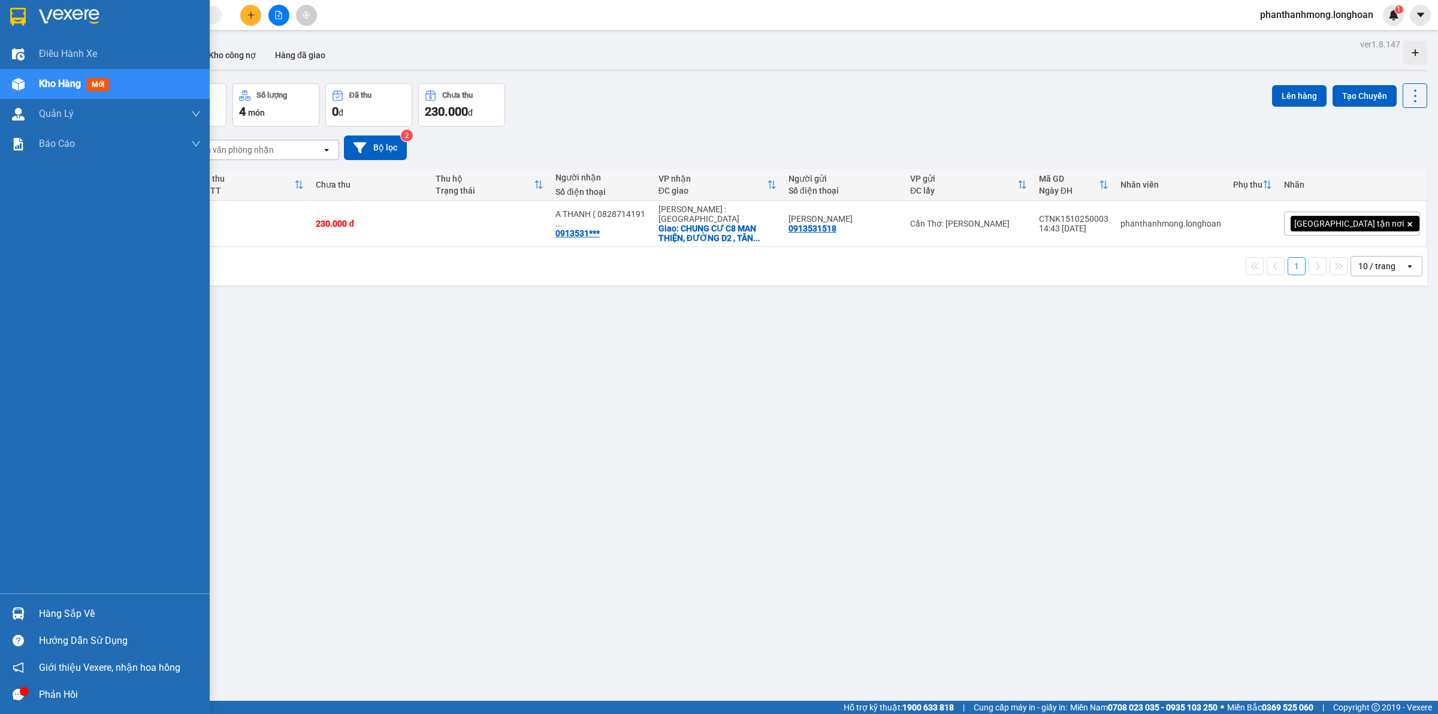
click at [9, 12] on div at bounding box center [18, 16] width 21 height 21
click at [15, 10] on img at bounding box center [18, 17] width 16 height 18
click at [13, 19] on img at bounding box center [18, 17] width 16 height 18
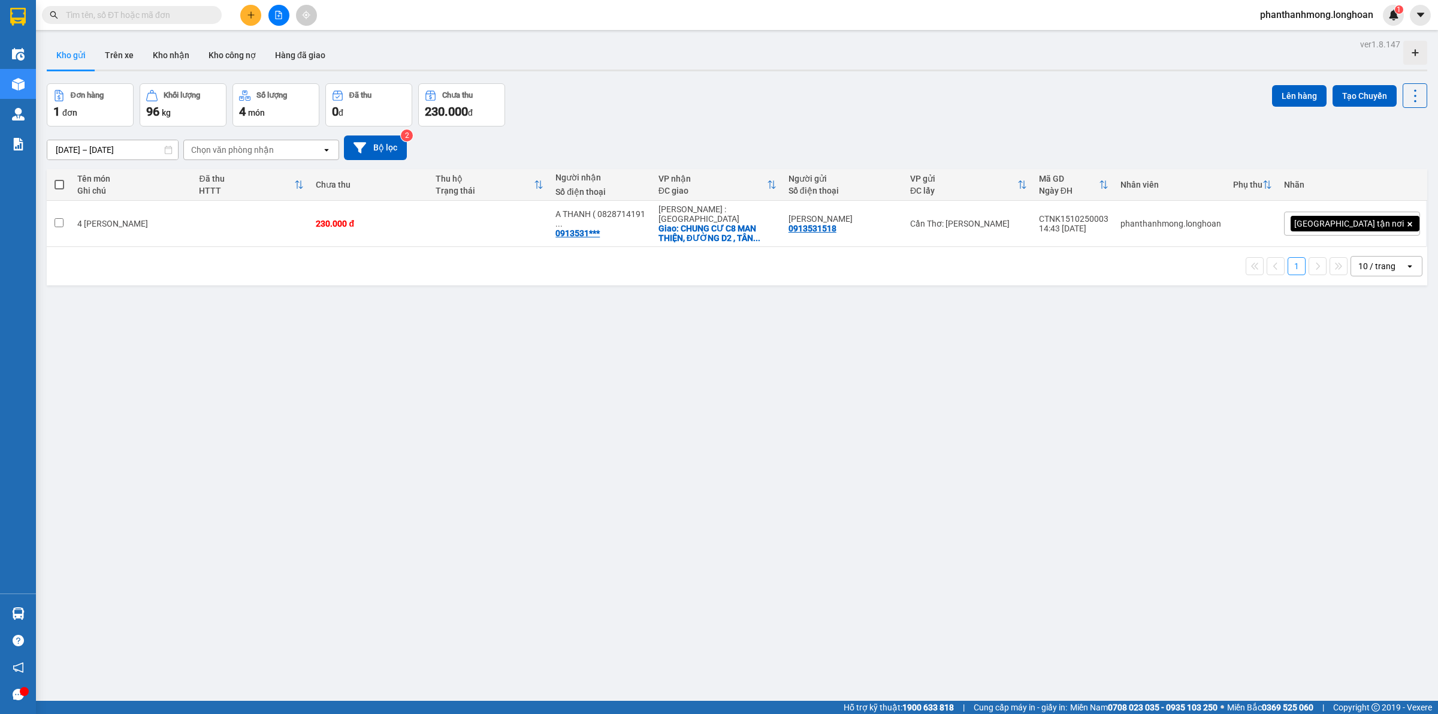
click at [165, 19] on input "text" at bounding box center [136, 14] width 141 height 13
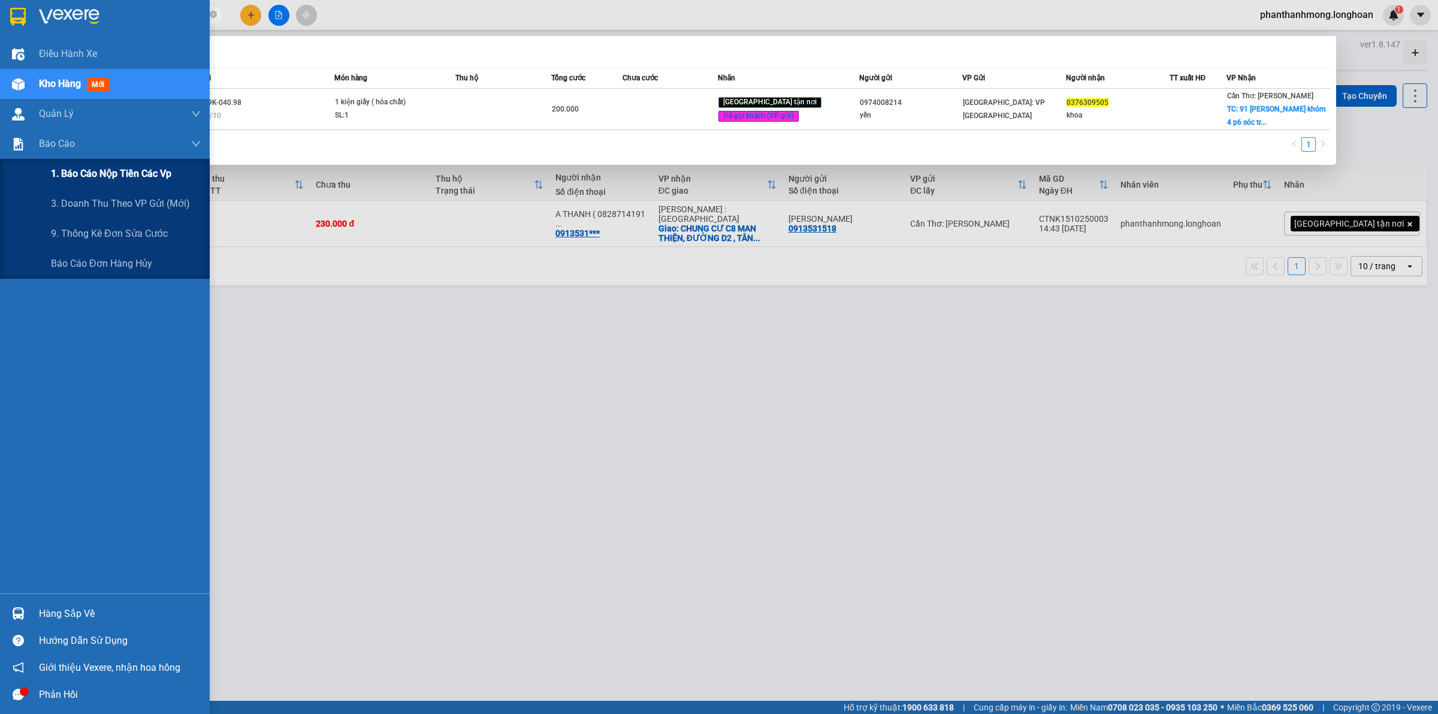
type input "0376309505"
click at [71, 184] on div "1. Báo cáo nộp tiền các vp" at bounding box center [126, 174] width 150 height 30
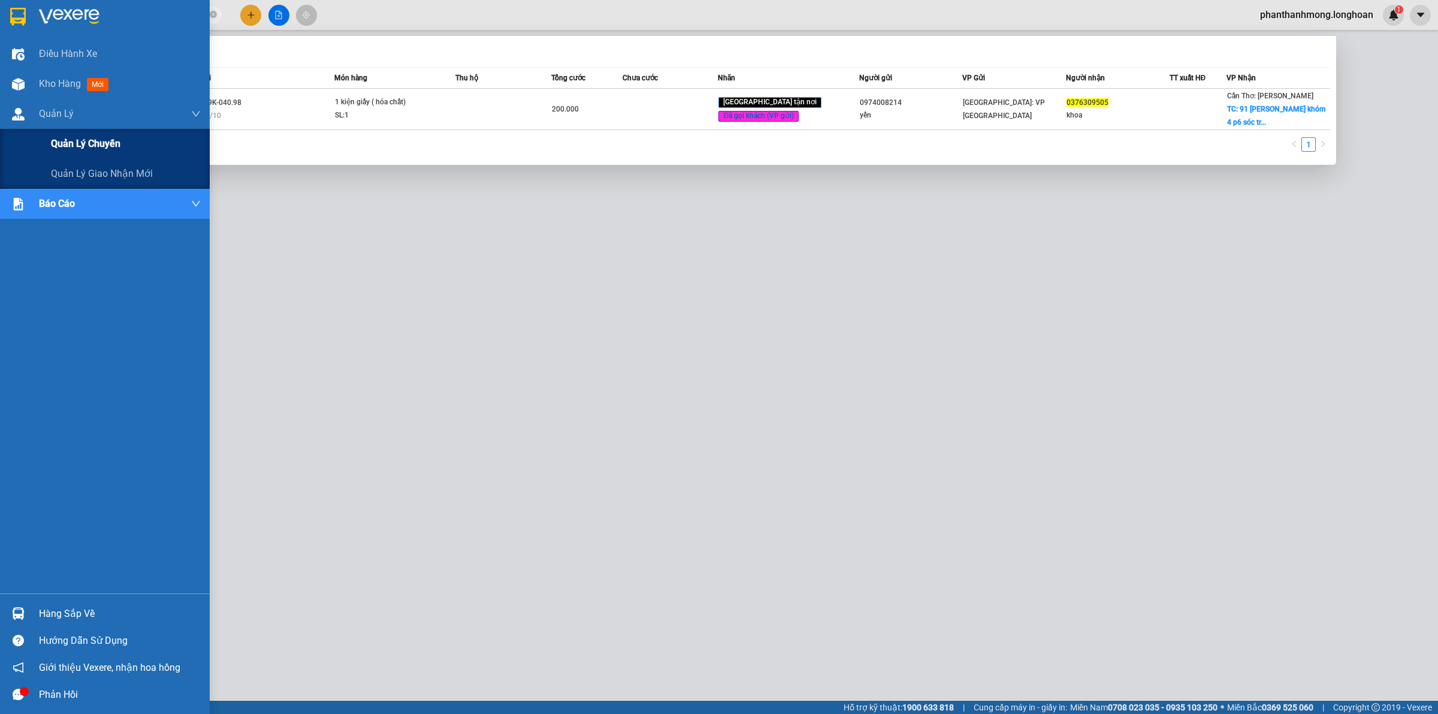
click at [67, 156] on div "Quản lý chuyến" at bounding box center [126, 144] width 150 height 30
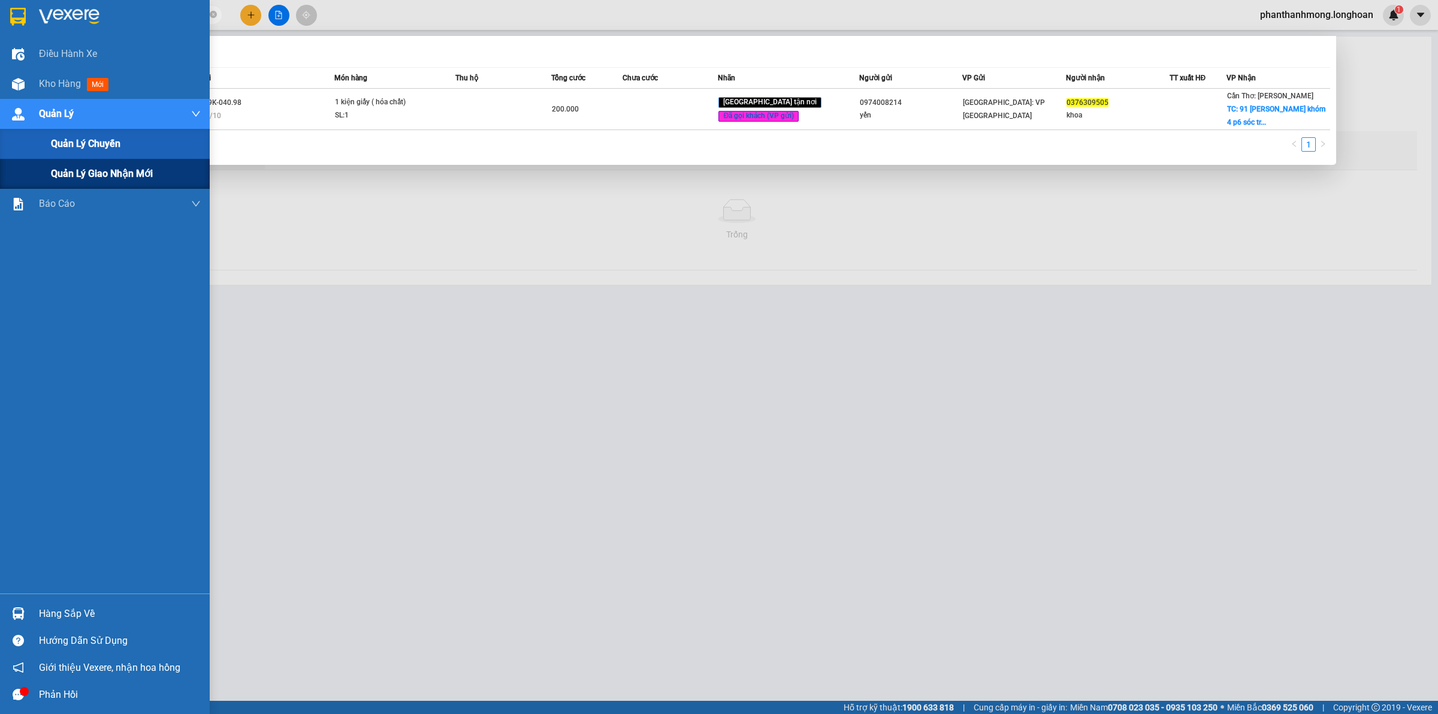
click at [70, 171] on span "Quản lý giao nhận mới" at bounding box center [102, 173] width 102 height 15
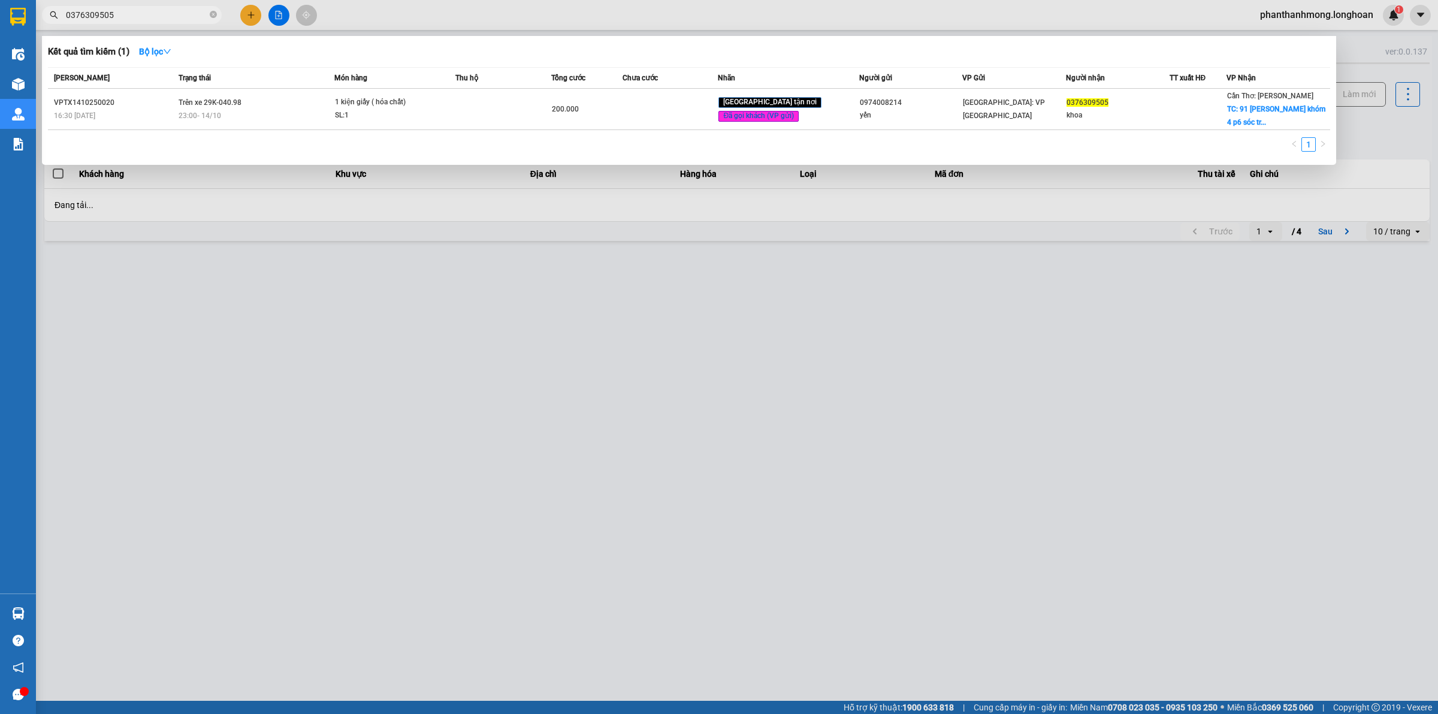
click at [414, 352] on div at bounding box center [719, 357] width 1438 height 714
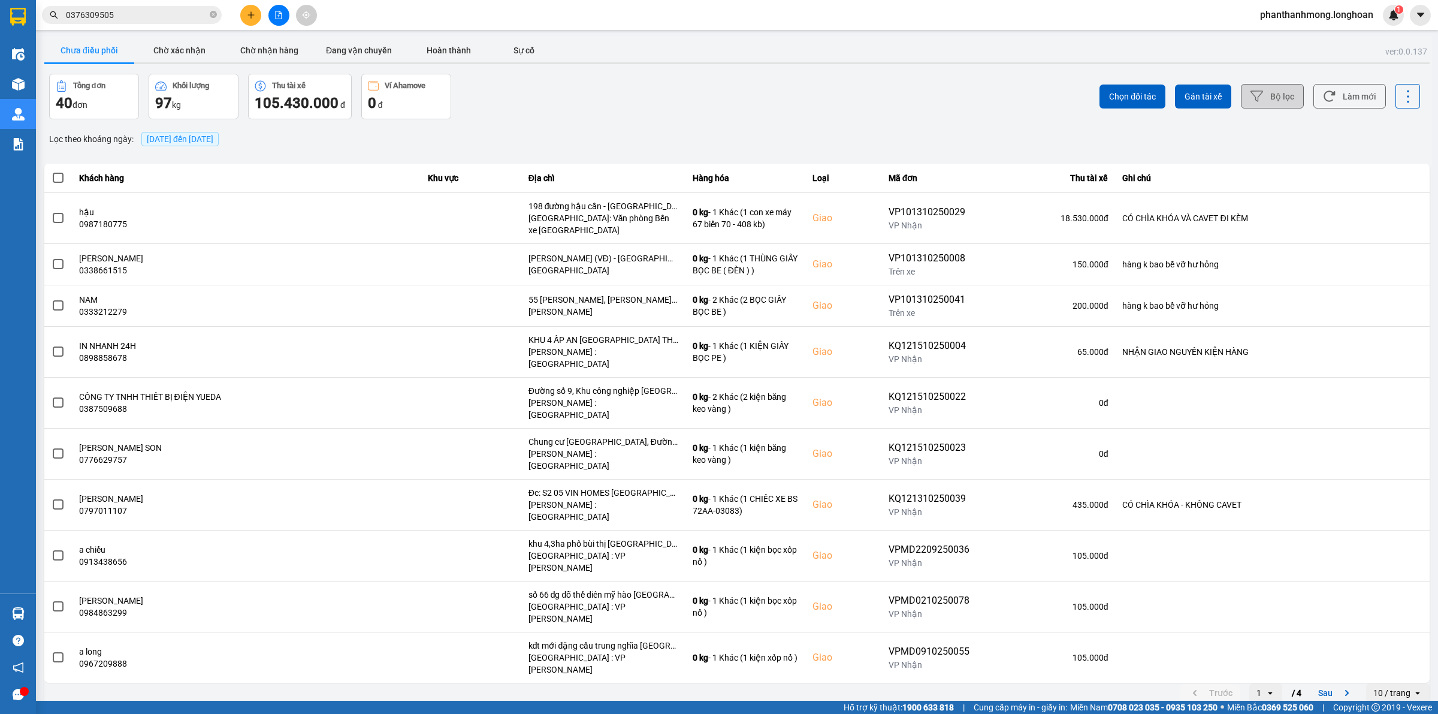
click at [1289, 99] on button "Bộ lọc" at bounding box center [1272, 96] width 63 height 25
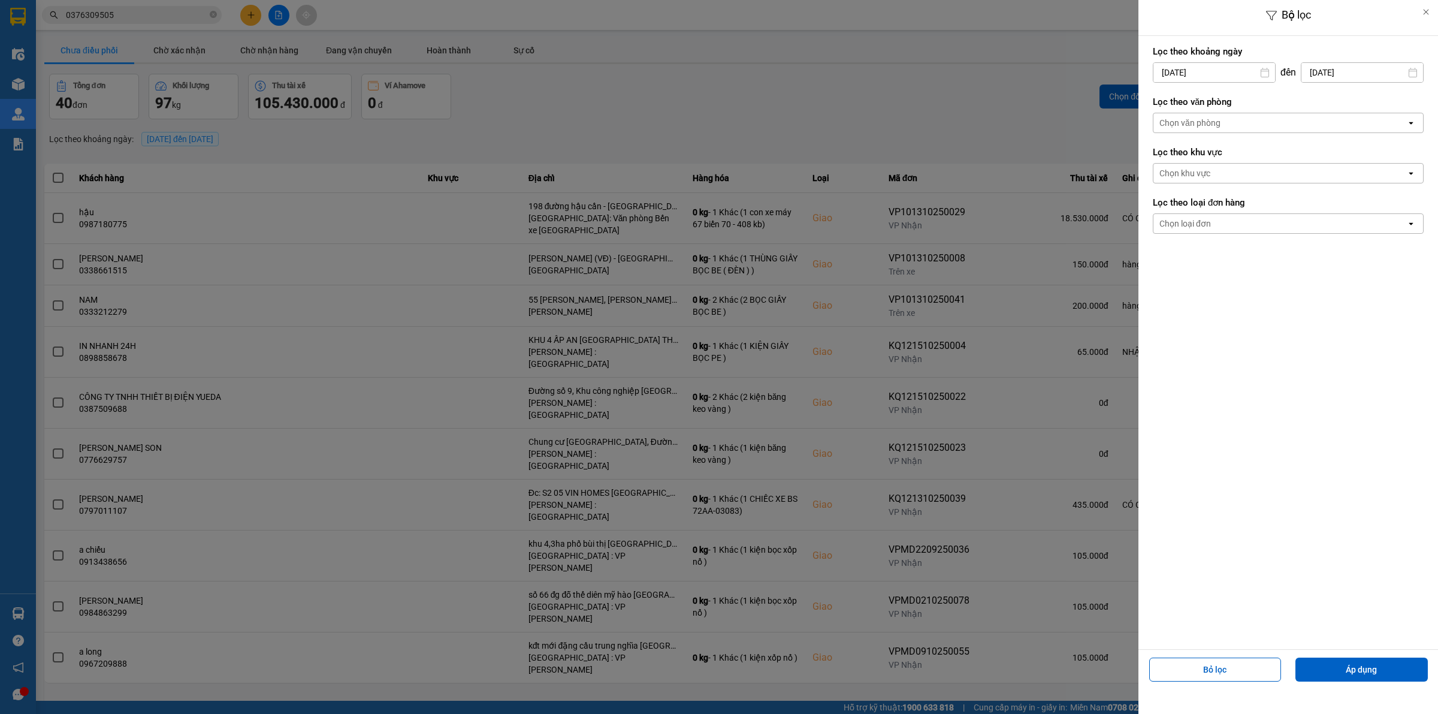
click at [1205, 73] on input "[DATE]" at bounding box center [1215, 72] width 122 height 19
click at [1215, 165] on div "1" at bounding box center [1208, 160] width 17 height 14
type input "[DATE]"
click at [1325, 668] on button "Áp dụng" at bounding box center [1362, 670] width 132 height 24
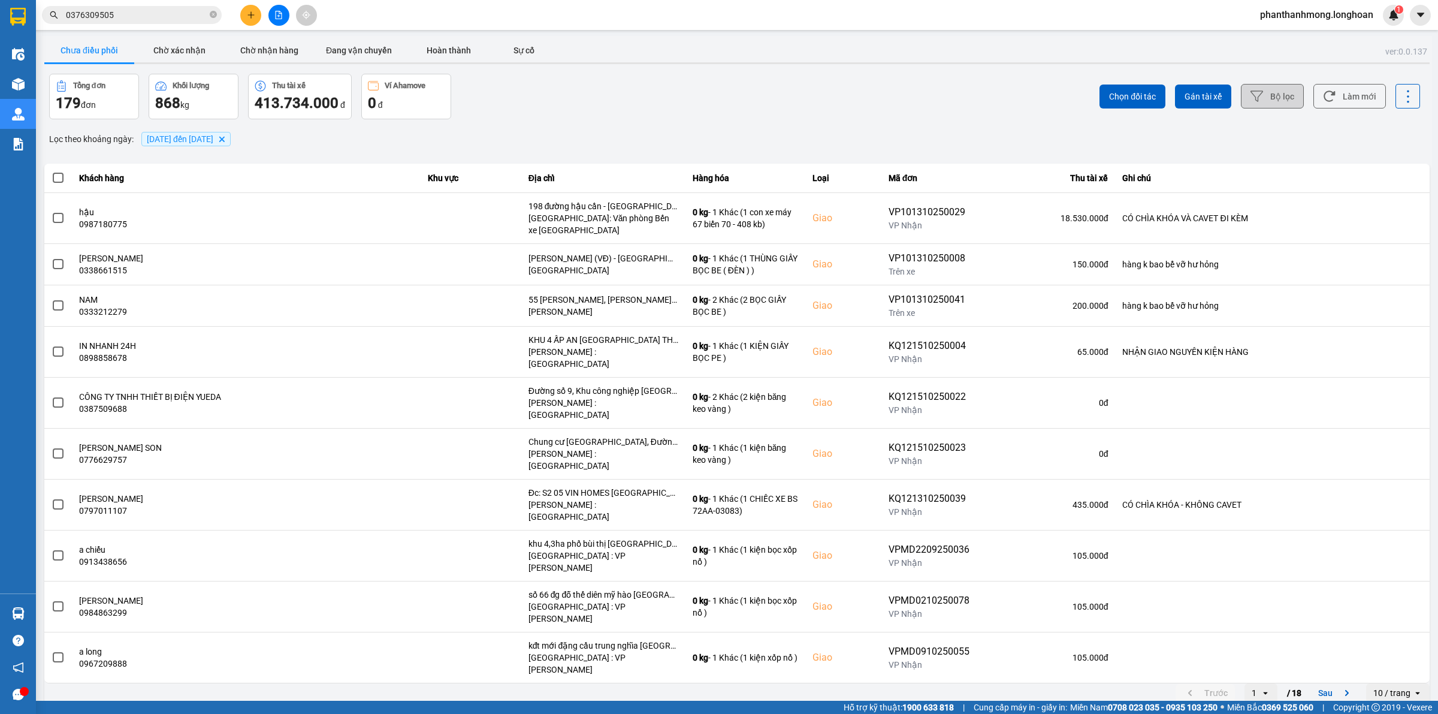
click at [1257, 100] on icon at bounding box center [1257, 96] width 13 height 11
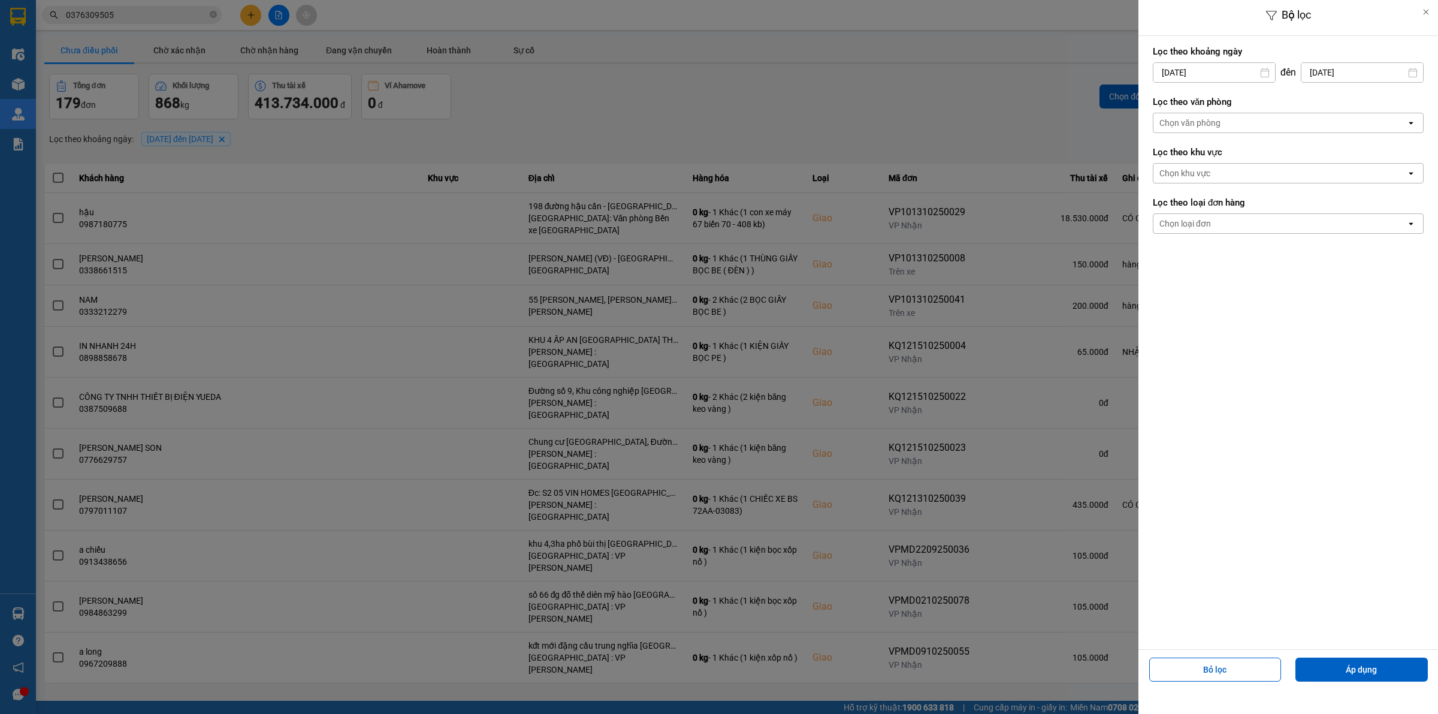
click at [1223, 705] on div "Bộ lọc Lọc theo khoảng [DATE] Press the down arrow key to interact with the cal…" at bounding box center [737, 705] width 1391 height 0
drag, startPoint x: 1313, startPoint y: 174, endPoint x: 1326, endPoint y: 132, distance: 44.6
click at [1313, 174] on div "1 2 3 4 5 6 7 8 9 10 11 12 13 14 15 16 17 18 19 20 21 22 23 24 25 26 27 28 29 3…" at bounding box center [1232, 214] width 168 height 132
drag, startPoint x: 1241, startPoint y: 158, endPoint x: 1280, endPoint y: 138, distance: 44.2
click at [1242, 158] on div "2" at bounding box center [1232, 160] width 24 height 24
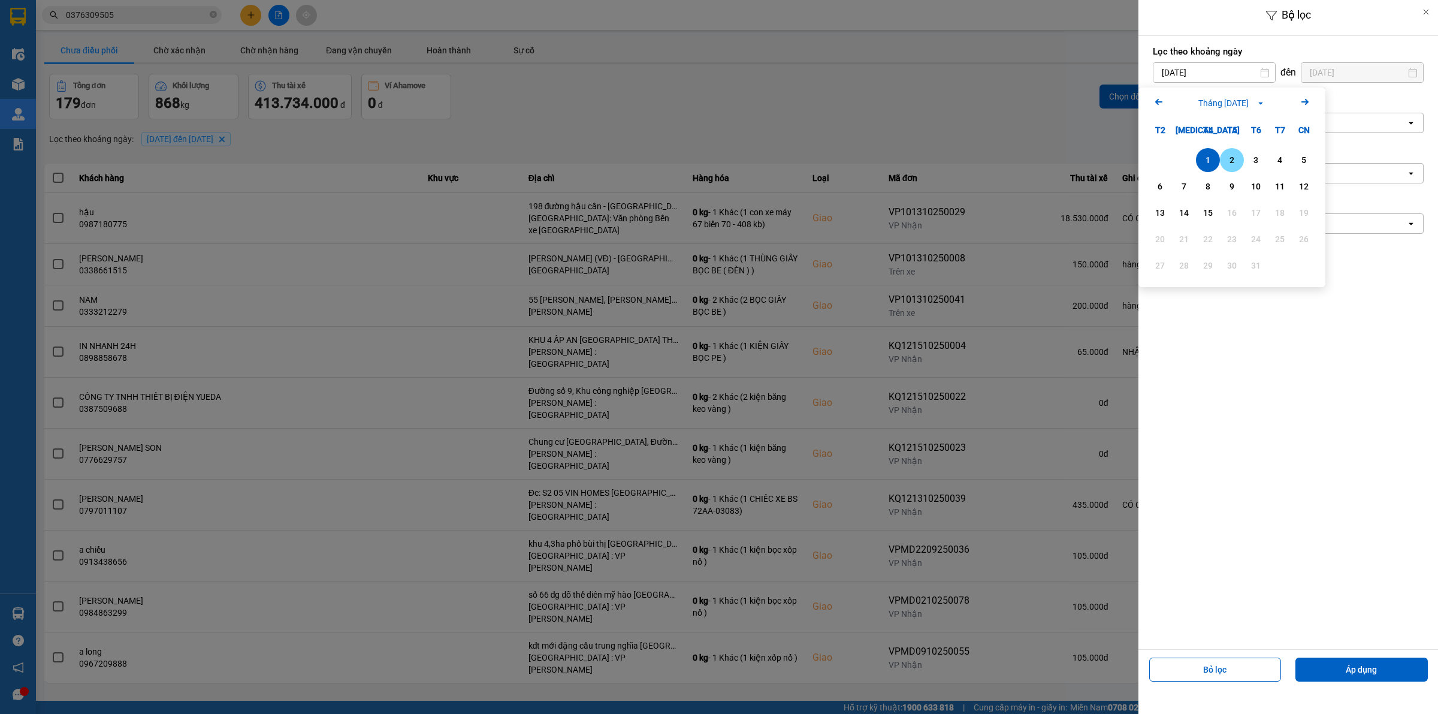
type input "[DATE]"
click at [1325, 122] on div "Chọn văn phòng" at bounding box center [1280, 122] width 253 height 19
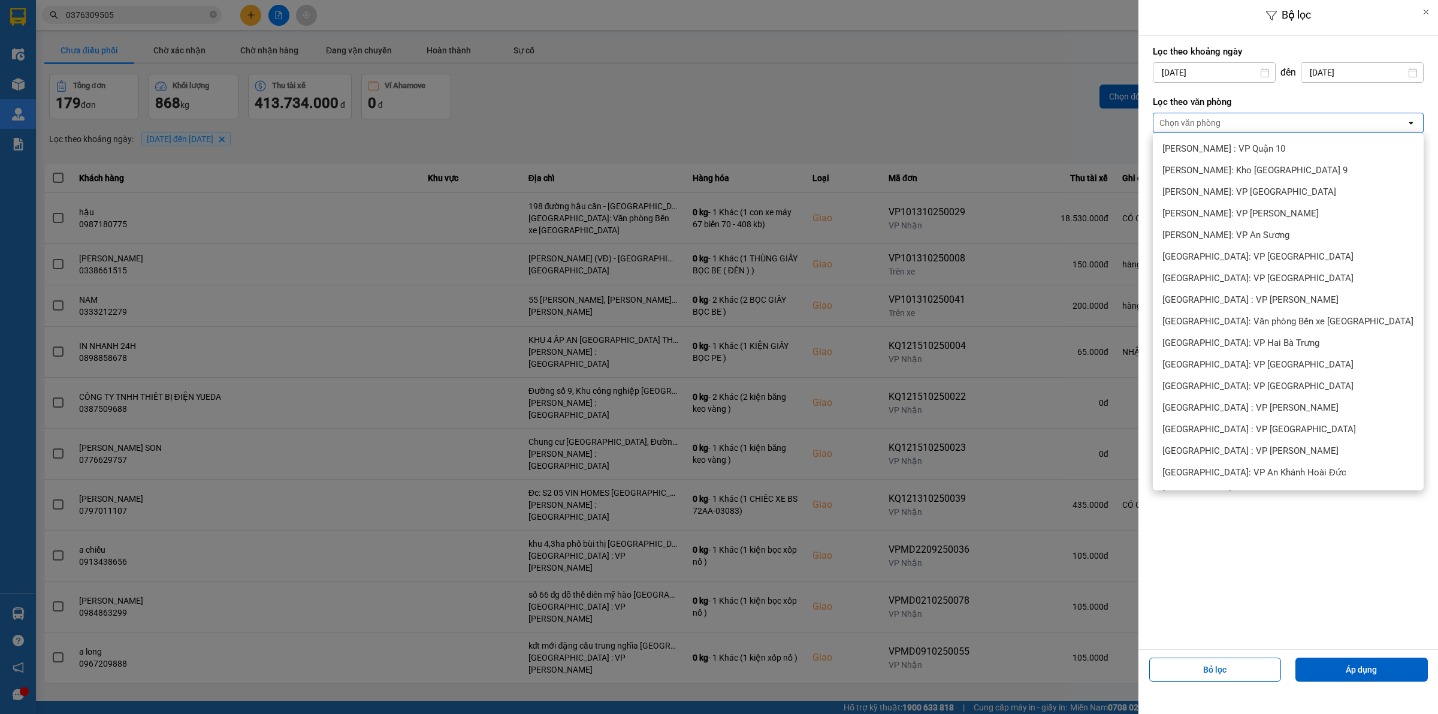
drag, startPoint x: 1251, startPoint y: 372, endPoint x: 1253, endPoint y: 400, distance: 28.8
click at [1251, 660] on span "Cần Thơ: [PERSON_NAME]" at bounding box center [1216, 666] width 107 height 12
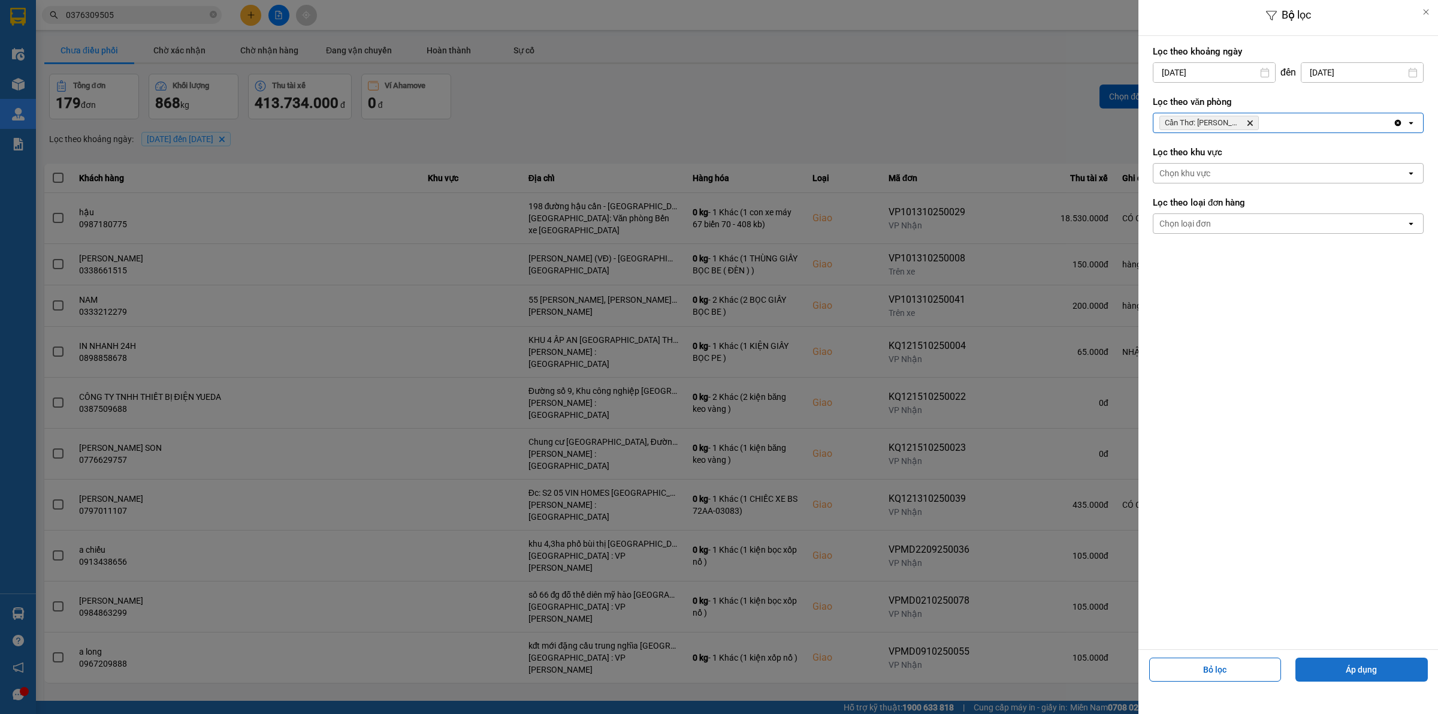
click at [1337, 670] on button "Áp dụng" at bounding box center [1362, 670] width 132 height 24
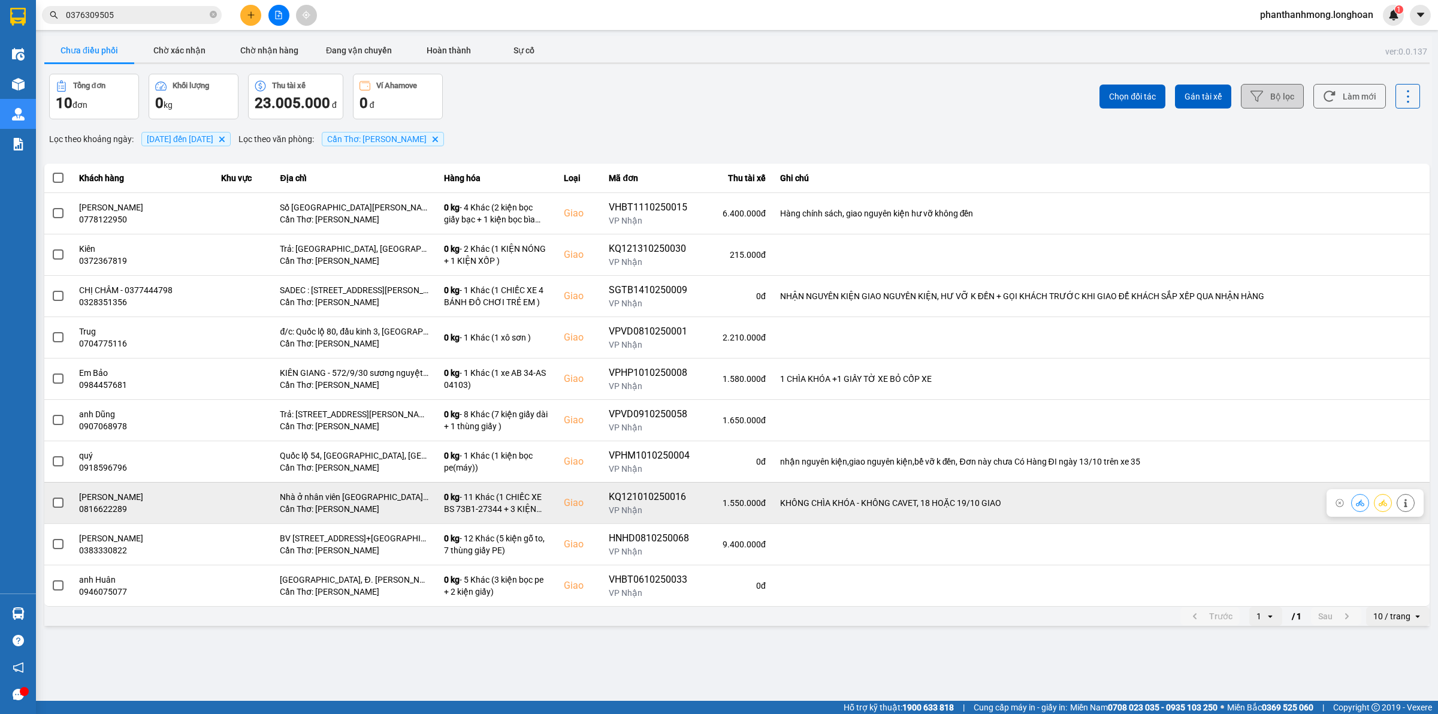
click at [59, 506] on span at bounding box center [58, 502] width 11 height 11
click at [52, 496] on input "checkbox" at bounding box center [52, 496] width 0 height 0
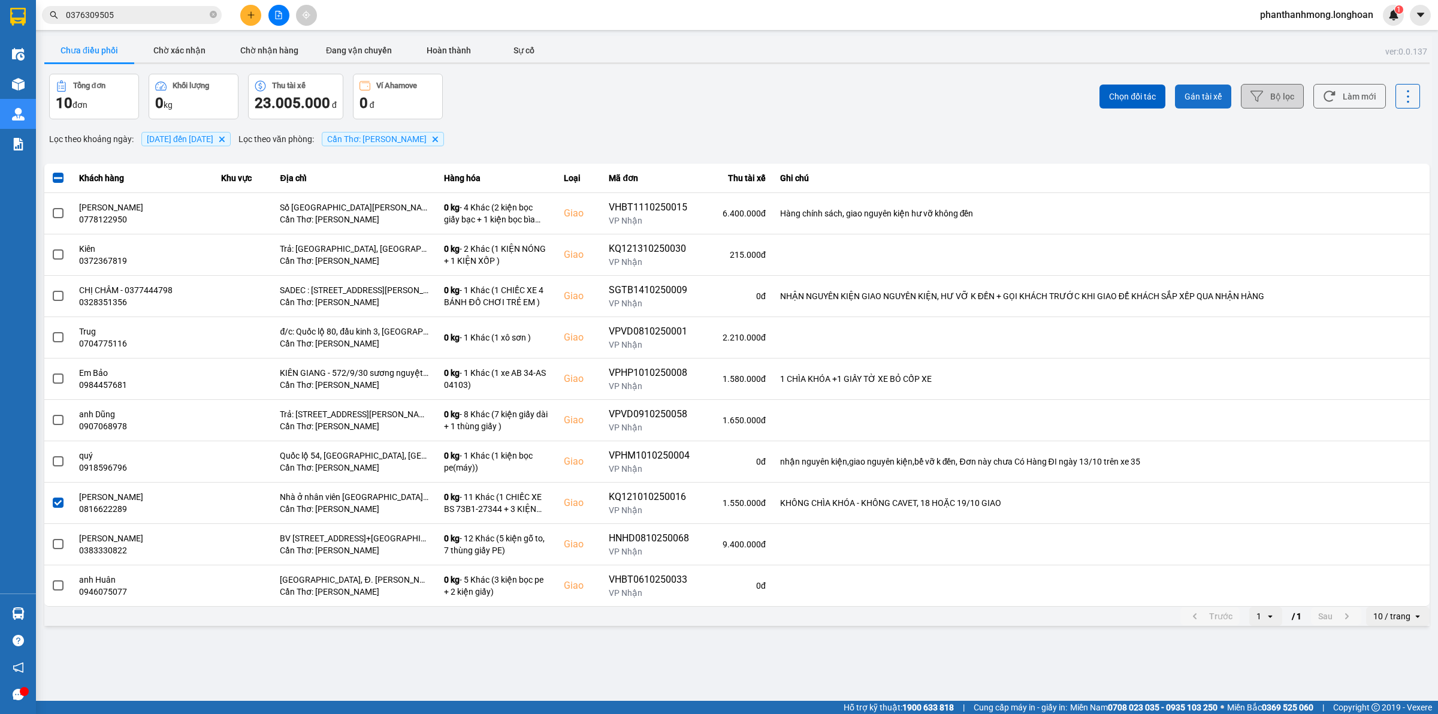
click at [1206, 85] on button "Gán tài xế" at bounding box center [1203, 97] width 56 height 24
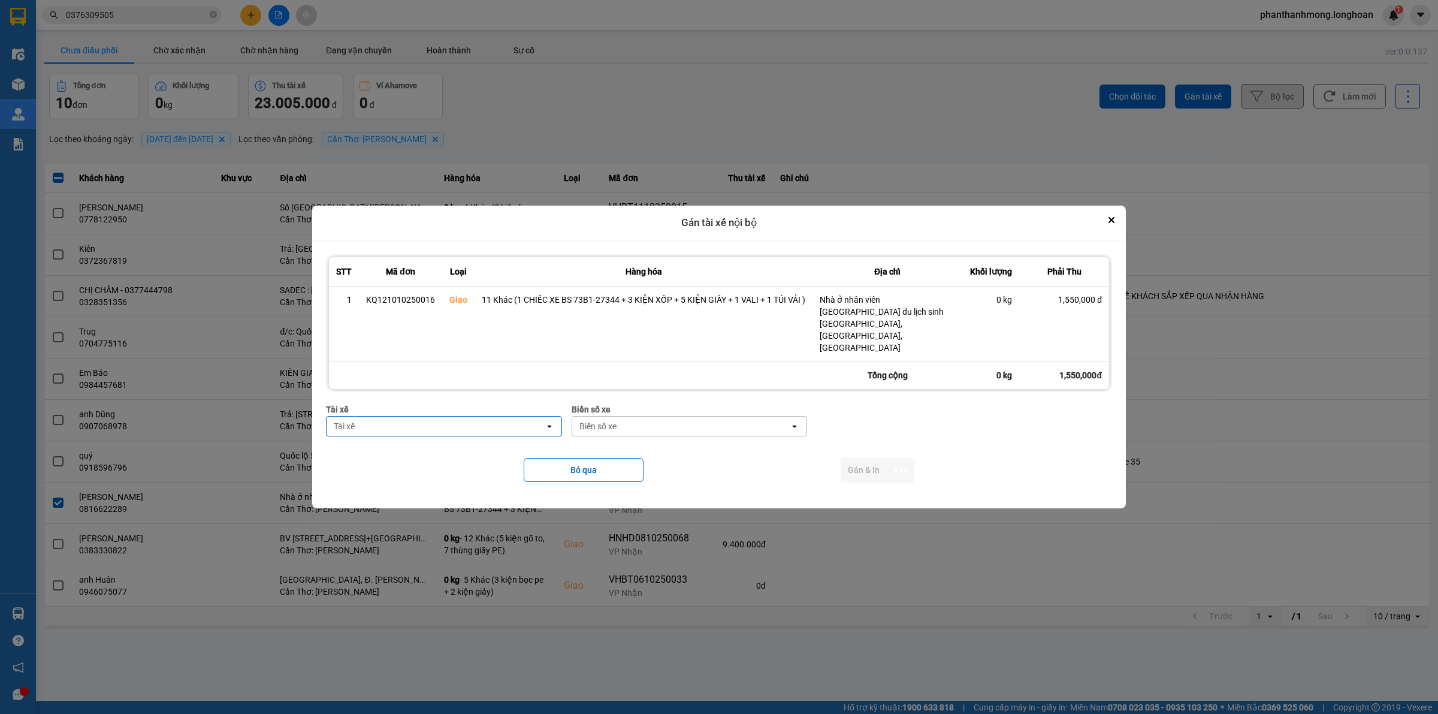
click at [481, 417] on div "Tài xế" at bounding box center [436, 426] width 218 height 19
type input "NHAT"
drag, startPoint x: 483, startPoint y: 444, endPoint x: 490, endPoint y: 444, distance: 6.6
click at [485, 444] on span "0789333247 - [GEOGRAPHIC_DATA] 0789333247" at bounding box center [431, 440] width 192 height 12
click at [644, 423] on div "Biển số xe" at bounding box center [681, 426] width 218 height 19
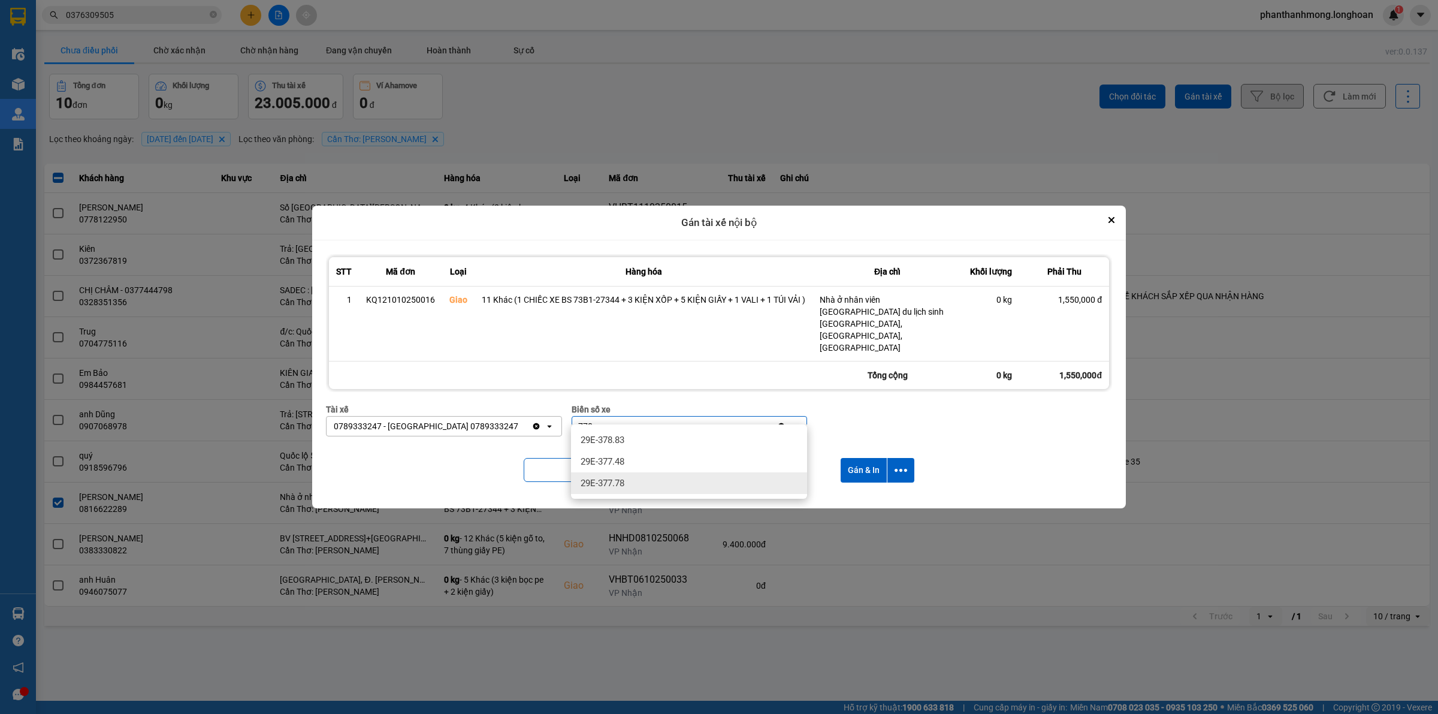
click at [648, 480] on div "29E-377.78" at bounding box center [689, 483] width 236 height 22
click at [903, 464] on icon "dialog" at bounding box center [901, 470] width 13 height 13
click at [858, 490] on span "Chỉ gán tài" at bounding box center [854, 491] width 40 height 12
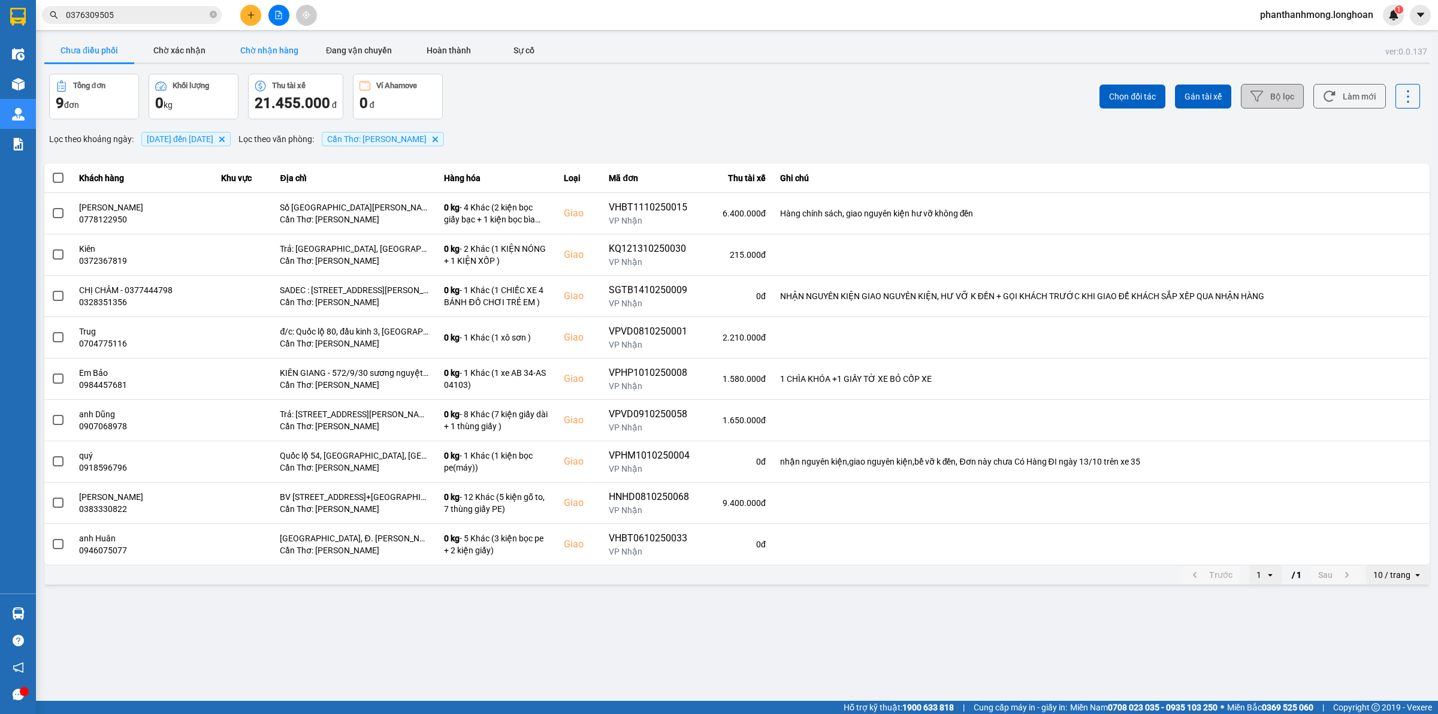
click at [236, 42] on button "Chờ nhận hàng" at bounding box center [269, 50] width 90 height 24
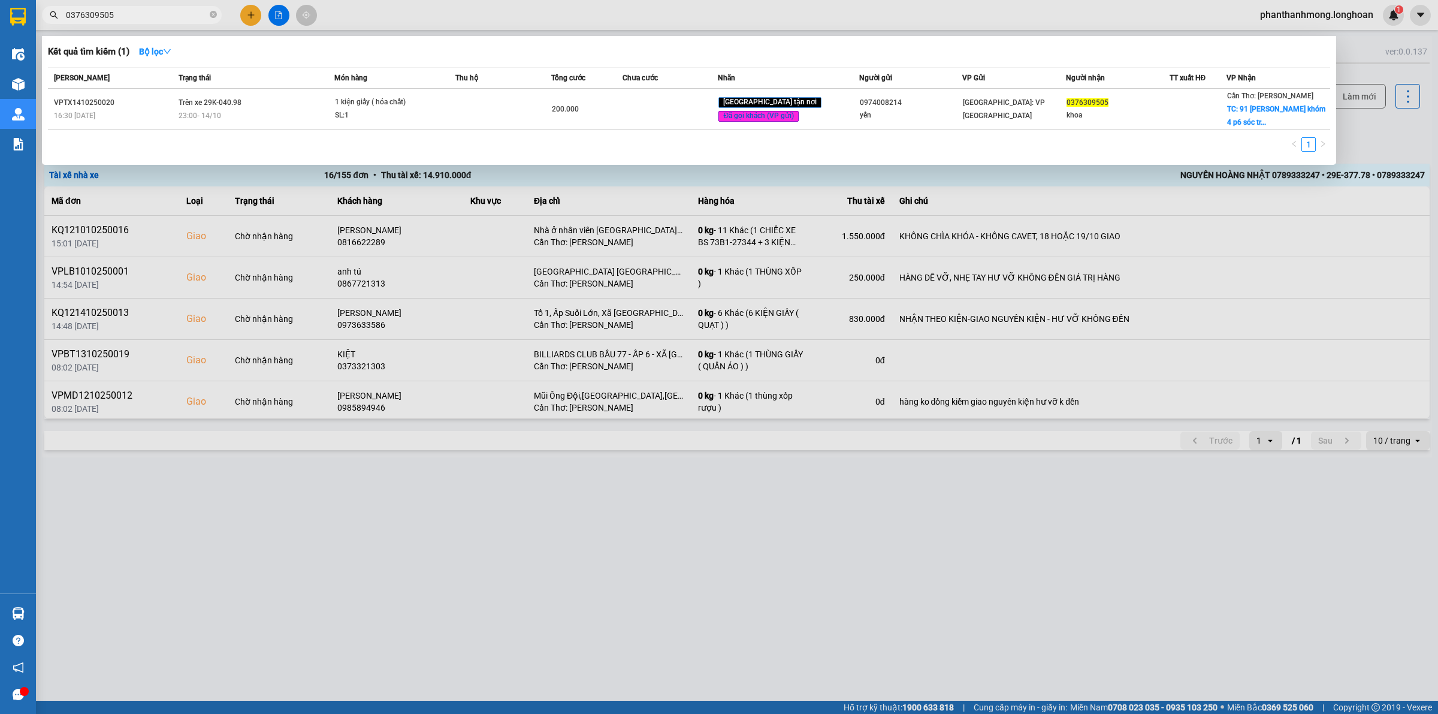
click at [140, 19] on input "0376309505" at bounding box center [136, 14] width 141 height 13
click at [278, 429] on div at bounding box center [719, 357] width 1438 height 714
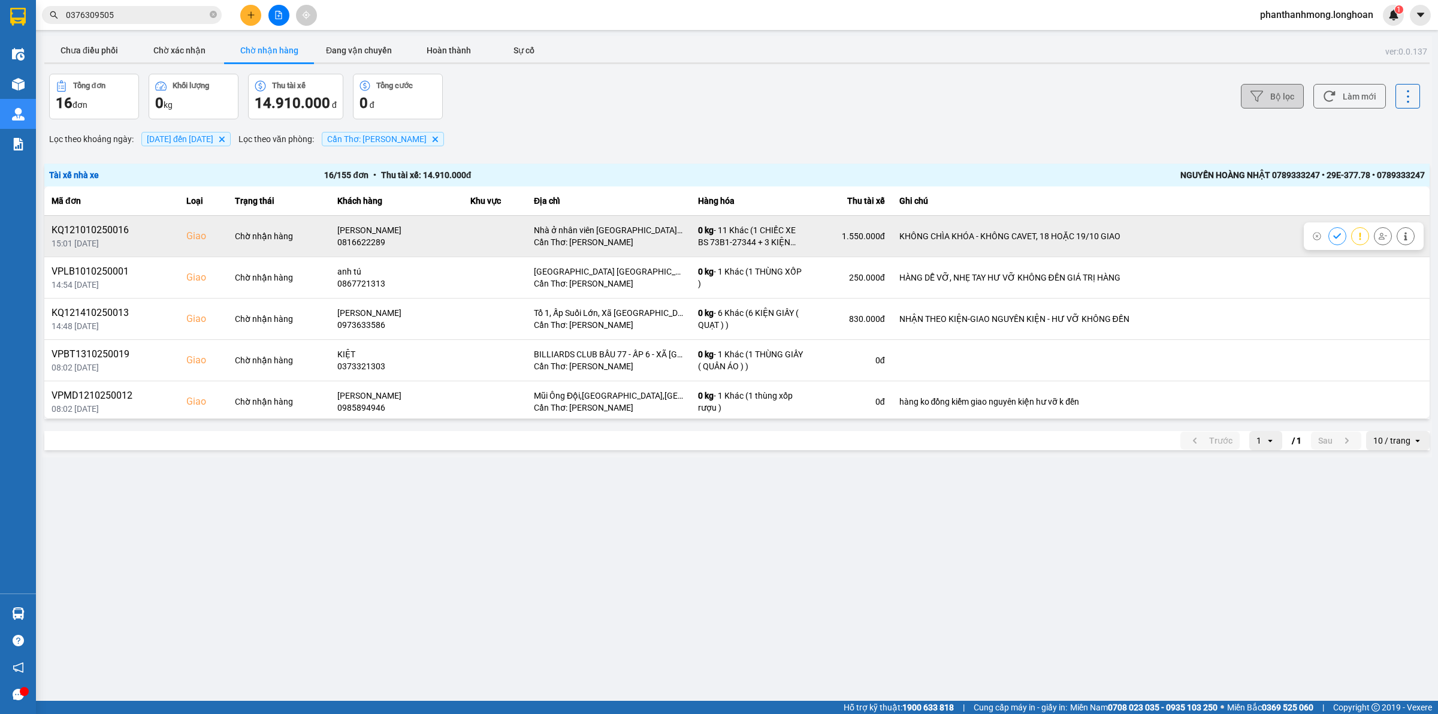
click at [78, 234] on div "KQ121010250016" at bounding box center [112, 230] width 120 height 14
click at [78, 233] on div "KQ121010250016" at bounding box center [112, 230] width 120 height 14
click at [96, 228] on div "KQ121010250016" at bounding box center [112, 230] width 120 height 14
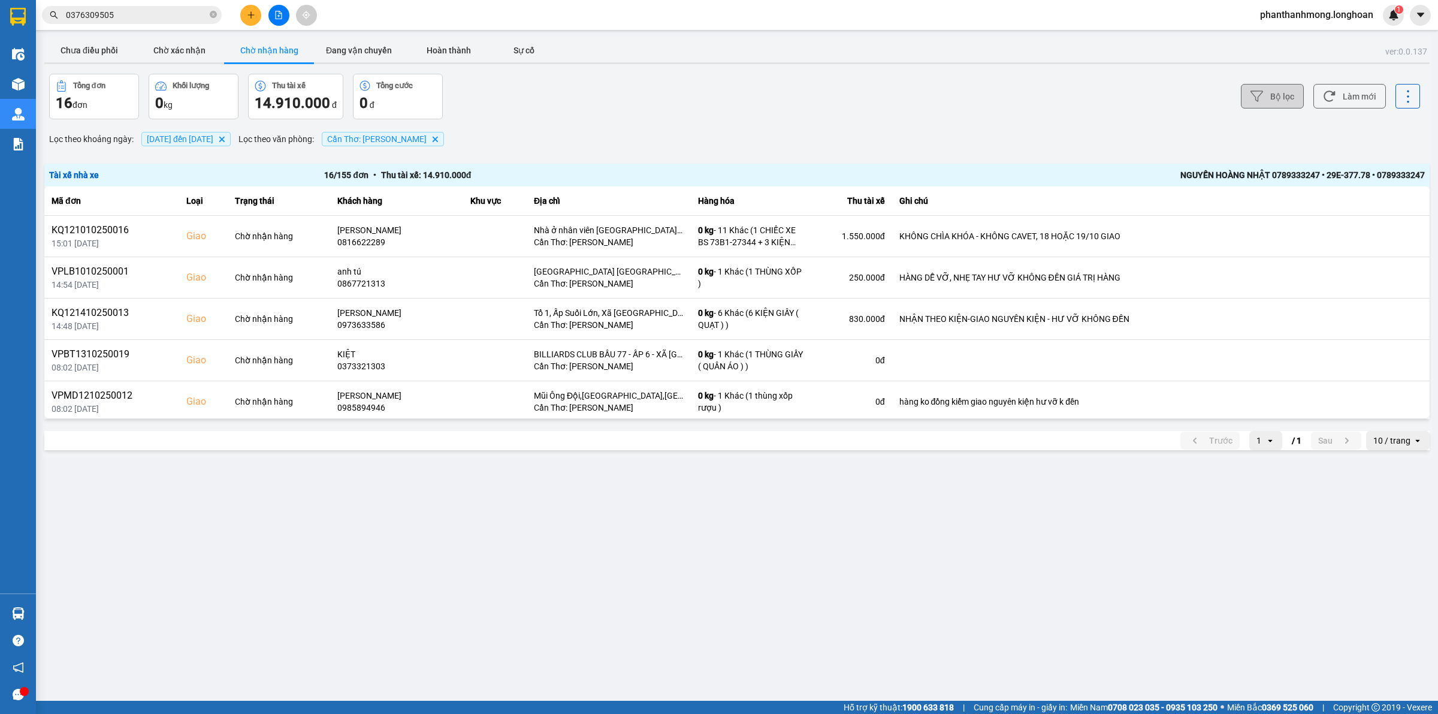
click at [129, 16] on input "0376309505" at bounding box center [136, 14] width 141 height 13
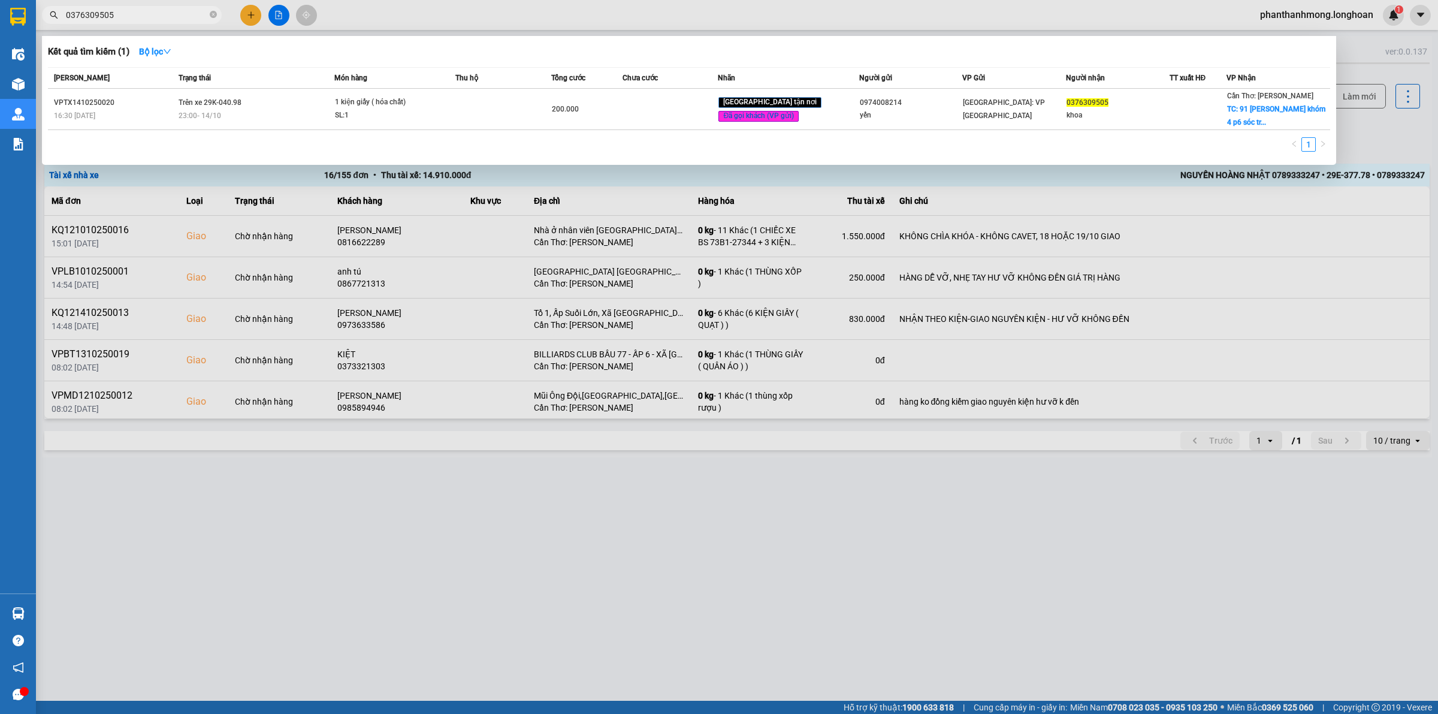
click at [129, 16] on input "0376309505" at bounding box center [136, 14] width 141 height 13
paste input "KQ121010250016"
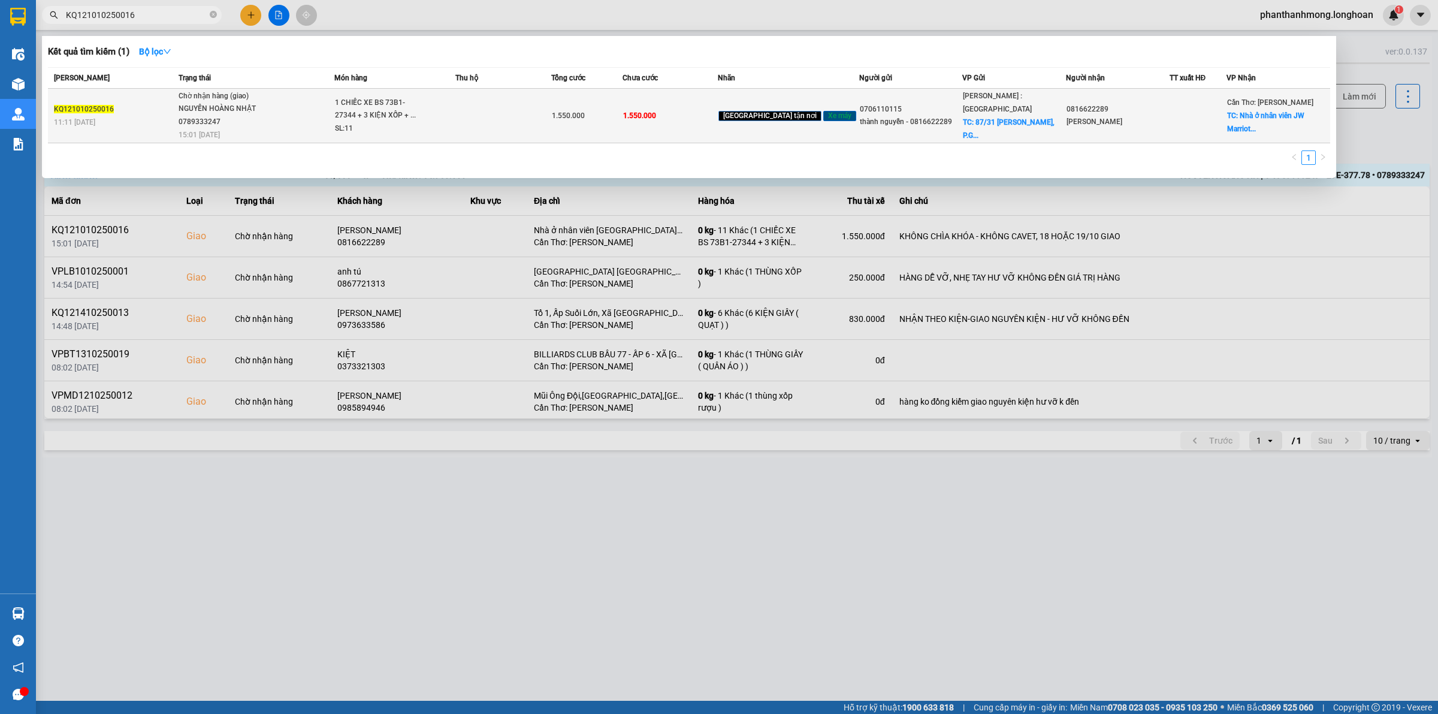
type input "KQ121010250016"
click at [585, 115] on span "1.550.000" at bounding box center [568, 115] width 33 height 8
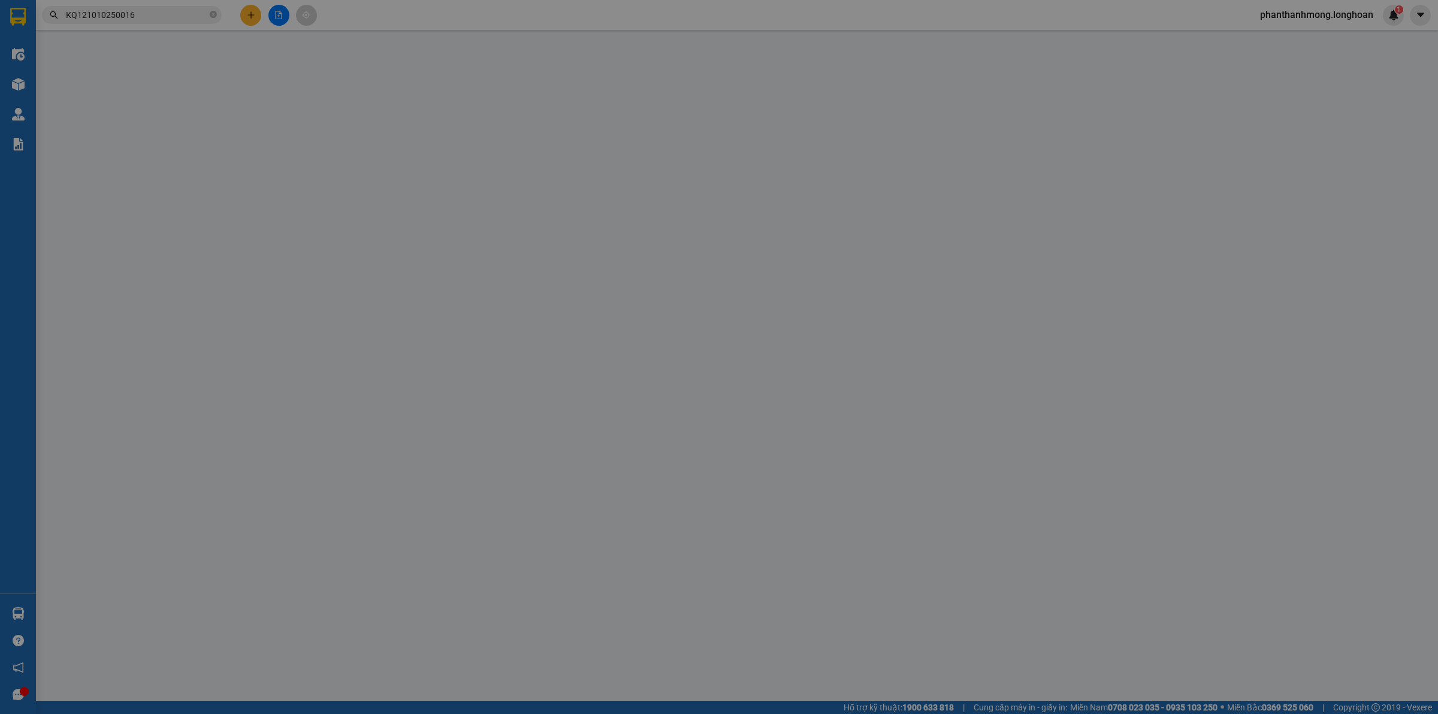
type input "0706110115"
type input "thành nguyễn - 0816622289"
checkbox input "true"
type input "87/31 [PERSON_NAME], P.[GEOGRAPHIC_DATA], [GEOGRAPHIC_DATA]"
type input "0816622289"
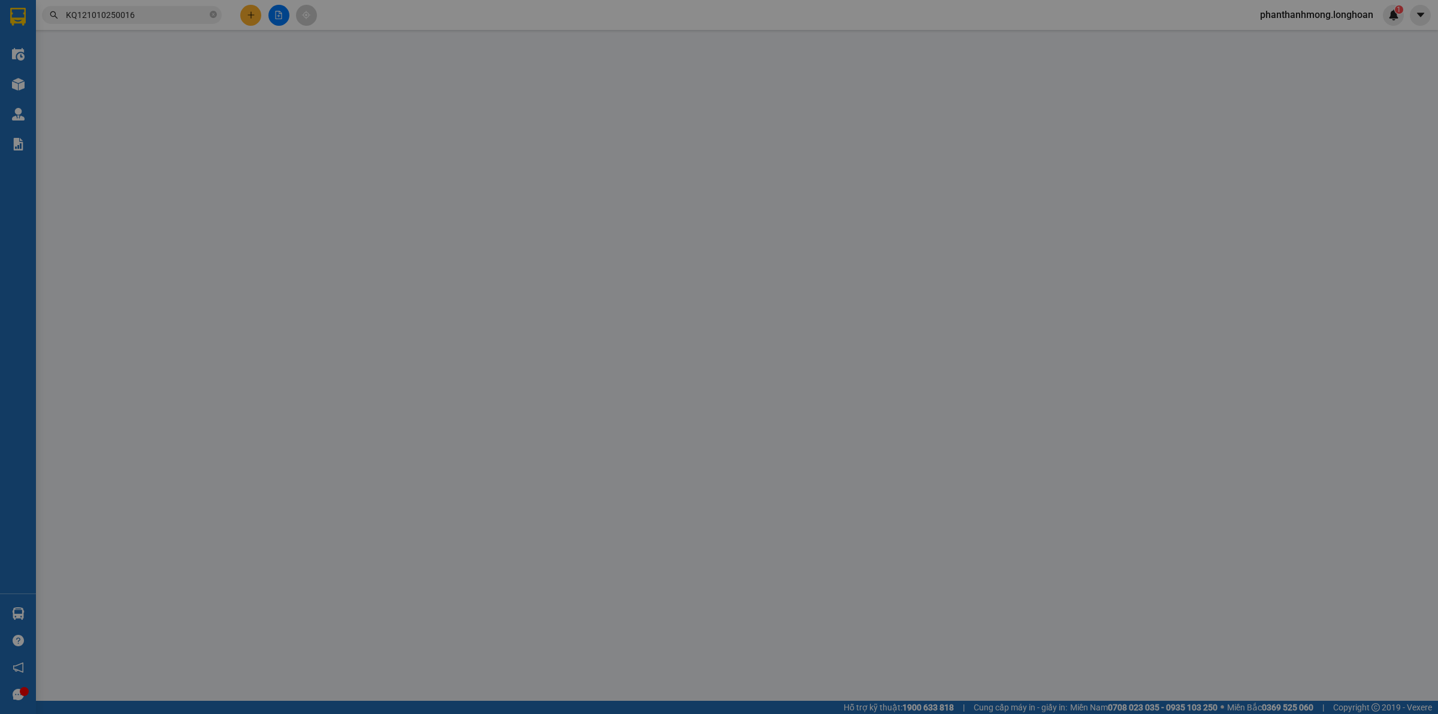
type input "[PERSON_NAME]"
checkbox input "true"
type input "Nhà ở nhân viên [GEOGRAPHIC_DATA] du lịch sinh [GEOGRAPHIC_DATA], [GEOGRAPHIC_D…"
type input "KHÔNG CHÌA KHÓA - KHÔNG CAVET, 18 HOẶC 19/10 GIAO"
type input "0"
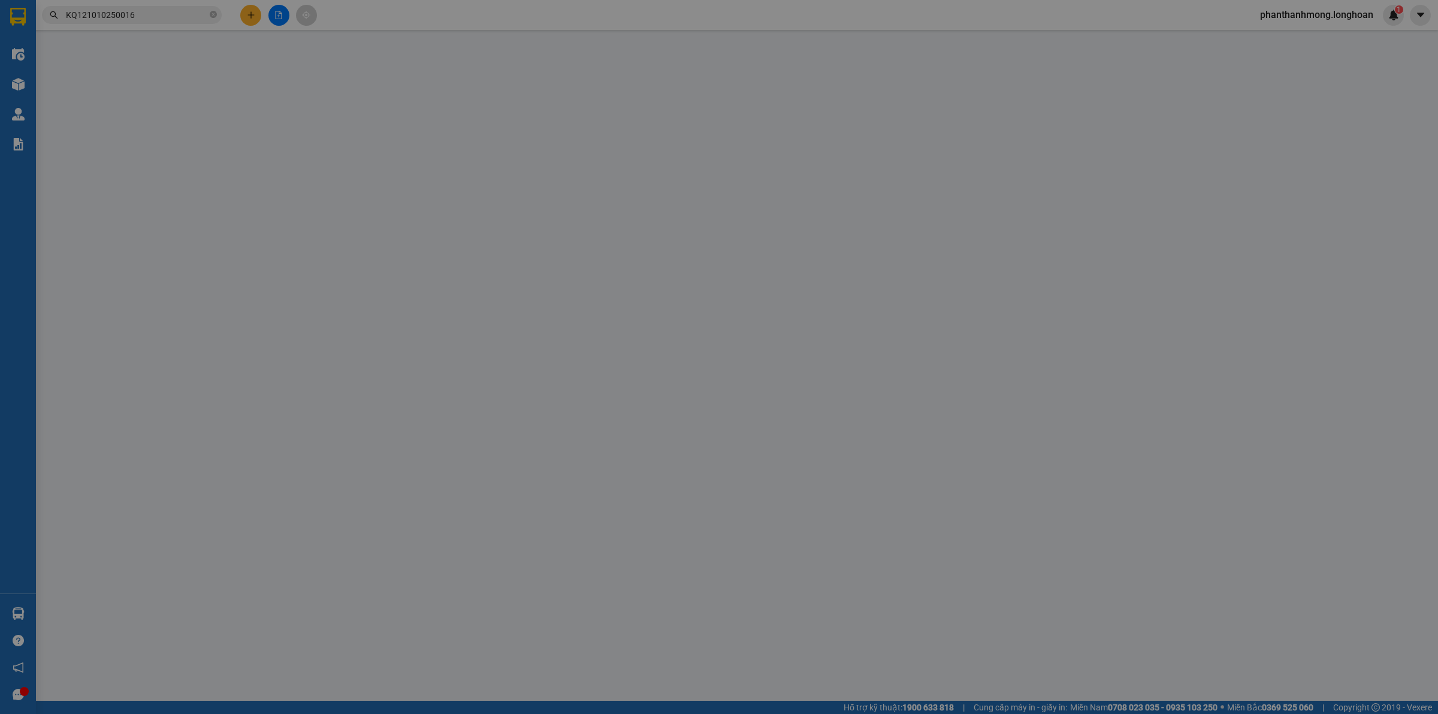
type input "1.550.000"
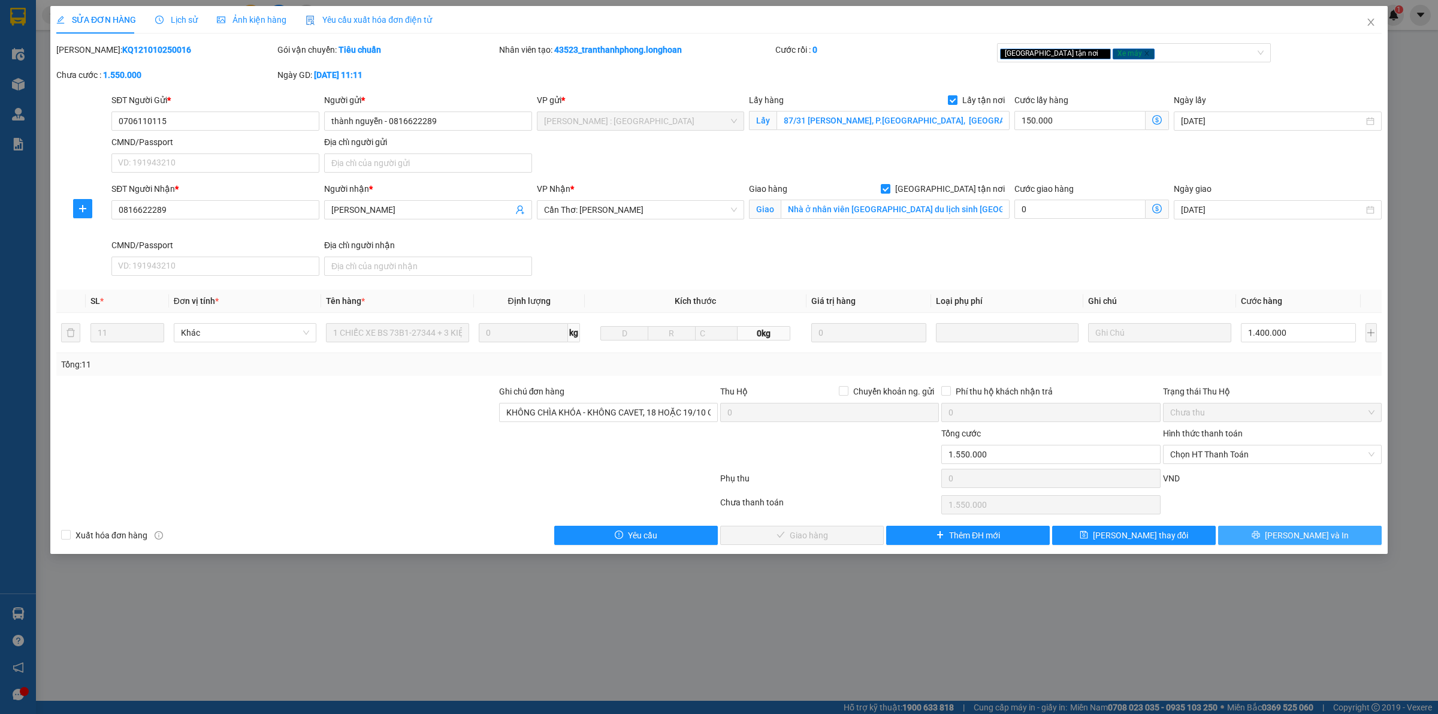
click at [1266, 541] on button "[PERSON_NAME] và In" at bounding box center [1301, 535] width 164 height 19
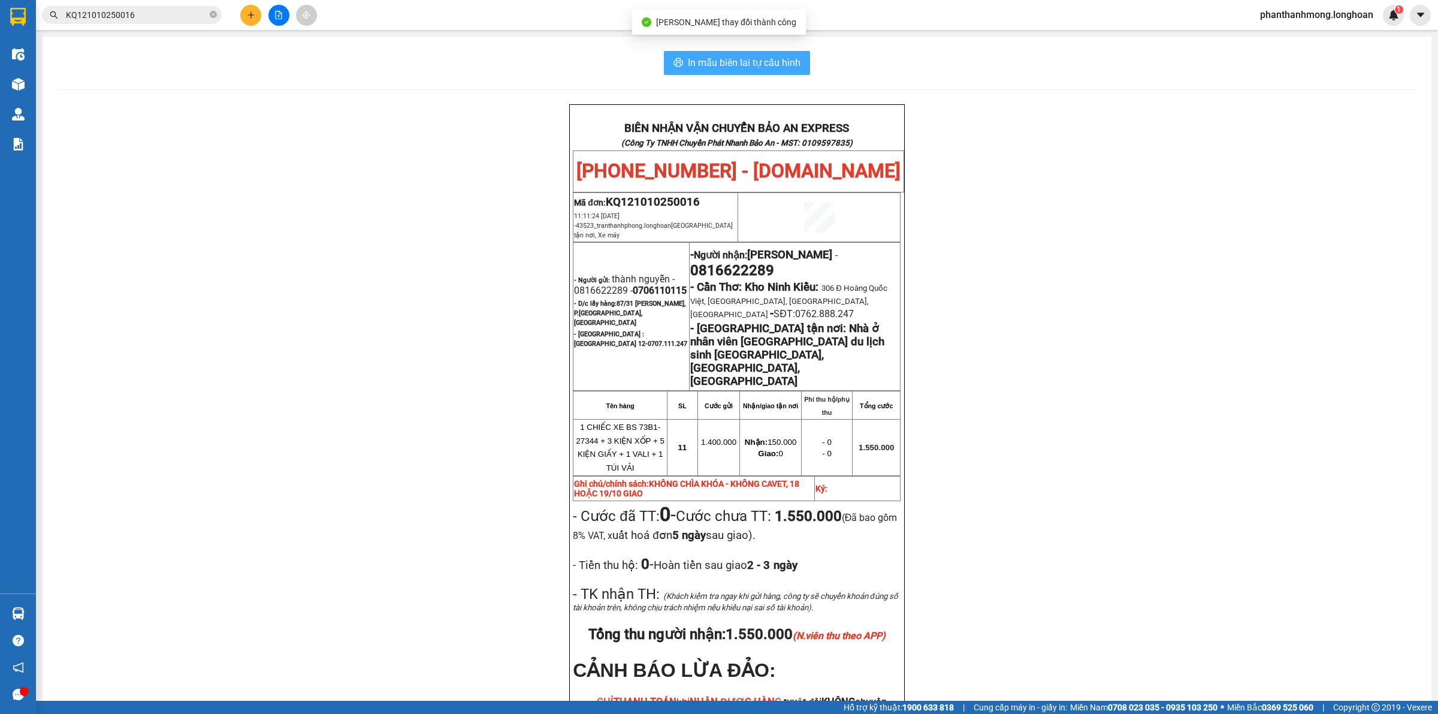
click at [758, 64] on span "In mẫu biên lai tự cấu hình" at bounding box center [744, 62] width 113 height 15
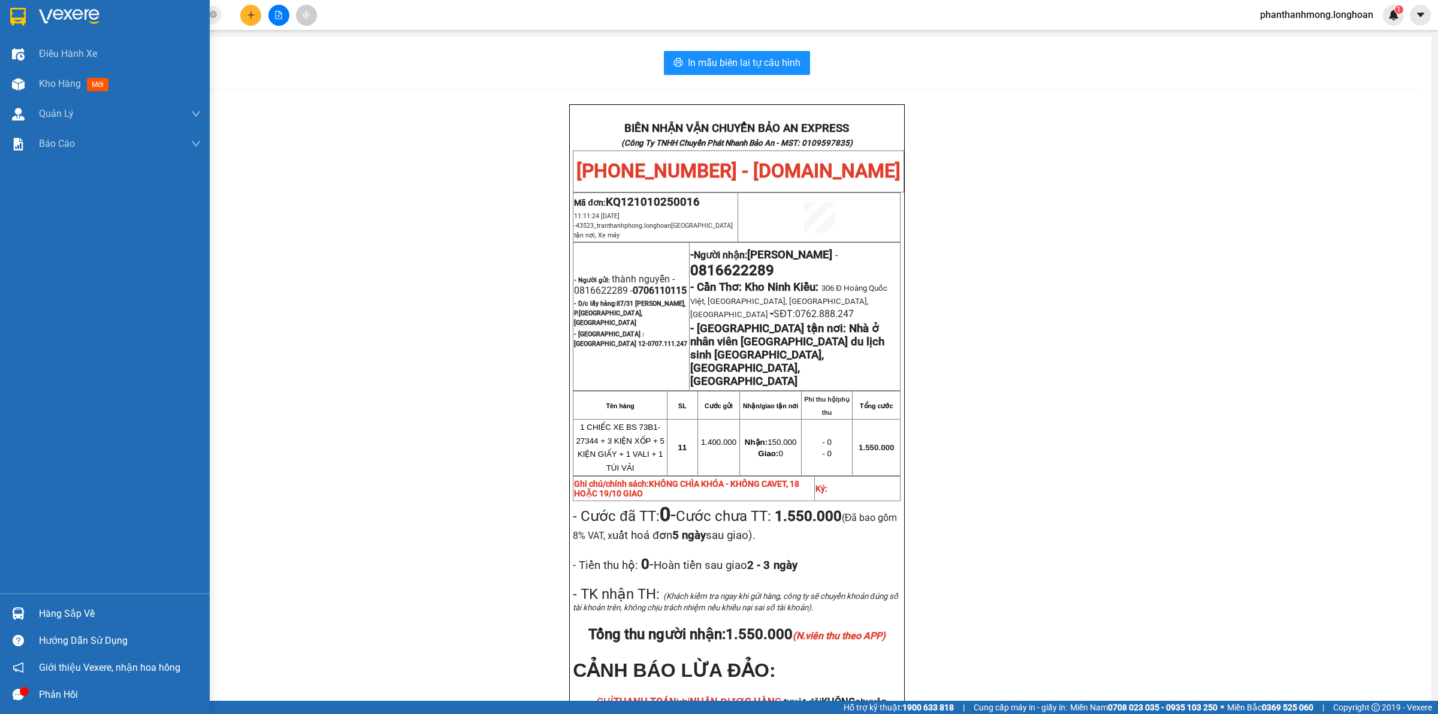
click at [8, 20] on div at bounding box center [18, 16] width 21 height 21
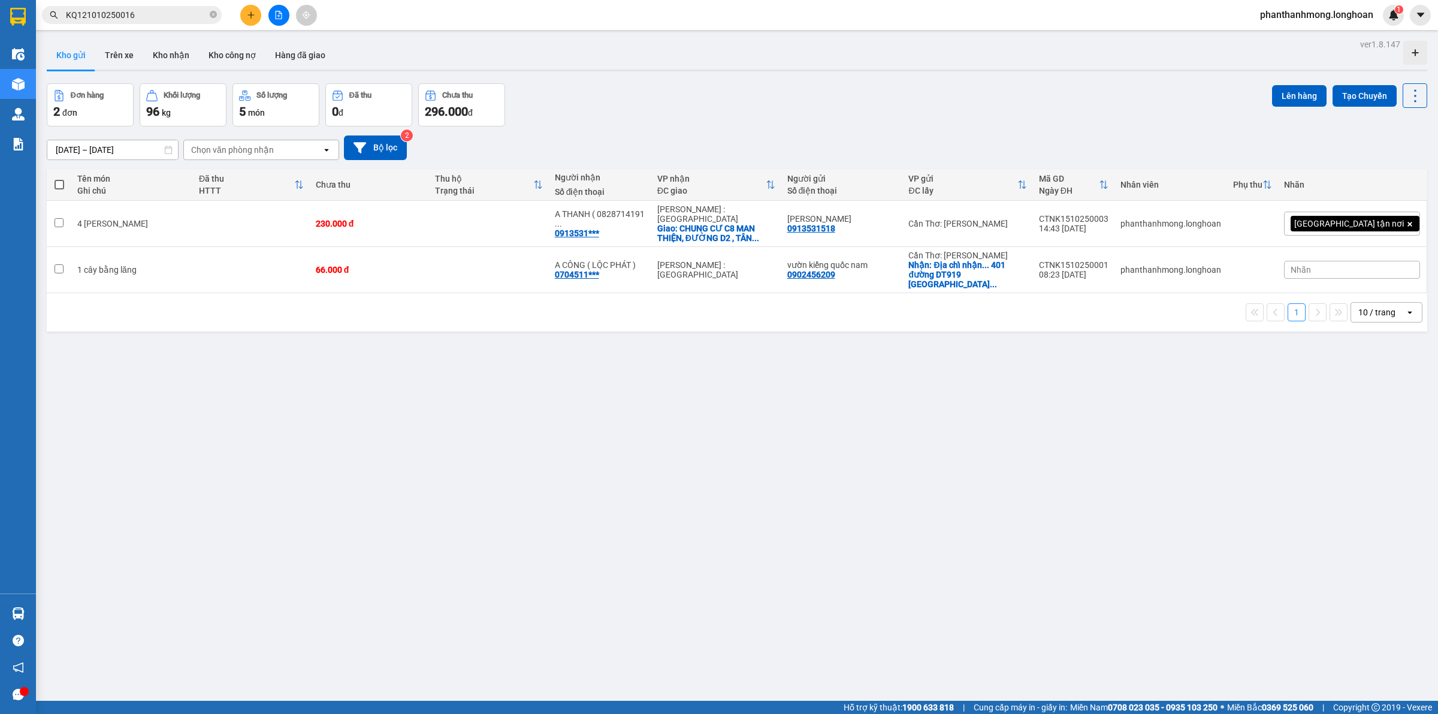
click at [148, 16] on input "KQ121010250016" at bounding box center [136, 14] width 141 height 13
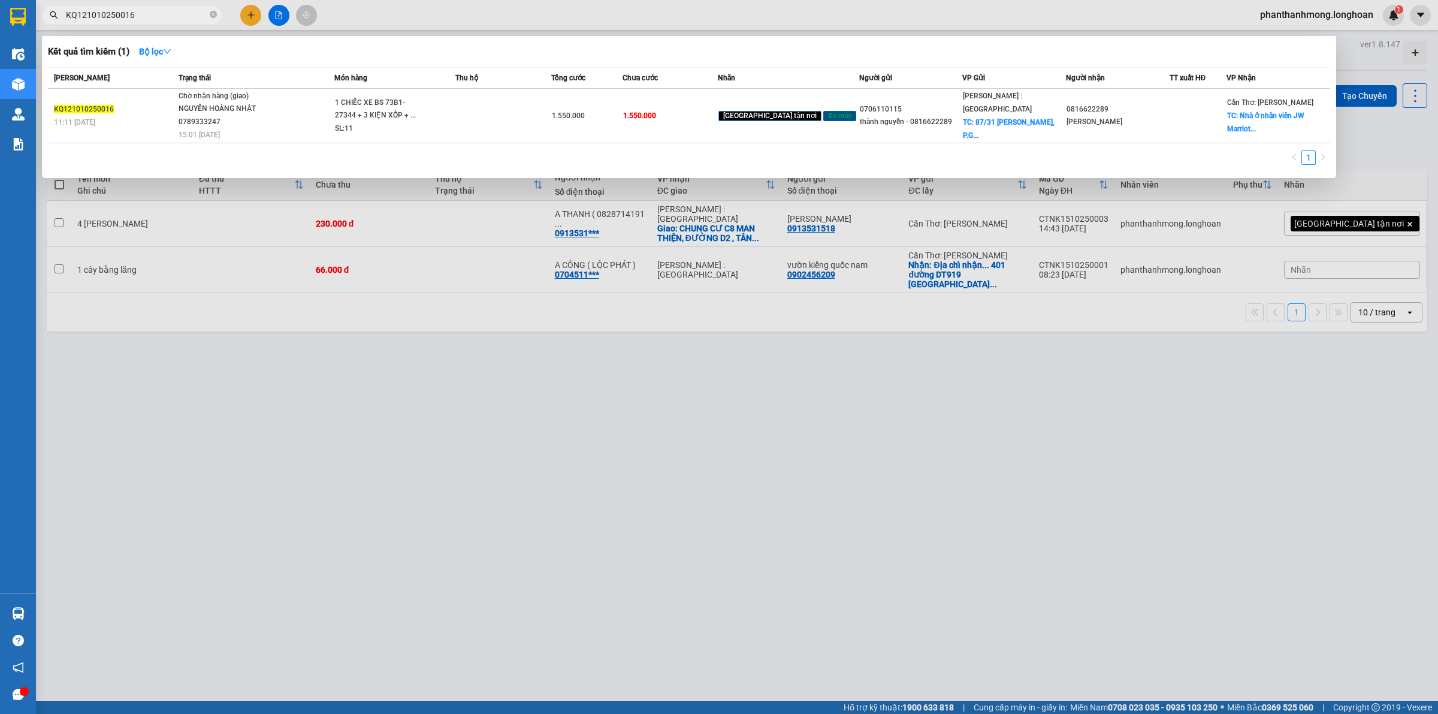
click at [147, 16] on input "KQ121010250016" at bounding box center [136, 14] width 141 height 13
paste input "03763 09 505"
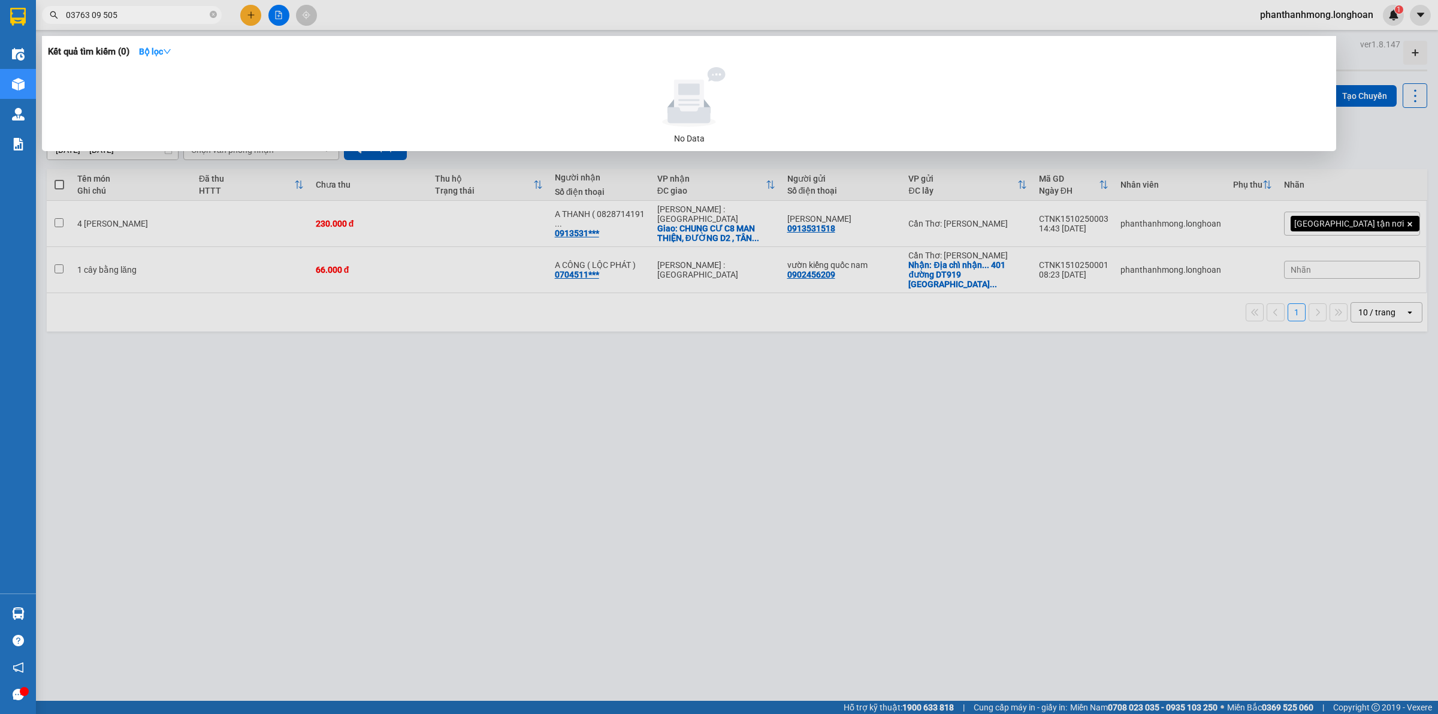
click at [105, 18] on input "03763 09 505" at bounding box center [136, 14] width 141 height 13
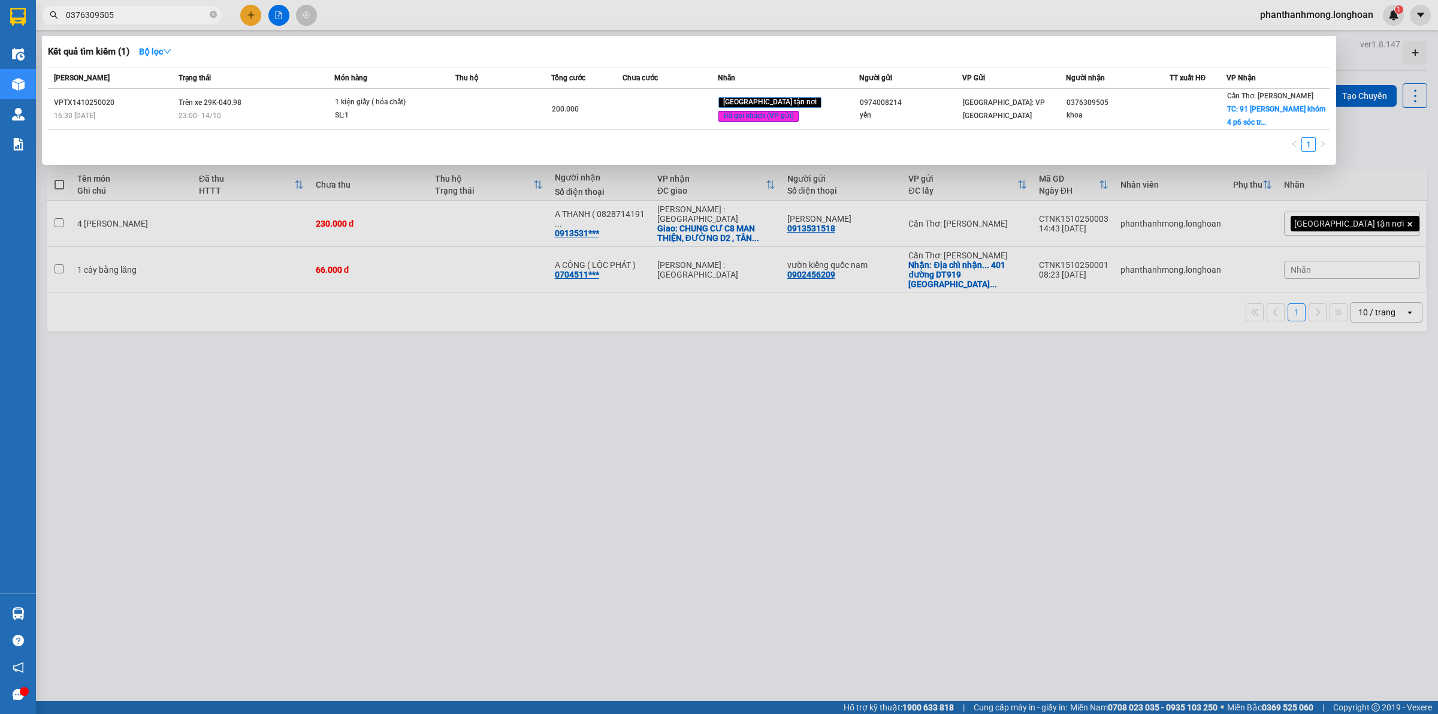
click at [336, 397] on div at bounding box center [719, 357] width 1438 height 714
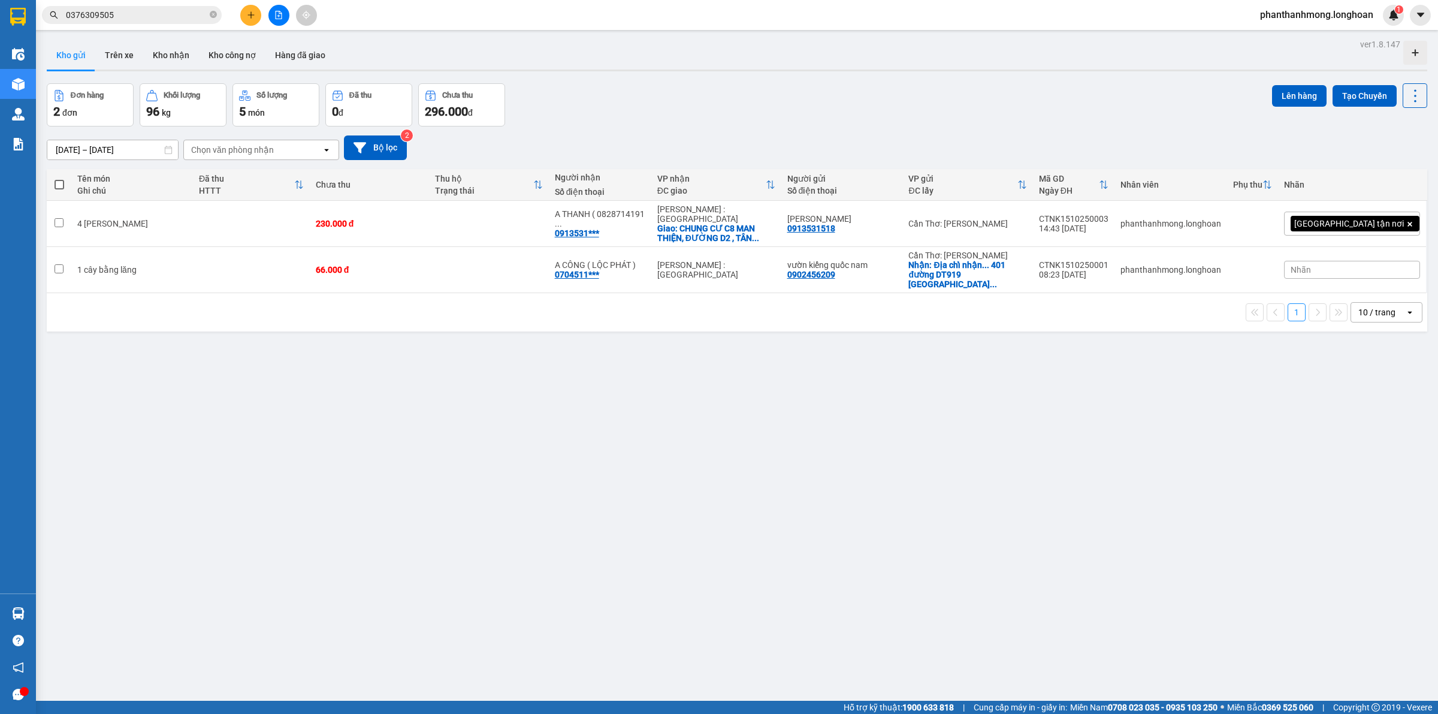
click at [122, 0] on div "Kết quả tìm kiếm ( 1 ) Bộ lọc Mã ĐH Trạng thái Món hàng Thu hộ Tổng cước Chưa c…" at bounding box center [719, 15] width 1438 height 30
click at [116, 15] on input "0376309505" at bounding box center [136, 14] width 141 height 13
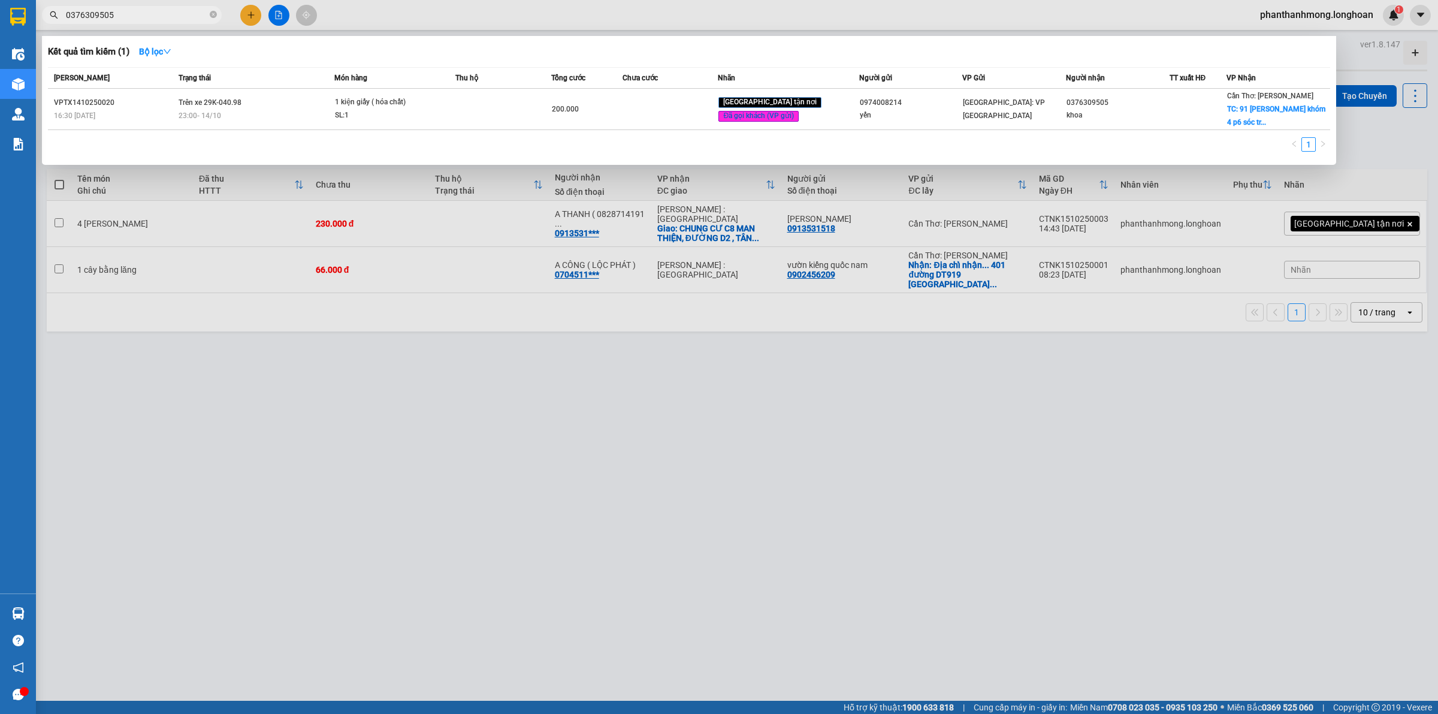
click at [116, 15] on input "0376309505" at bounding box center [136, 14] width 141 height 13
paste input "CTNK0810250001"
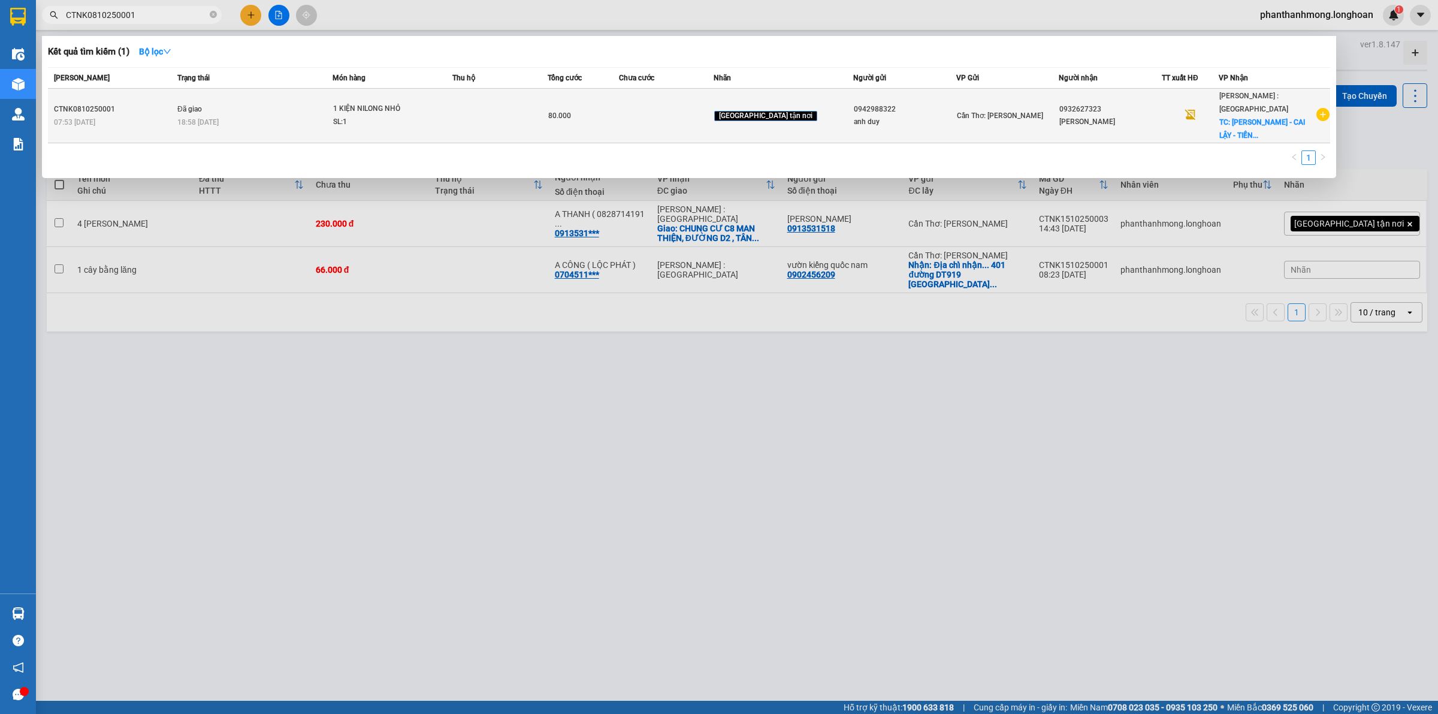
type input "CTNK0810250001"
click at [494, 102] on td at bounding box center [500, 116] width 95 height 55
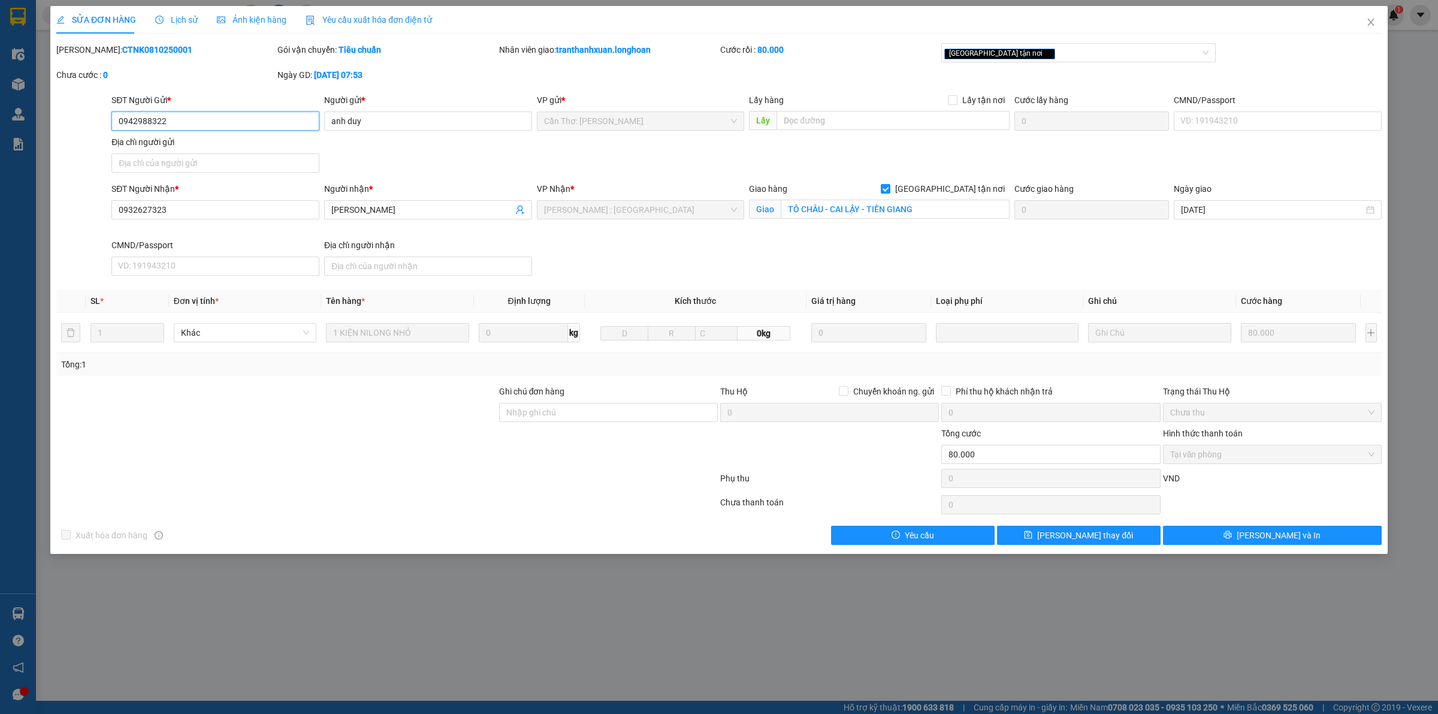
type input "0942988322"
type input "anh duy"
type input "0932627323"
type input "[PERSON_NAME]"
checkbox input "true"
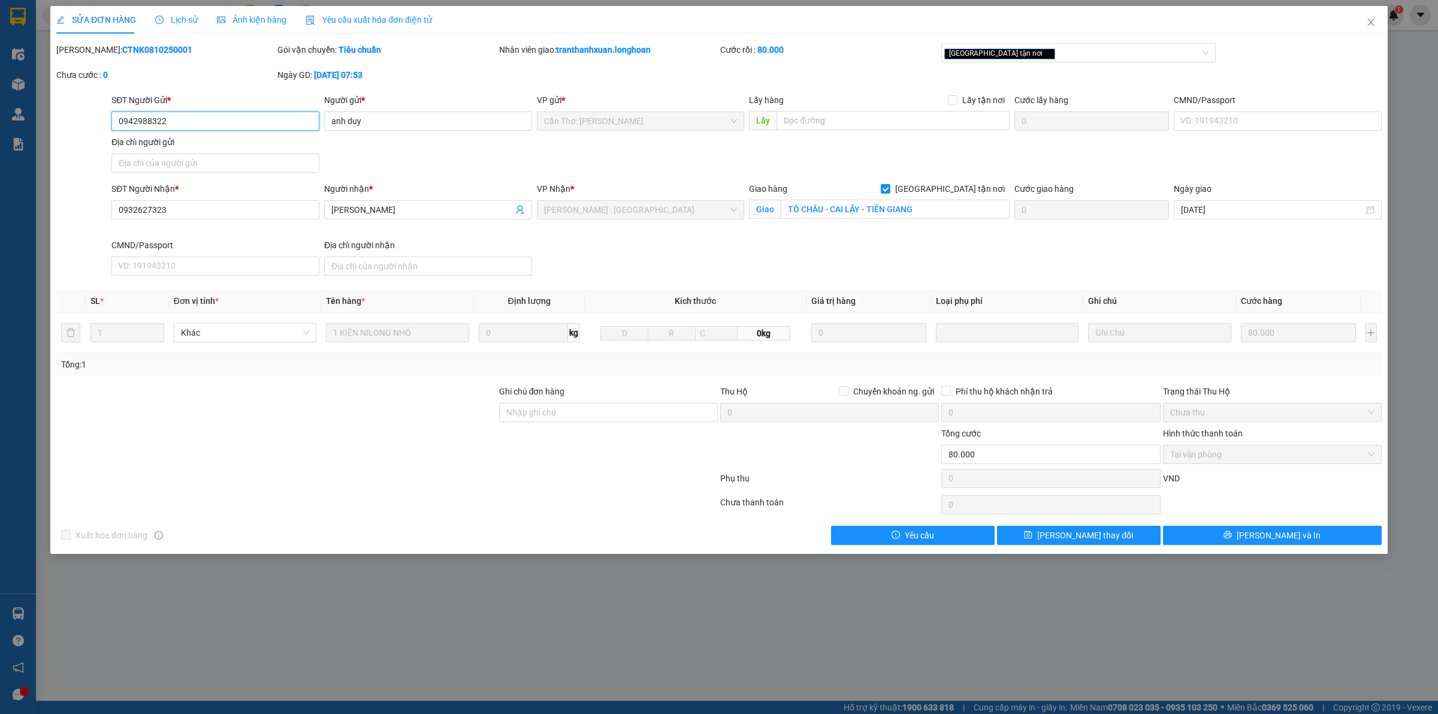
type input "TÔ CHÂU - CAI LẬY - TIỀN GIANG"
type input "0"
type input "80.000"
click at [123, 41] on div "SỬA ĐƠN HÀNG Lịch sử Ảnh kiện hàng Yêu cầu xuất hóa đơn điện tử Total Paid Fee …" at bounding box center [719, 275] width 1326 height 539
click at [122, 53] on b "CTNK0810250001" at bounding box center [157, 50] width 70 height 10
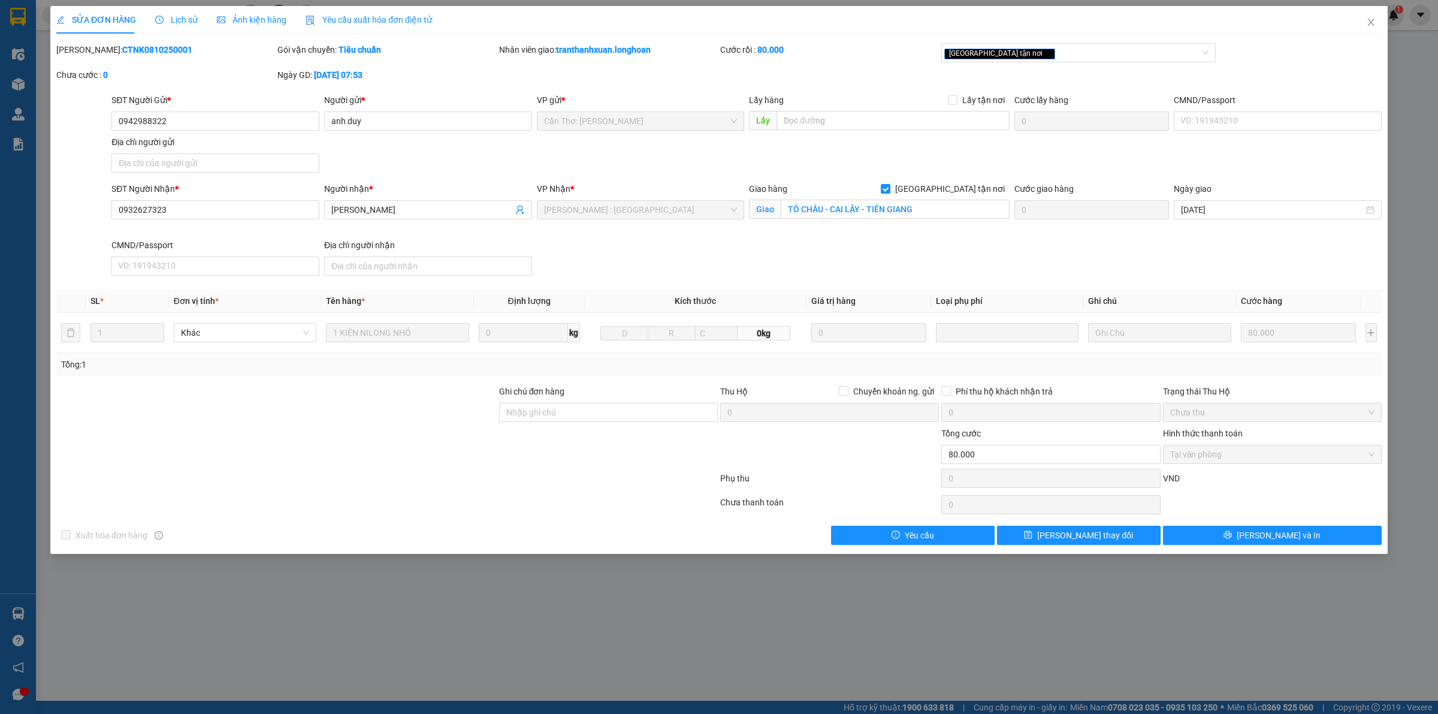
click at [122, 53] on b "CTNK0810250001" at bounding box center [157, 50] width 70 height 10
click at [237, 126] on input "0942988322" at bounding box center [215, 120] width 208 height 19
drag, startPoint x: 1365, startPoint y: 21, endPoint x: 1238, endPoint y: 22, distance: 126.5
click at [1365, 21] on span "Close" at bounding box center [1372, 23] width 34 height 34
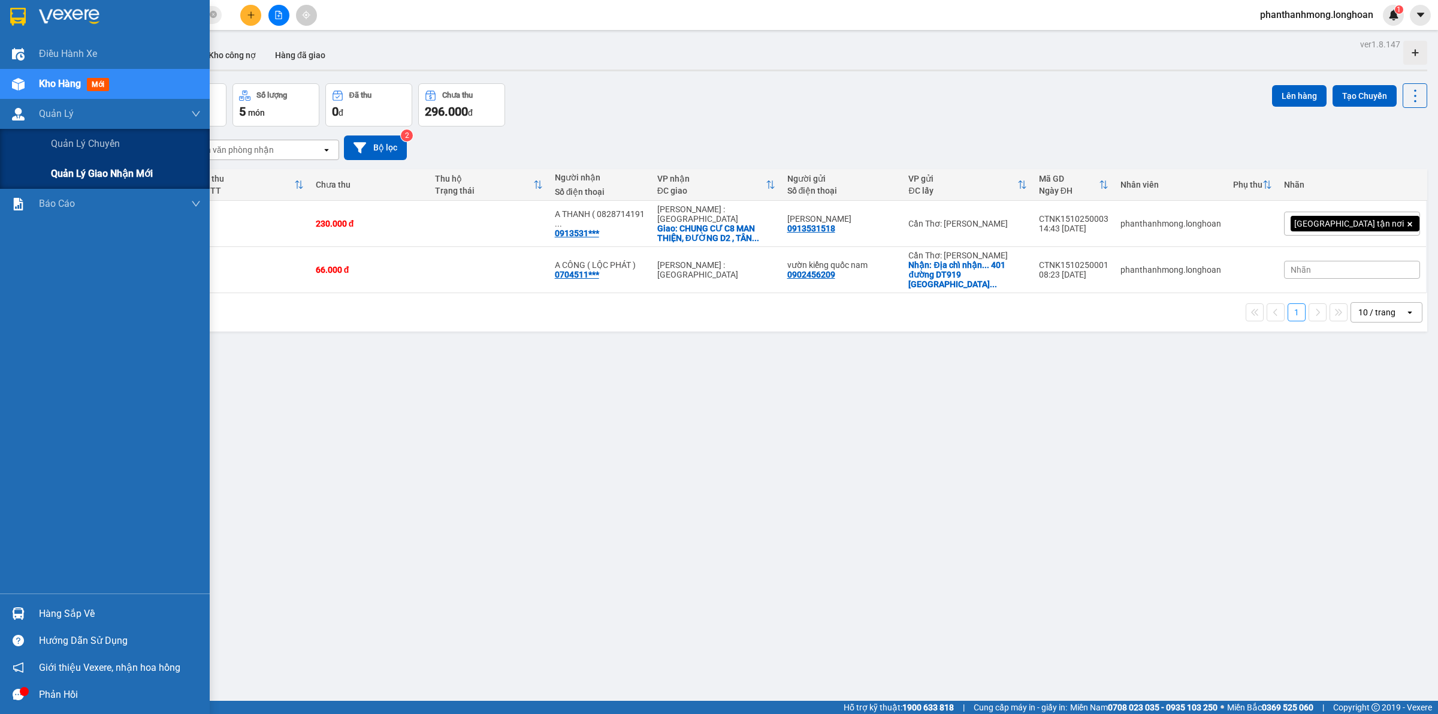
click at [67, 171] on span "Quản lý giao nhận mới" at bounding box center [102, 173] width 102 height 15
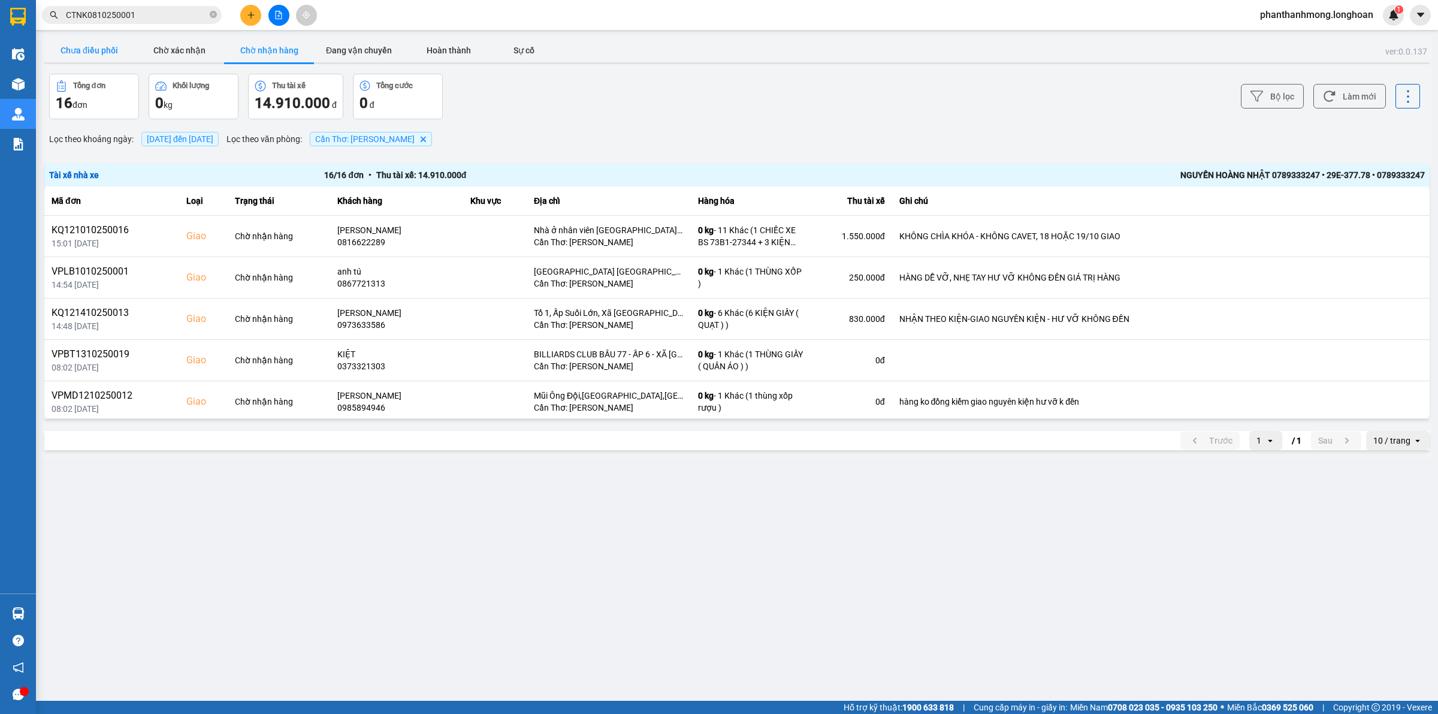
click at [95, 49] on button "Chưa điều phối" at bounding box center [89, 50] width 90 height 24
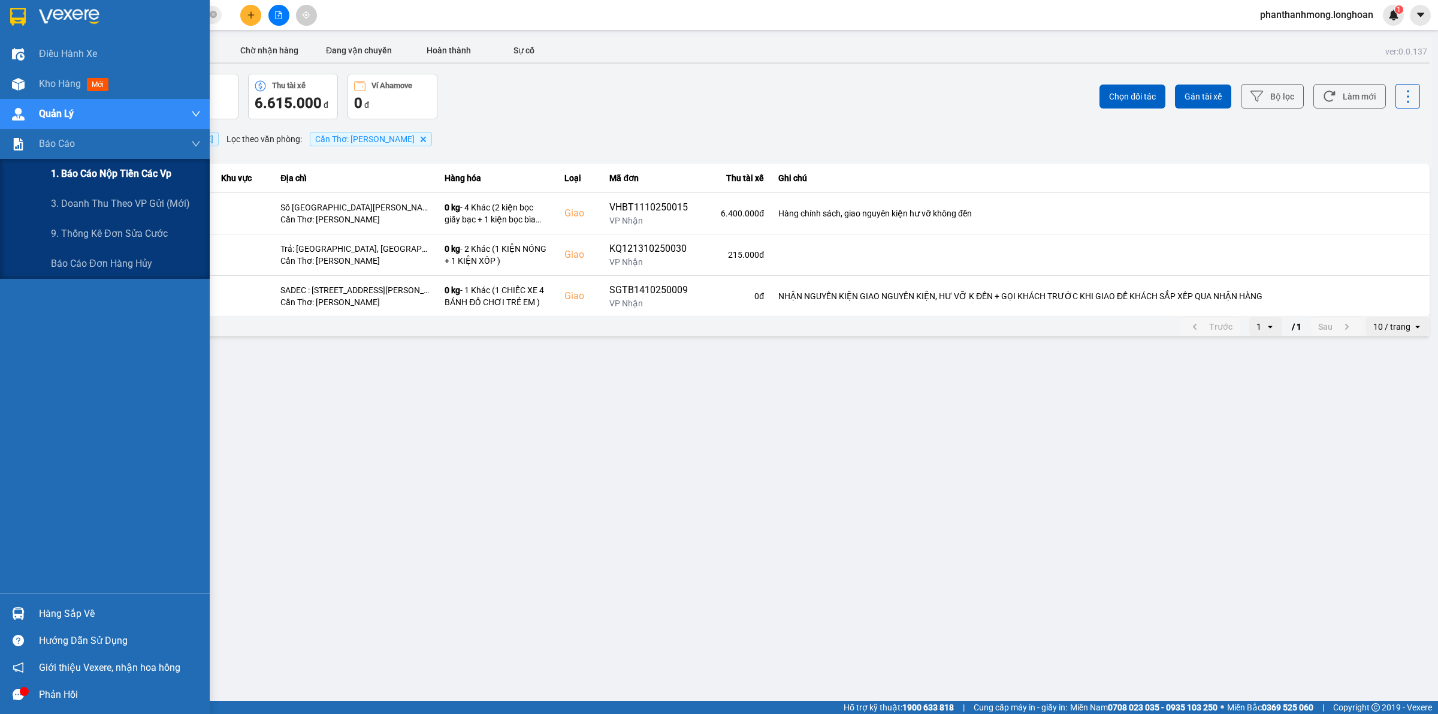
click at [94, 184] on div "1. Báo cáo nộp tiền các vp" at bounding box center [126, 174] width 150 height 30
